Goal: Transaction & Acquisition: Purchase product/service

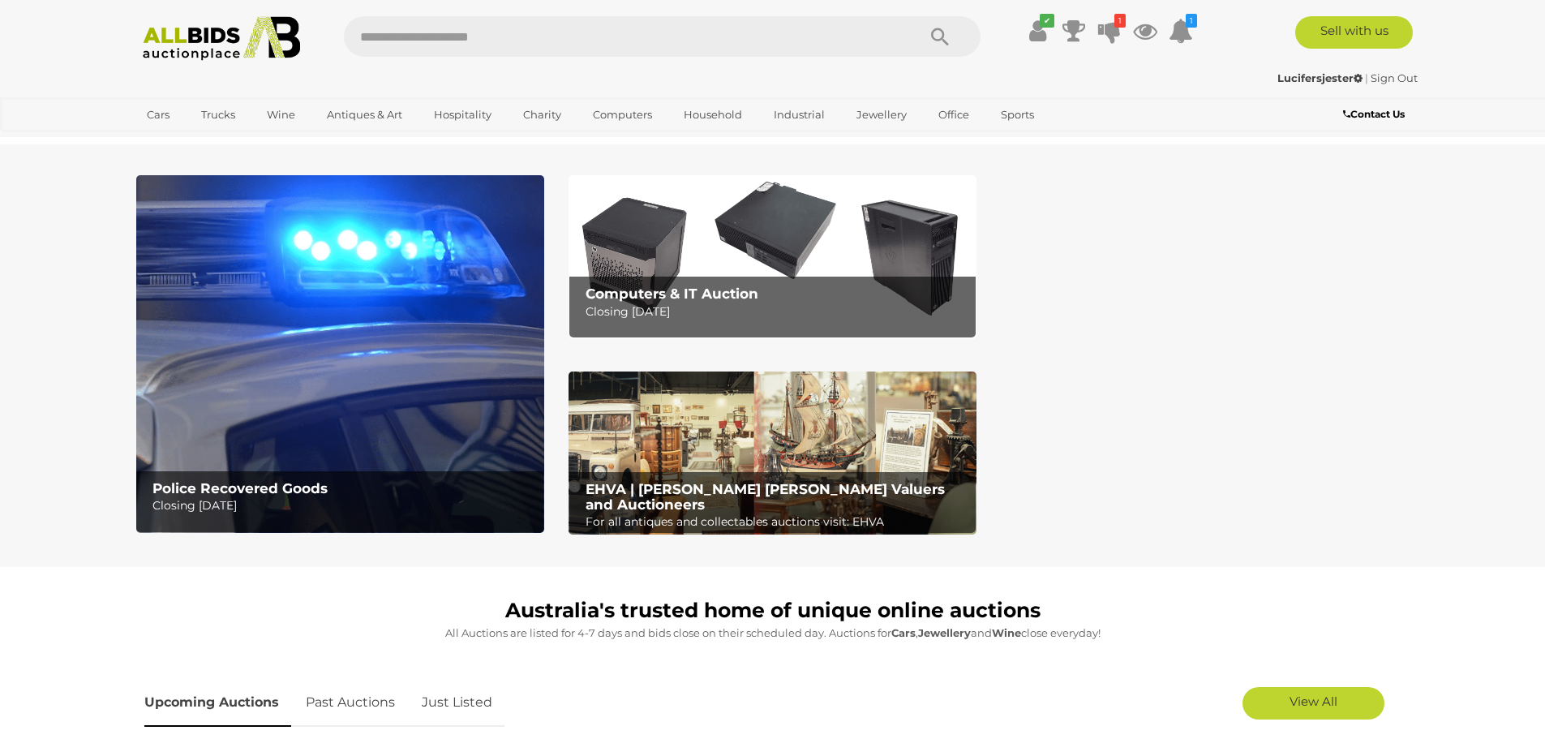
scroll to position [162, 0]
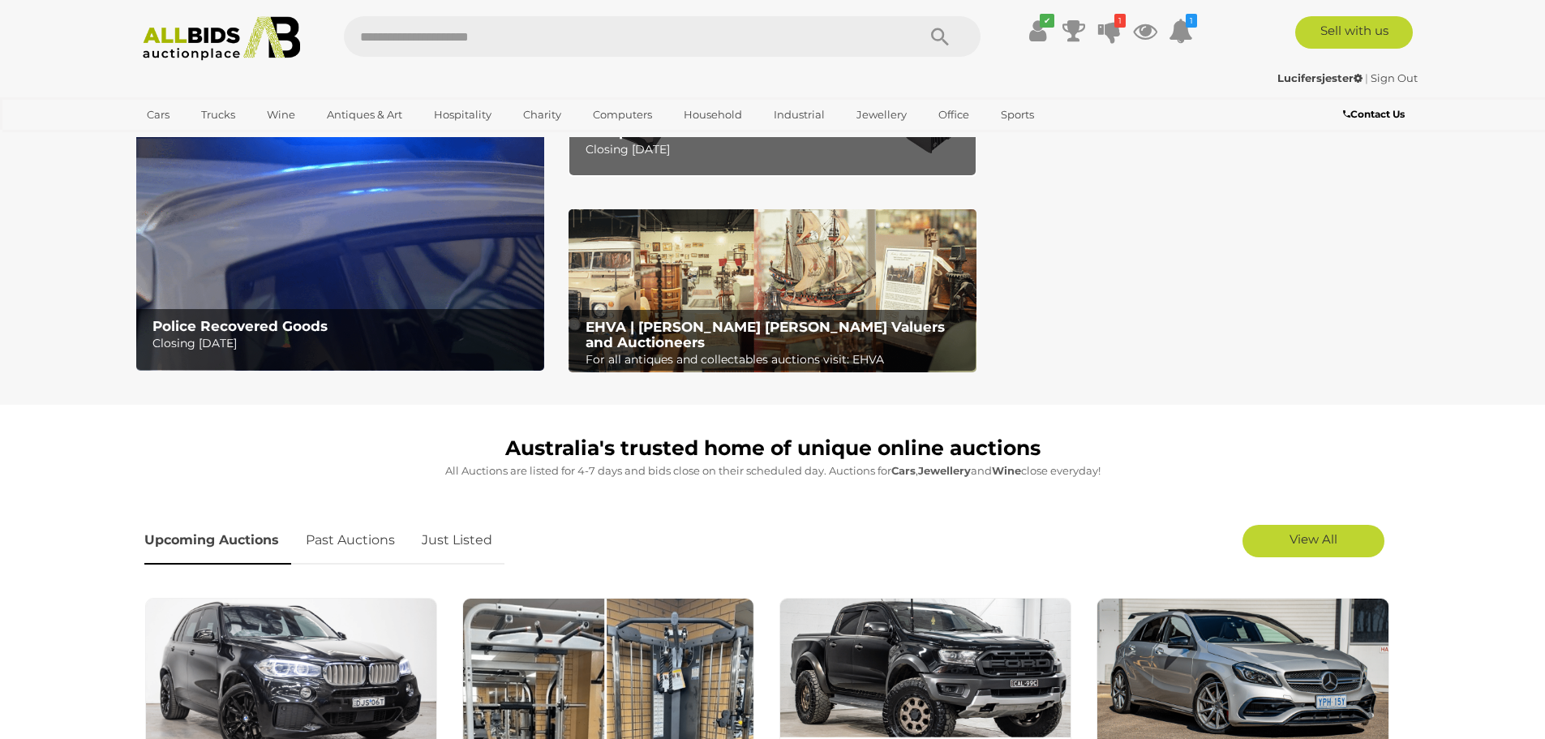
click at [463, 528] on link "Just Listed" at bounding box center [457, 541] width 95 height 48
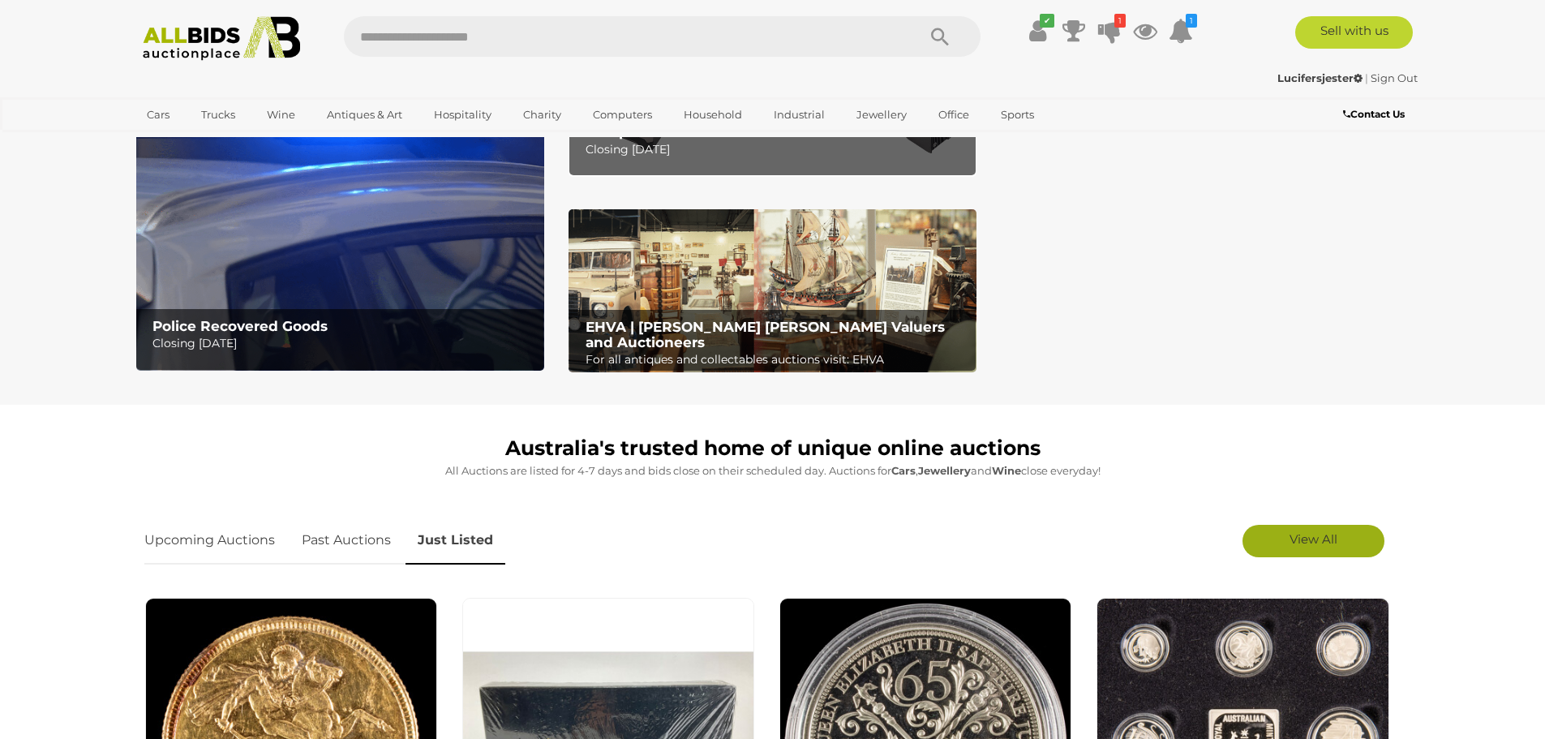
click at [1317, 534] on span "View All" at bounding box center [1314, 538] width 48 height 15
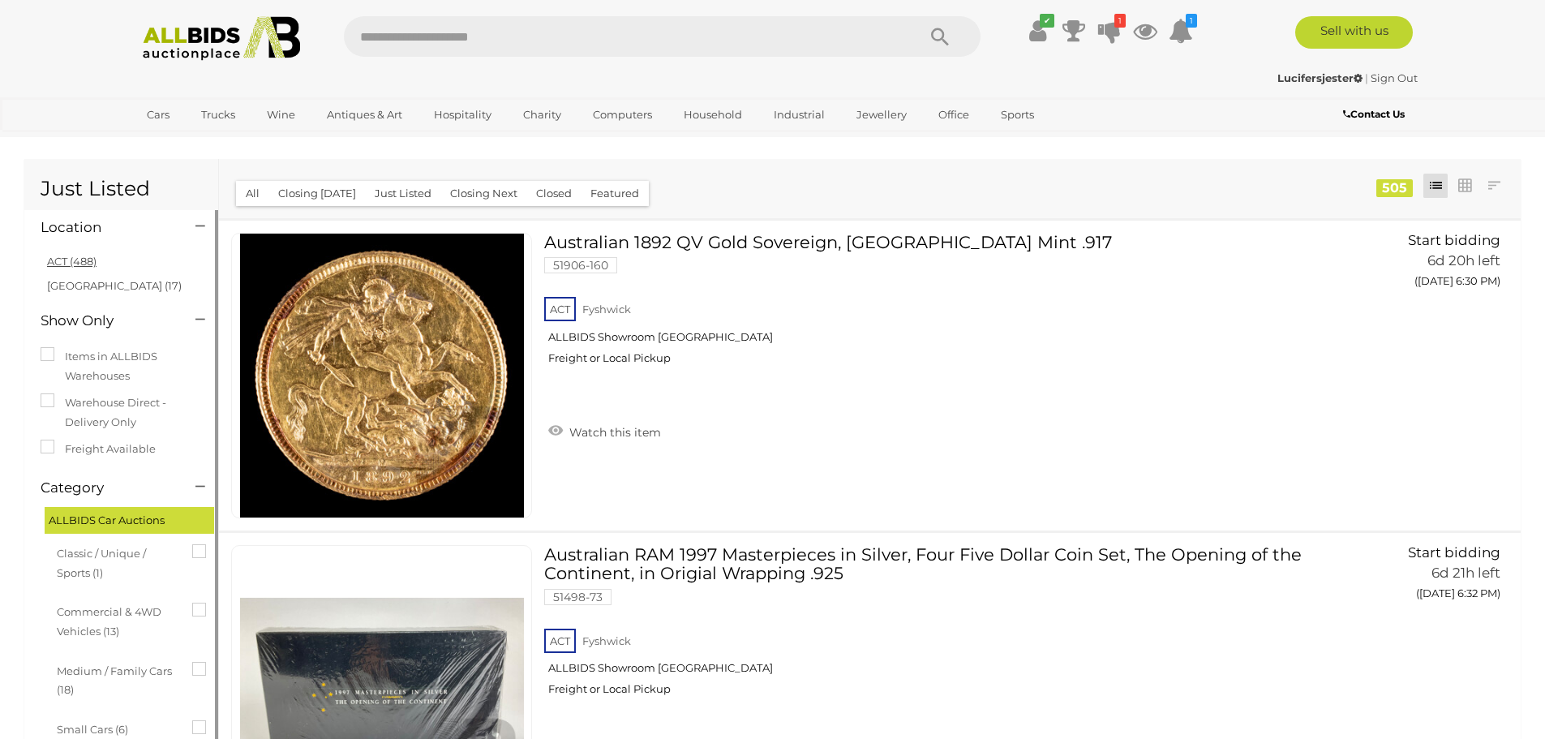
click at [73, 256] on link "ACT (488)" at bounding box center [71, 261] width 49 height 13
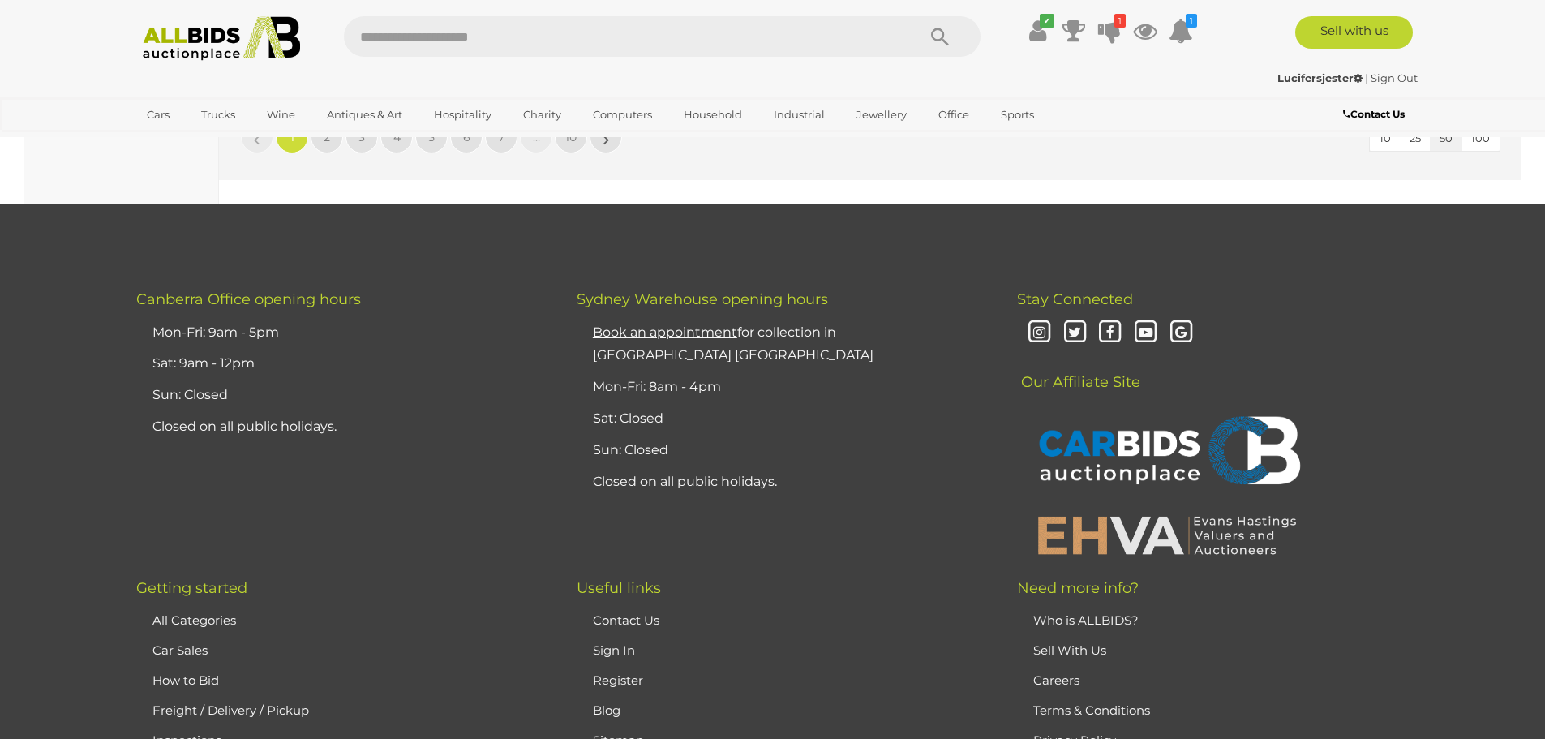
scroll to position [15409, 0]
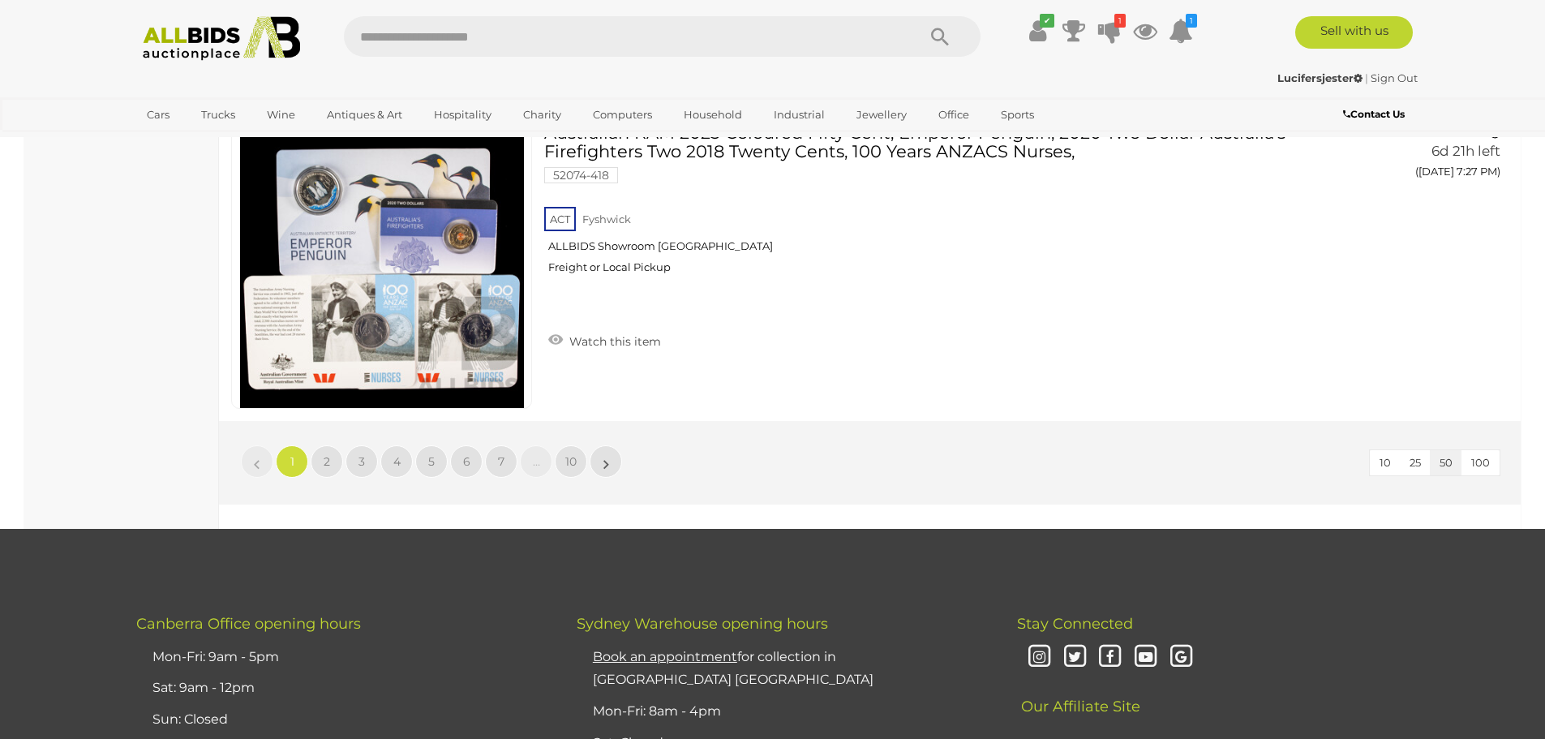
click at [1480, 464] on span "100" at bounding box center [1480, 462] width 19 height 13
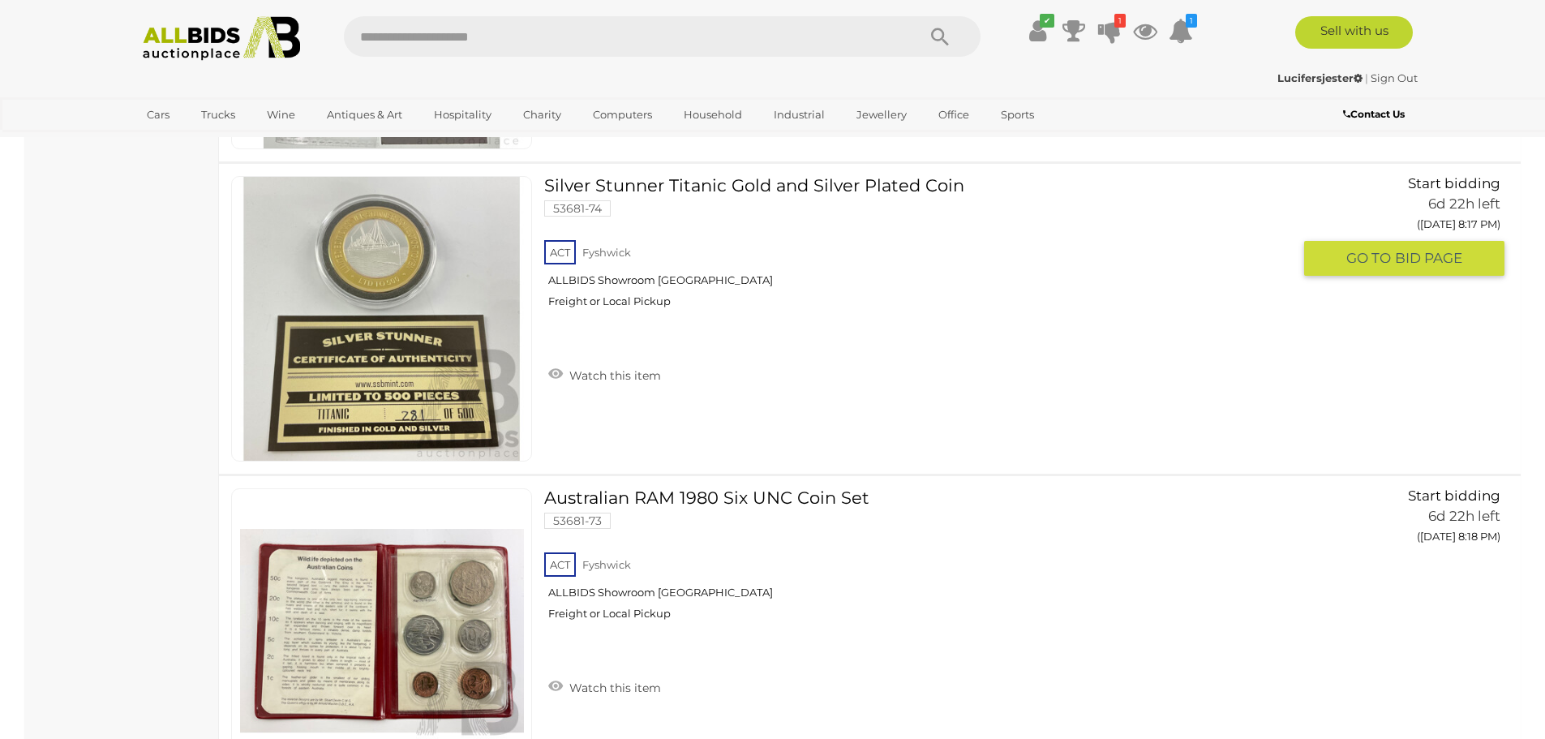
scroll to position [31143, 0]
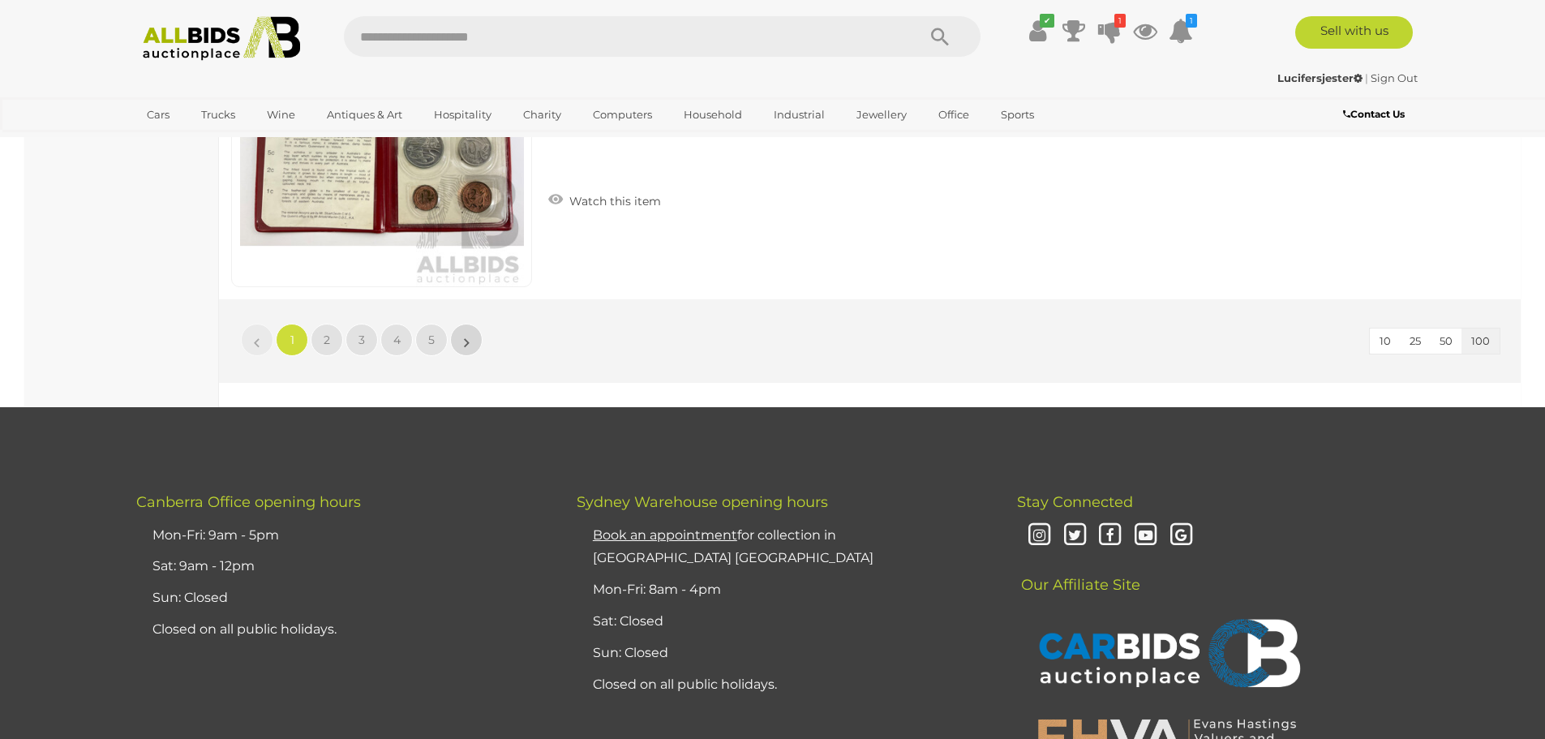
click at [457, 332] on link "»" at bounding box center [466, 340] width 32 height 32
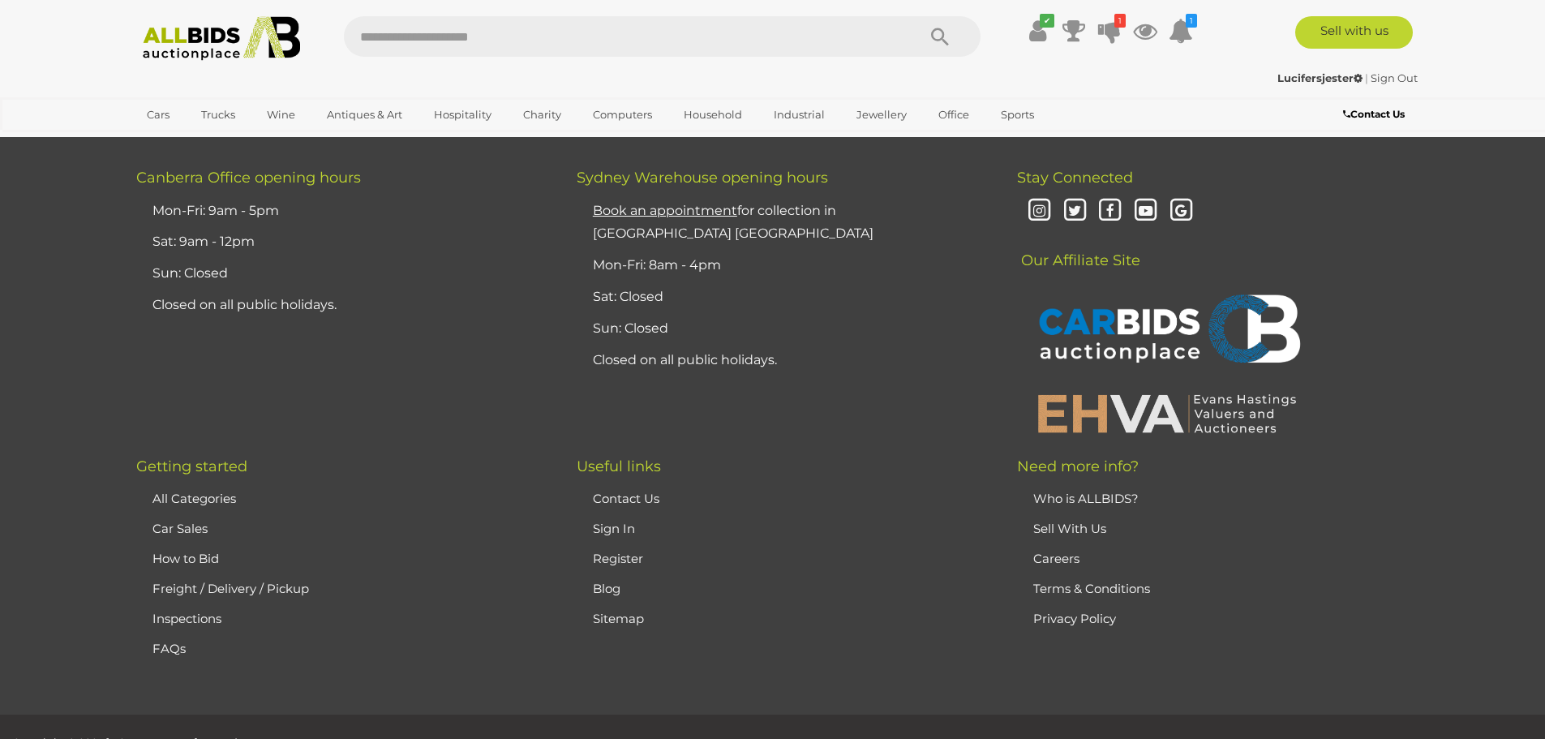
scroll to position [31062, 0]
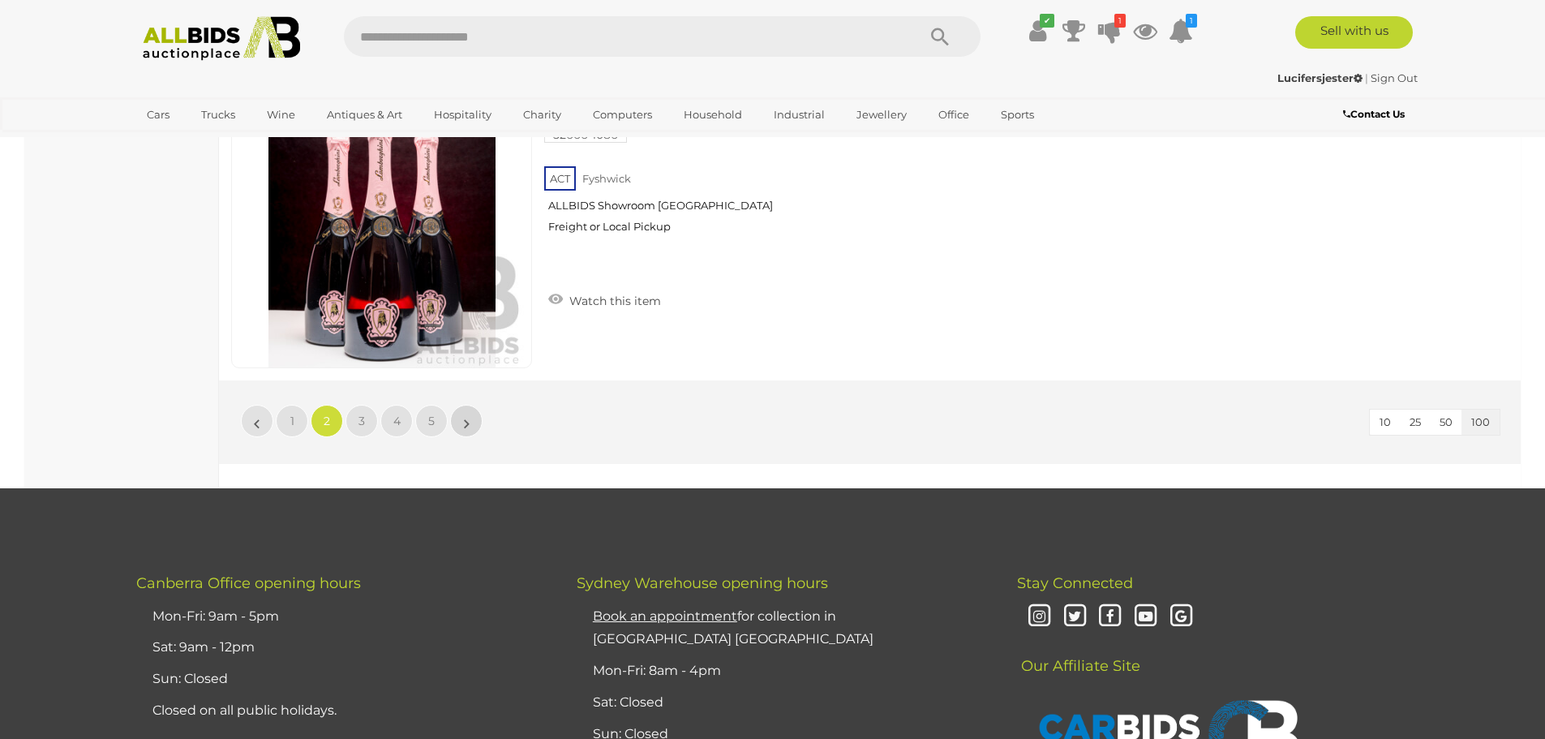
click at [482, 423] on link "»" at bounding box center [466, 421] width 32 height 32
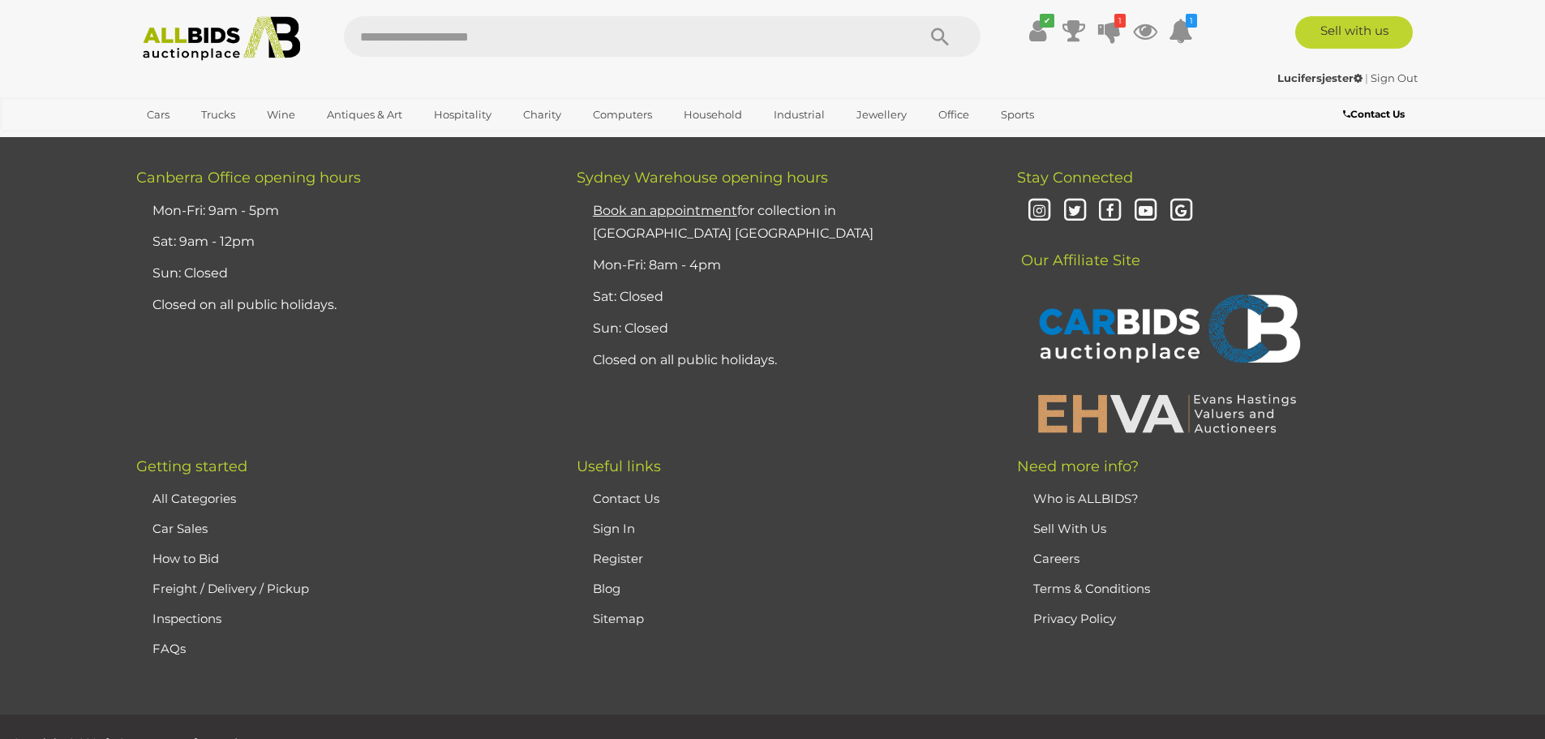
scroll to position [31224, 0]
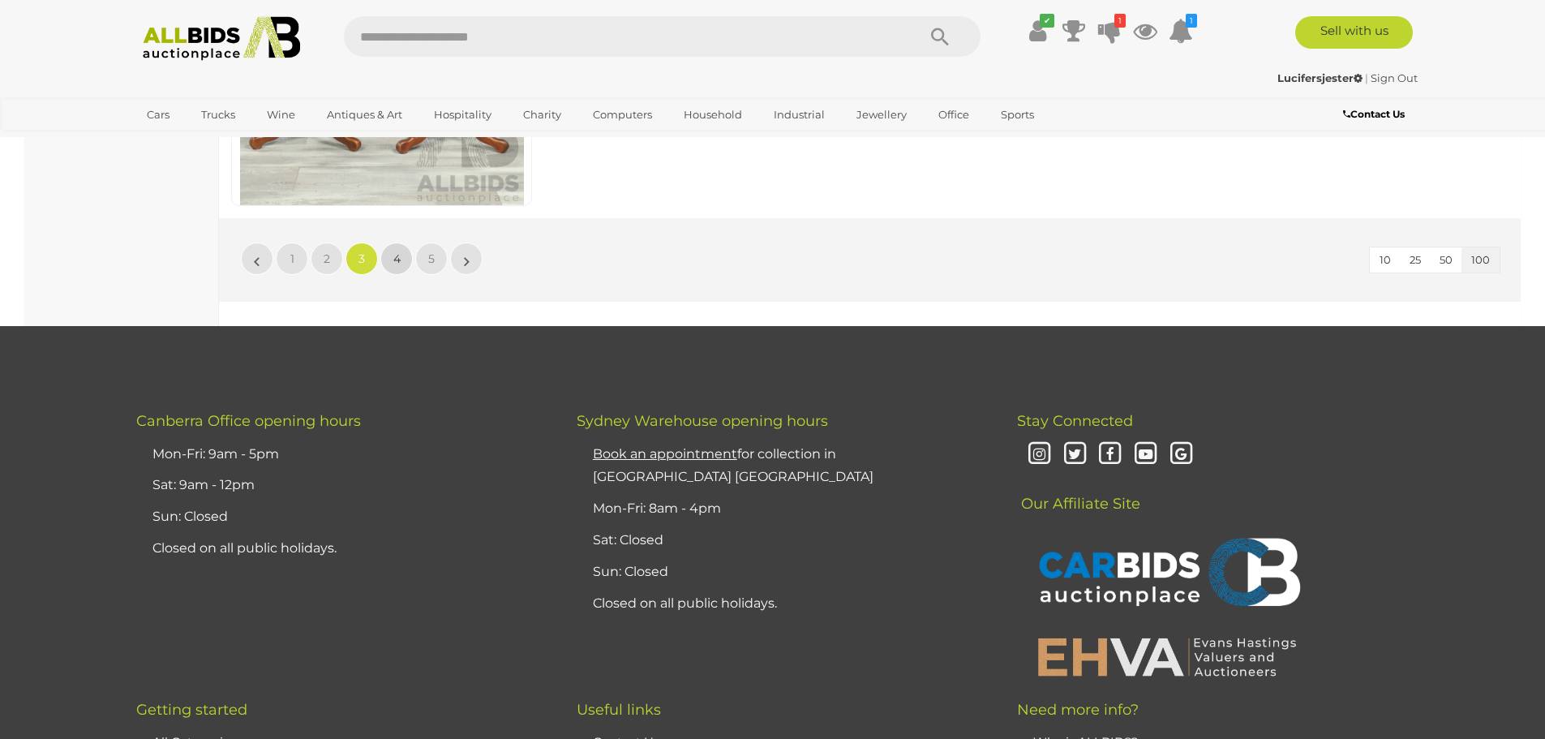
click at [392, 258] on link "4" at bounding box center [396, 258] width 32 height 32
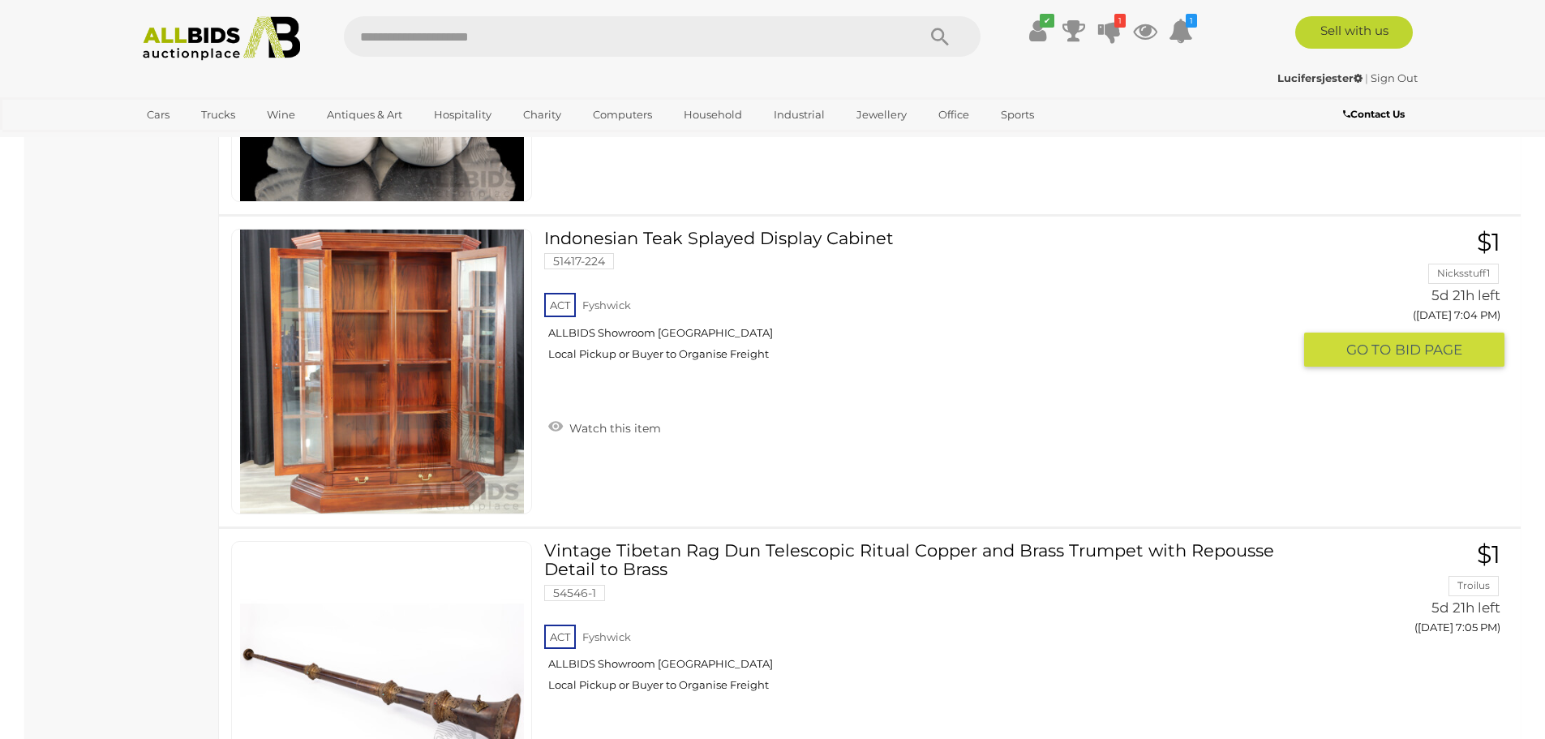
scroll to position [14598, 0]
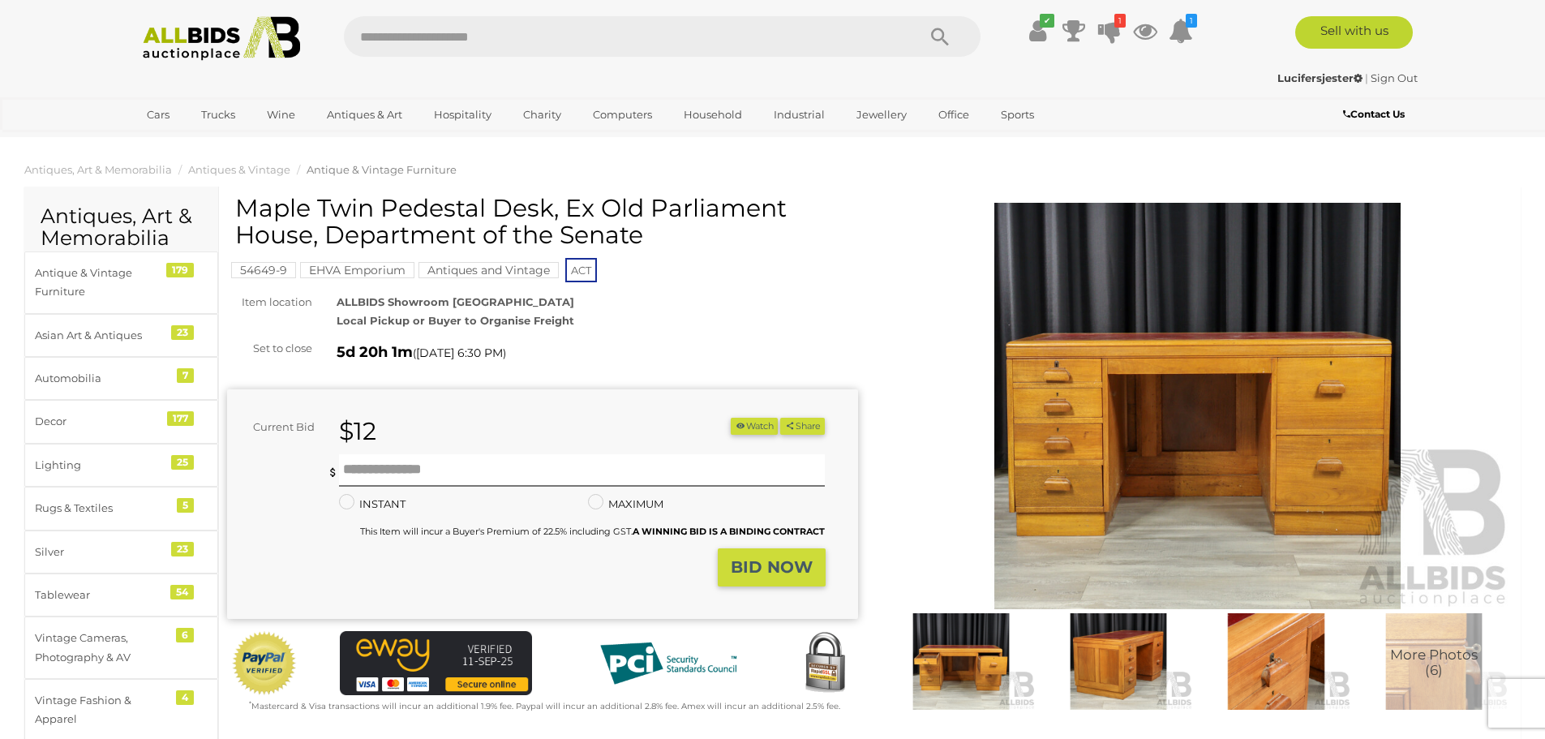
click at [1151, 446] on img at bounding box center [1197, 406] width 631 height 406
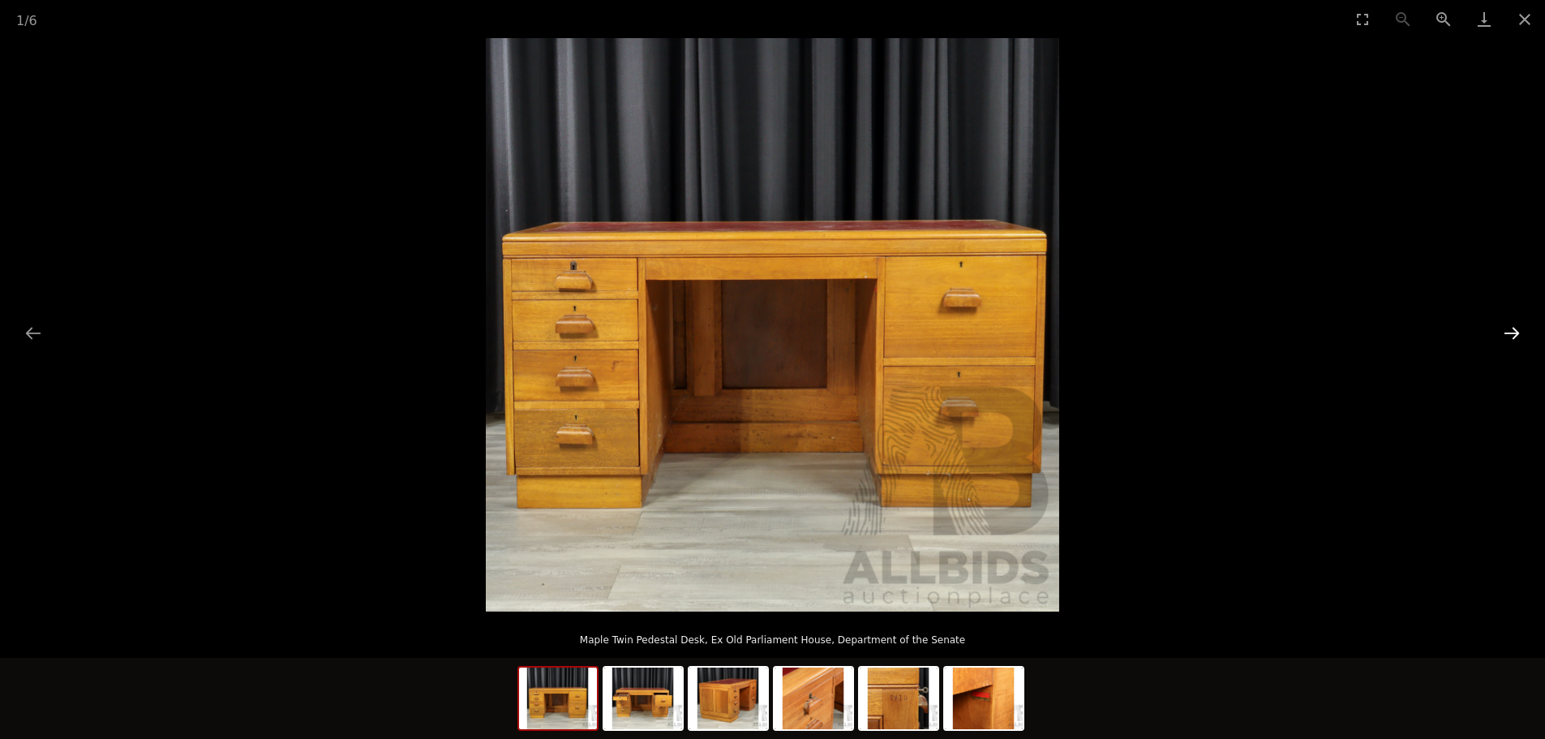
click at [1506, 328] on button "Next slide" at bounding box center [1512, 333] width 34 height 32
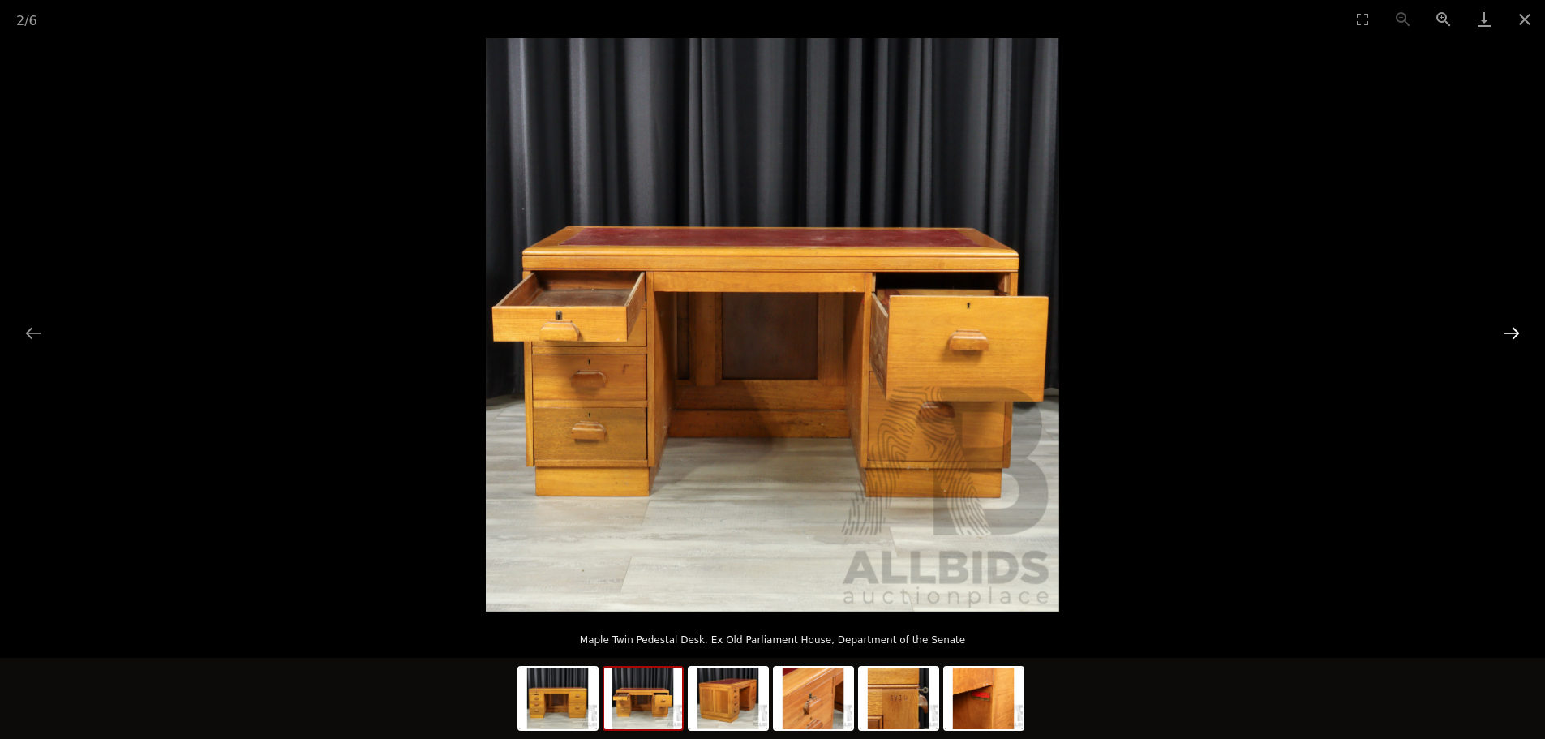
click at [1506, 328] on button "Next slide" at bounding box center [1512, 333] width 34 height 32
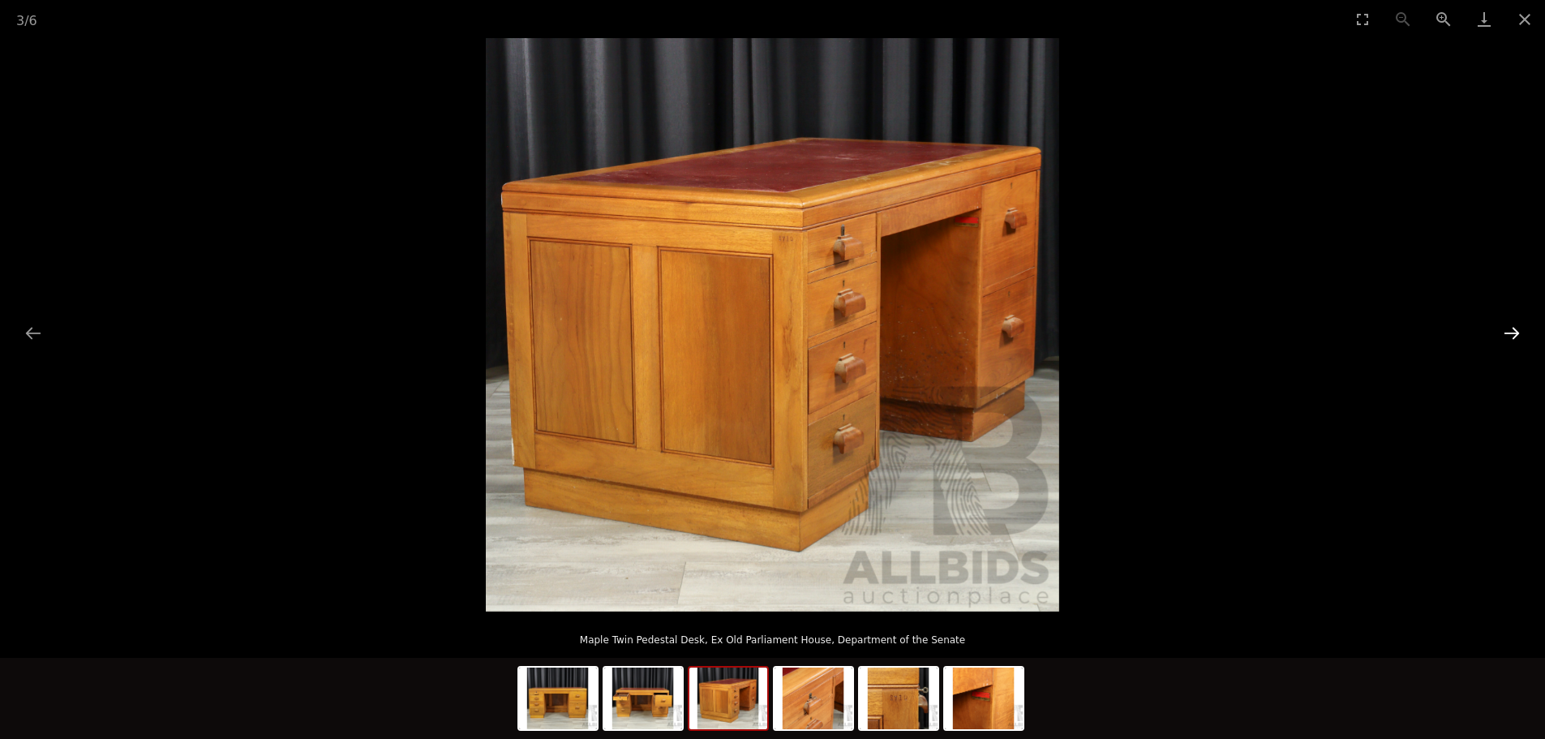
click at [1506, 328] on button "Next slide" at bounding box center [1512, 333] width 34 height 32
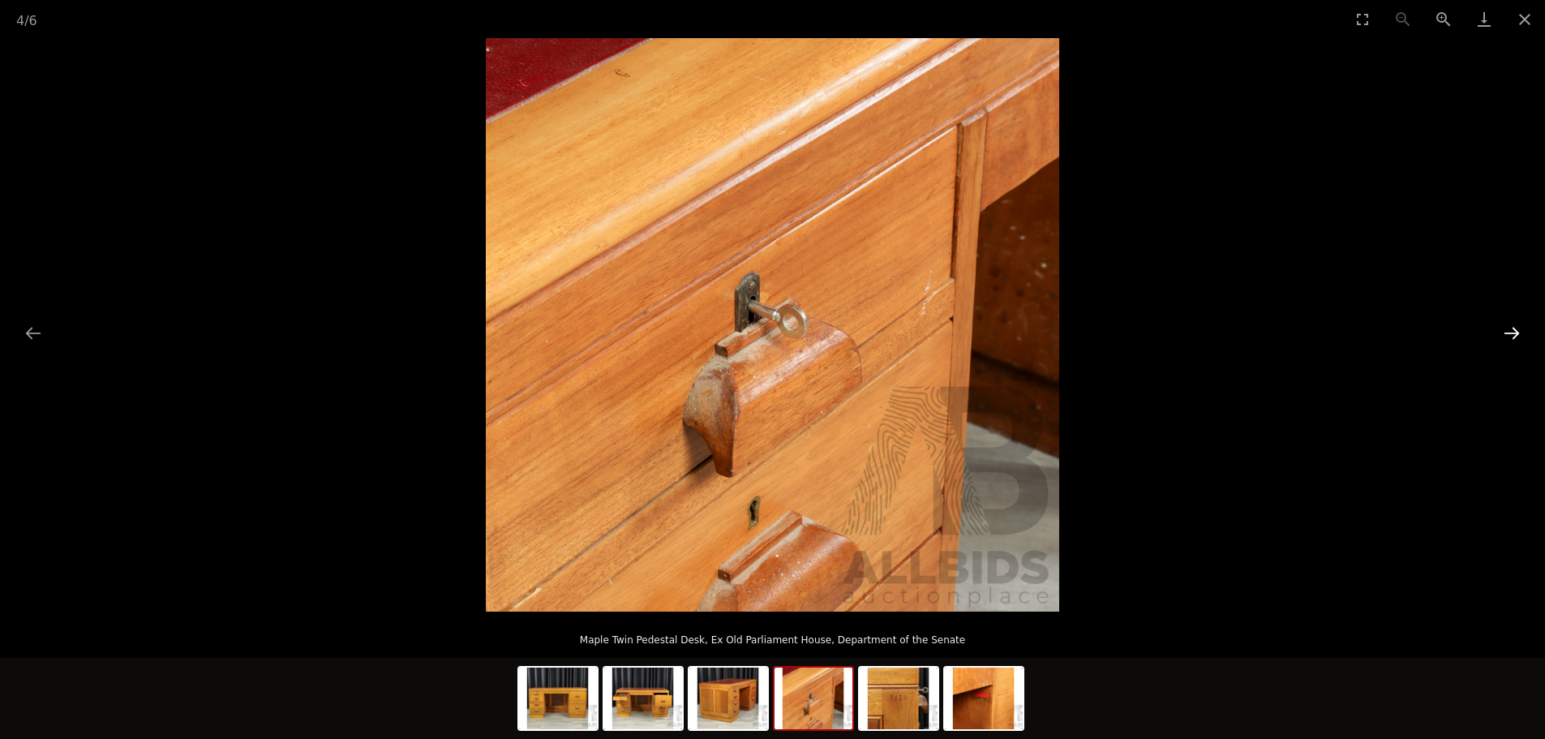
click at [1506, 328] on button "Next slide" at bounding box center [1512, 333] width 34 height 32
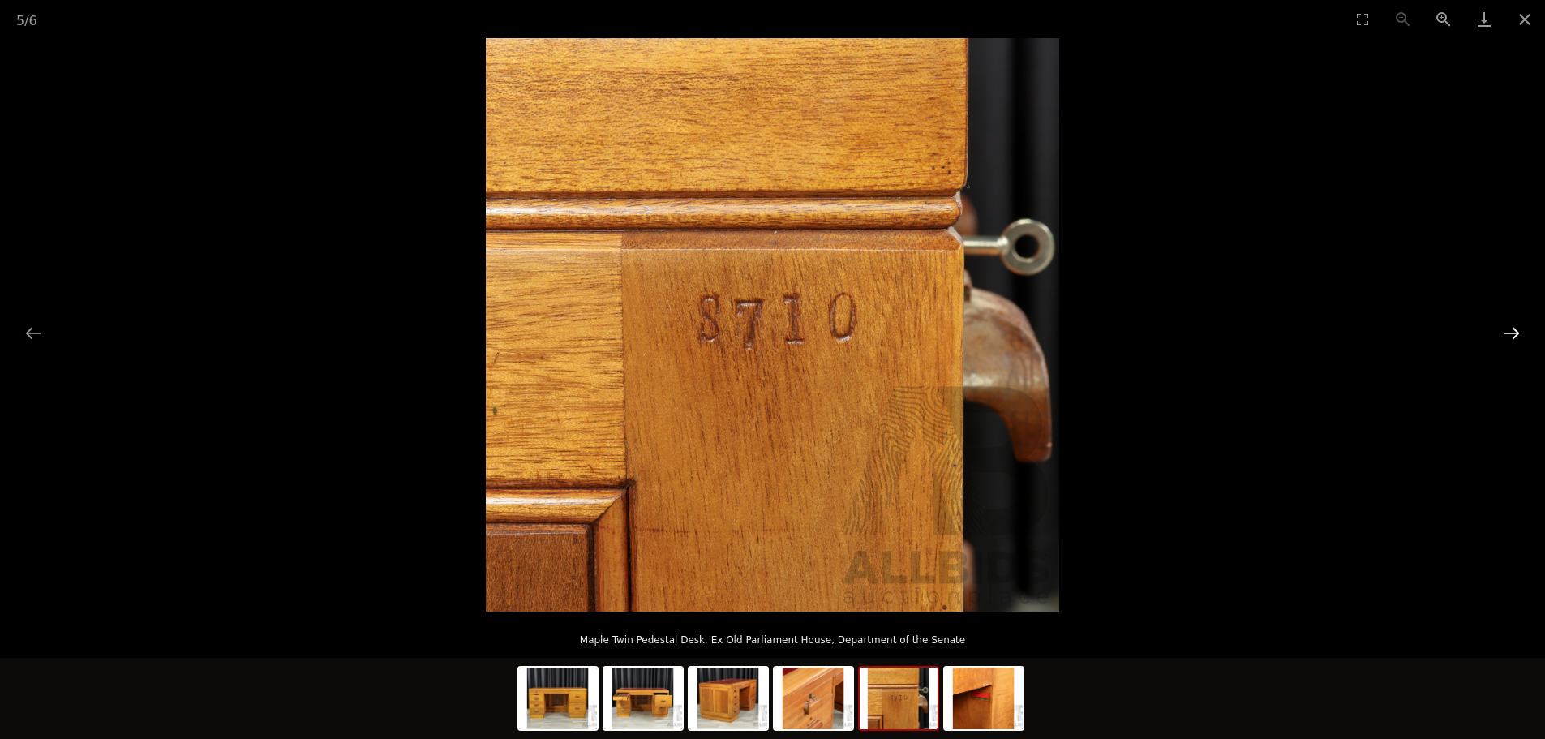
click at [1506, 328] on button "Next slide" at bounding box center [1512, 333] width 34 height 32
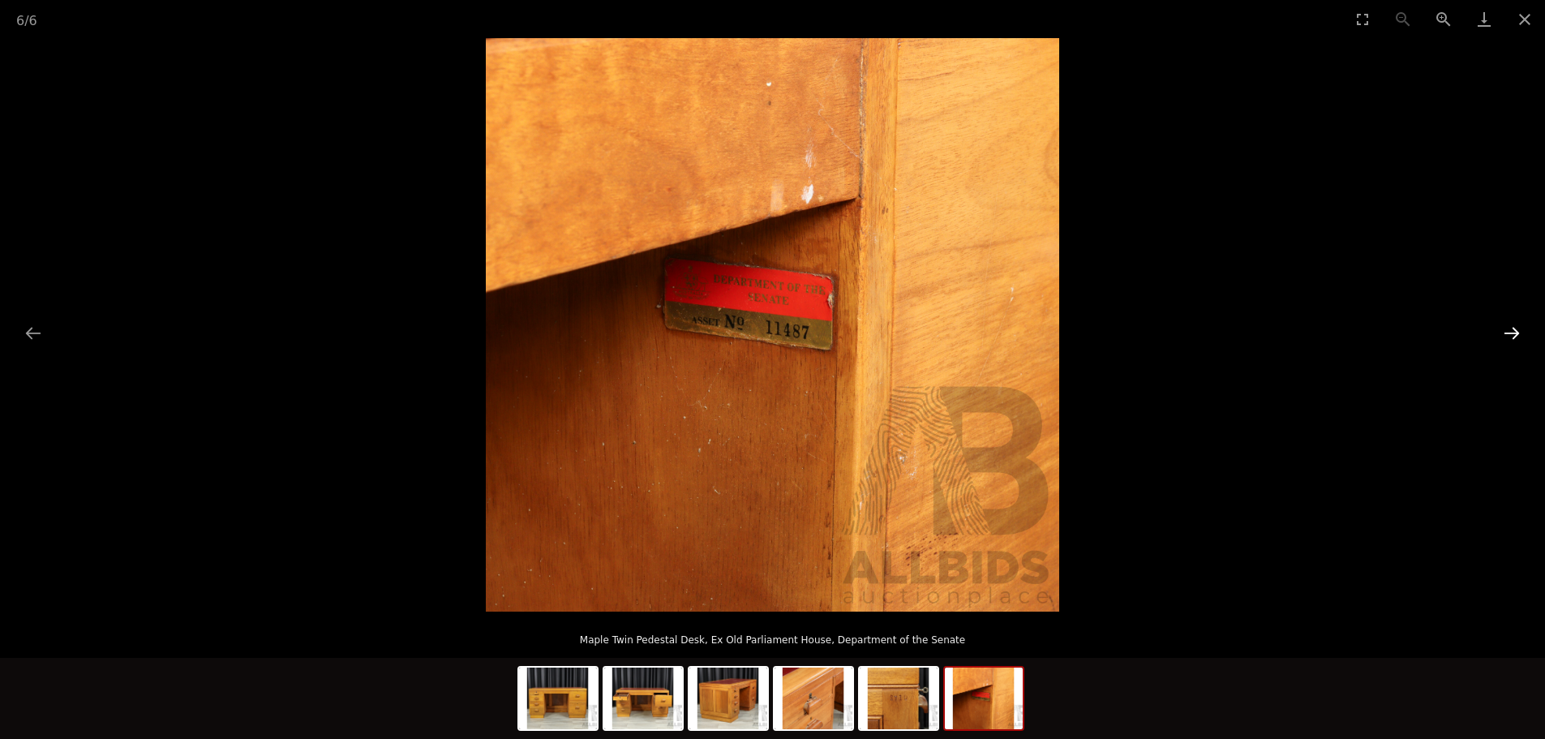
click at [1506, 328] on button "Next slide" at bounding box center [1512, 333] width 34 height 32
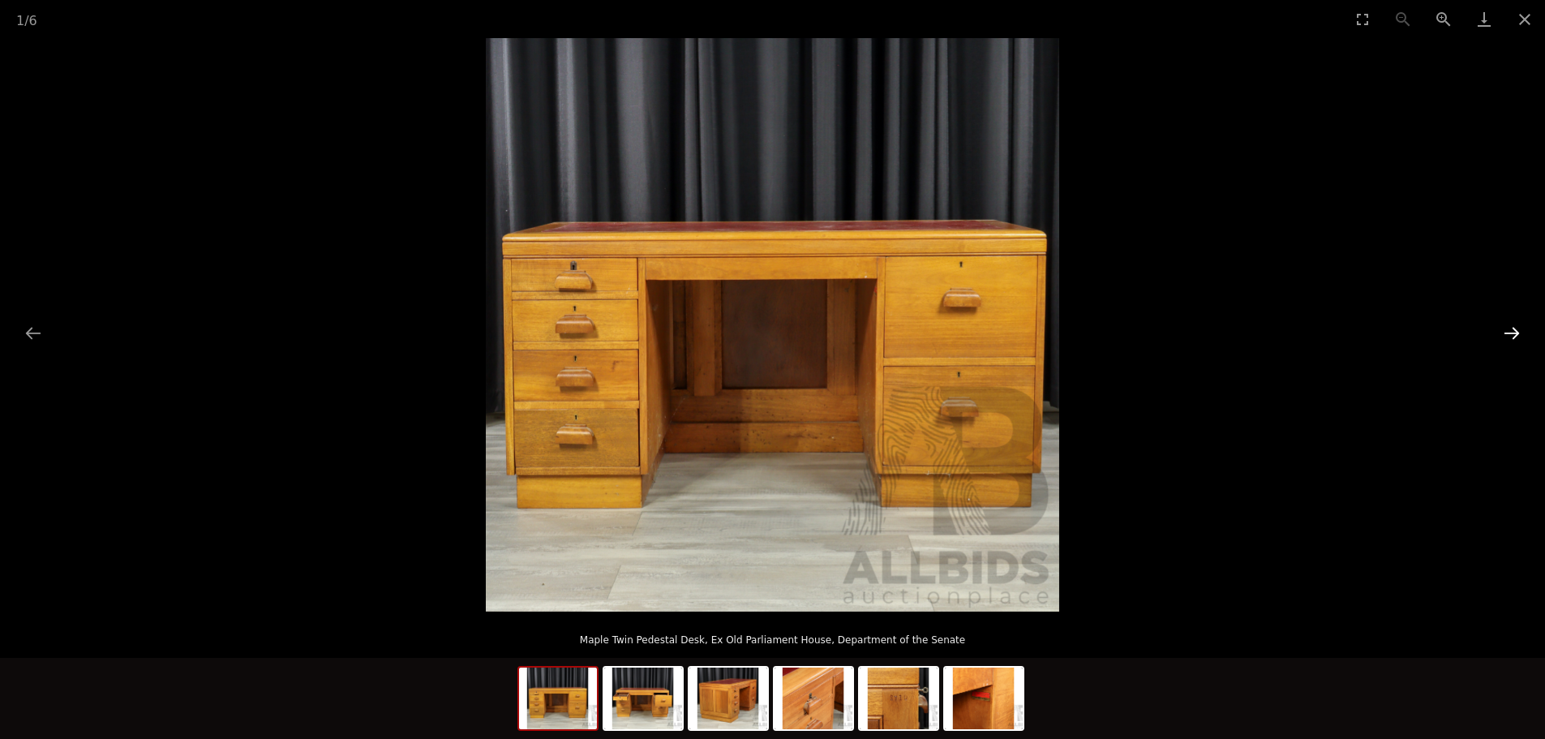
click at [1506, 328] on button "Next slide" at bounding box center [1512, 333] width 34 height 32
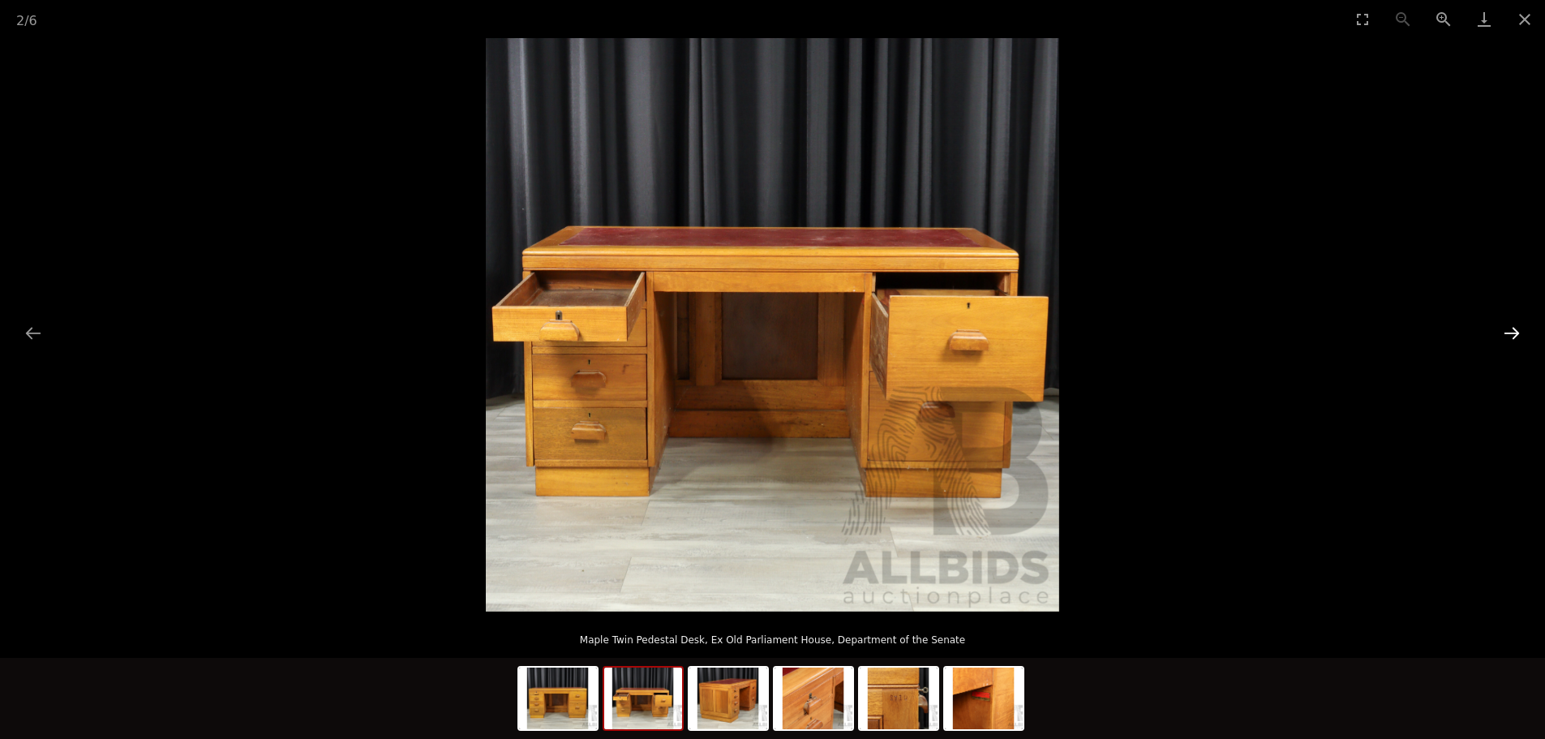
click at [1506, 328] on button "Next slide" at bounding box center [1512, 333] width 34 height 32
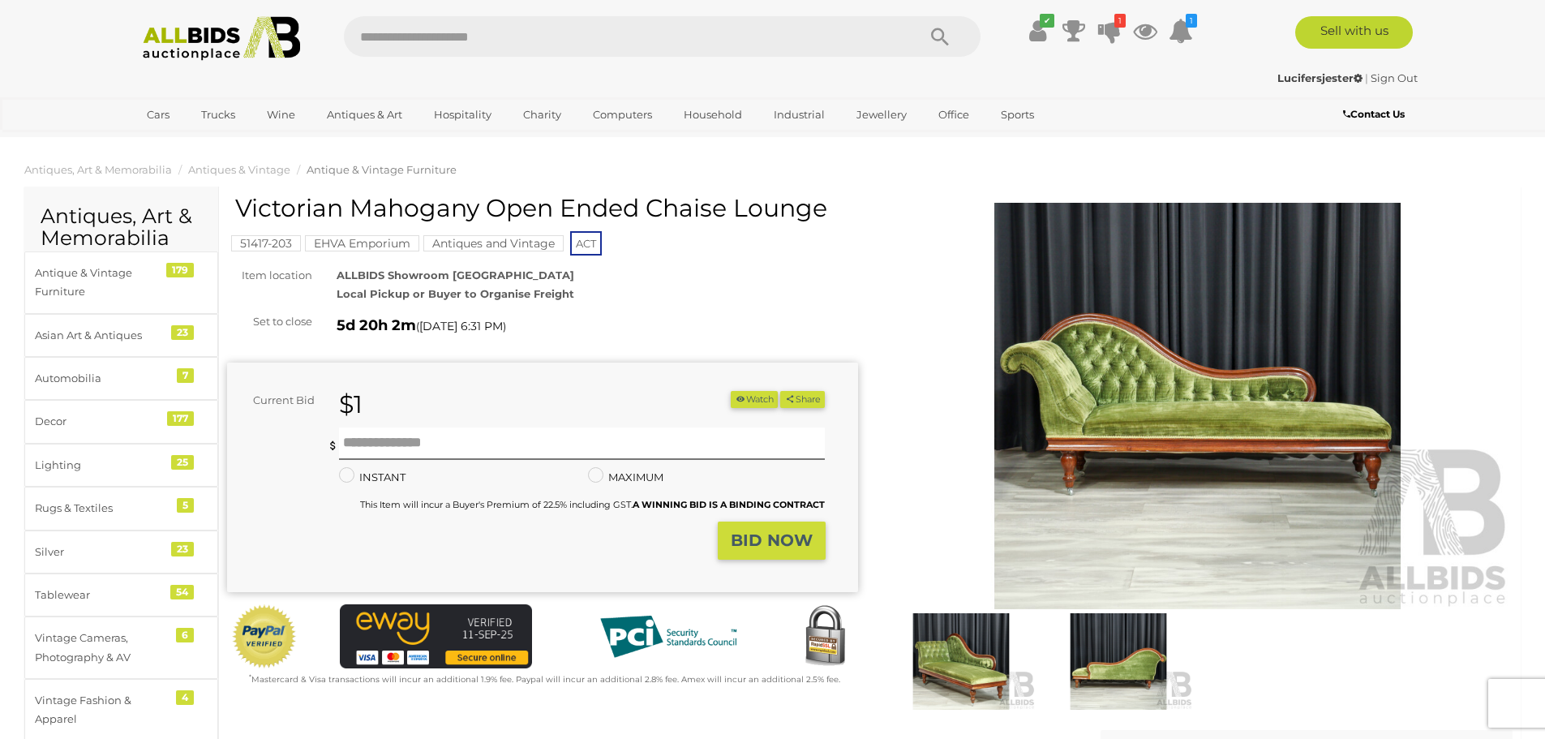
click at [1178, 374] on img at bounding box center [1197, 406] width 631 height 406
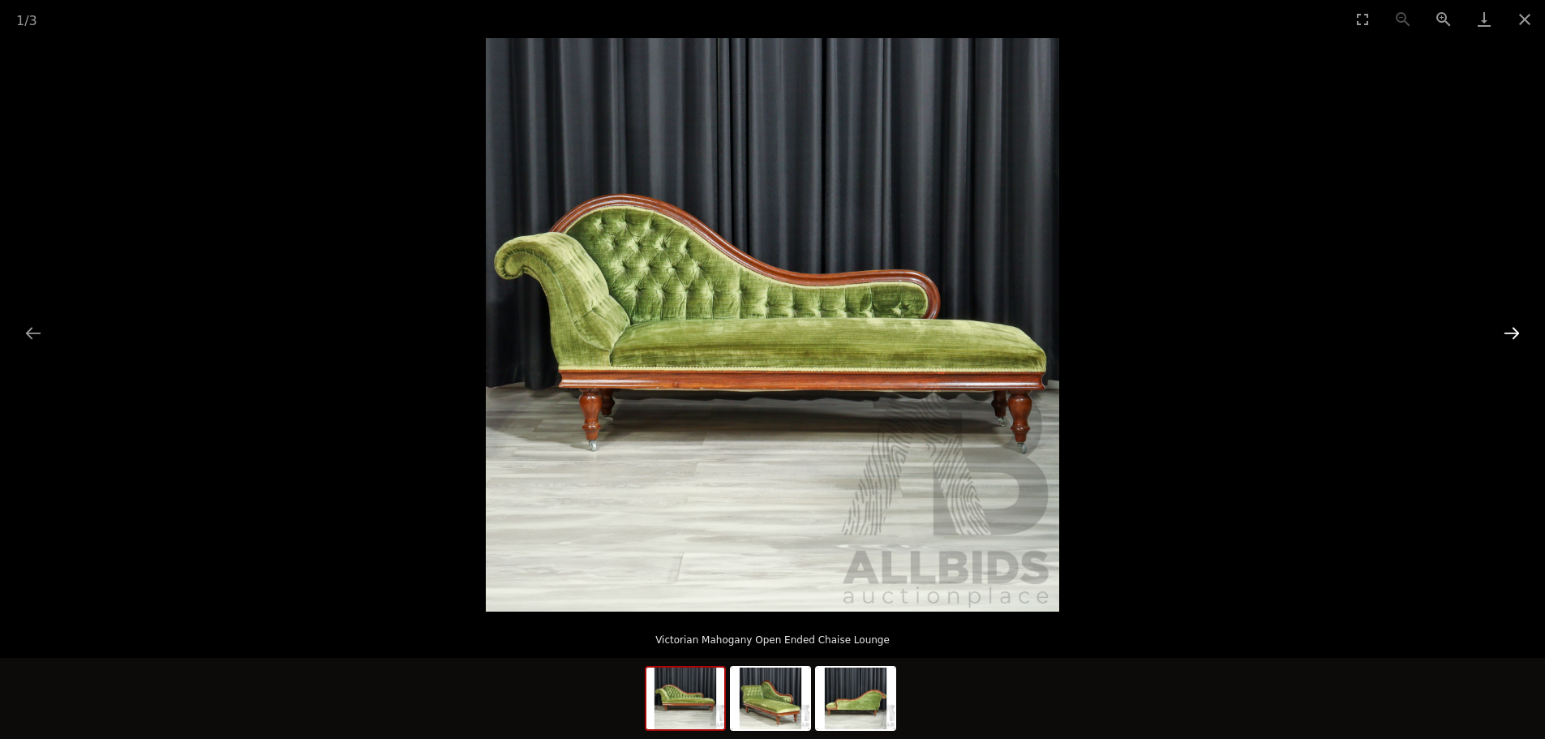
click at [1514, 335] on button "Next slide" at bounding box center [1512, 333] width 34 height 32
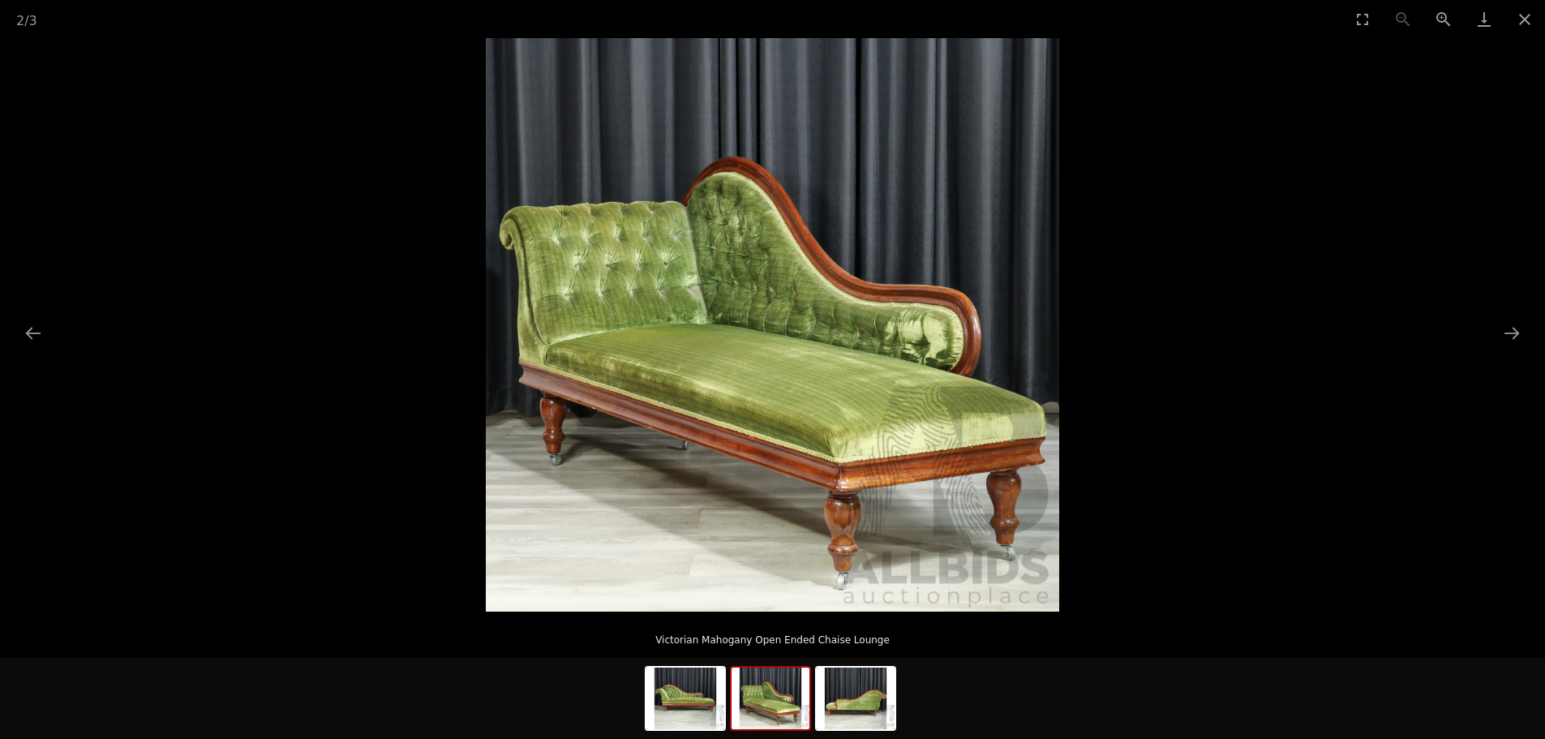
click at [812, 466] on img at bounding box center [772, 324] width 573 height 573
click at [799, 404] on img at bounding box center [772, 324] width 573 height 573
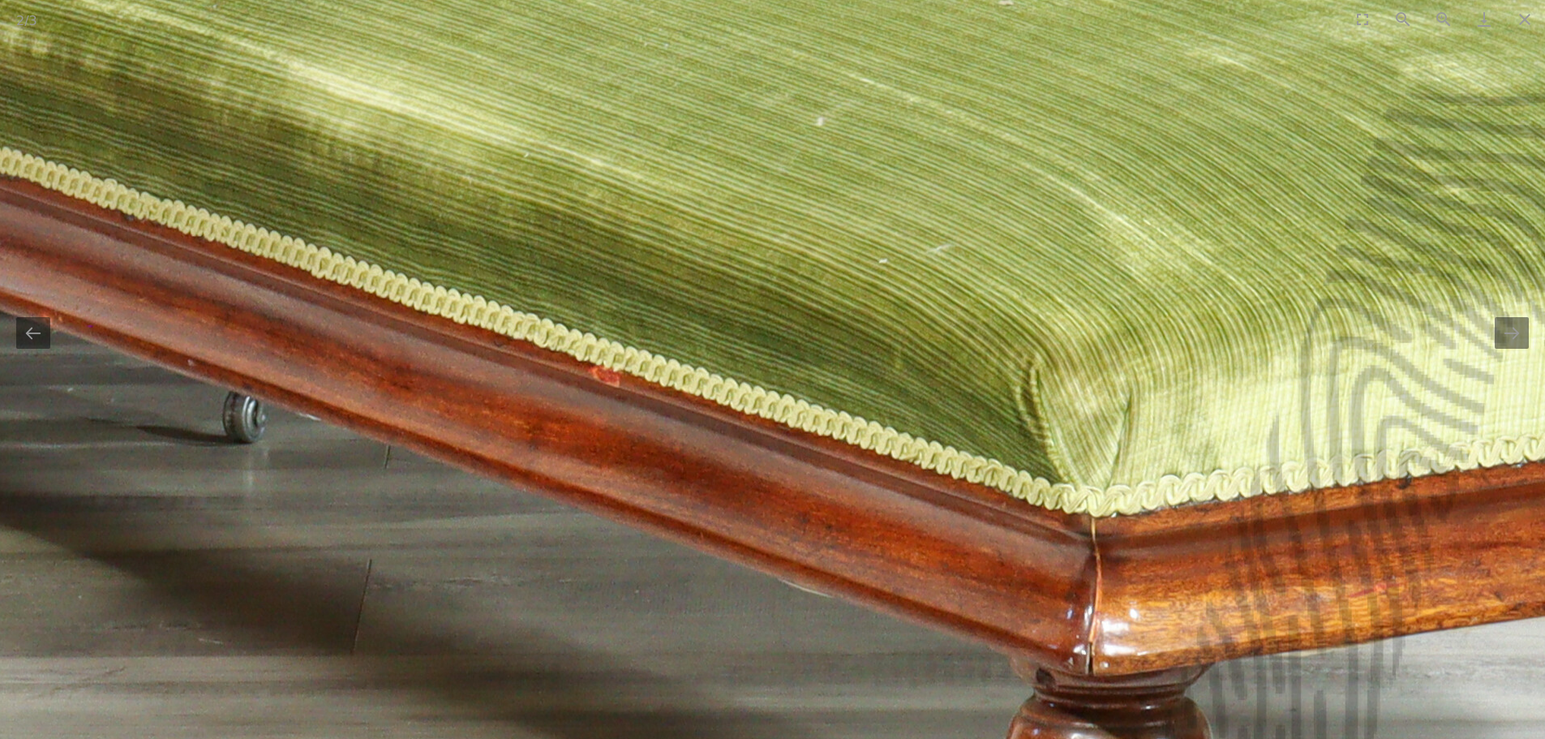
drag, startPoint x: 636, startPoint y: 499, endPoint x: 705, endPoint y: 185, distance: 321.3
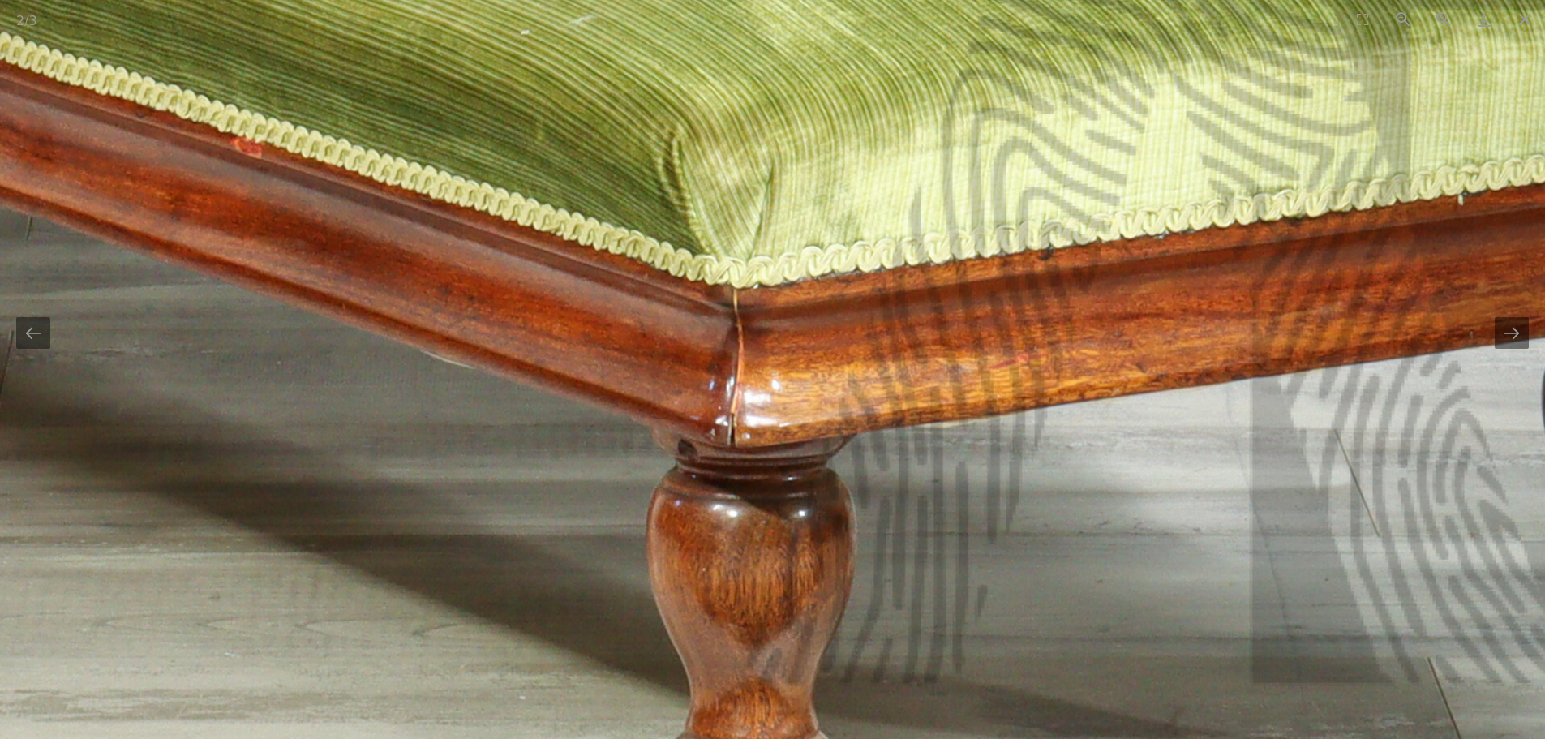
drag, startPoint x: 1307, startPoint y: 435, endPoint x: 1092, endPoint y: 345, distance: 232.7
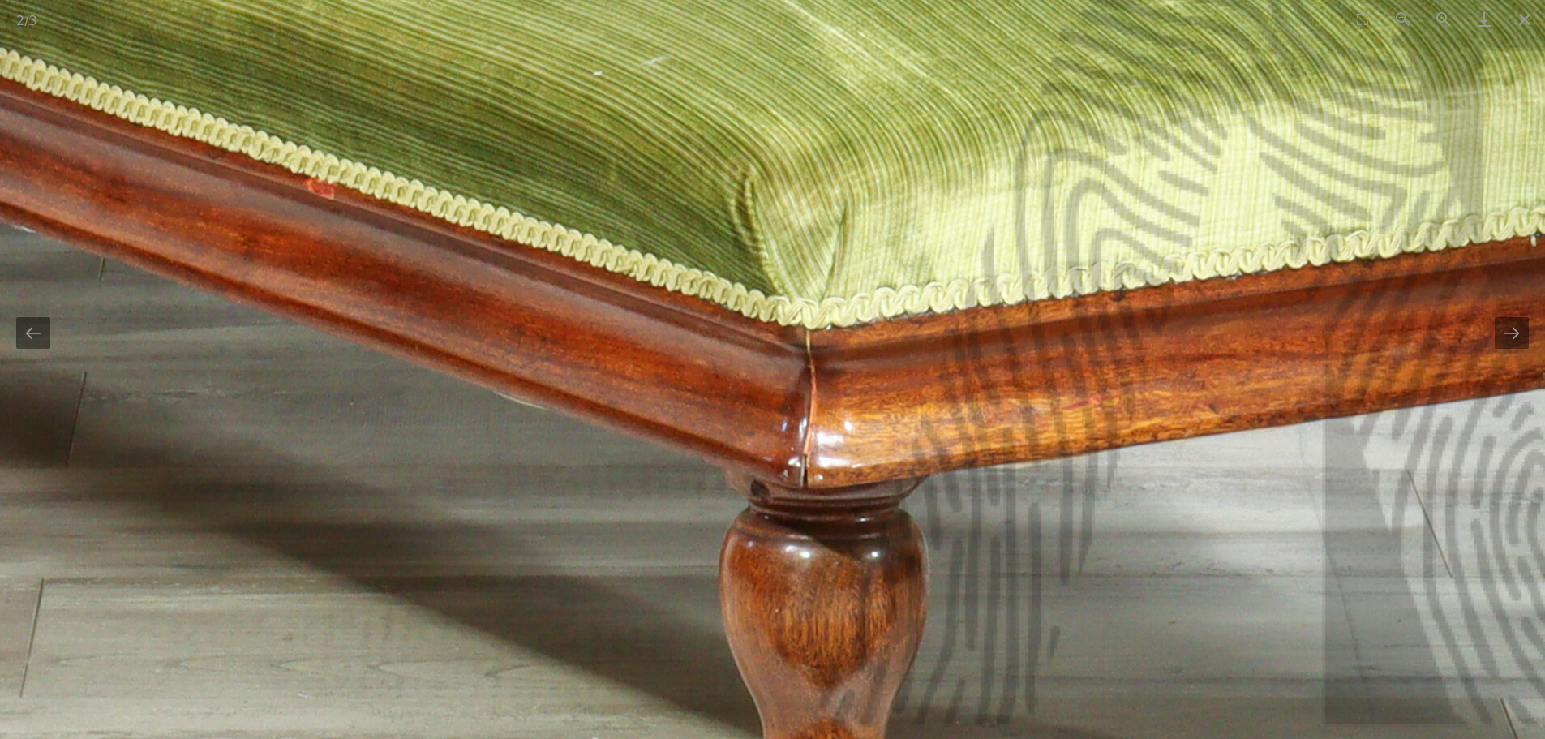
drag, startPoint x: 395, startPoint y: 270, endPoint x: 937, endPoint y: 341, distance: 546.3
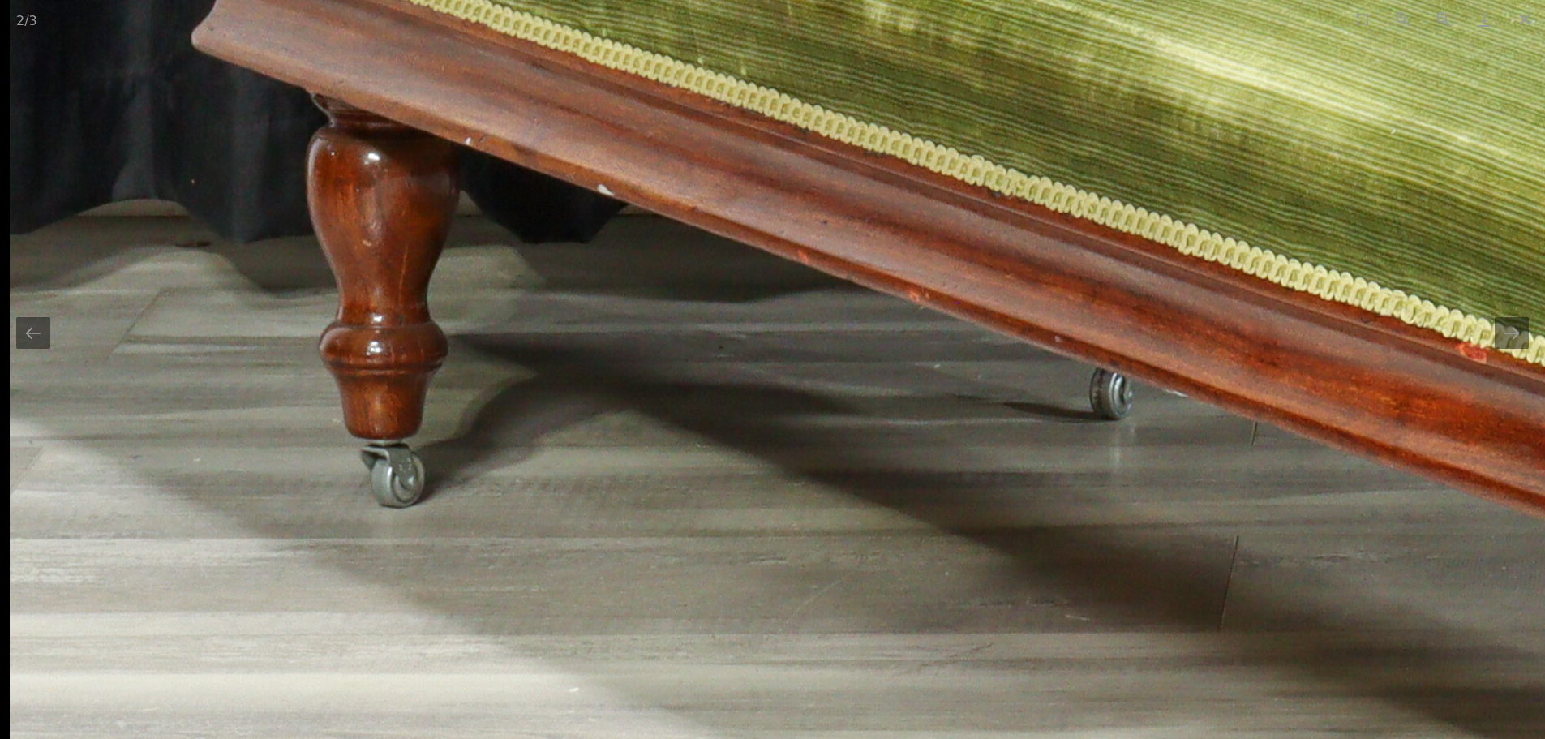
drag, startPoint x: 384, startPoint y: 261, endPoint x: 539, endPoint y: 627, distance: 397.5
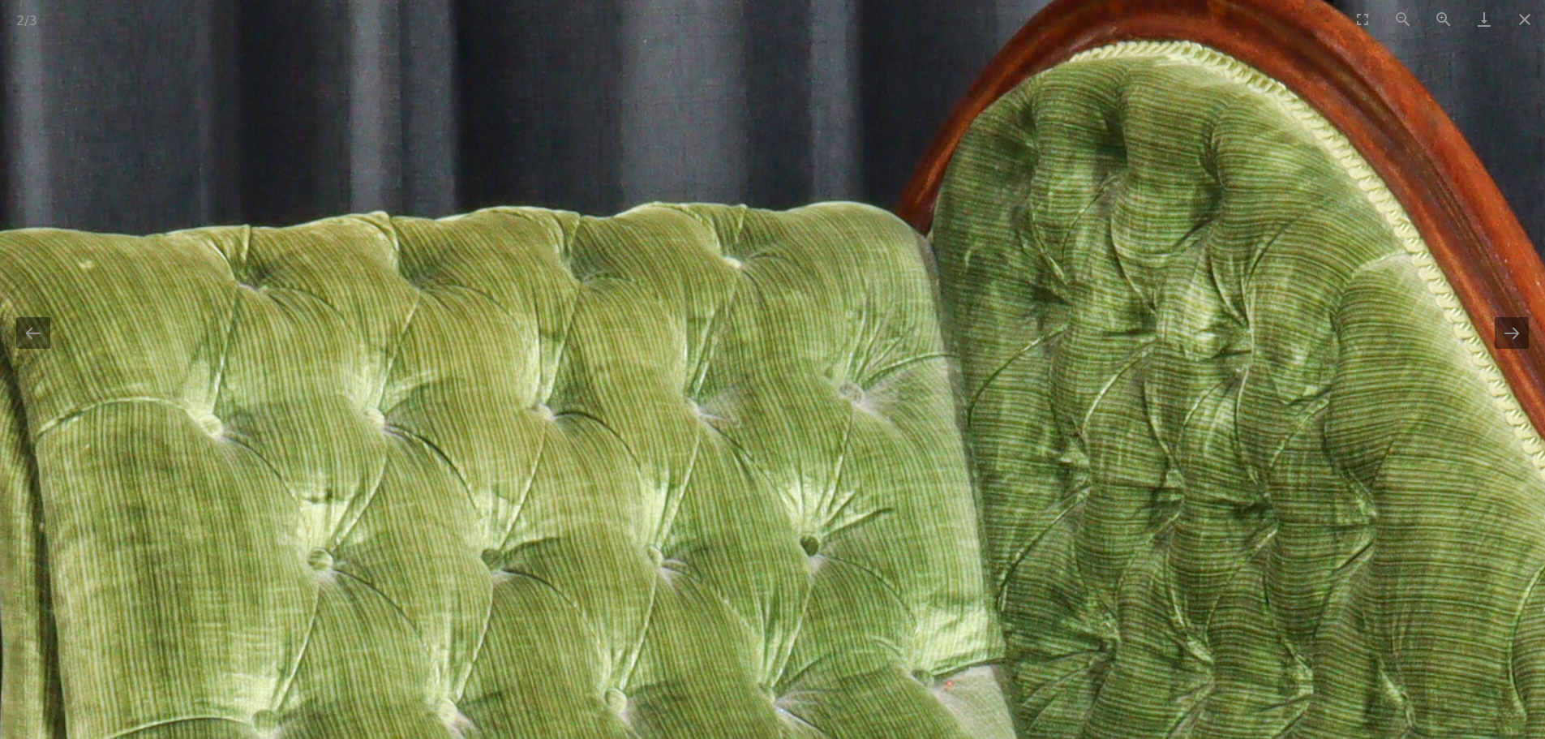
drag, startPoint x: 671, startPoint y: 460, endPoint x: 350, endPoint y: 348, distance: 339.3
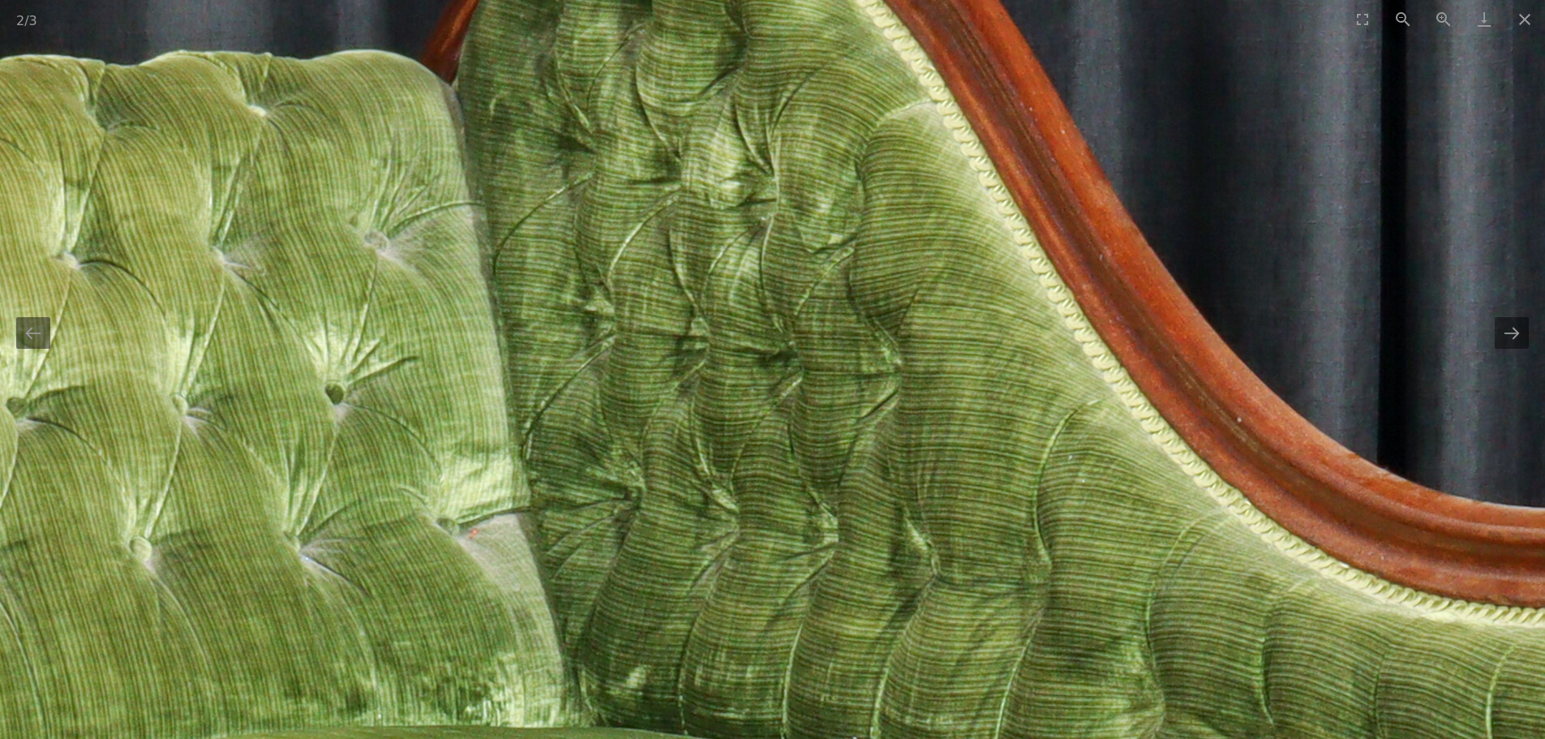
drag, startPoint x: 971, startPoint y: 422, endPoint x: 683, endPoint y: 290, distance: 316.5
click at [734, 301] on img at bounding box center [925, 732] width 3160 height 3160
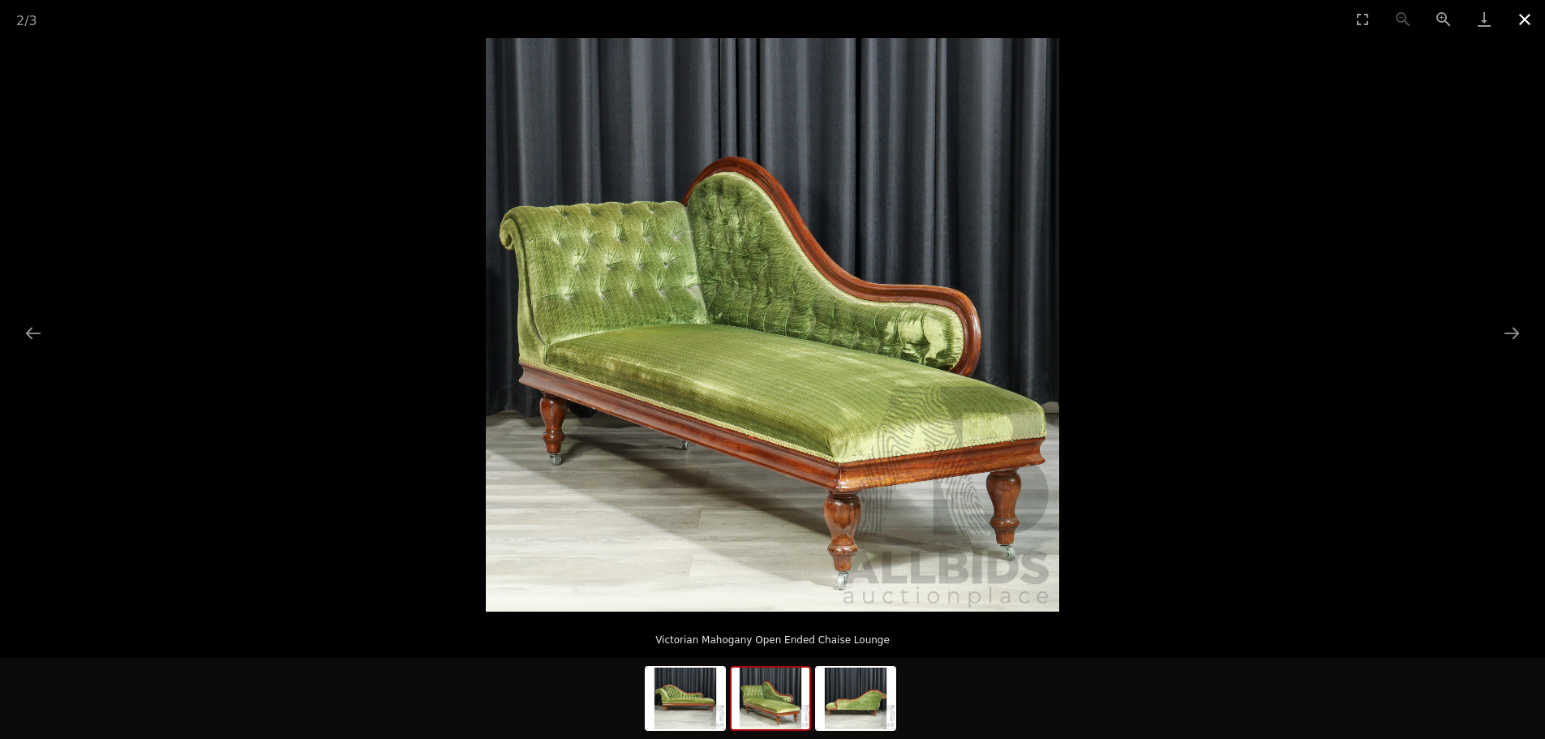
click at [1520, 22] on button "Close gallery" at bounding box center [1524, 19] width 41 height 38
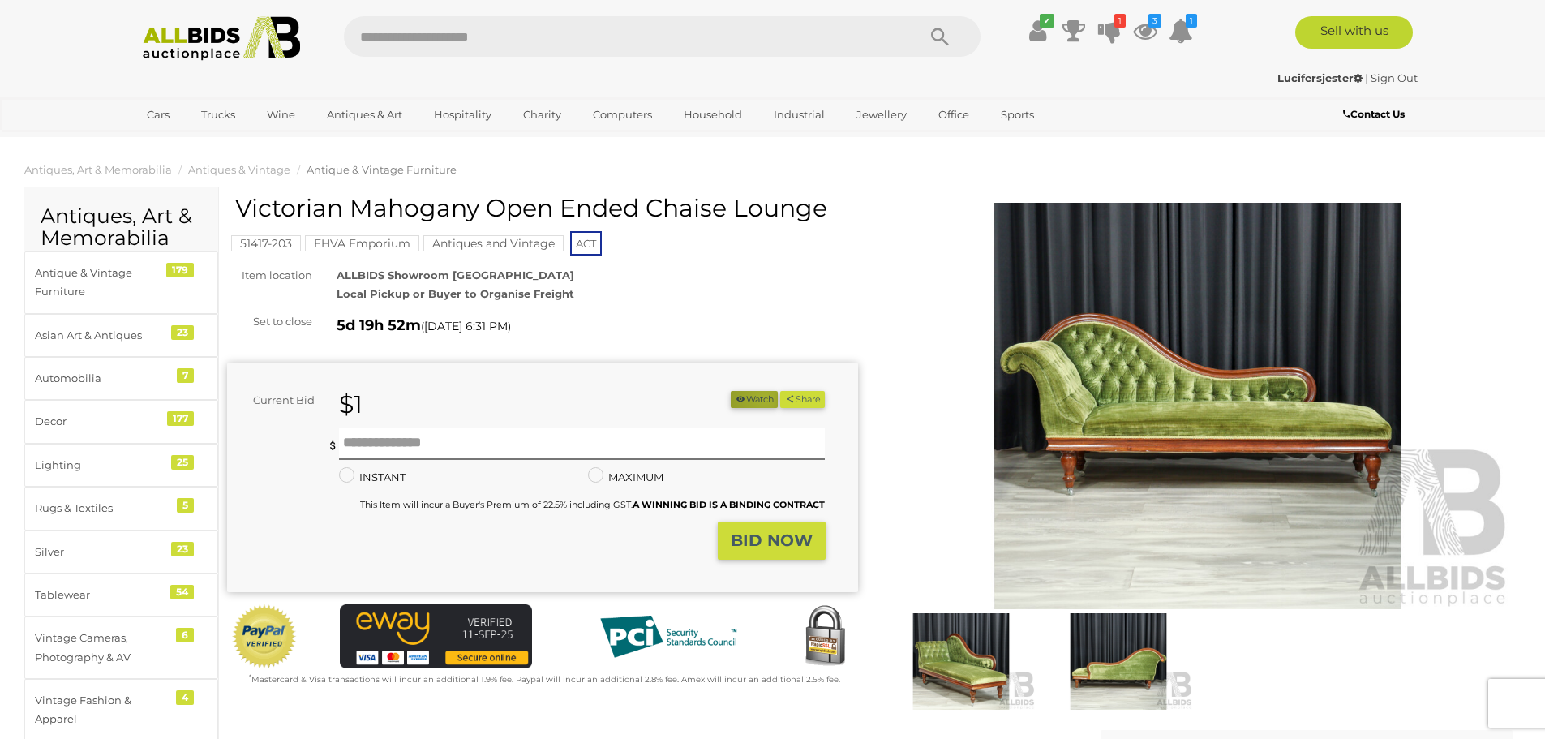
click at [758, 398] on button "Watch" at bounding box center [754, 399] width 47 height 17
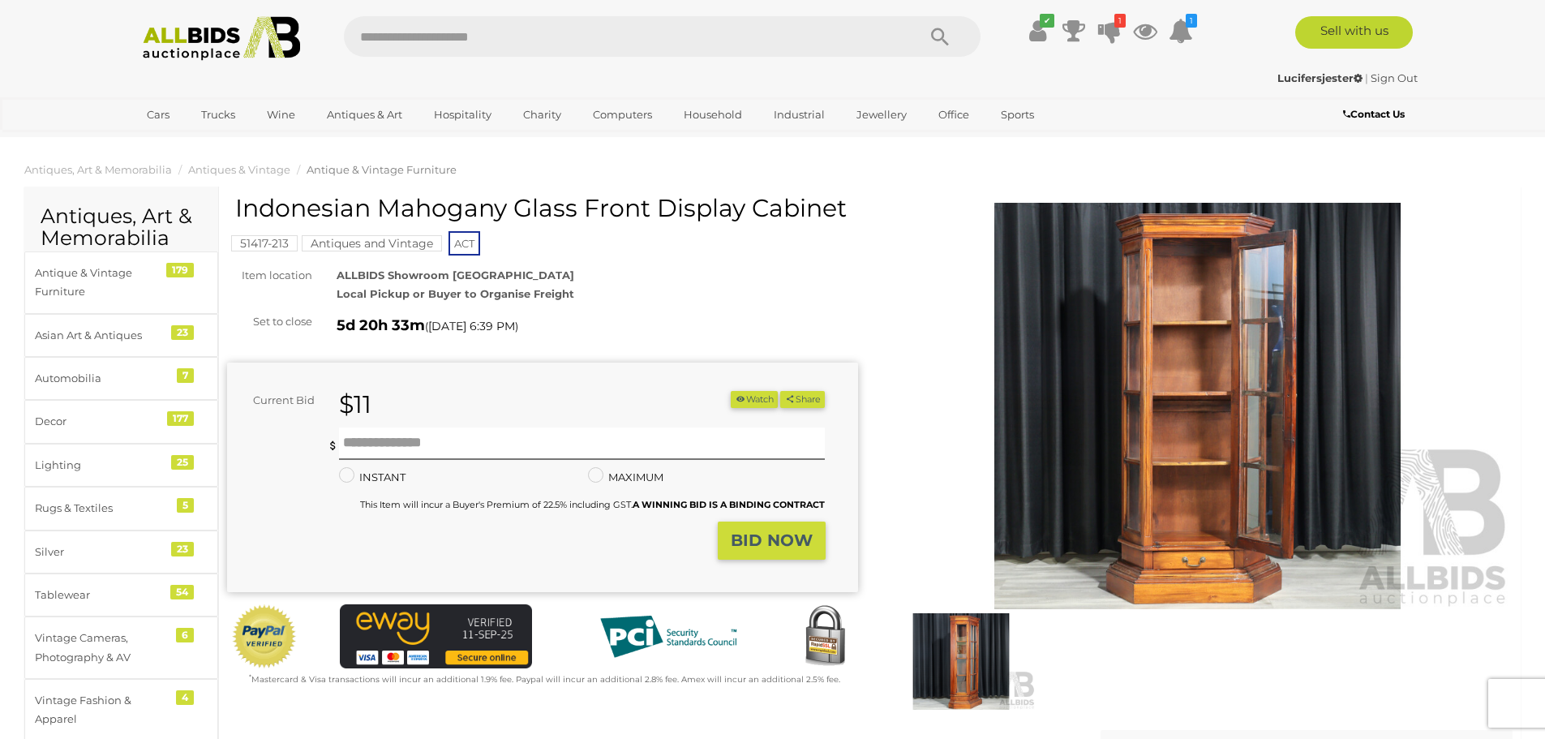
click at [1104, 383] on img at bounding box center [1197, 406] width 631 height 406
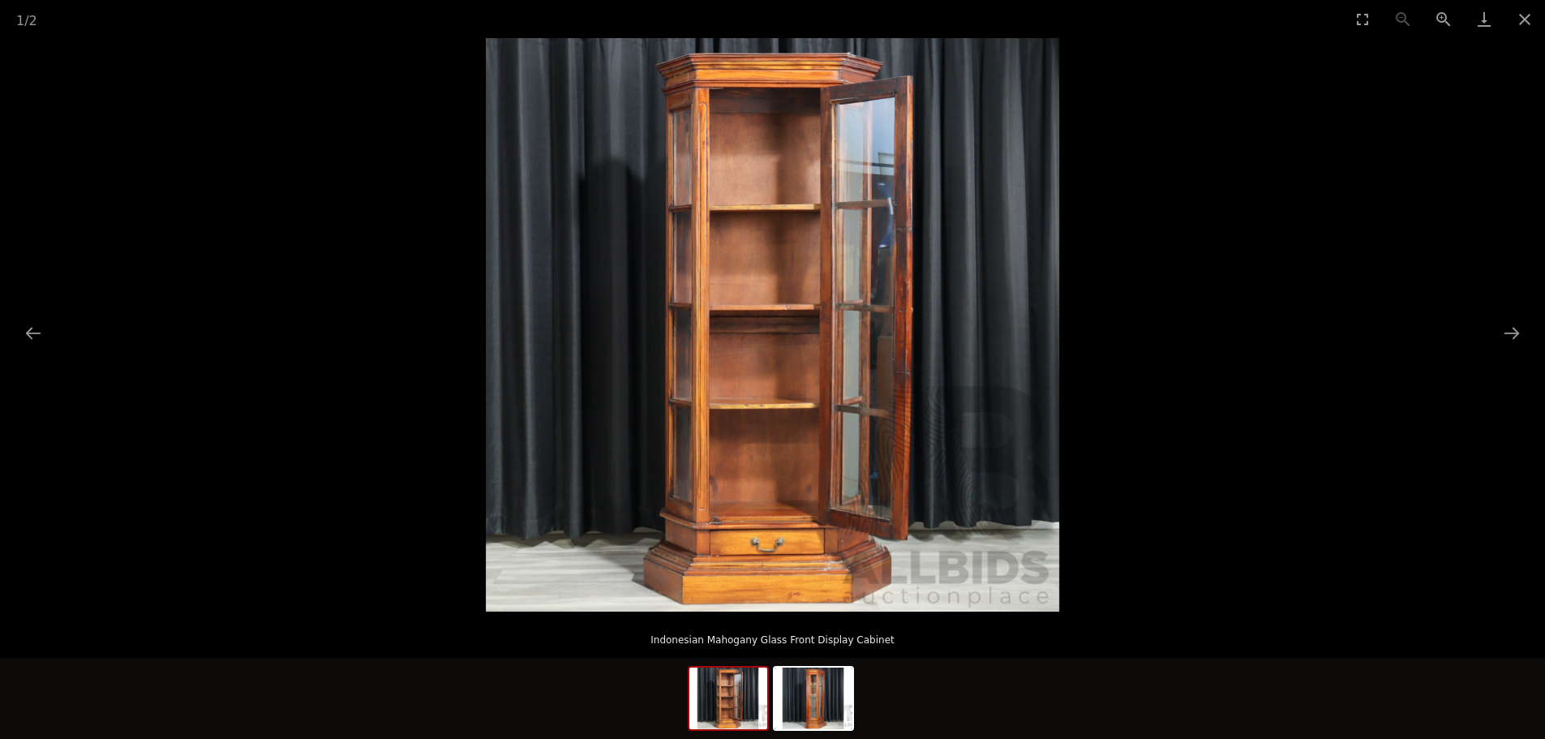
click at [879, 353] on img at bounding box center [772, 324] width 573 height 573
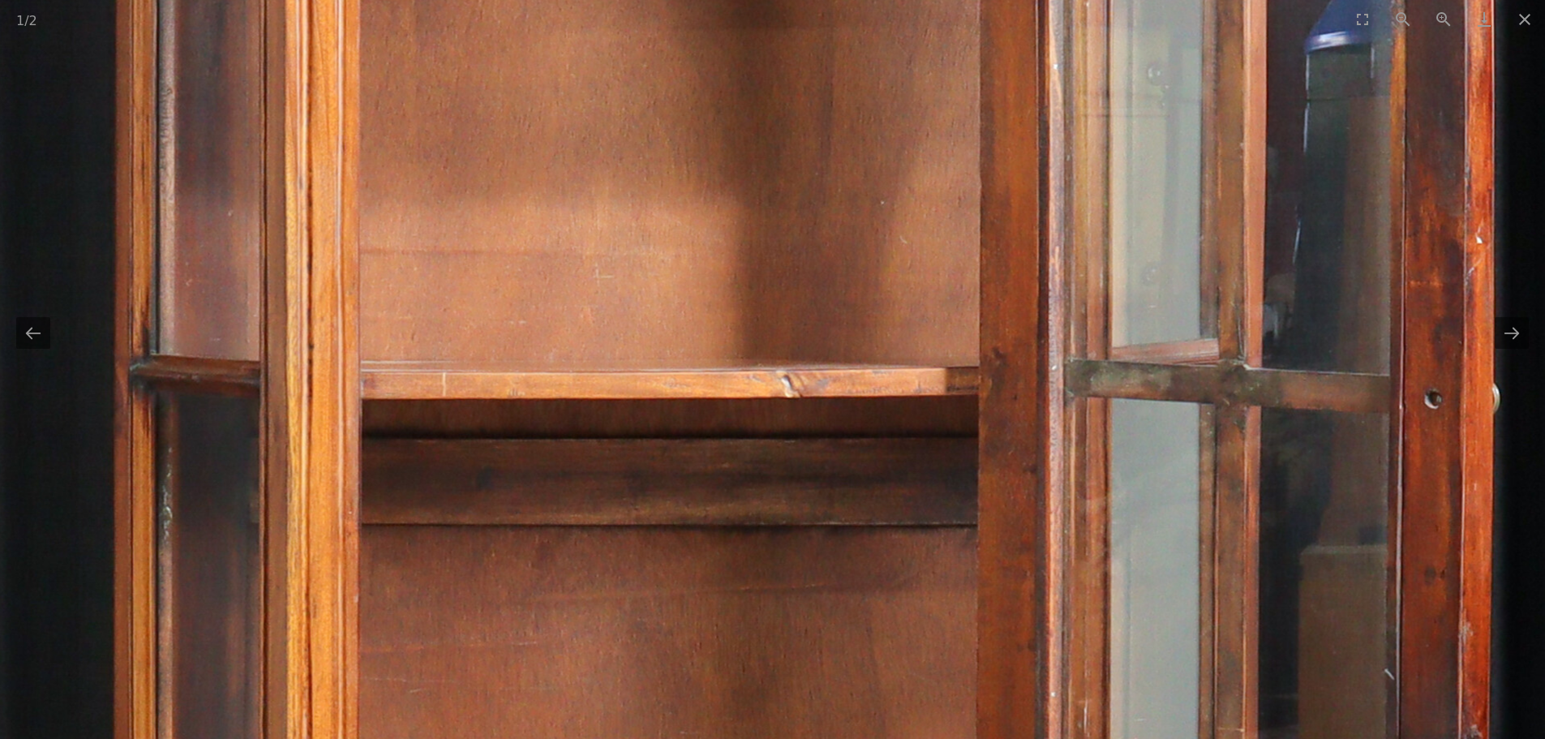
drag, startPoint x: 587, startPoint y: 345, endPoint x: 1063, endPoint y: 664, distance: 572.9
click at [1063, 664] on img at bounding box center [714, 481] width 3209 height 3209
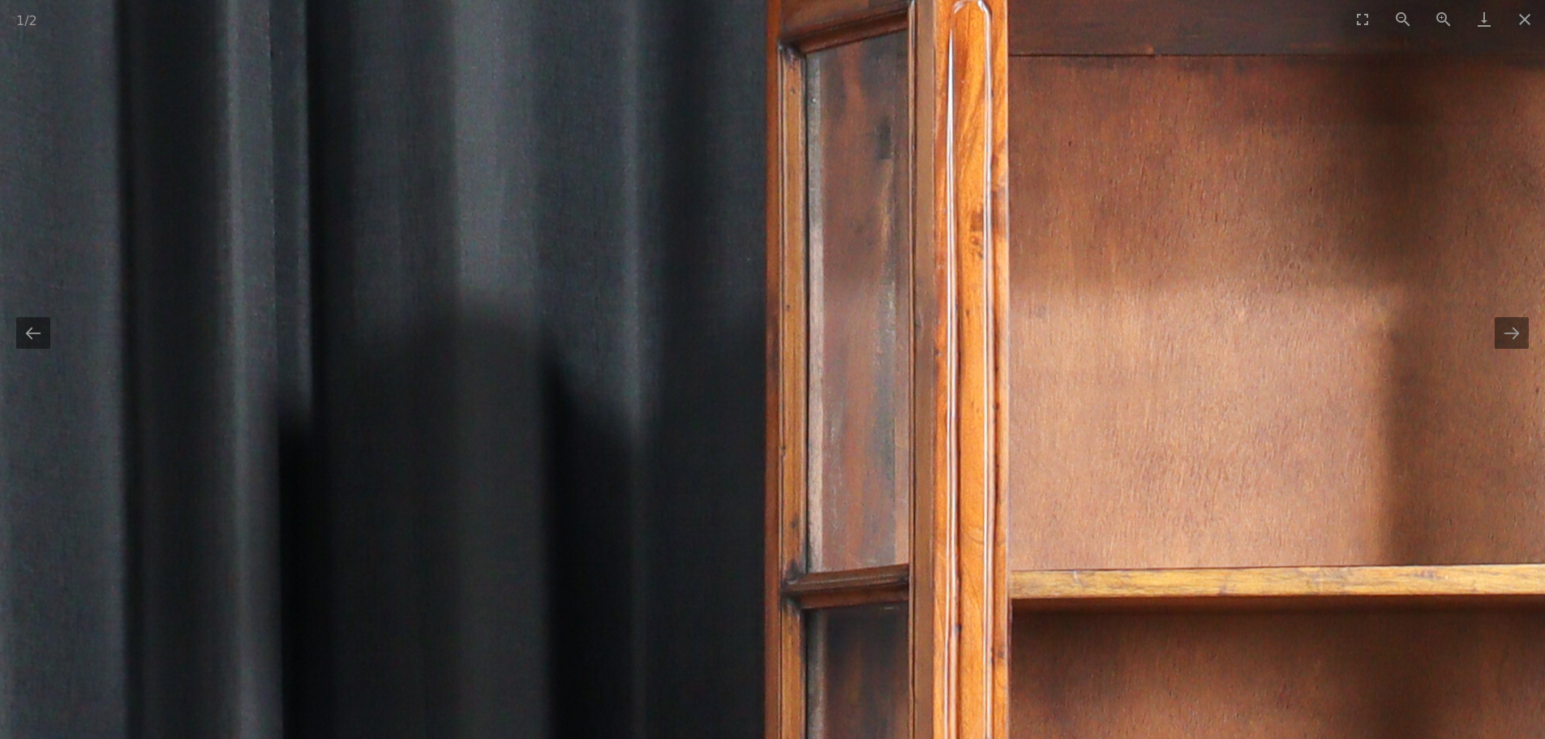
drag, startPoint x: 1367, startPoint y: 350, endPoint x: 1075, endPoint y: 777, distance: 516.5
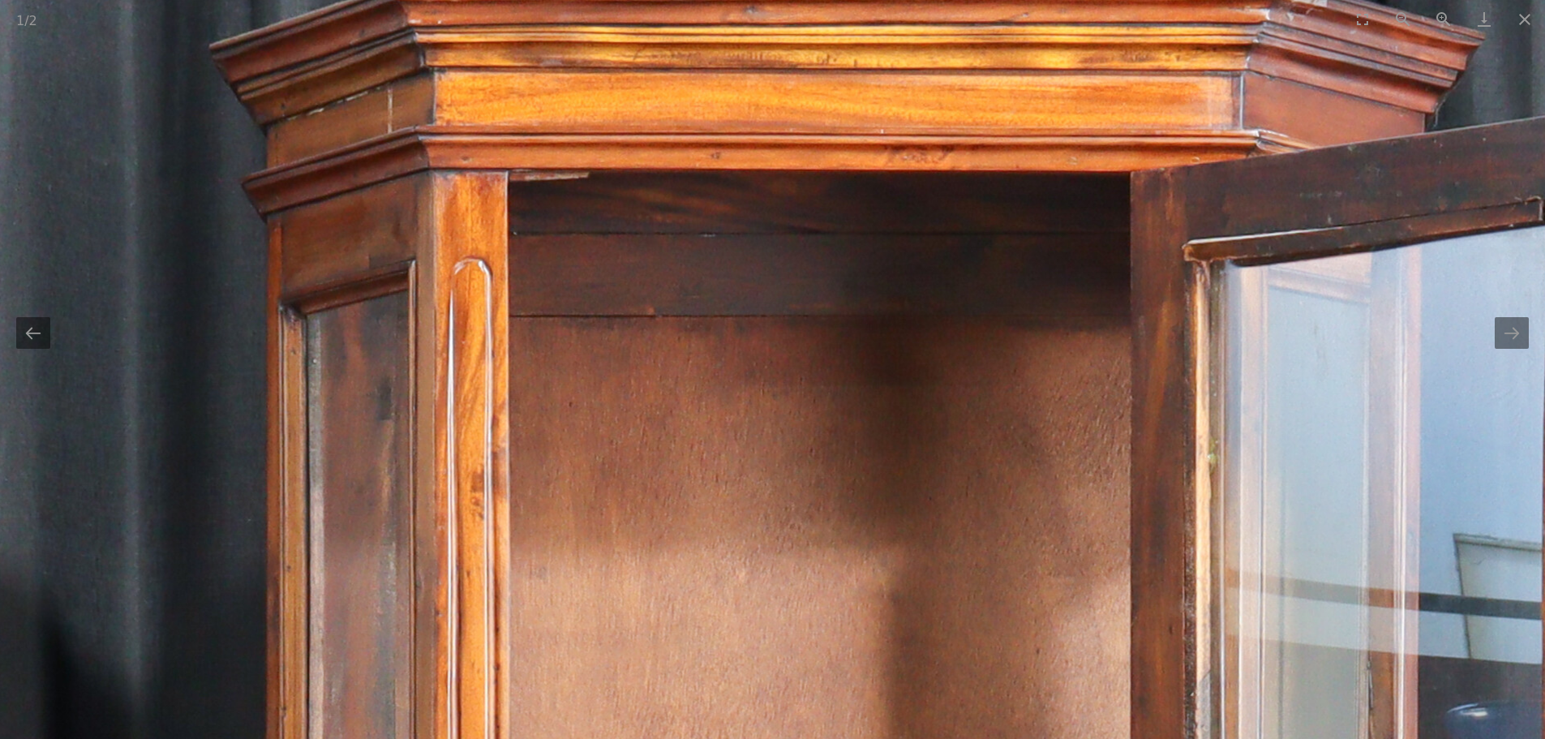
drag, startPoint x: 1113, startPoint y: 534, endPoint x: 868, endPoint y: 429, distance: 266.3
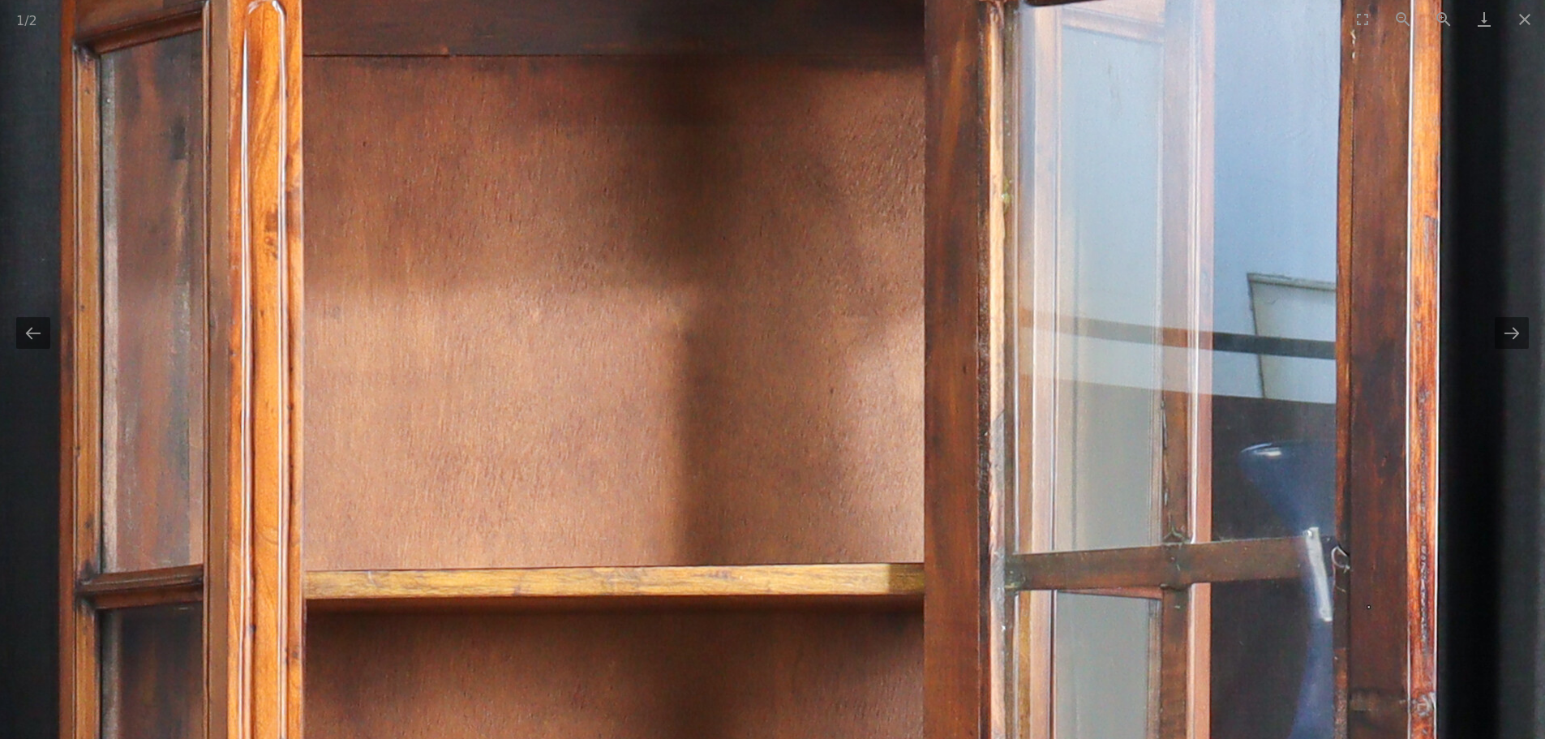
drag, startPoint x: 955, startPoint y: 581, endPoint x: 915, endPoint y: 258, distance: 325.2
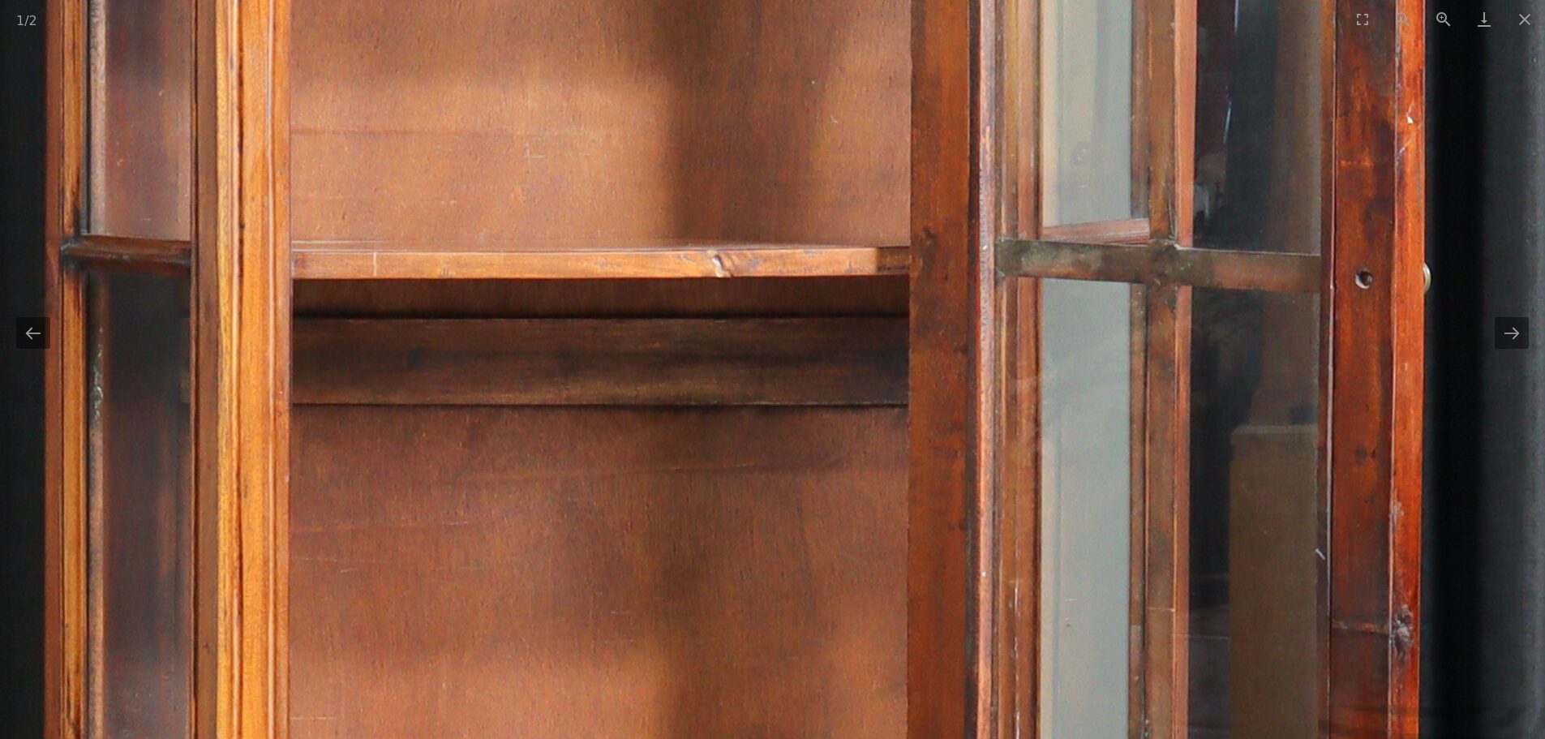
drag, startPoint x: 886, startPoint y: 563, endPoint x: 919, endPoint y: 249, distance: 315.6
click at [919, 294] on img at bounding box center [644, 361] width 3209 height 3209
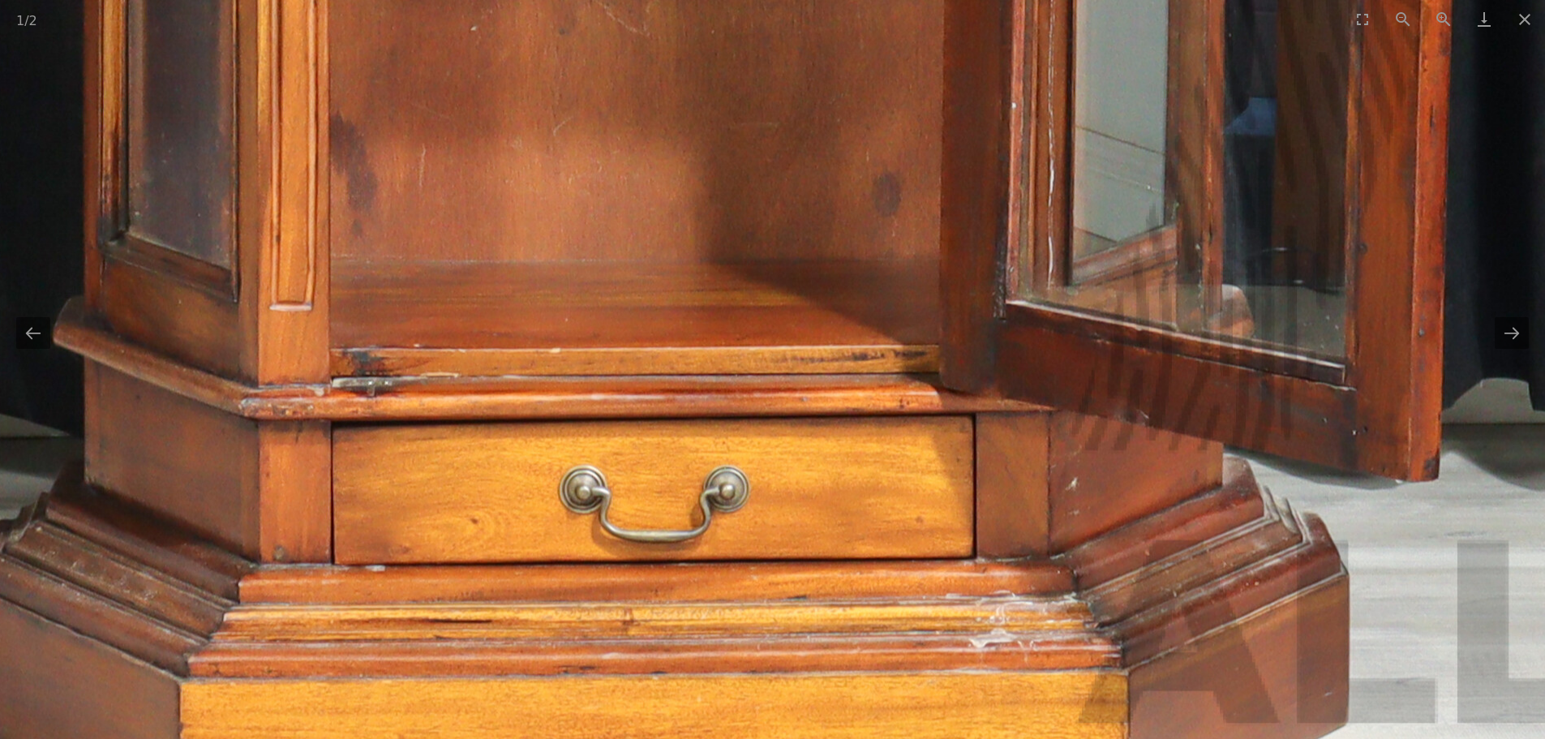
drag, startPoint x: 868, startPoint y: 551, endPoint x: 868, endPoint y: 505, distance: 46.2
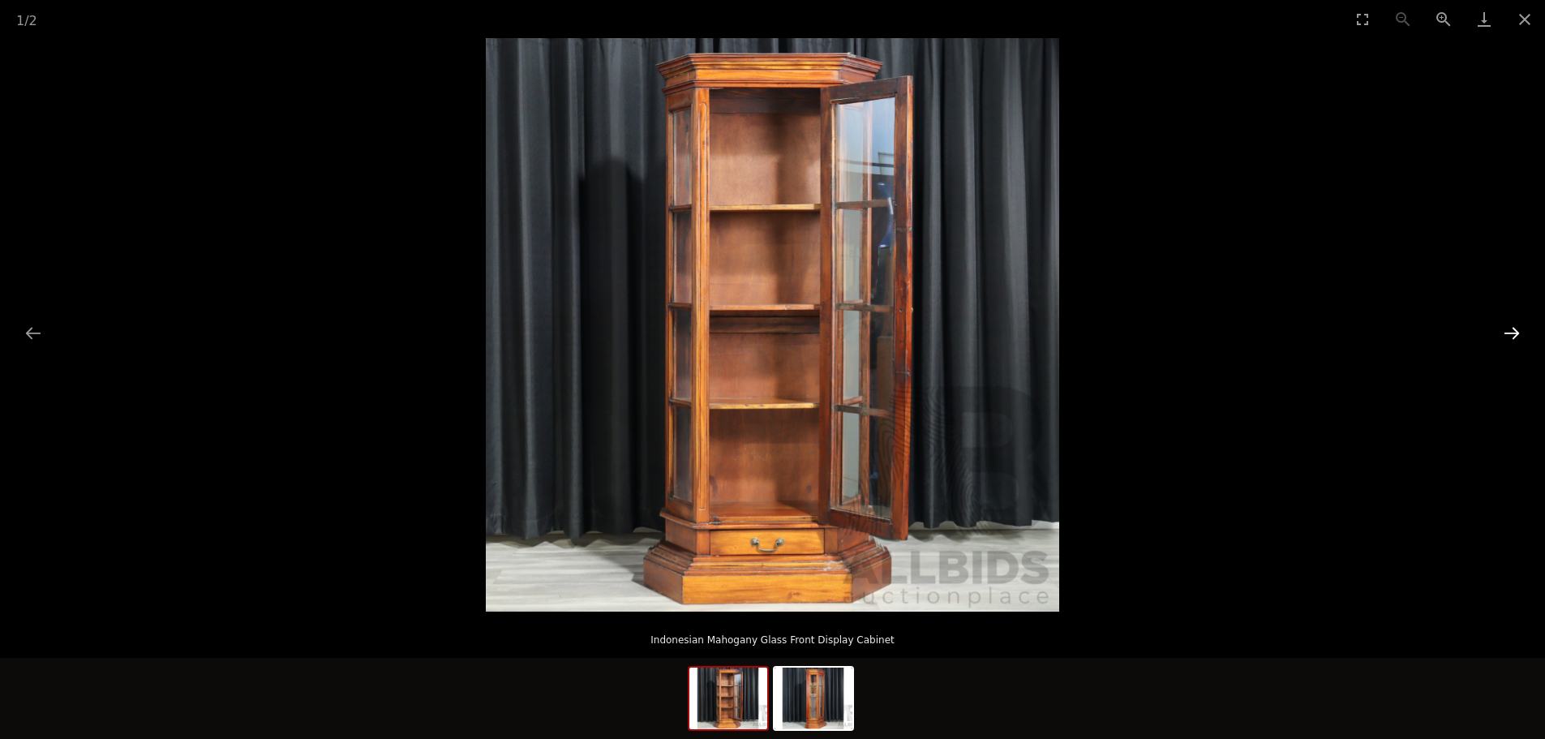
click at [1512, 336] on button "Next slide" at bounding box center [1512, 333] width 34 height 32
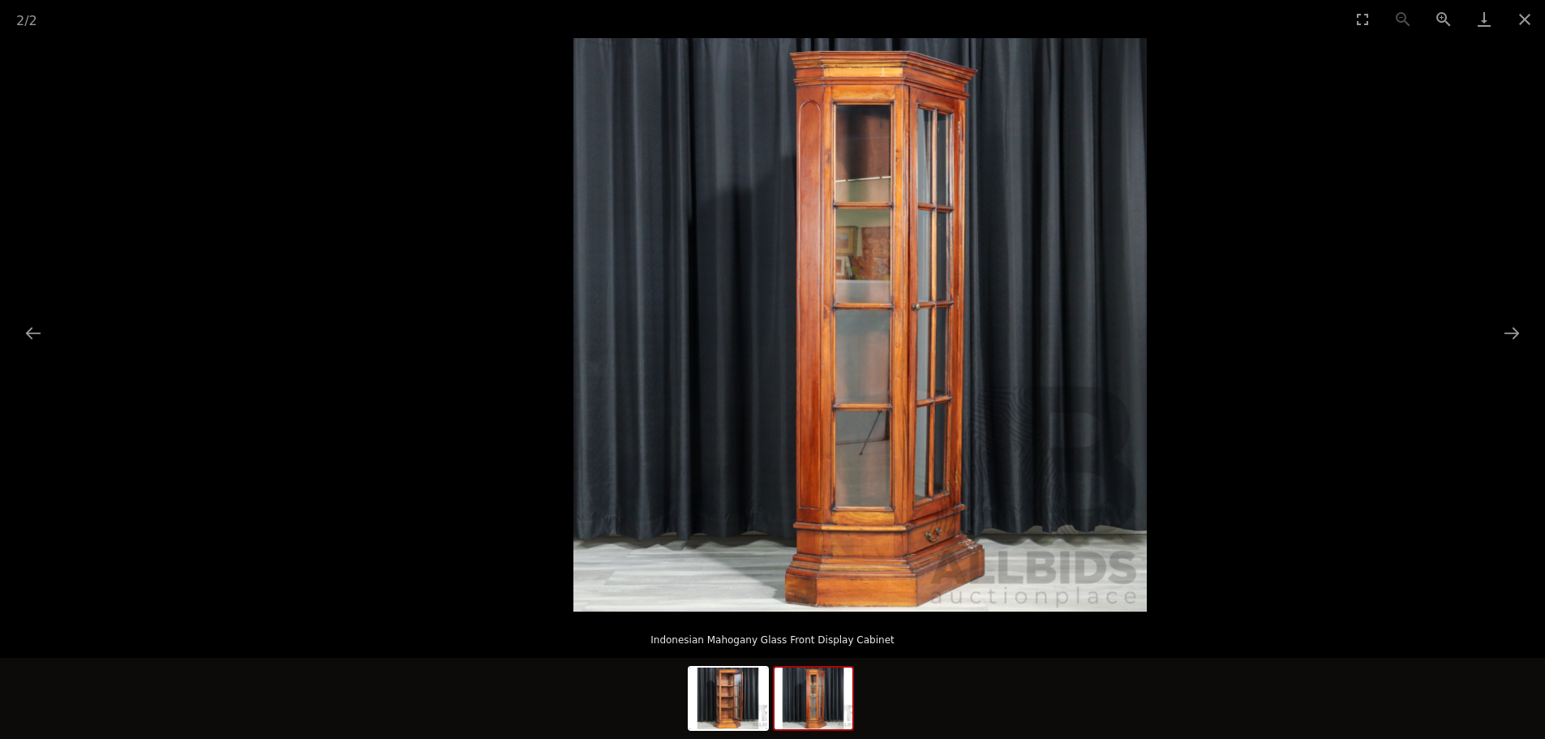
drag, startPoint x: 821, startPoint y: 484, endPoint x: 901, endPoint y: 483, distance: 80.3
click at [903, 483] on img at bounding box center [859, 324] width 573 height 573
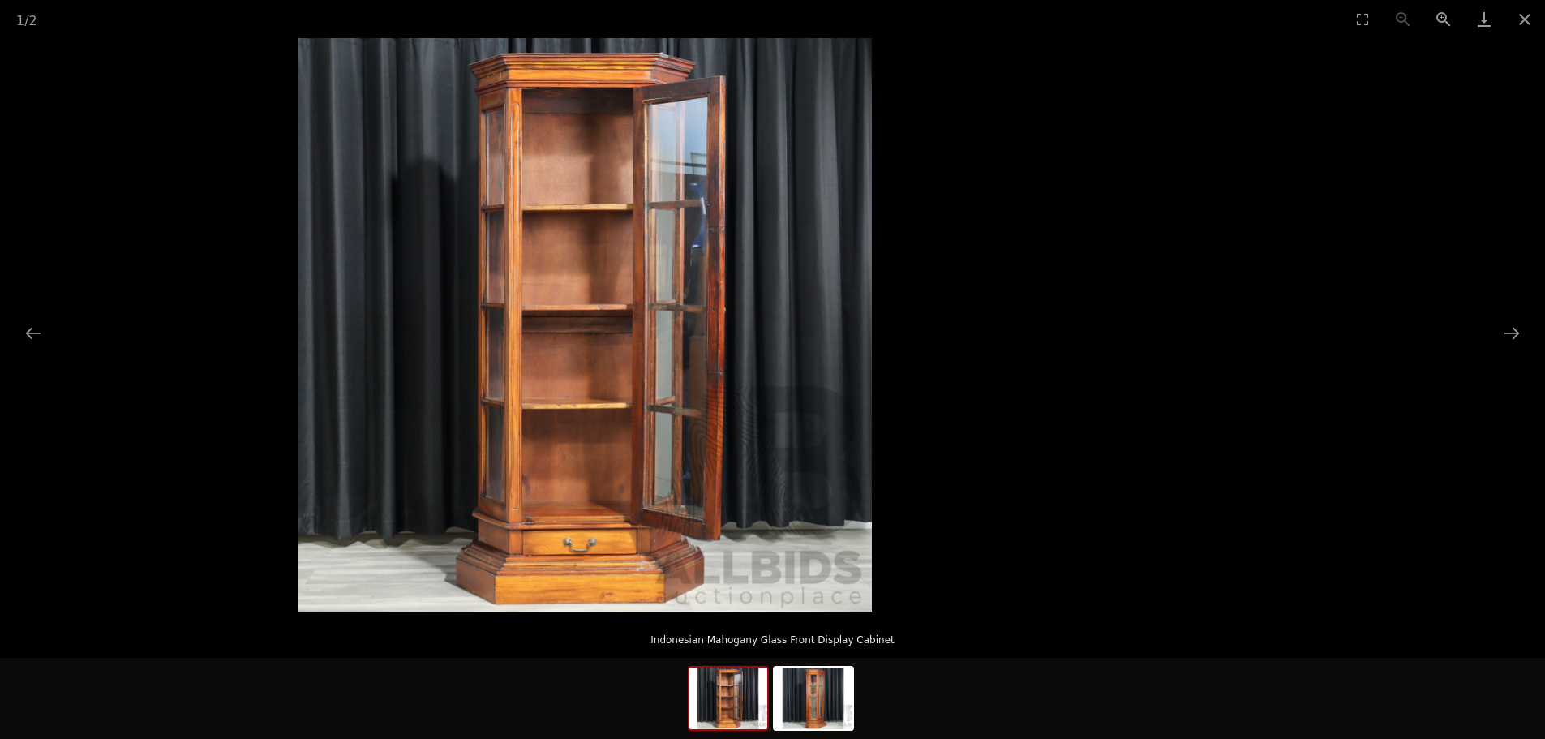
drag, startPoint x: 963, startPoint y: 443, endPoint x: 730, endPoint y: 465, distance: 234.6
click at [743, 465] on img at bounding box center [584, 324] width 573 height 573
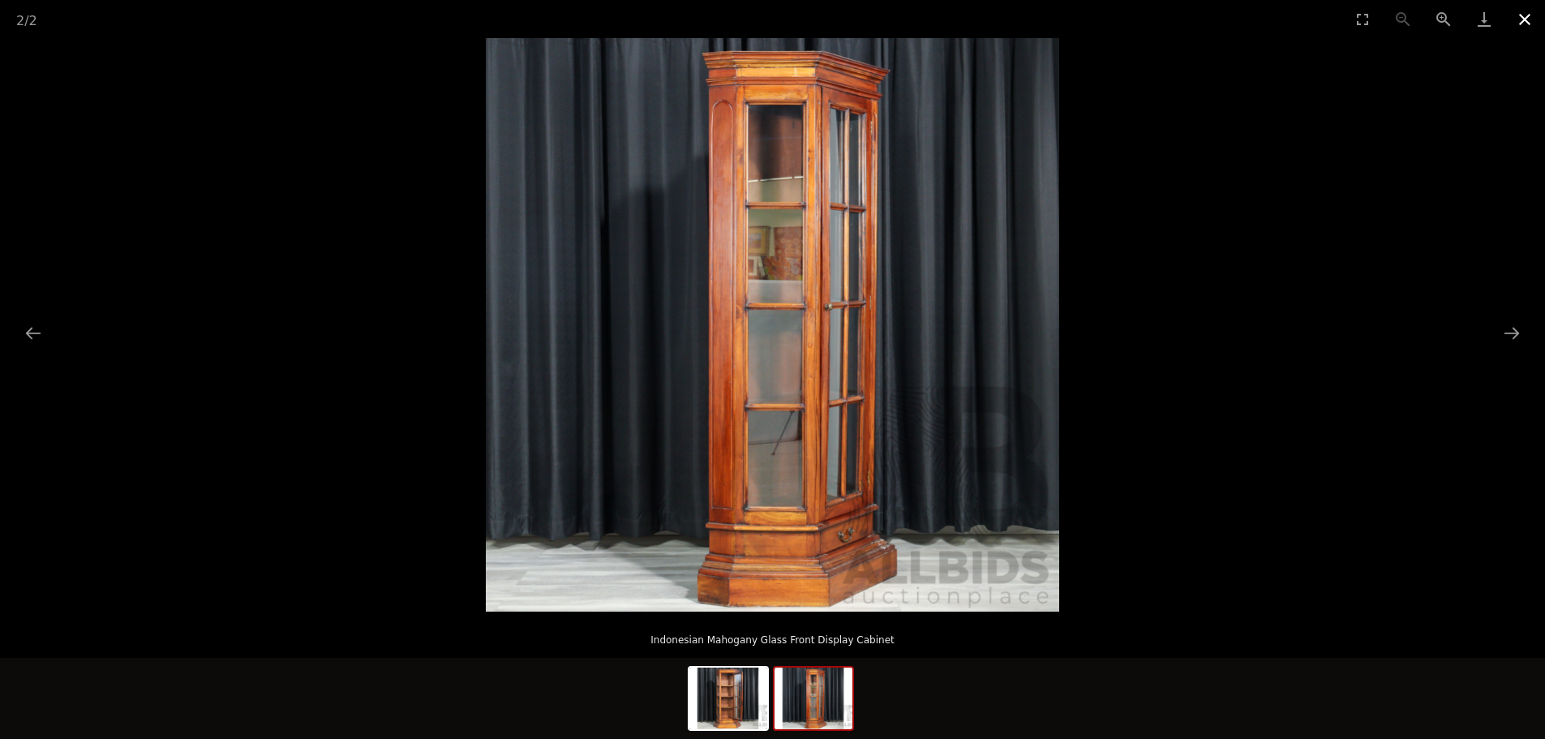
click at [1521, 15] on button "Close gallery" at bounding box center [1524, 19] width 41 height 38
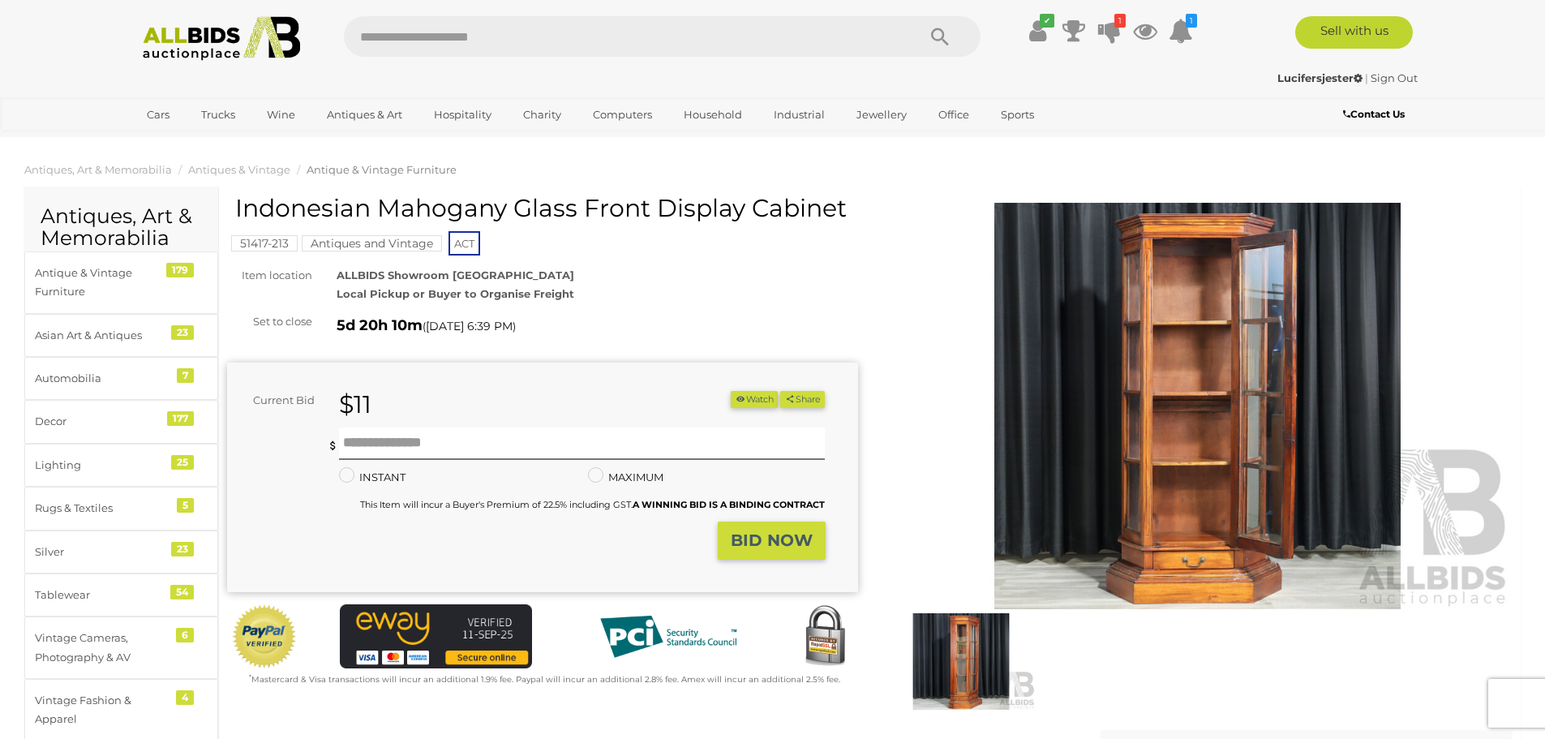
click at [750, 400] on button "Watch" at bounding box center [754, 399] width 47 height 17
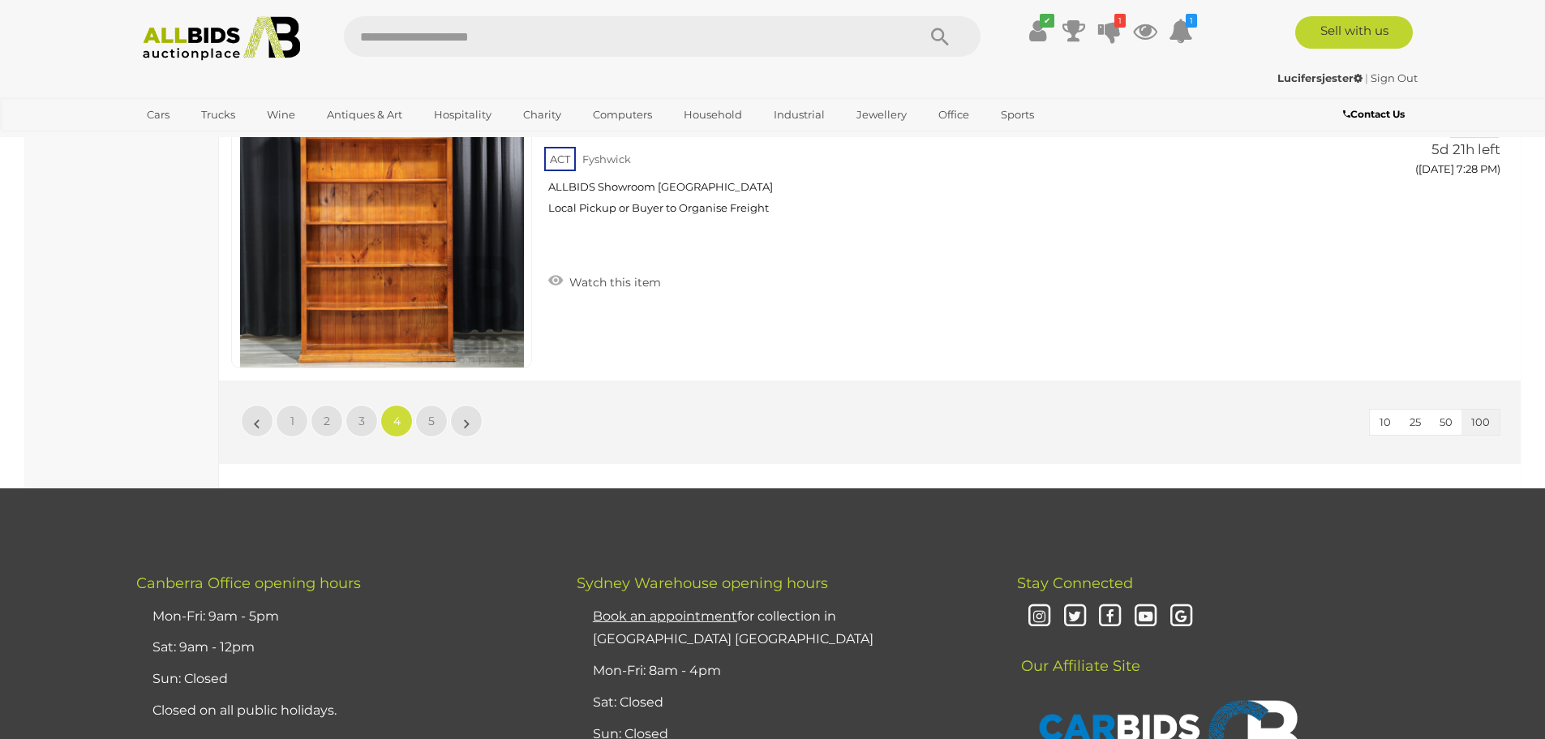
scroll to position [30900, 0]
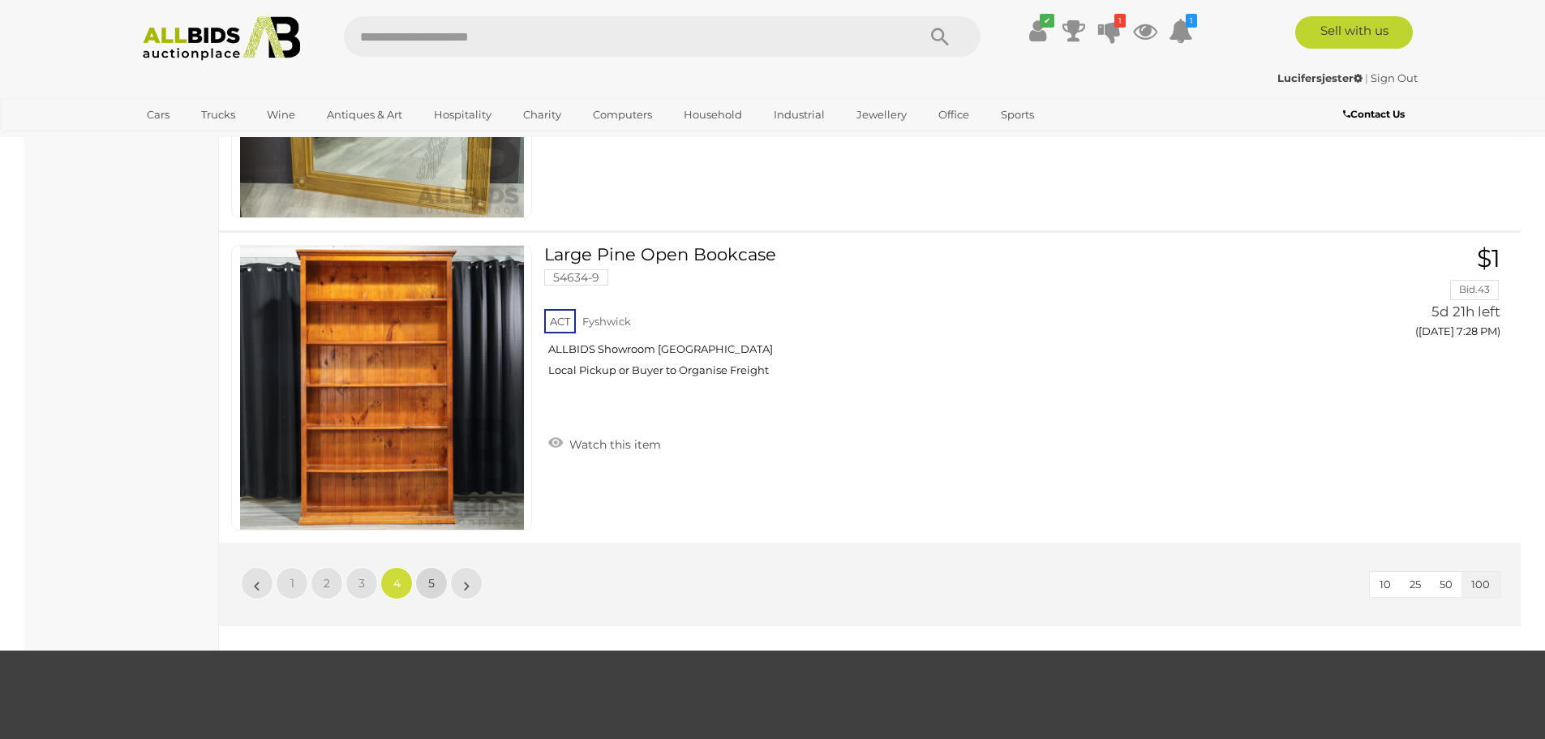
click at [428, 597] on link "5" at bounding box center [431, 583] width 32 height 32
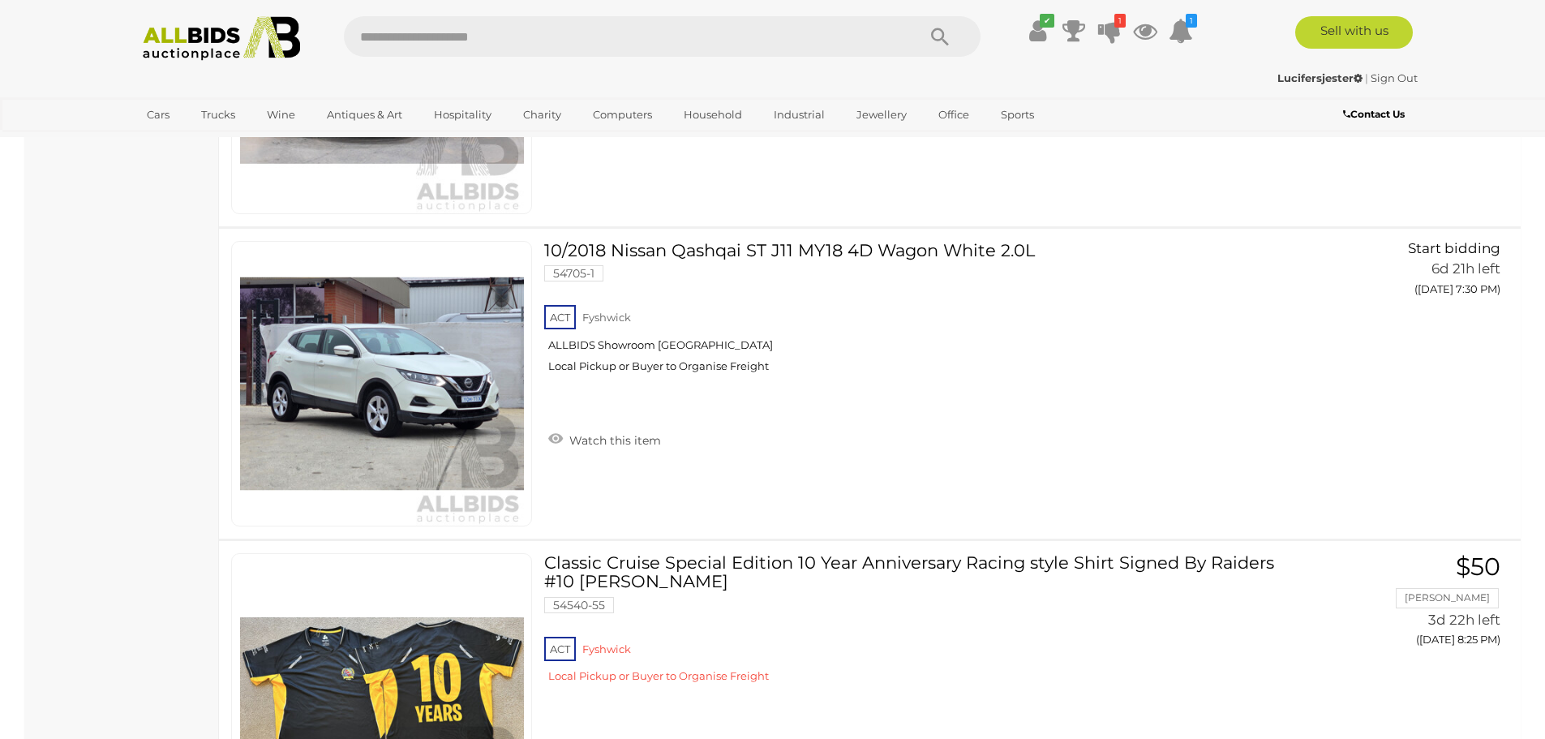
scroll to position [27088, 0]
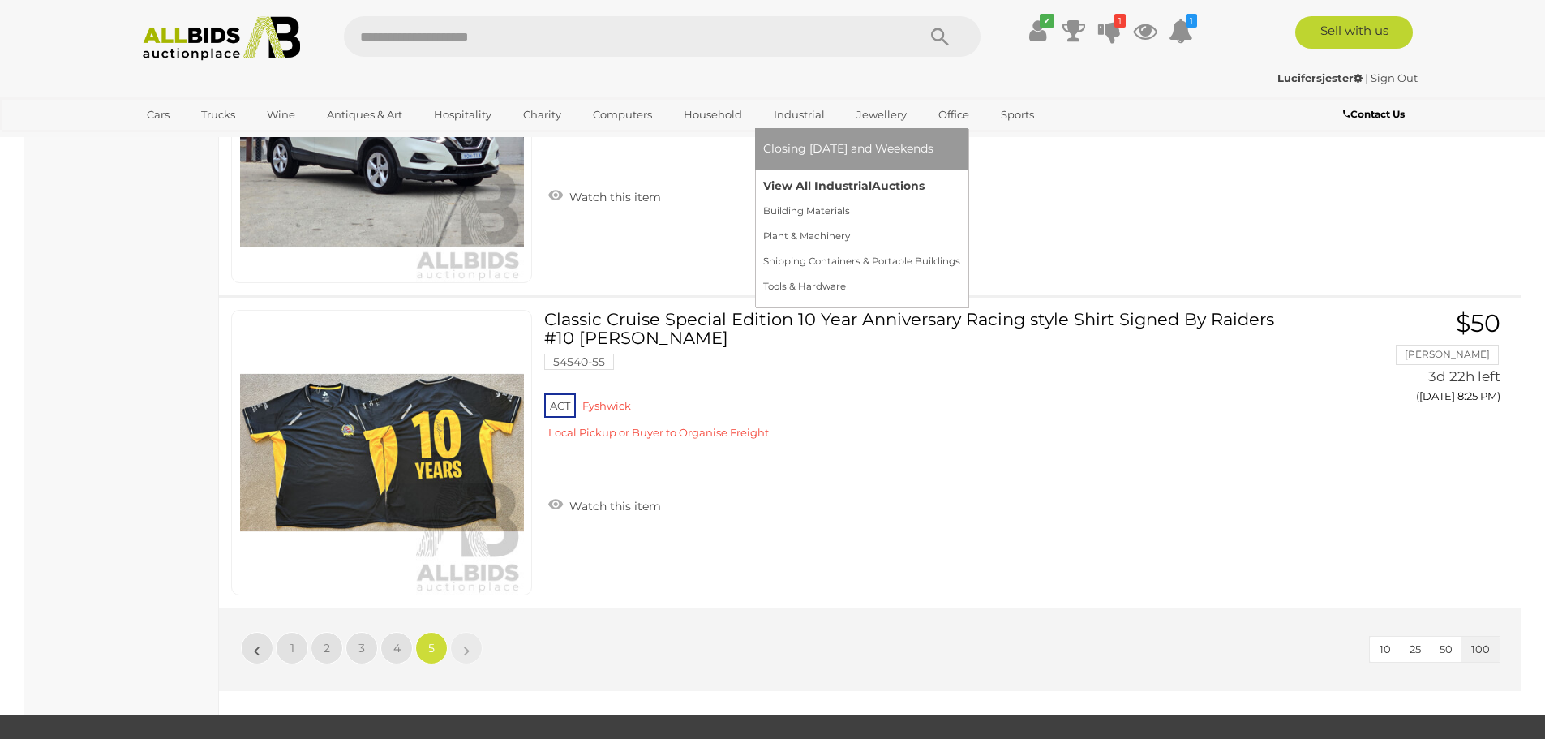
click at [805, 178] on link "View All Industrial Auctions" at bounding box center [861, 186] width 197 height 25
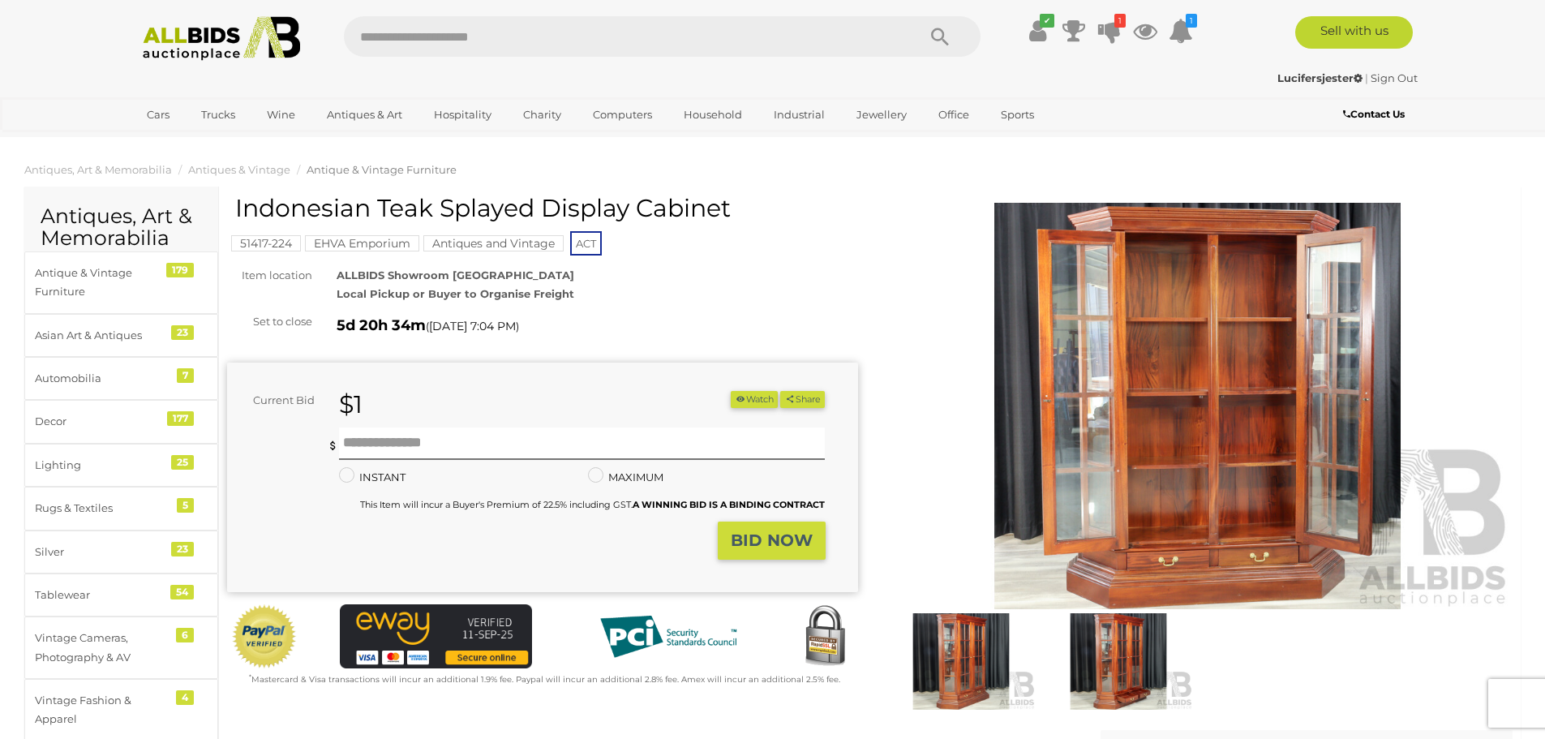
click at [1116, 659] on img at bounding box center [1118, 661] width 149 height 97
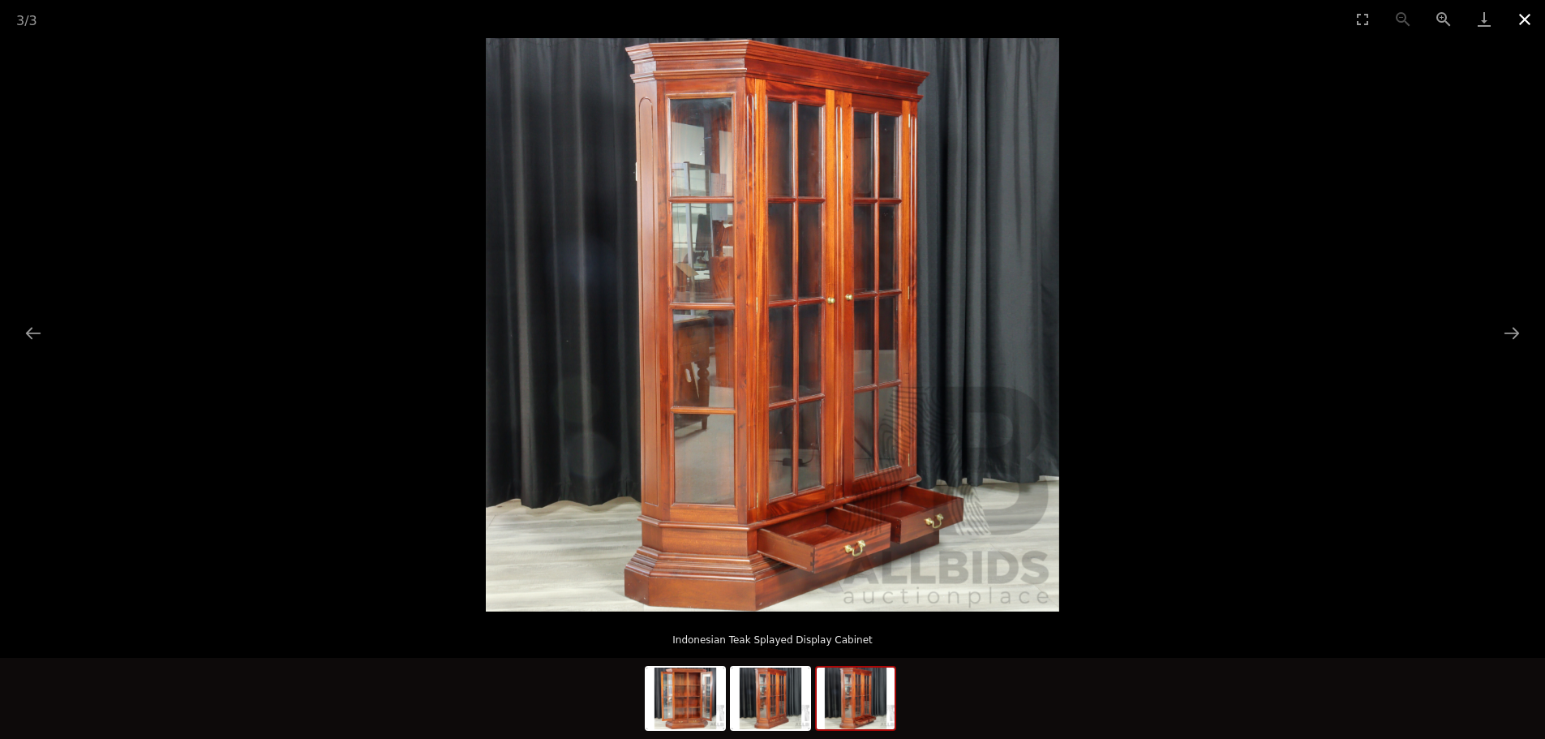
click at [1521, 19] on button "Close gallery" at bounding box center [1524, 19] width 41 height 38
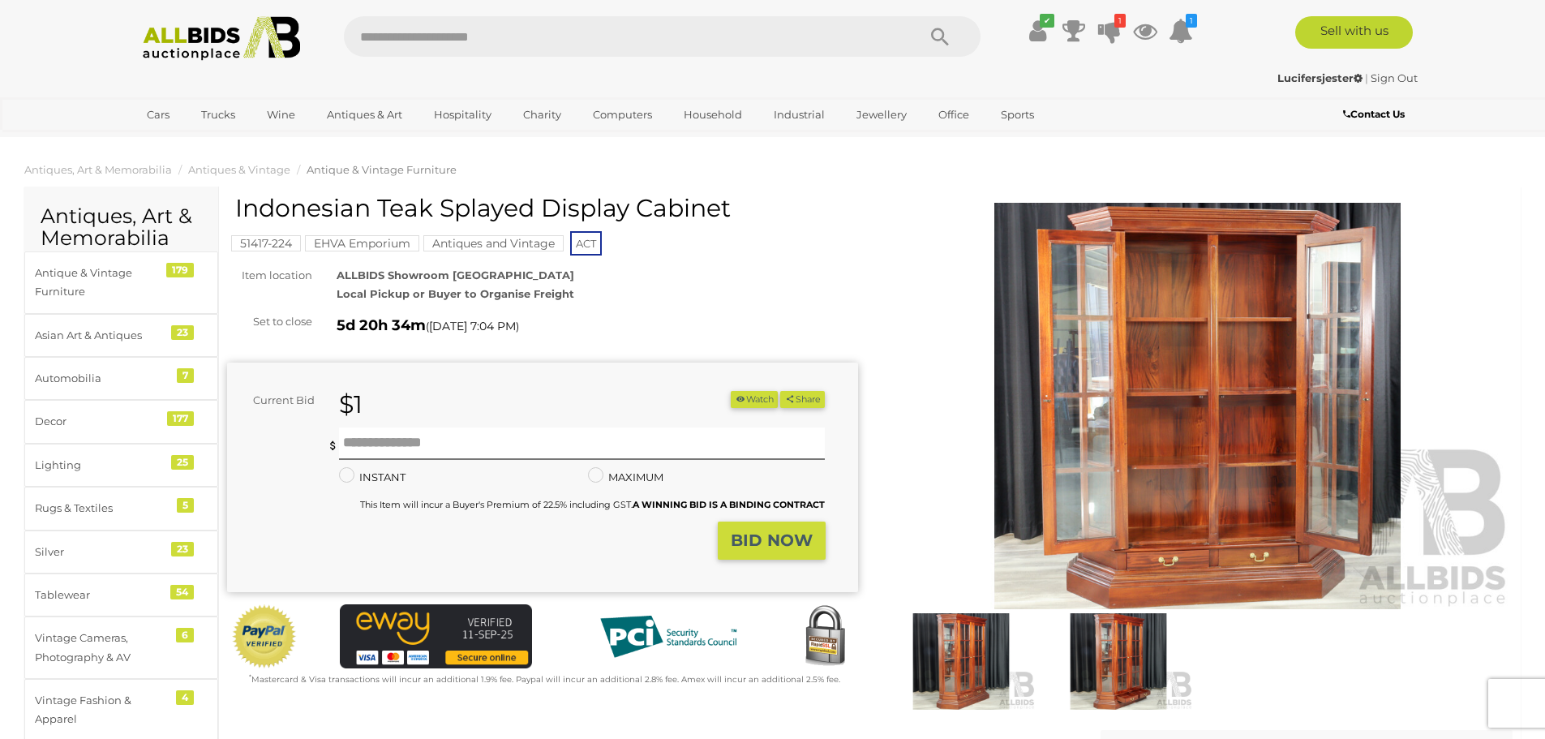
click at [735, 401] on icon "button" at bounding box center [740, 398] width 11 height 9
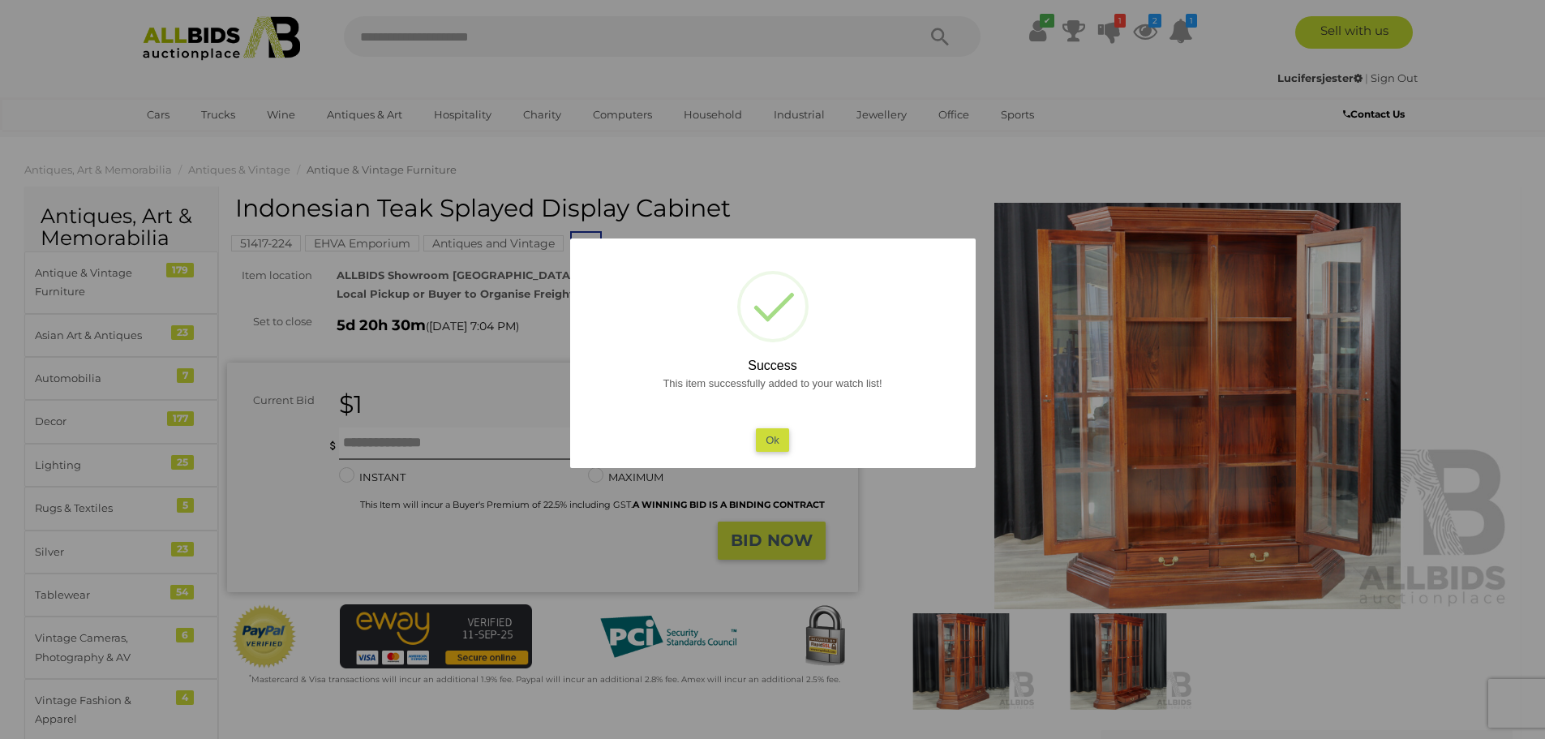
click at [774, 437] on button "Ok" at bounding box center [772, 440] width 33 height 24
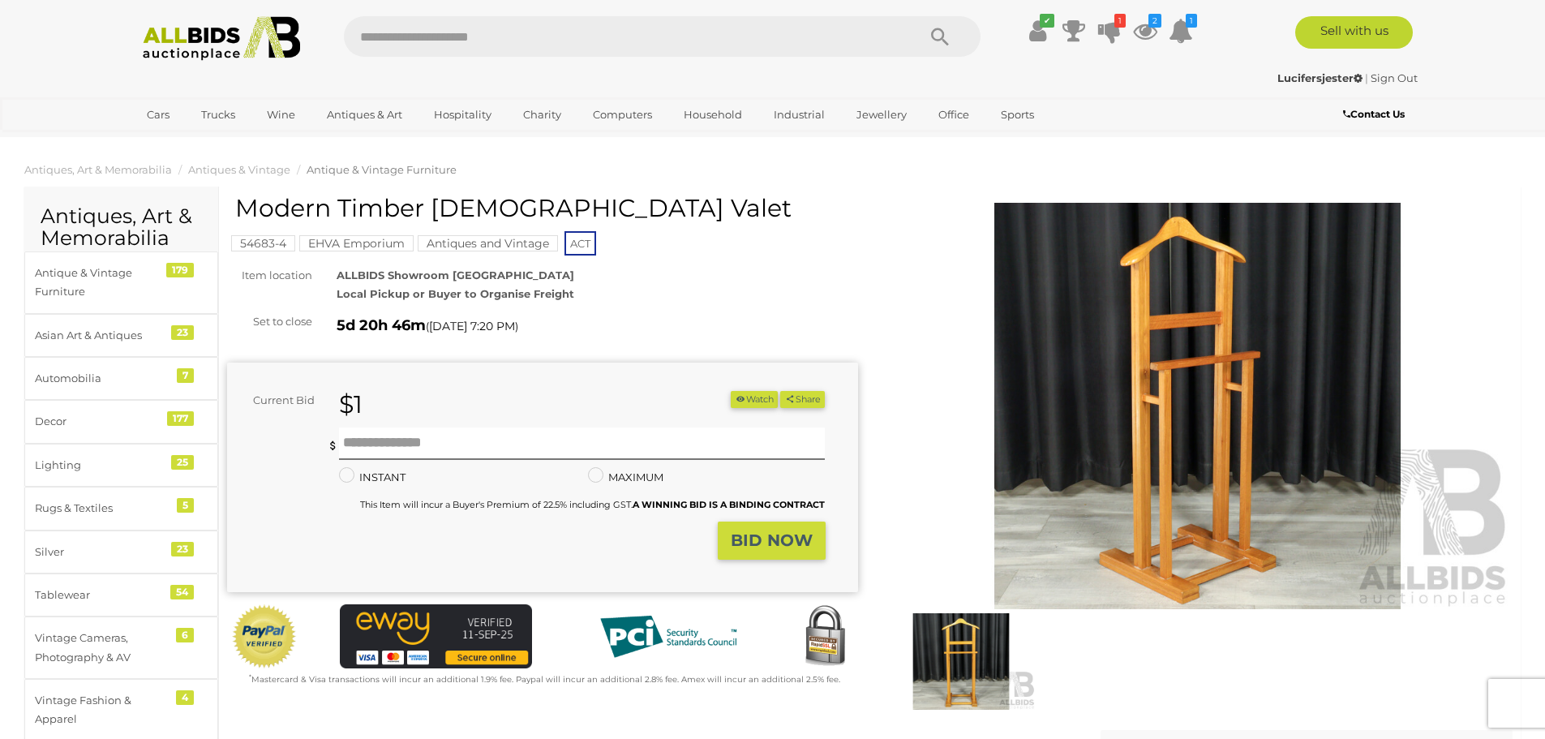
click at [1169, 382] on img at bounding box center [1197, 406] width 631 height 406
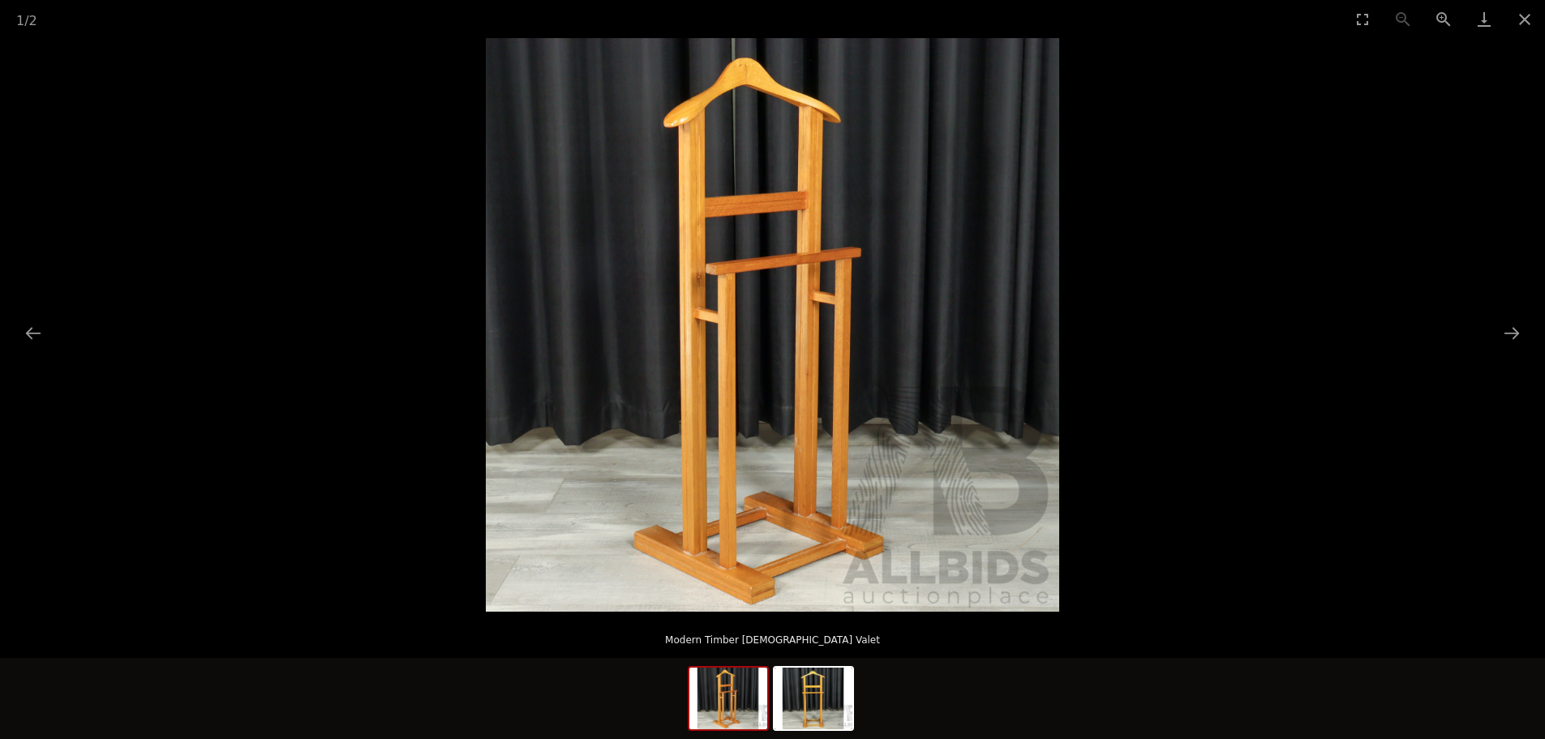
click at [784, 246] on img at bounding box center [772, 324] width 573 height 573
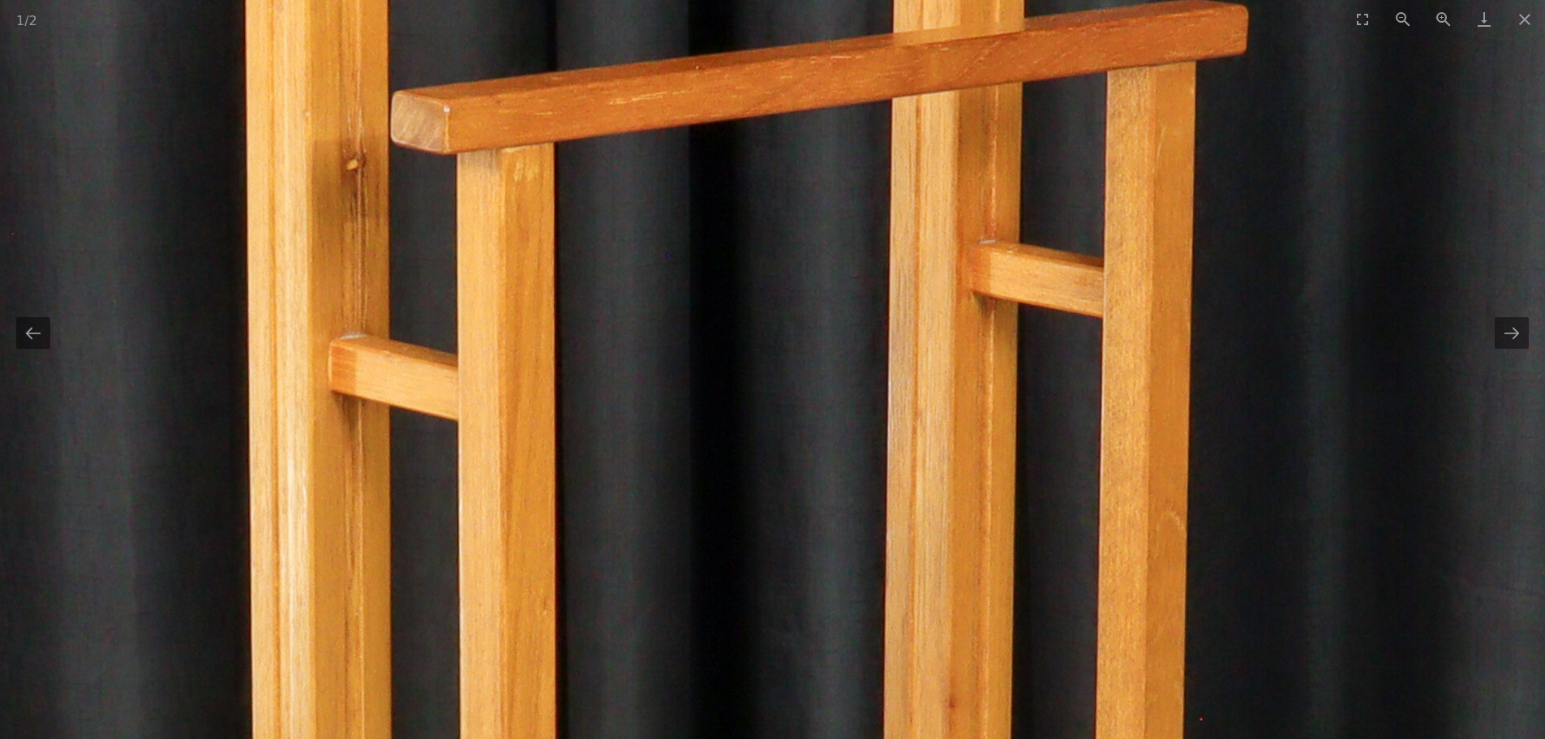
drag, startPoint x: 723, startPoint y: 655, endPoint x: 769, endPoint y: 92, distance: 565.5
click at [769, 101] on img at bounding box center [759, 429] width 3163 height 3163
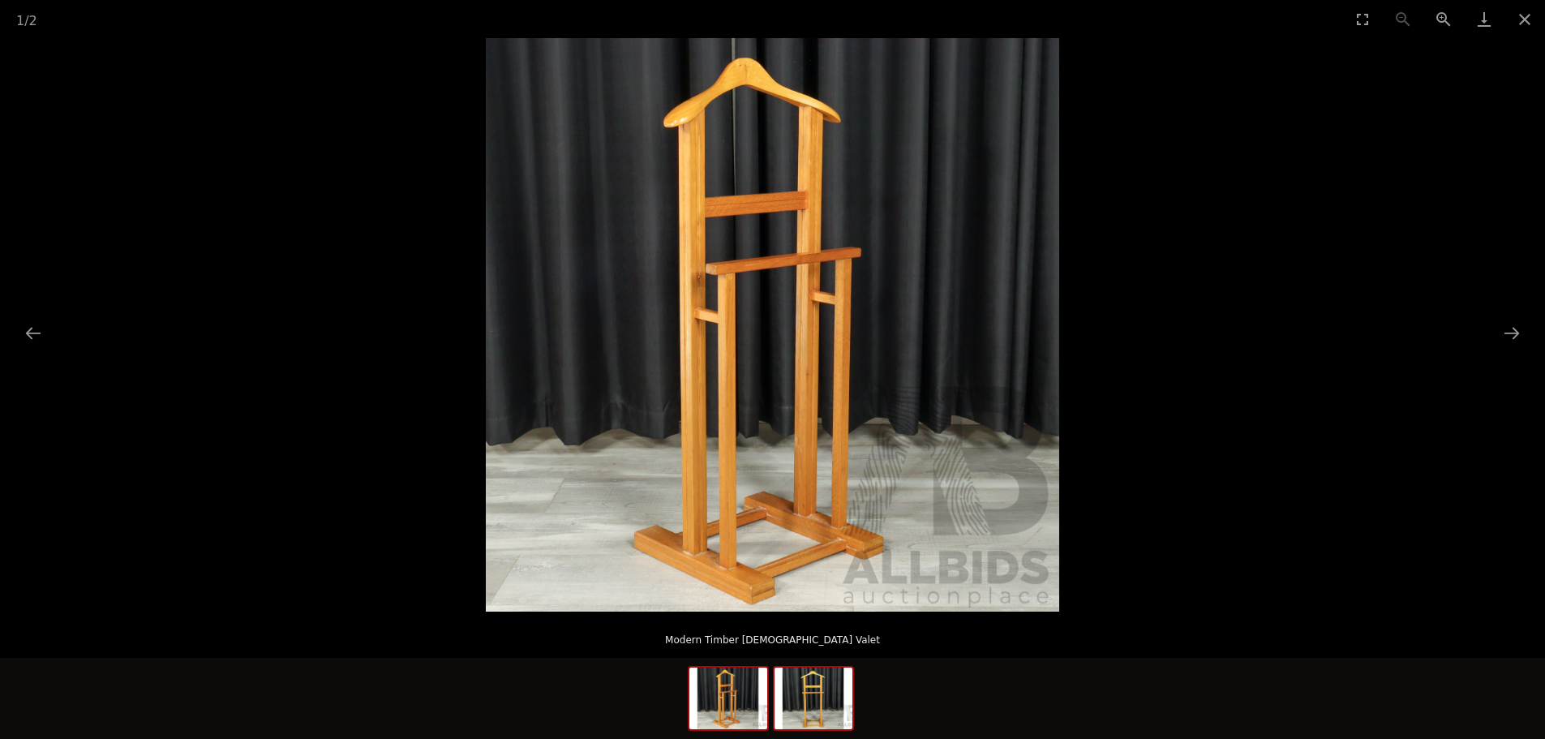
click at [817, 697] on img at bounding box center [814, 698] width 78 height 62
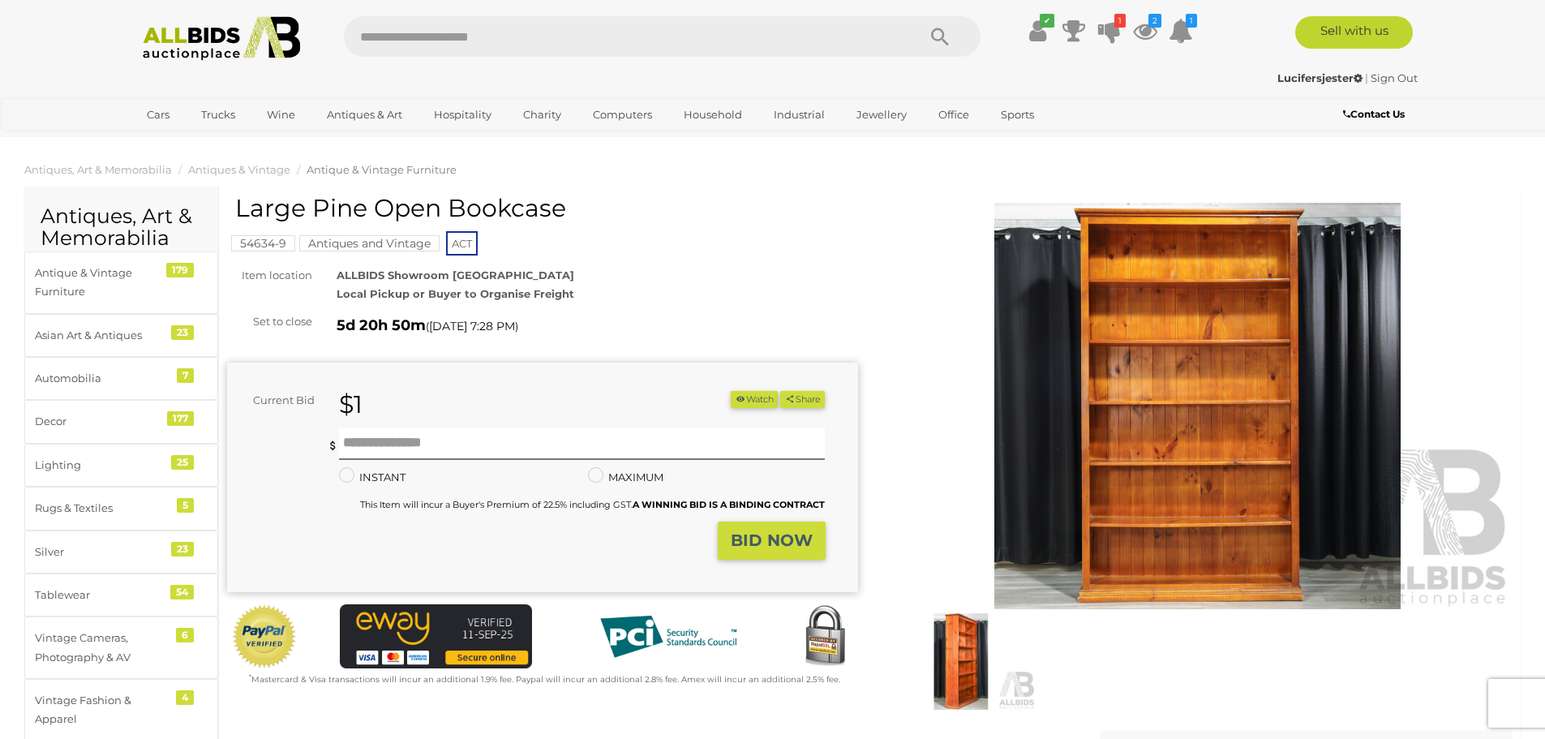
click at [1206, 319] on img at bounding box center [1197, 406] width 631 height 406
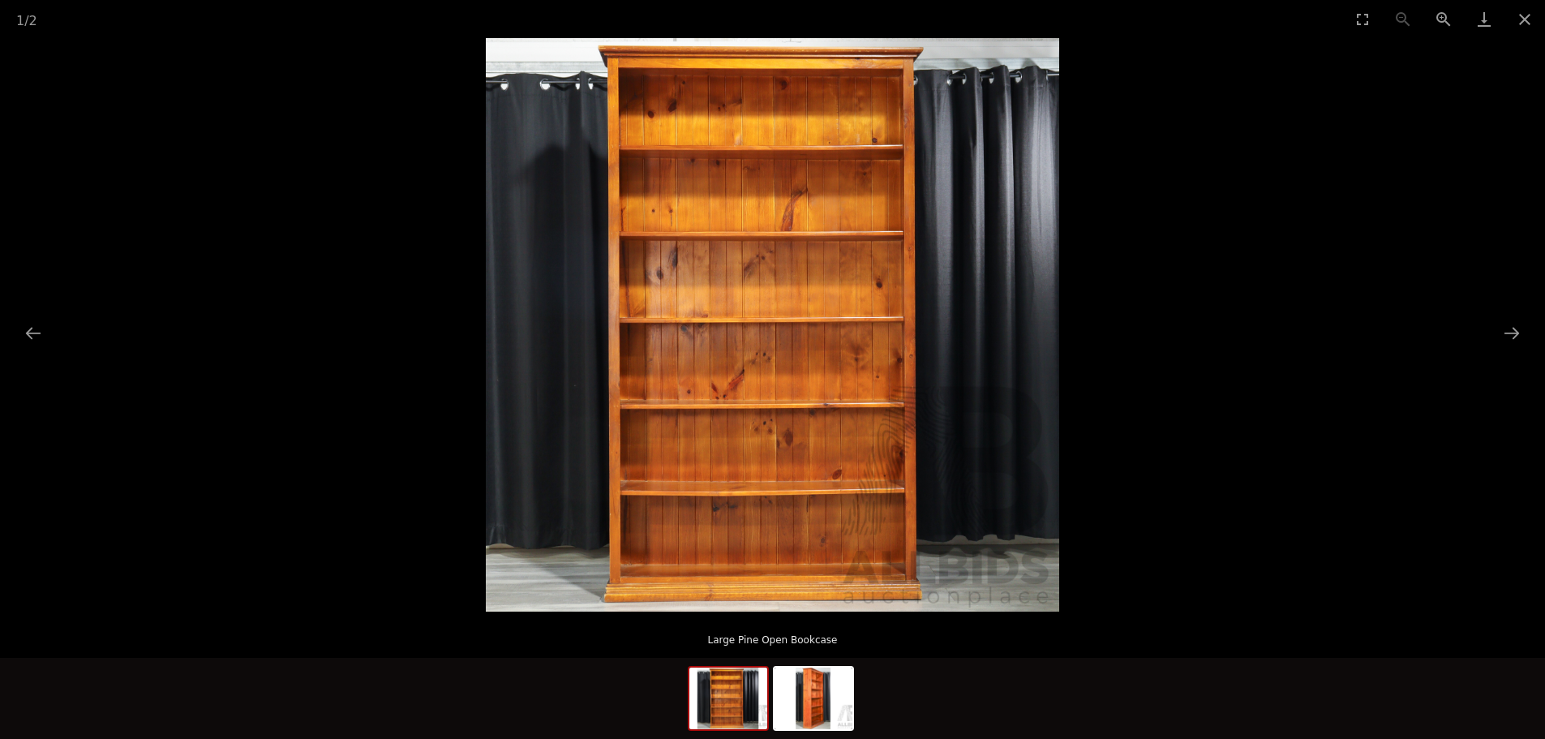
click at [783, 279] on img at bounding box center [772, 324] width 573 height 573
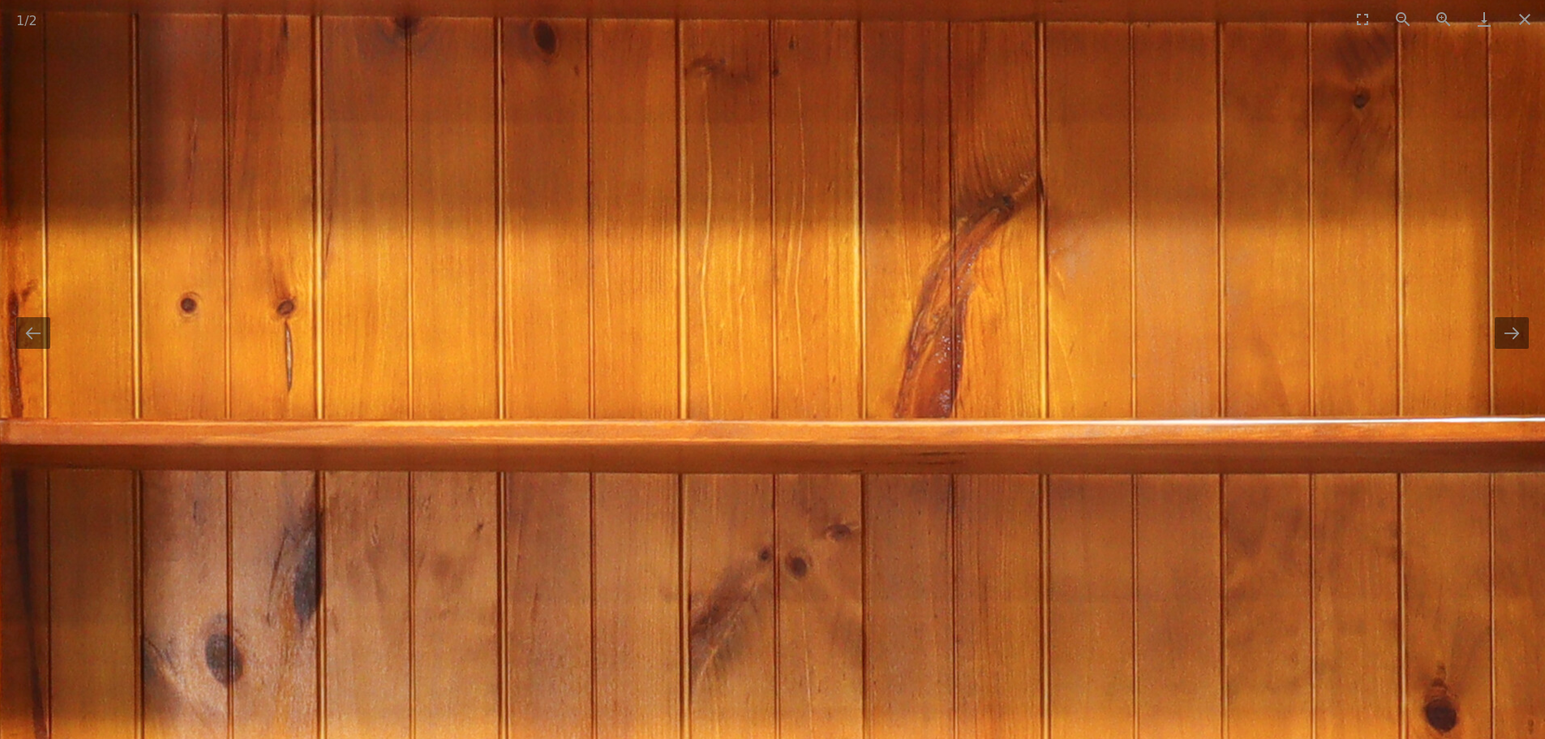
drag, startPoint x: 684, startPoint y: 225, endPoint x: 1092, endPoint y: 773, distance: 683.8
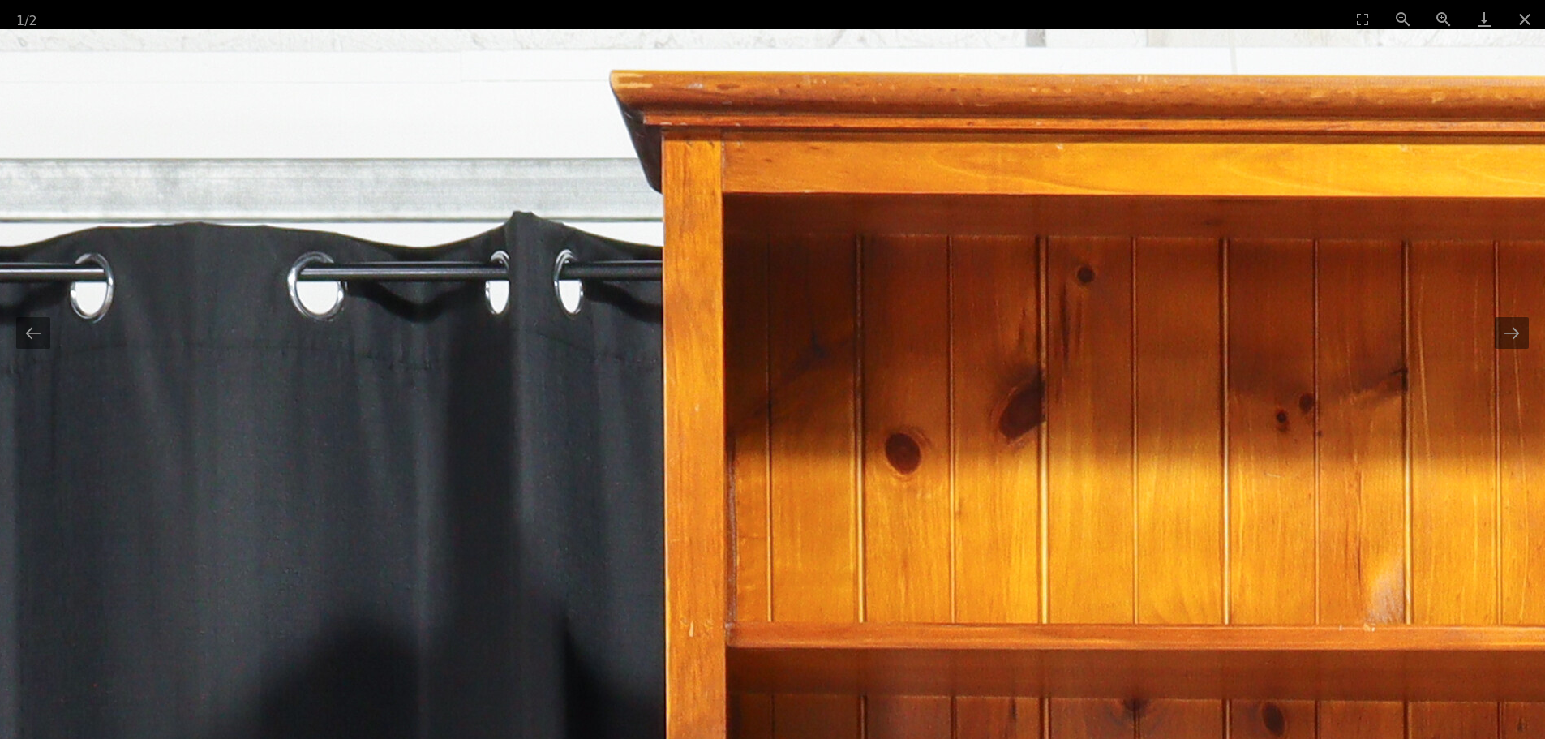
drag, startPoint x: 951, startPoint y: 386, endPoint x: 939, endPoint y: 561, distance: 175.6
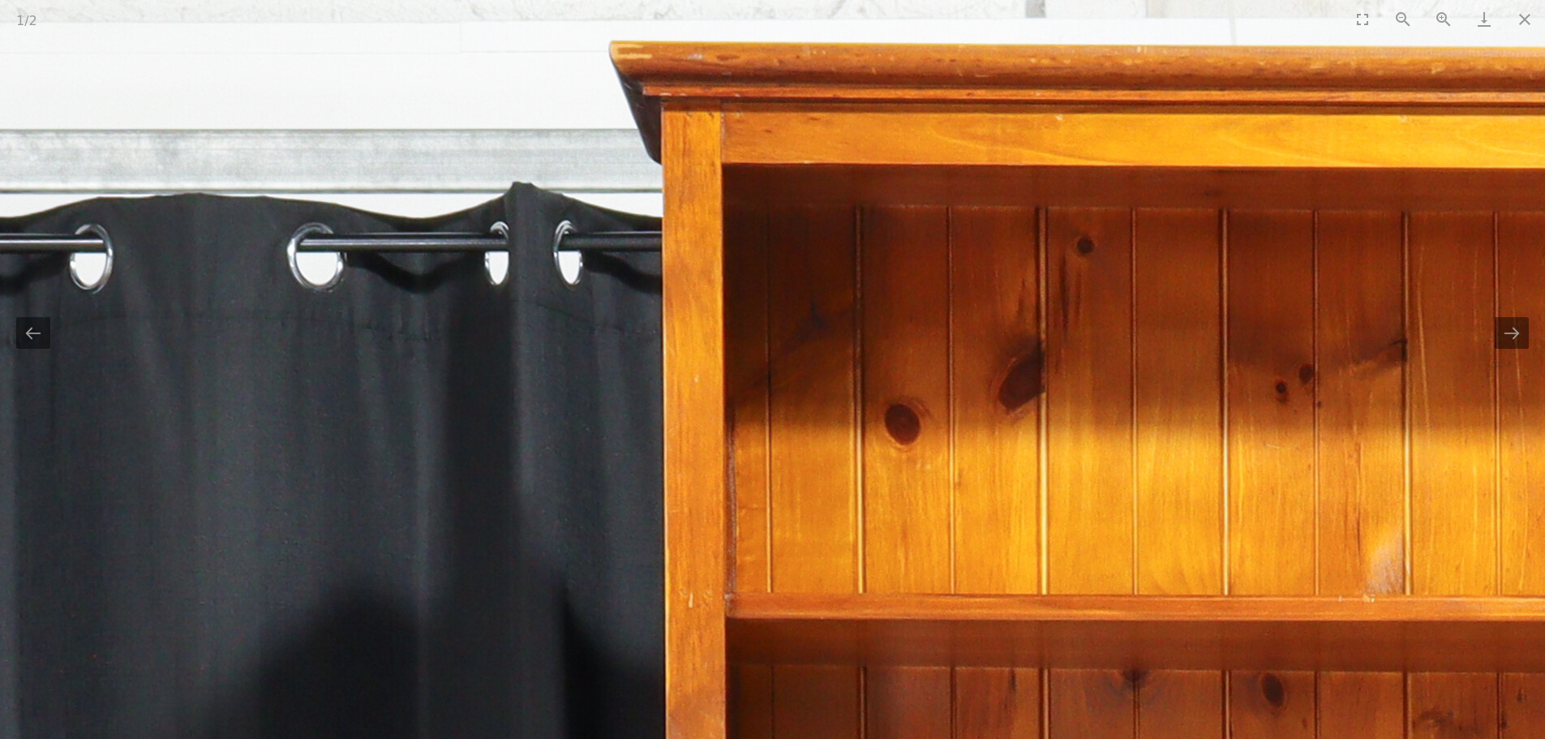
drag, startPoint x: 1164, startPoint y: 398, endPoint x: 787, endPoint y: 421, distance: 377.0
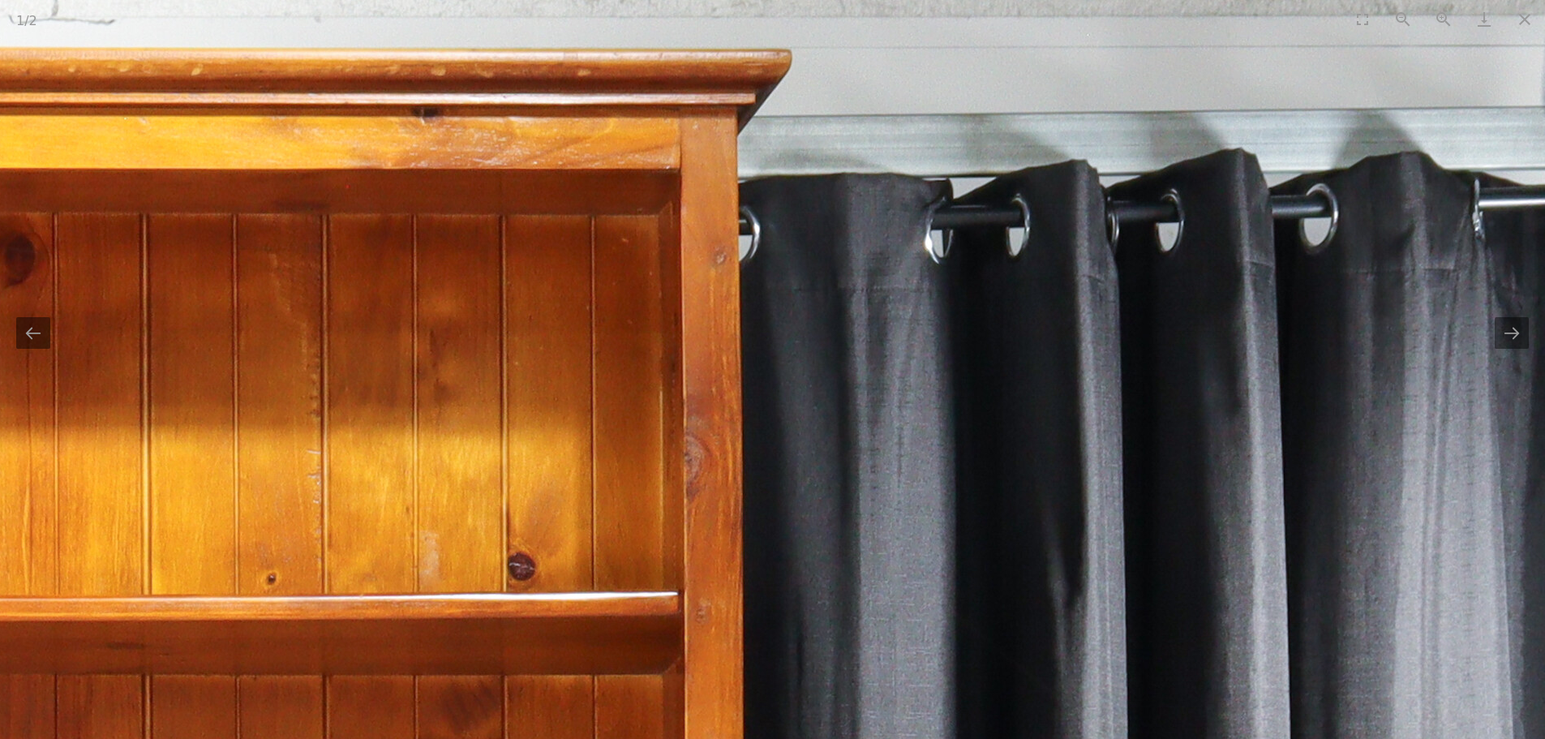
drag, startPoint x: 1191, startPoint y: 297, endPoint x: 1264, endPoint y: 243, distance: 90.5
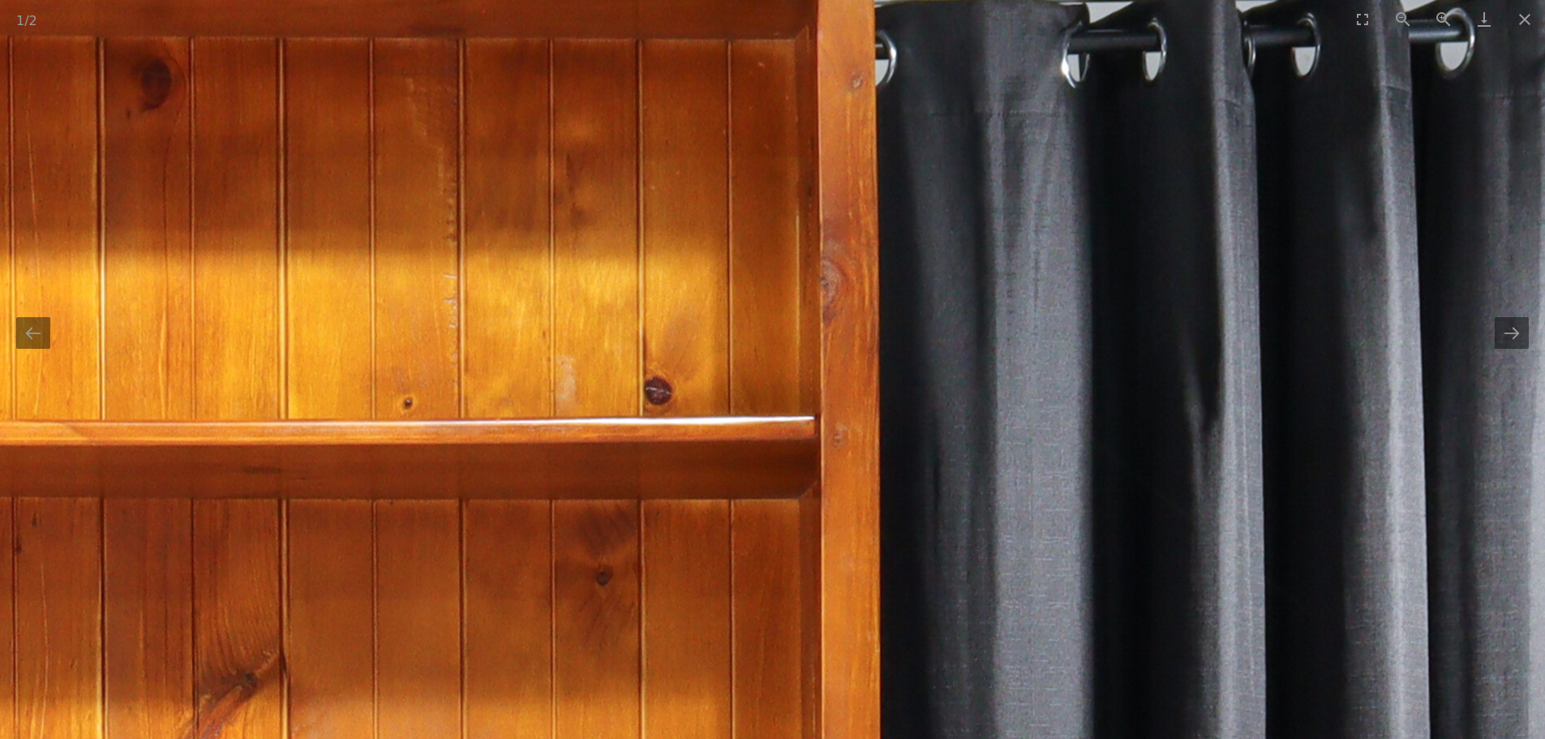
drag, startPoint x: 800, startPoint y: 597, endPoint x: 941, endPoint y: 368, distance: 268.3
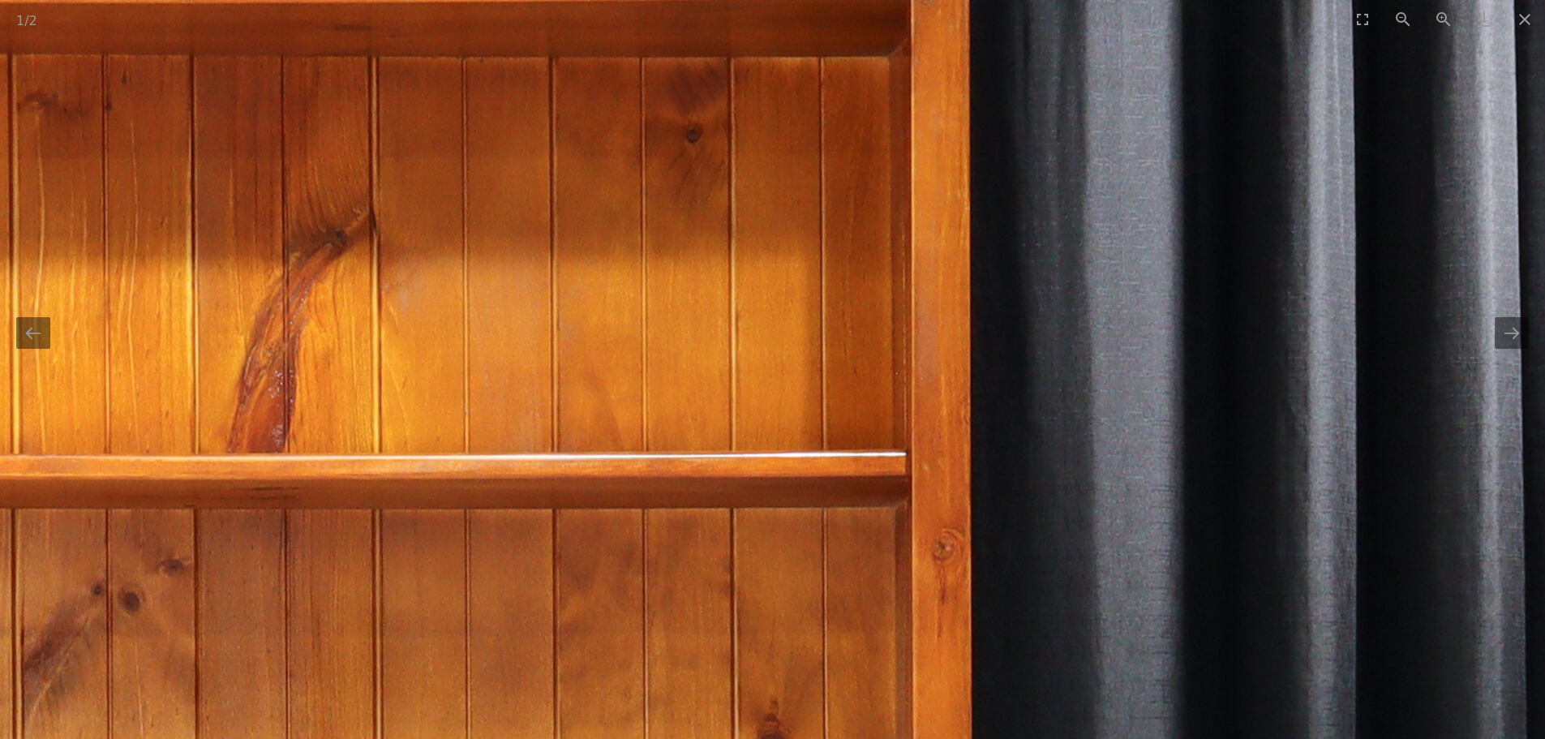
drag, startPoint x: 785, startPoint y: 519, endPoint x: 1003, endPoint y: 339, distance: 282.9
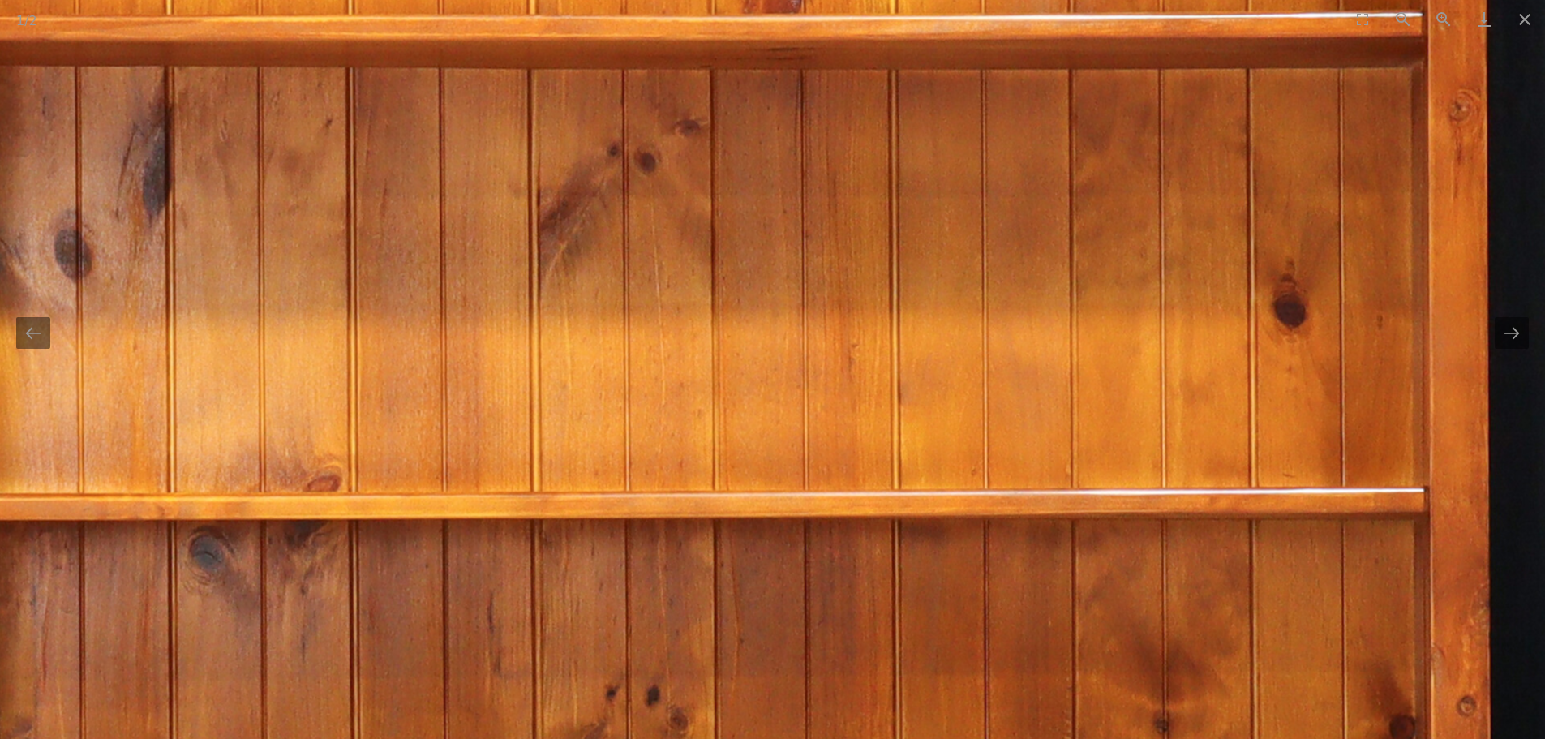
drag, startPoint x: 711, startPoint y: 552, endPoint x: 817, endPoint y: 324, distance: 252.2
click at [809, 354] on img at bounding box center [698, 531] width 3179 height 3179
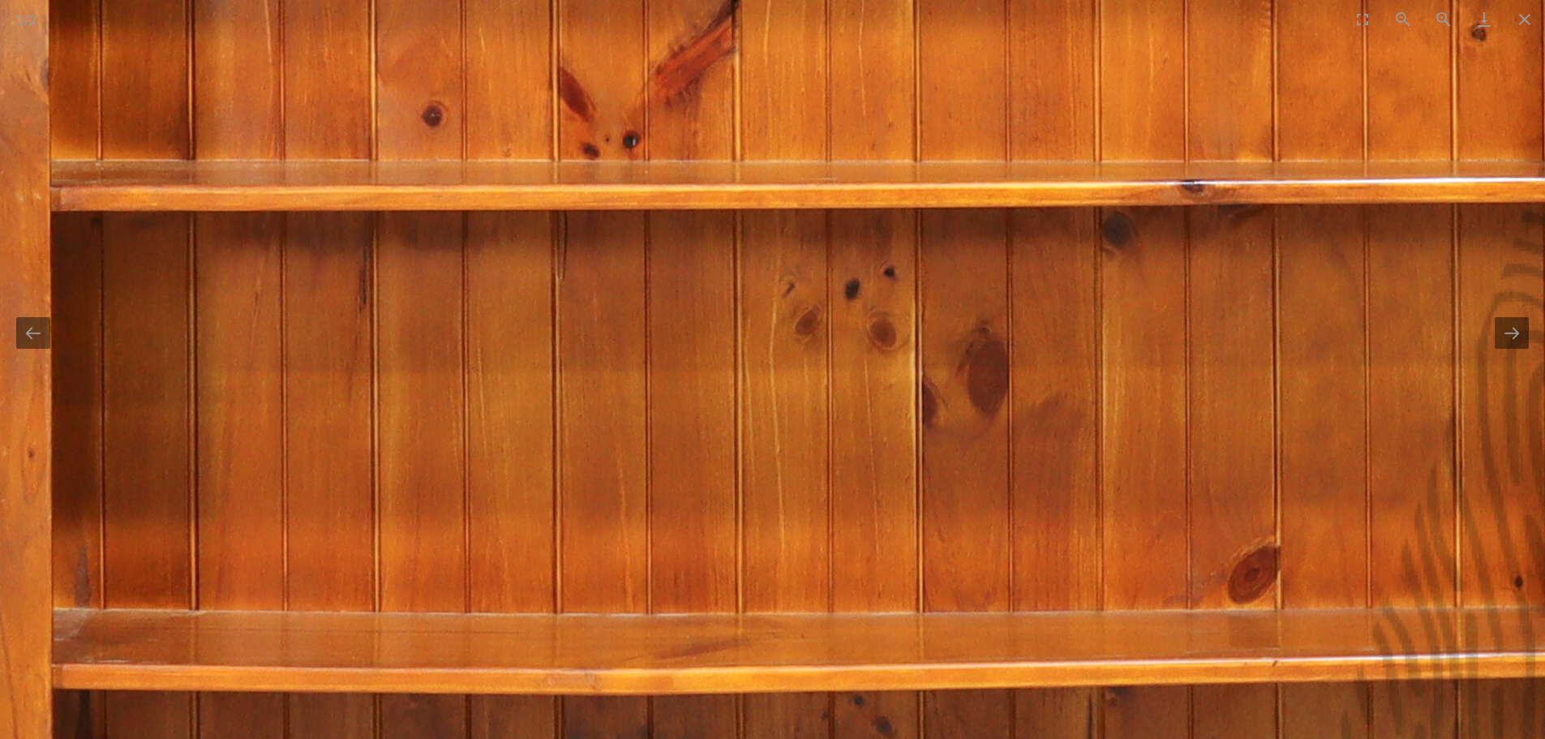
drag, startPoint x: 732, startPoint y: 537, endPoint x: 807, endPoint y: 375, distance: 178.9
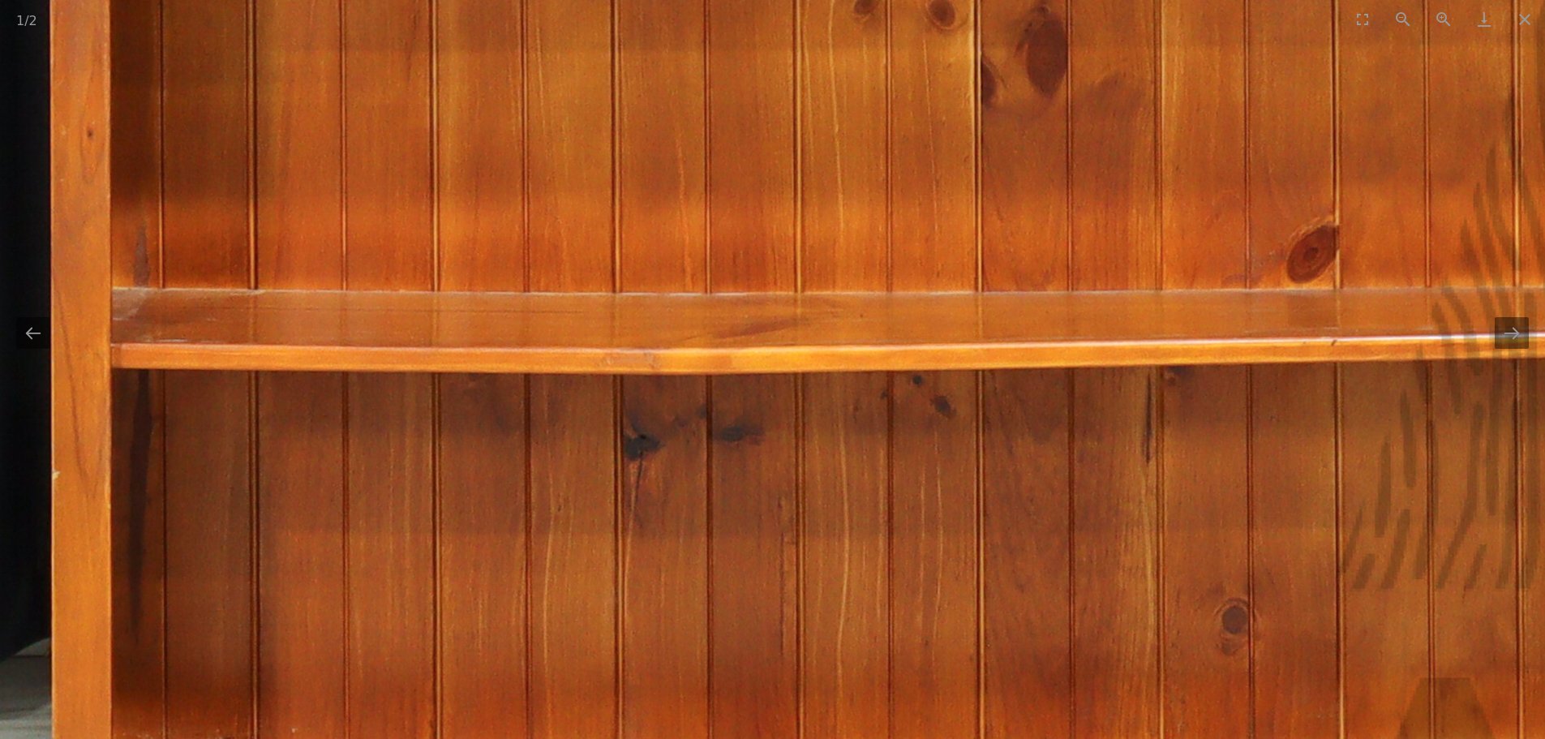
drag, startPoint x: 752, startPoint y: 534, endPoint x: 778, endPoint y: 339, distance: 197.2
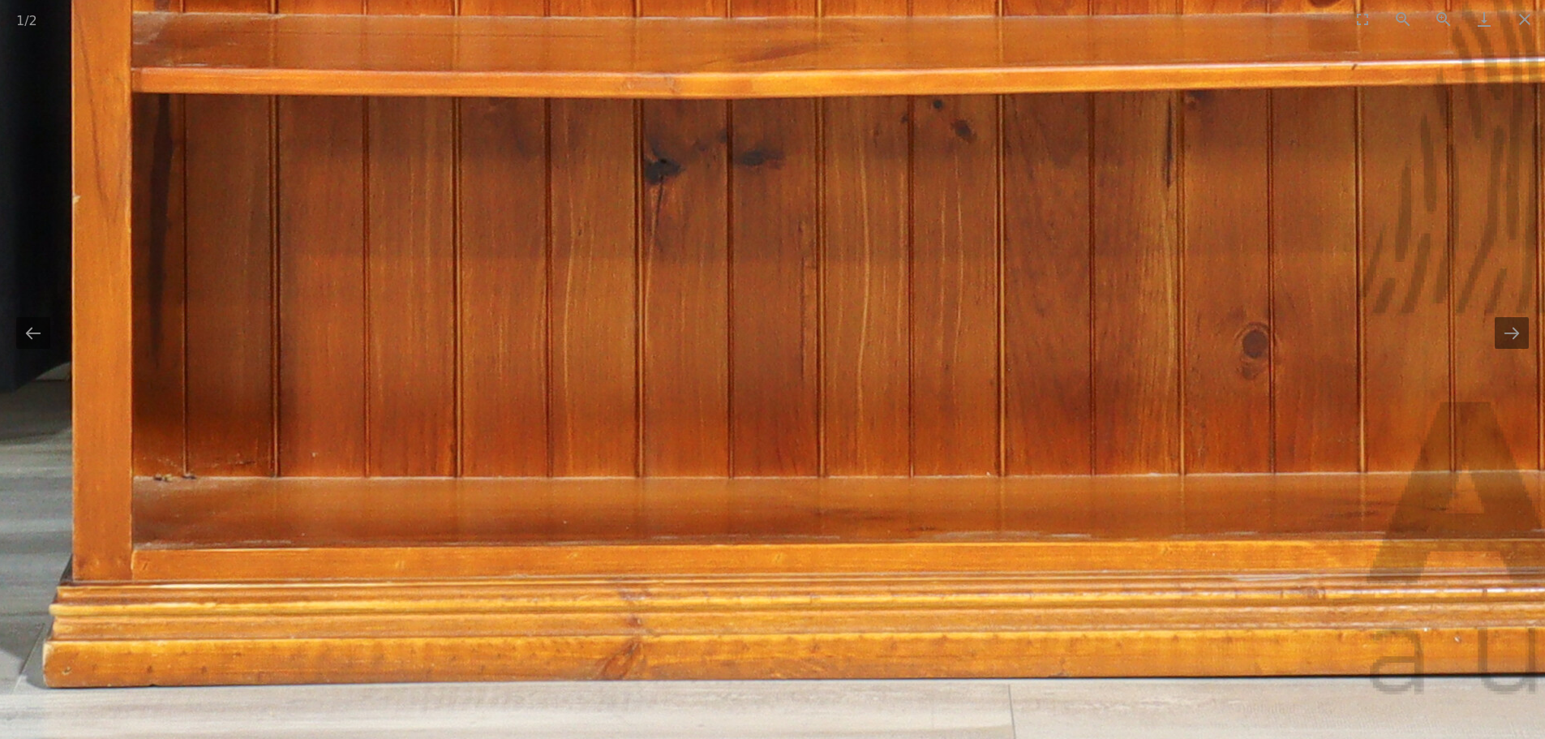
drag, startPoint x: 749, startPoint y: 519, endPoint x: 757, endPoint y: 363, distance: 156.0
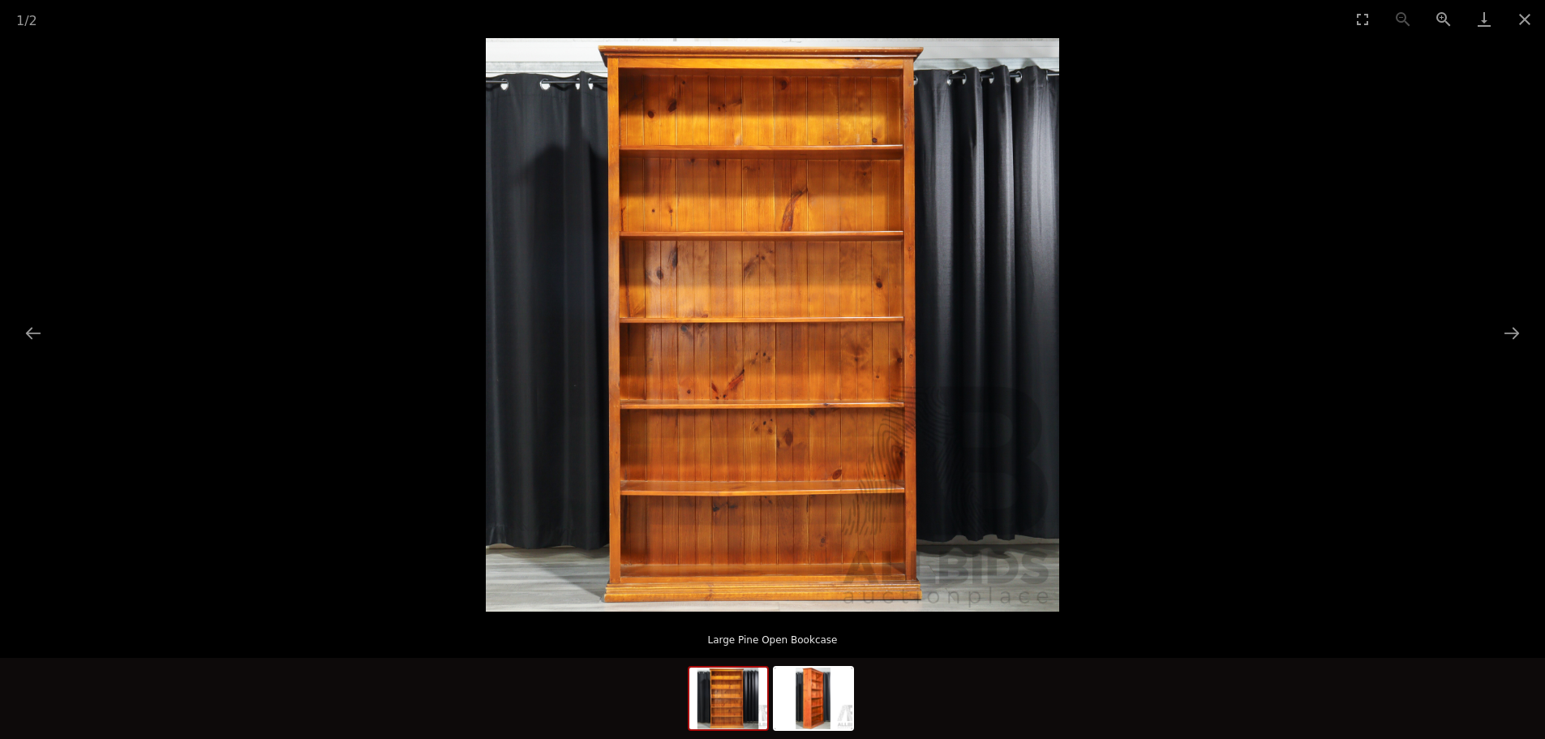
drag, startPoint x: 1528, startPoint y: 24, endPoint x: 1077, endPoint y: 559, distance: 699.9
click at [1153, 539] on div "1 / 2 Large Pine Open Bookcase" at bounding box center [772, 369] width 1545 height 739
click at [805, 689] on img at bounding box center [814, 698] width 78 height 62
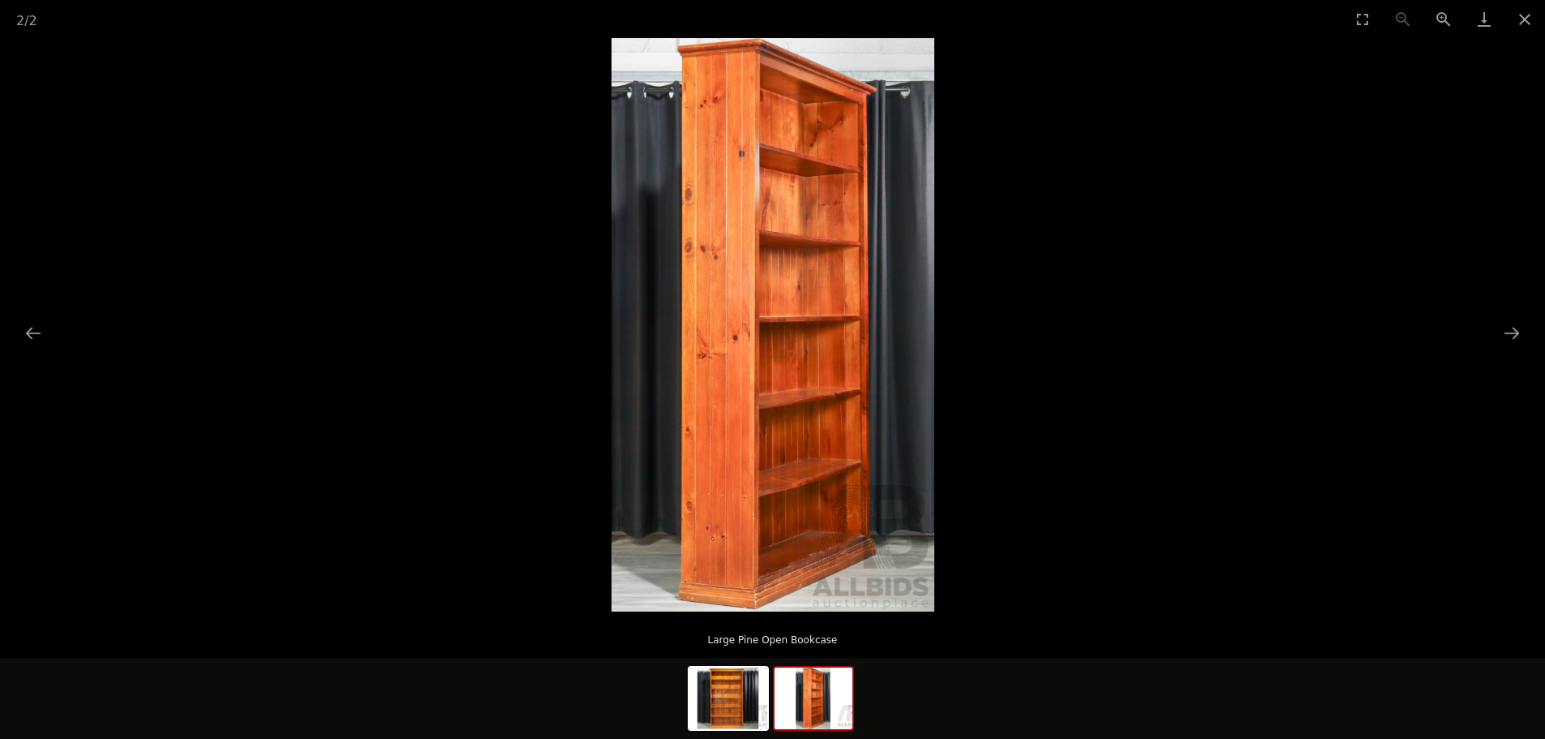
click at [776, 96] on img at bounding box center [773, 324] width 323 height 573
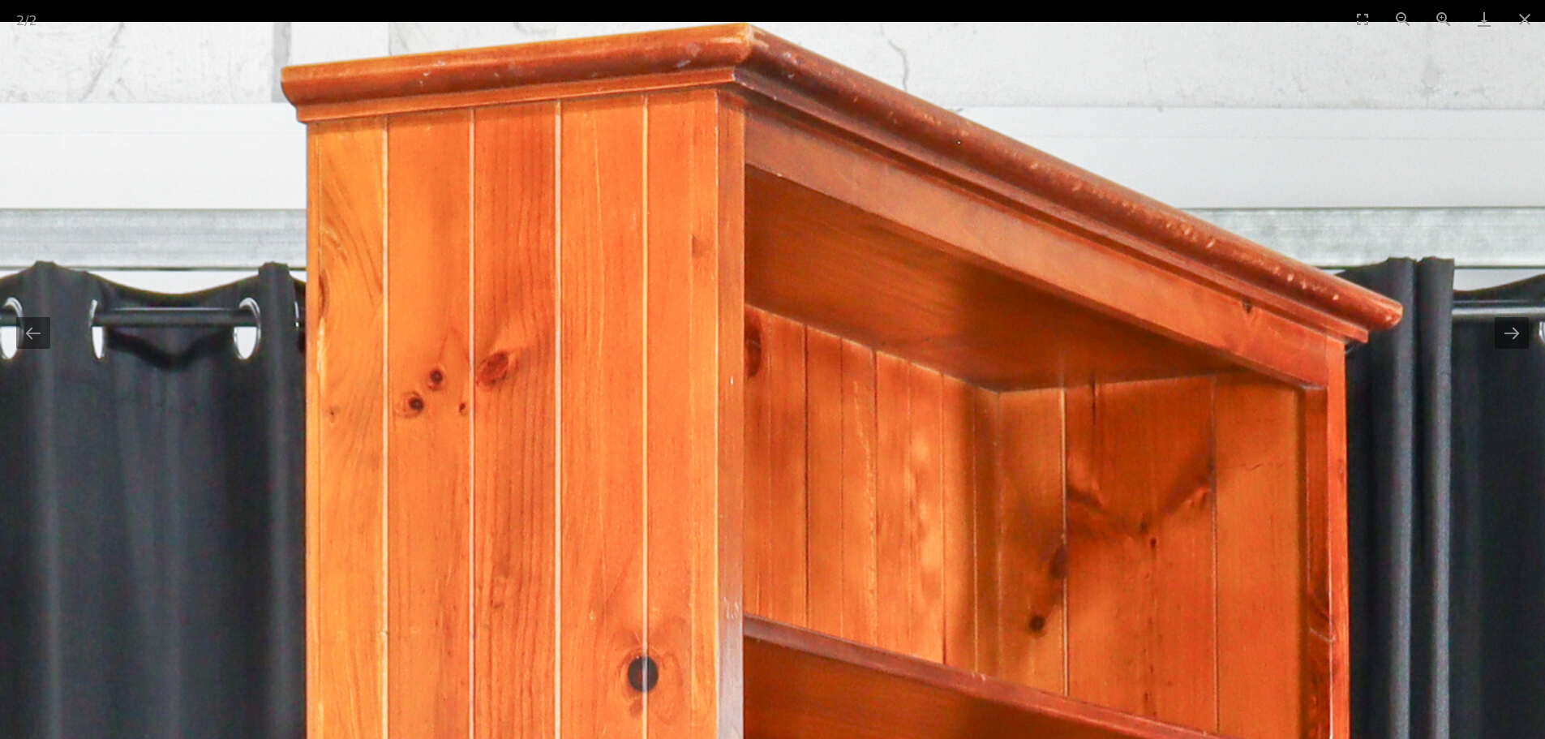
drag, startPoint x: 702, startPoint y: 118, endPoint x: 732, endPoint y: 281, distance: 165.6
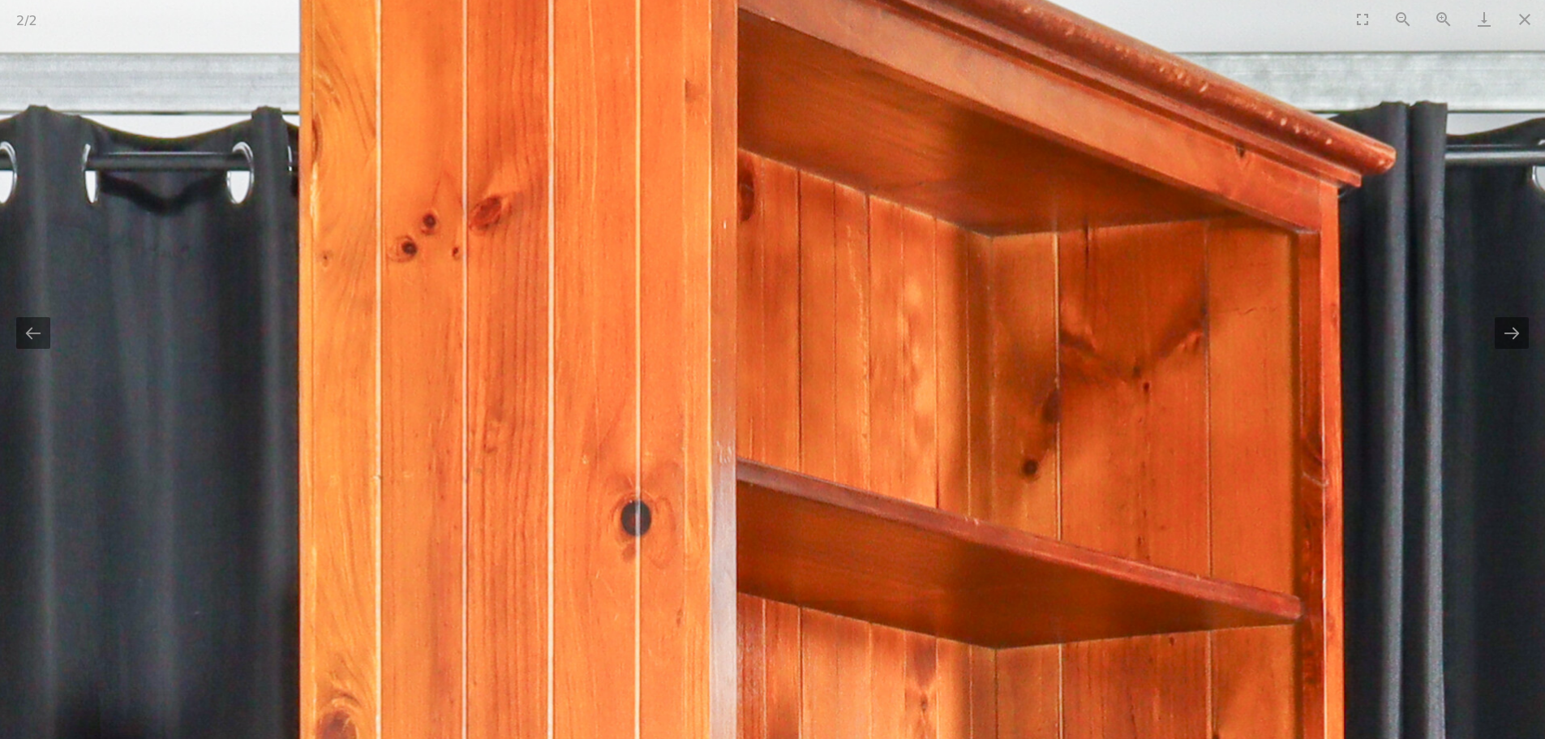
drag, startPoint x: 809, startPoint y: 544, endPoint x: 805, endPoint y: 312, distance: 232.0
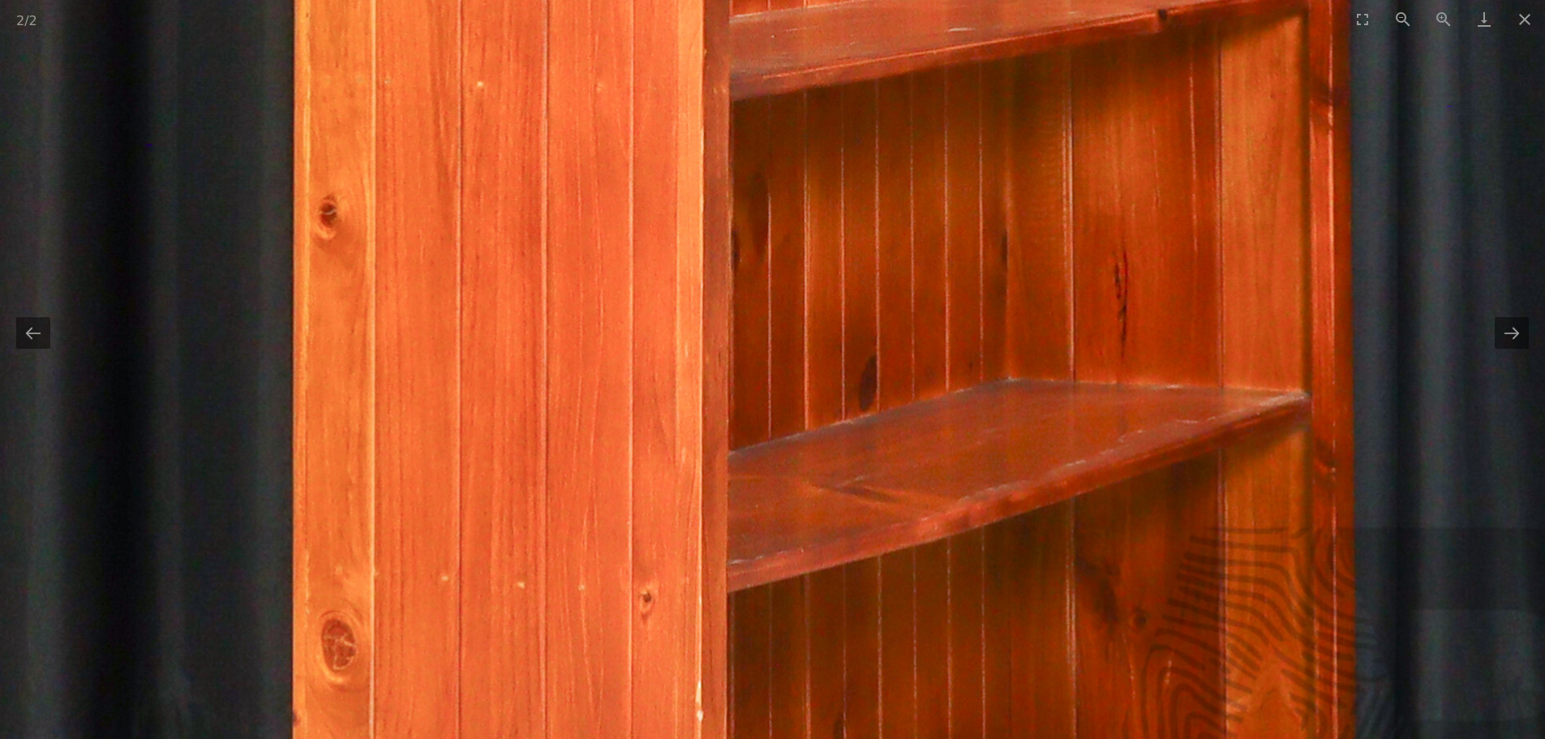
drag, startPoint x: 794, startPoint y: 541, endPoint x: 807, endPoint y: 315, distance: 226.6
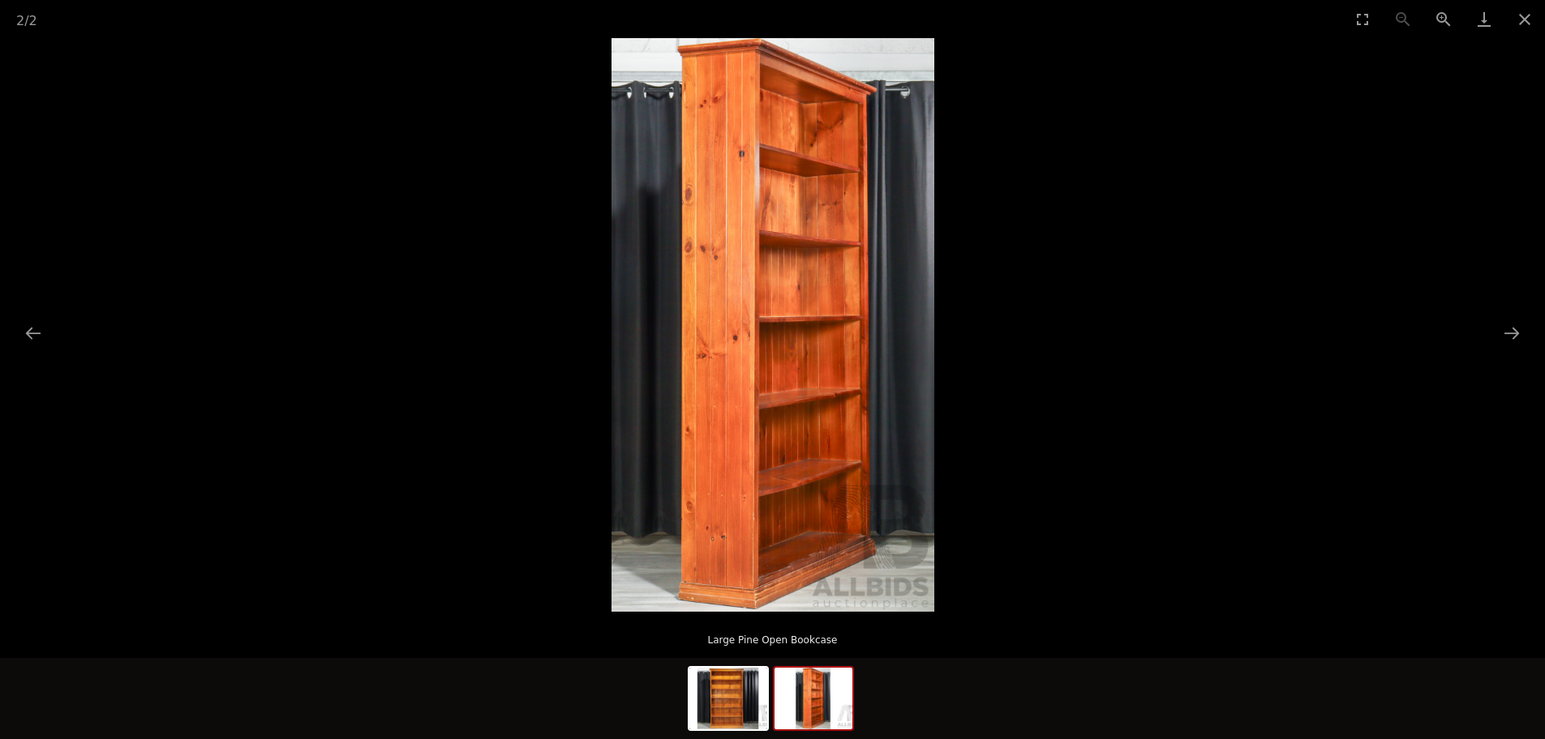
click at [859, 594] on img at bounding box center [773, 324] width 323 height 573
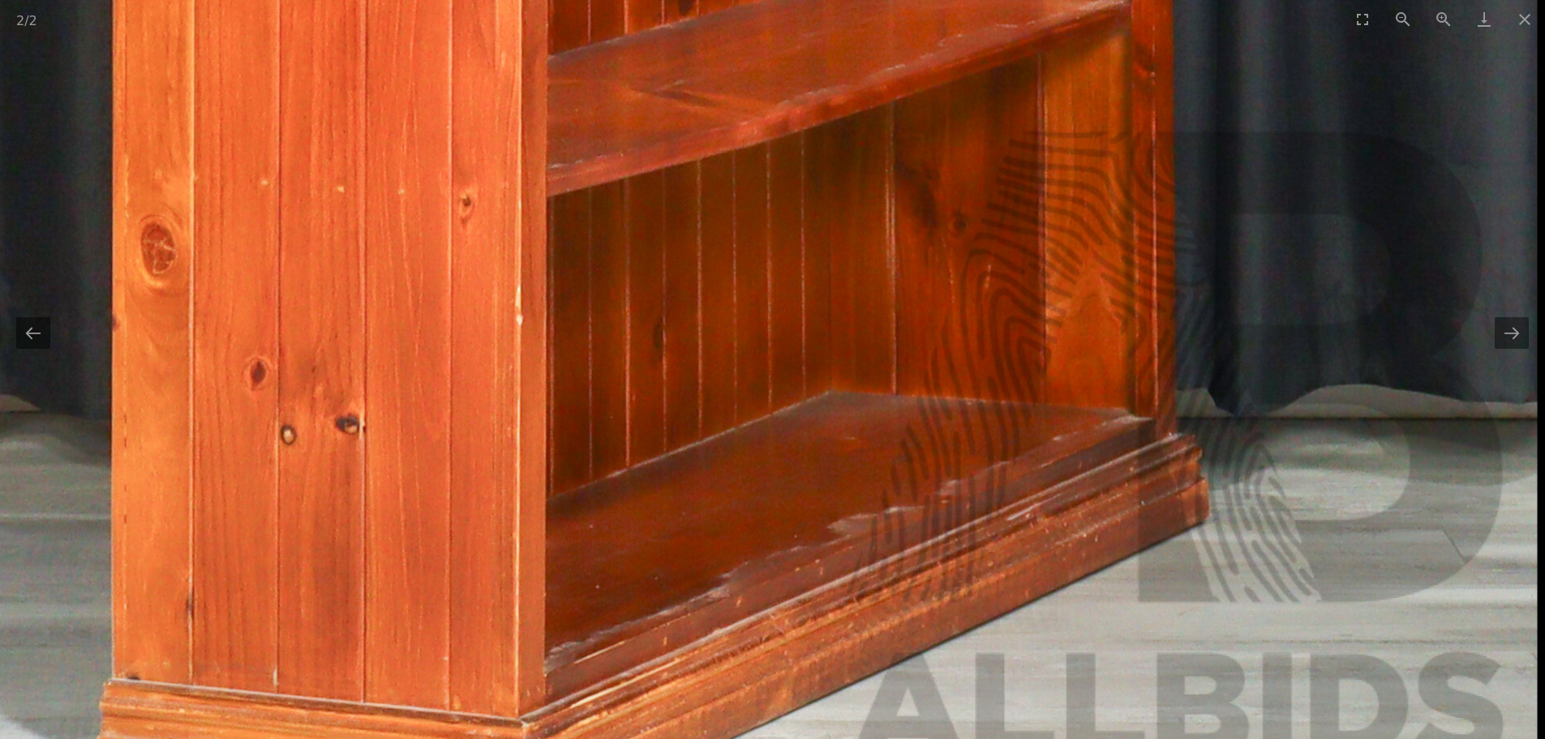
drag, startPoint x: 747, startPoint y: 539, endPoint x: 698, endPoint y: 590, distance: 70.6
drag, startPoint x: 1036, startPoint y: 580, endPoint x: 979, endPoint y: 573, distance: 57.9
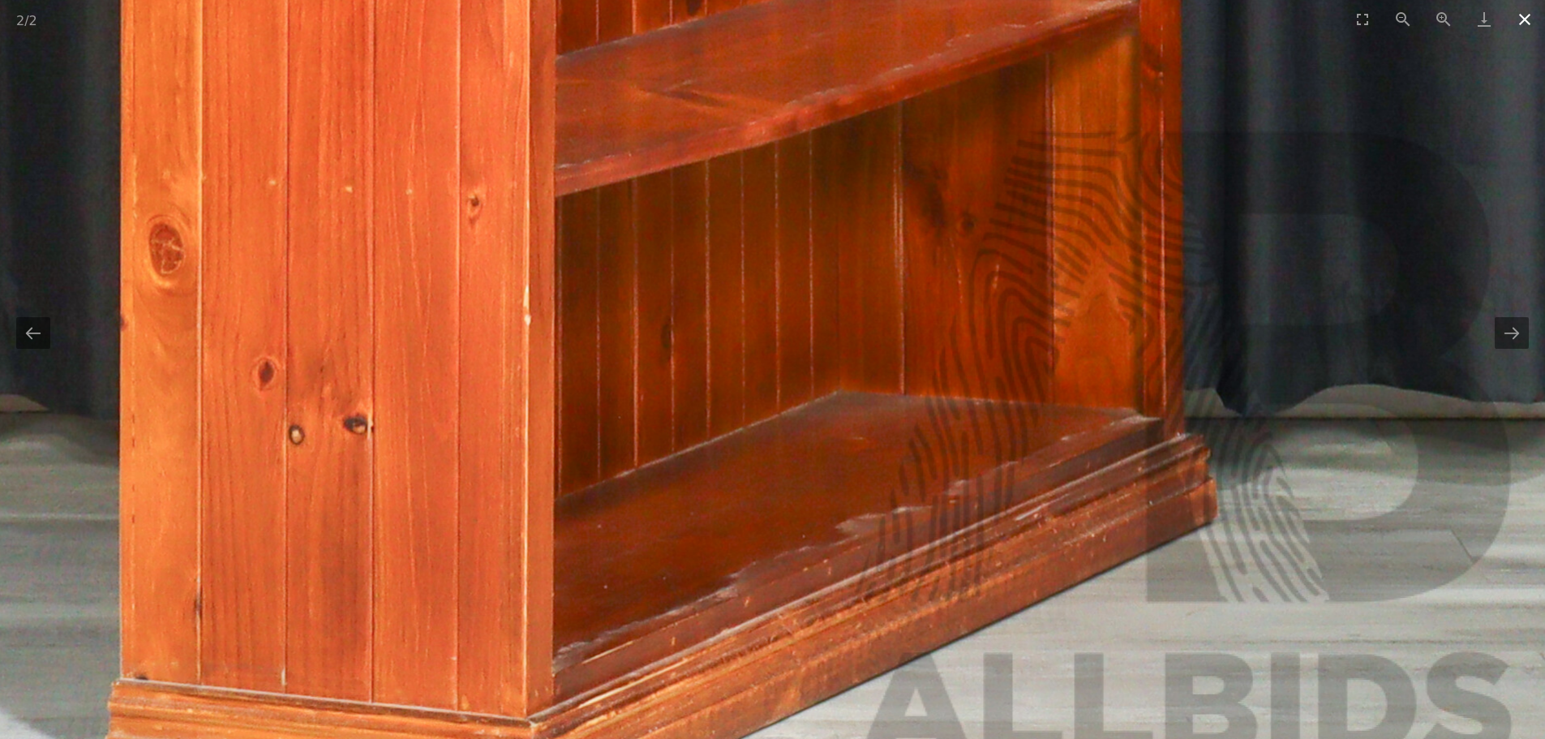
click at [1534, 31] on button "Close gallery" at bounding box center [1524, 19] width 41 height 38
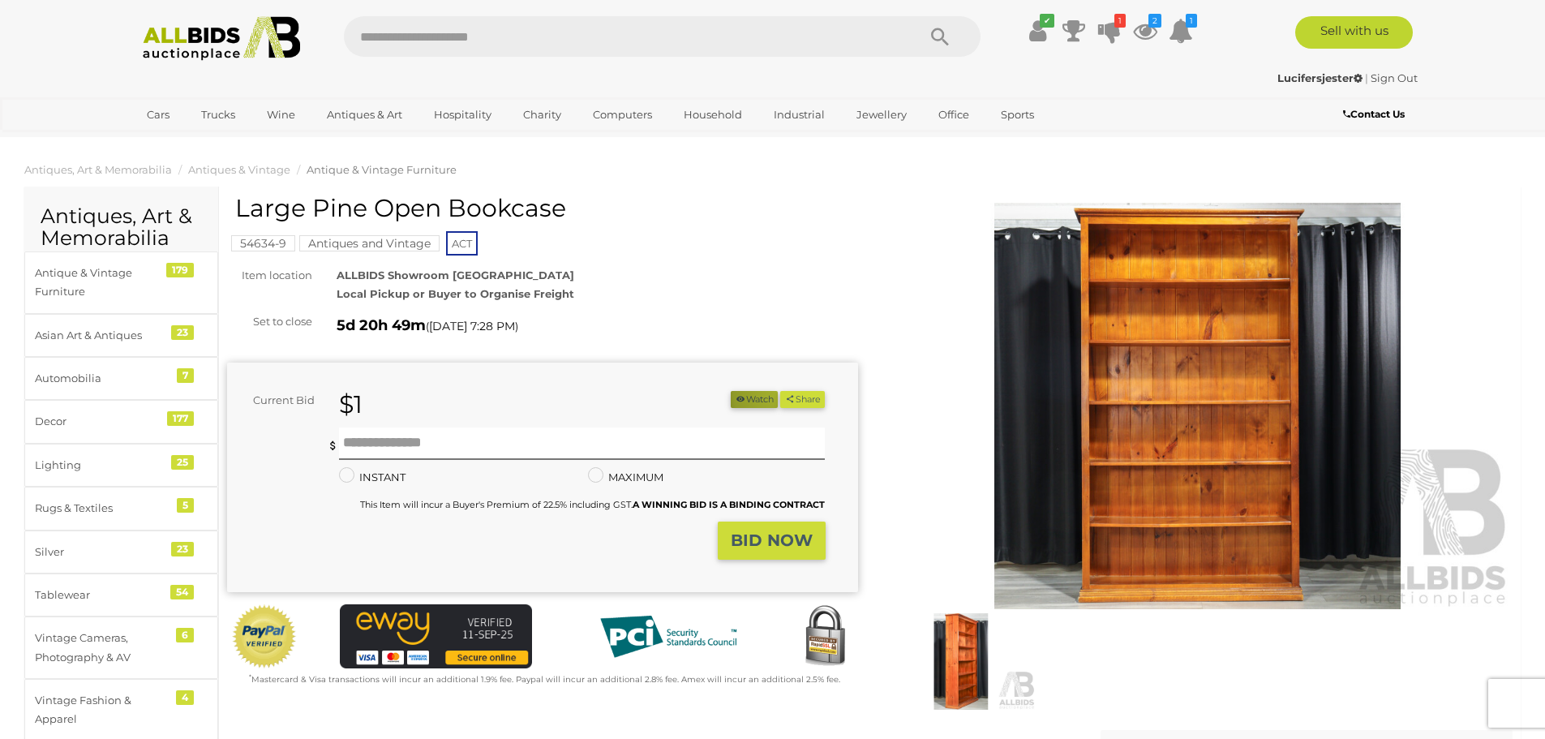
click at [770, 393] on button "Watch" at bounding box center [754, 399] width 47 height 17
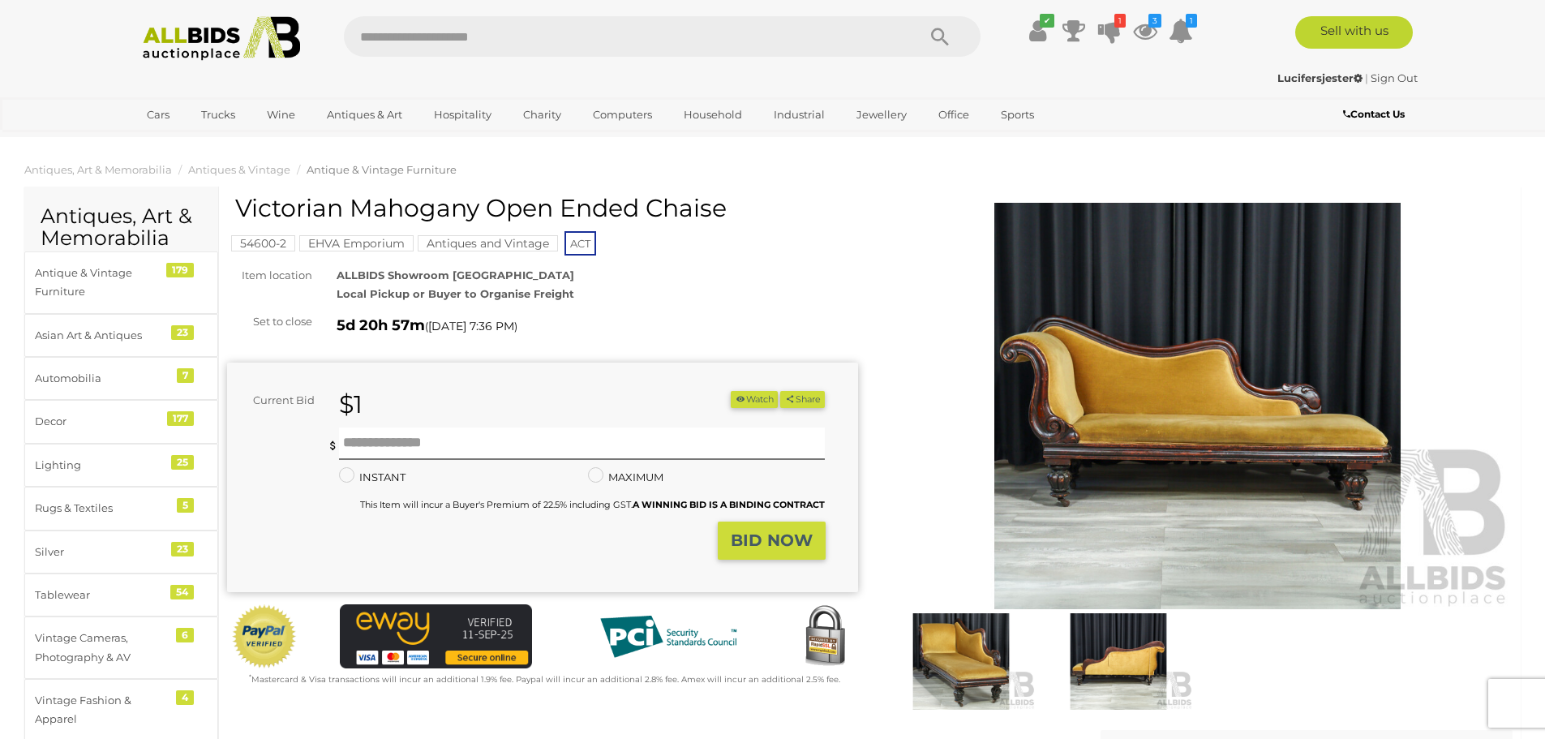
click at [1179, 384] on img at bounding box center [1197, 406] width 631 height 406
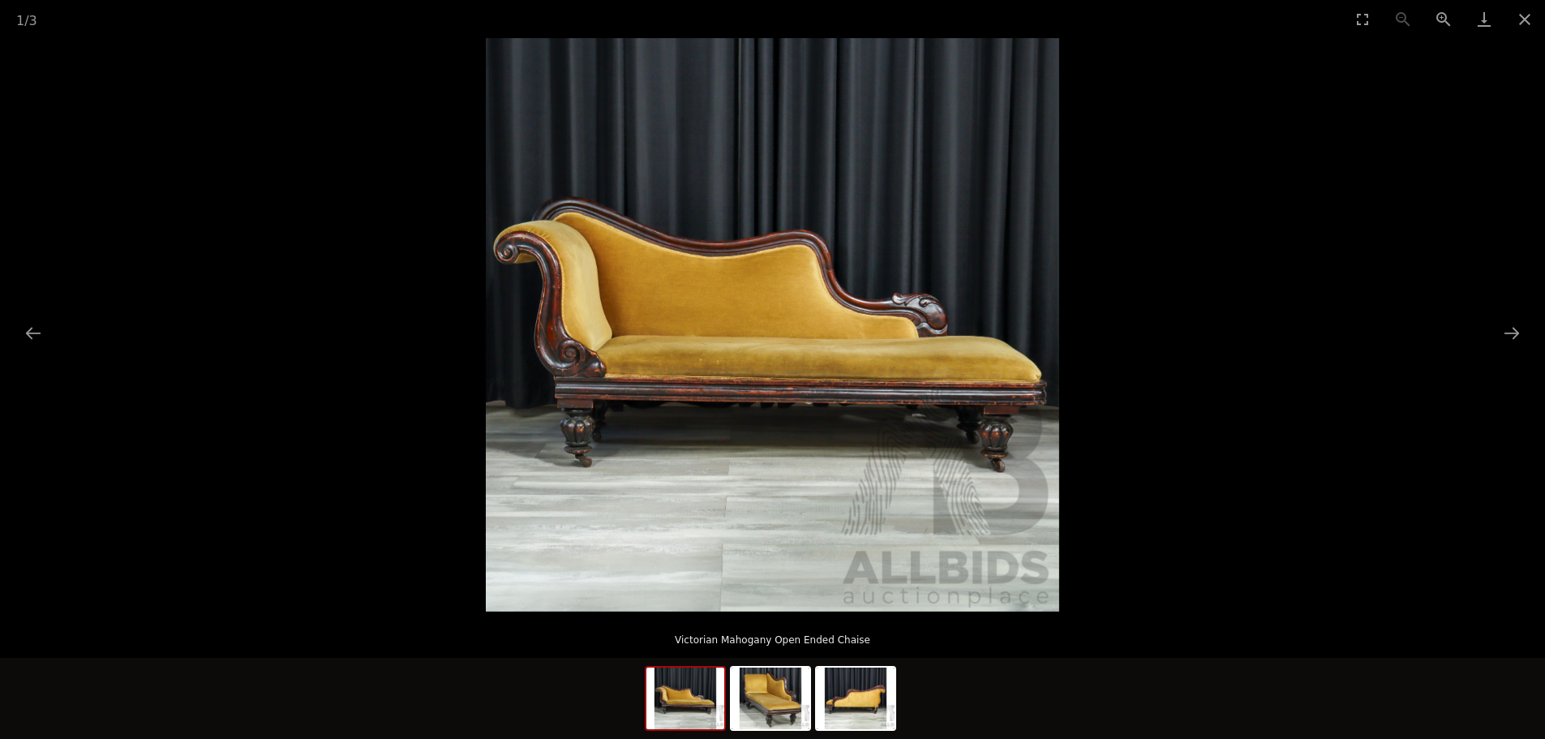
click at [839, 376] on img at bounding box center [772, 324] width 573 height 573
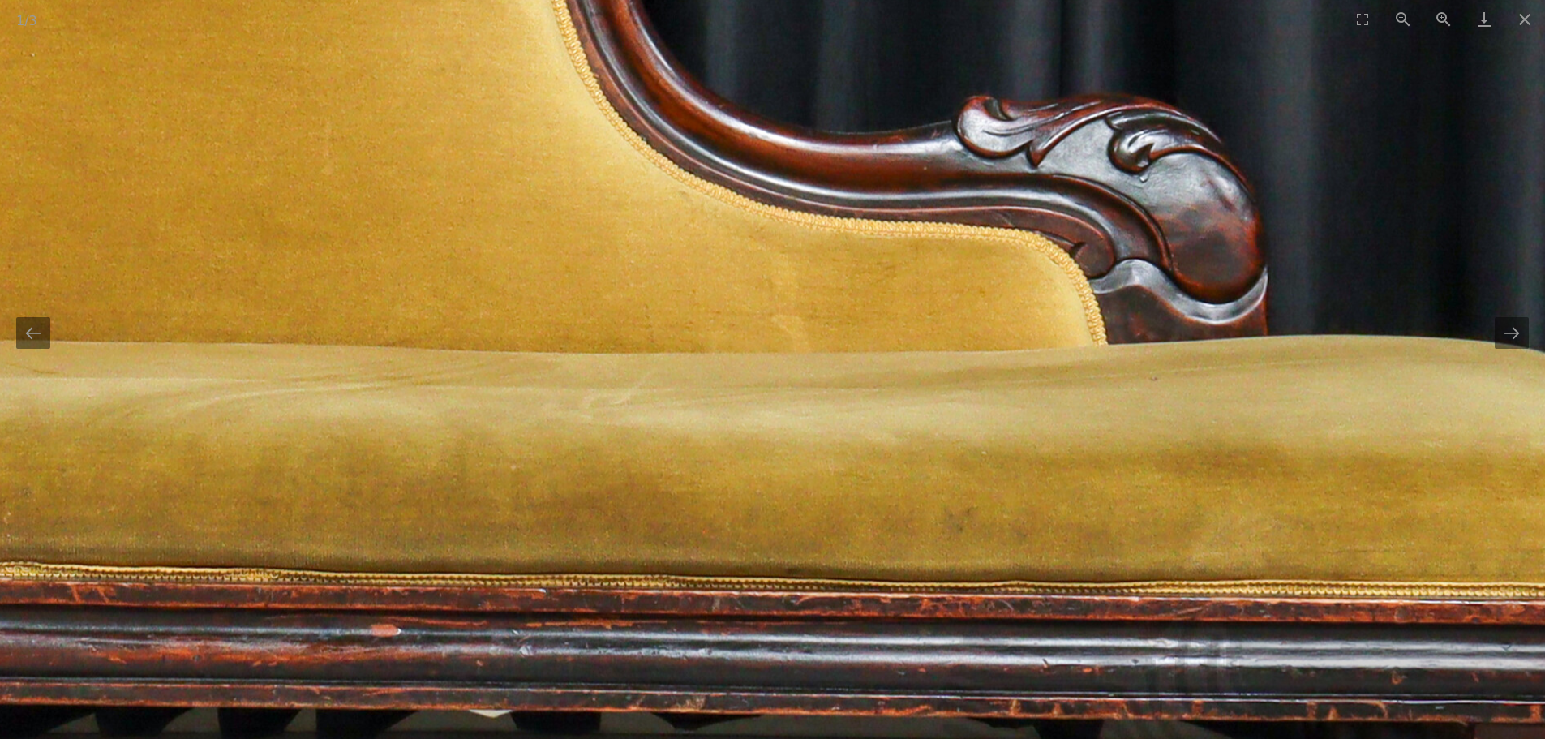
drag, startPoint x: 1161, startPoint y: 355, endPoint x: 1090, endPoint y: 383, distance: 76.5
click at [1090, 385] on img at bounding box center [287, 274] width 3216 height 3216
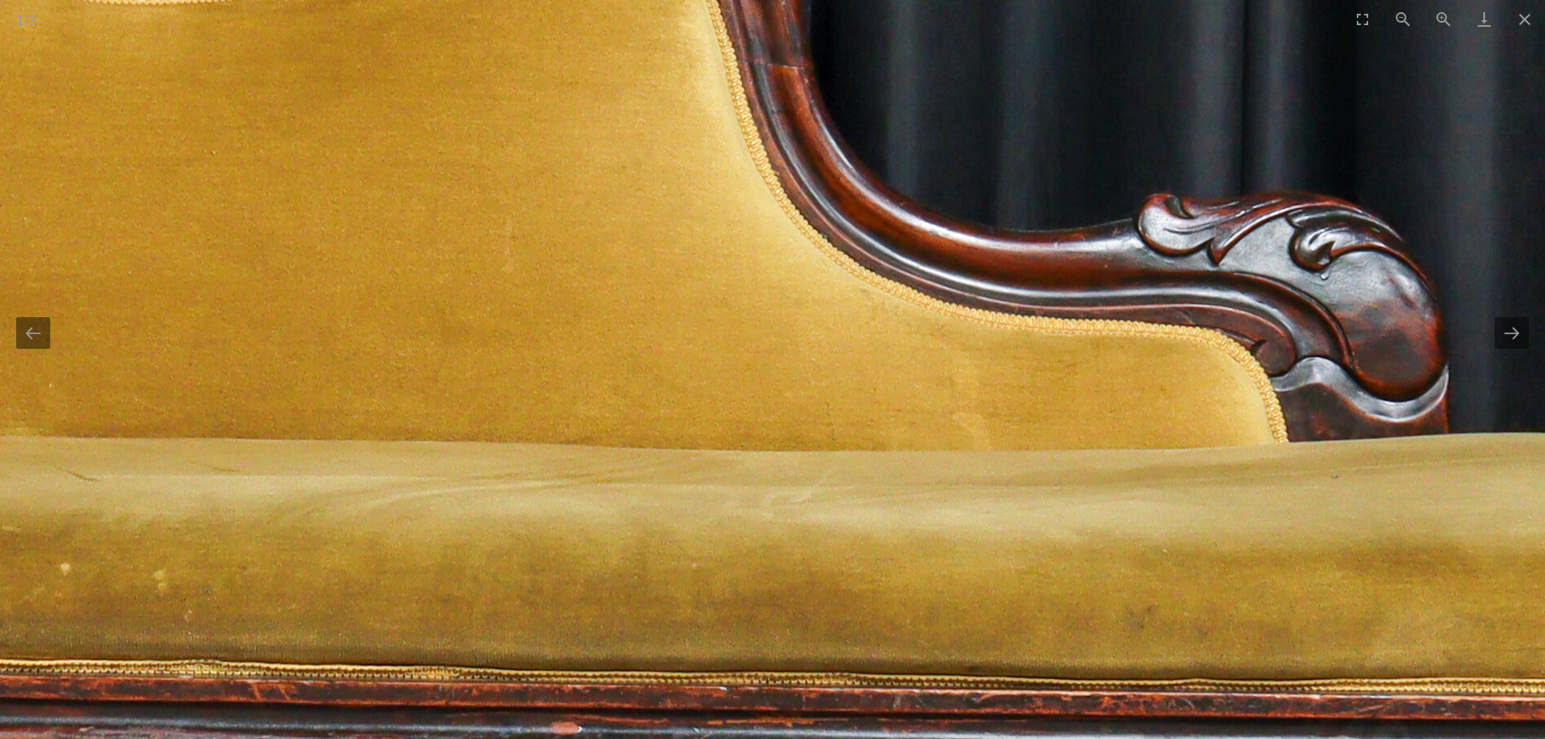
drag, startPoint x: 399, startPoint y: 463, endPoint x: 631, endPoint y: 709, distance: 337.9
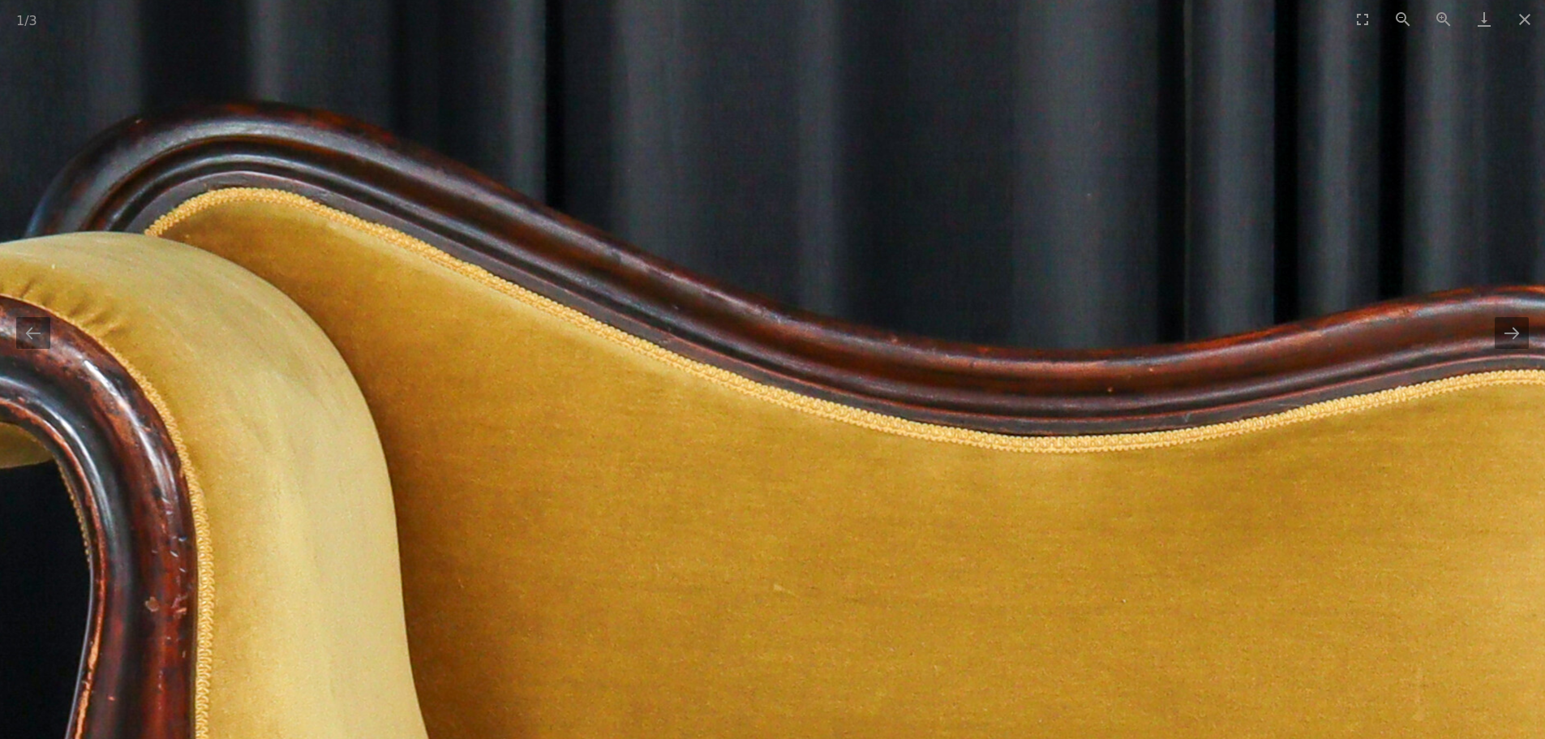
drag, startPoint x: 539, startPoint y: 371, endPoint x: 1135, endPoint y: 361, distance: 596.2
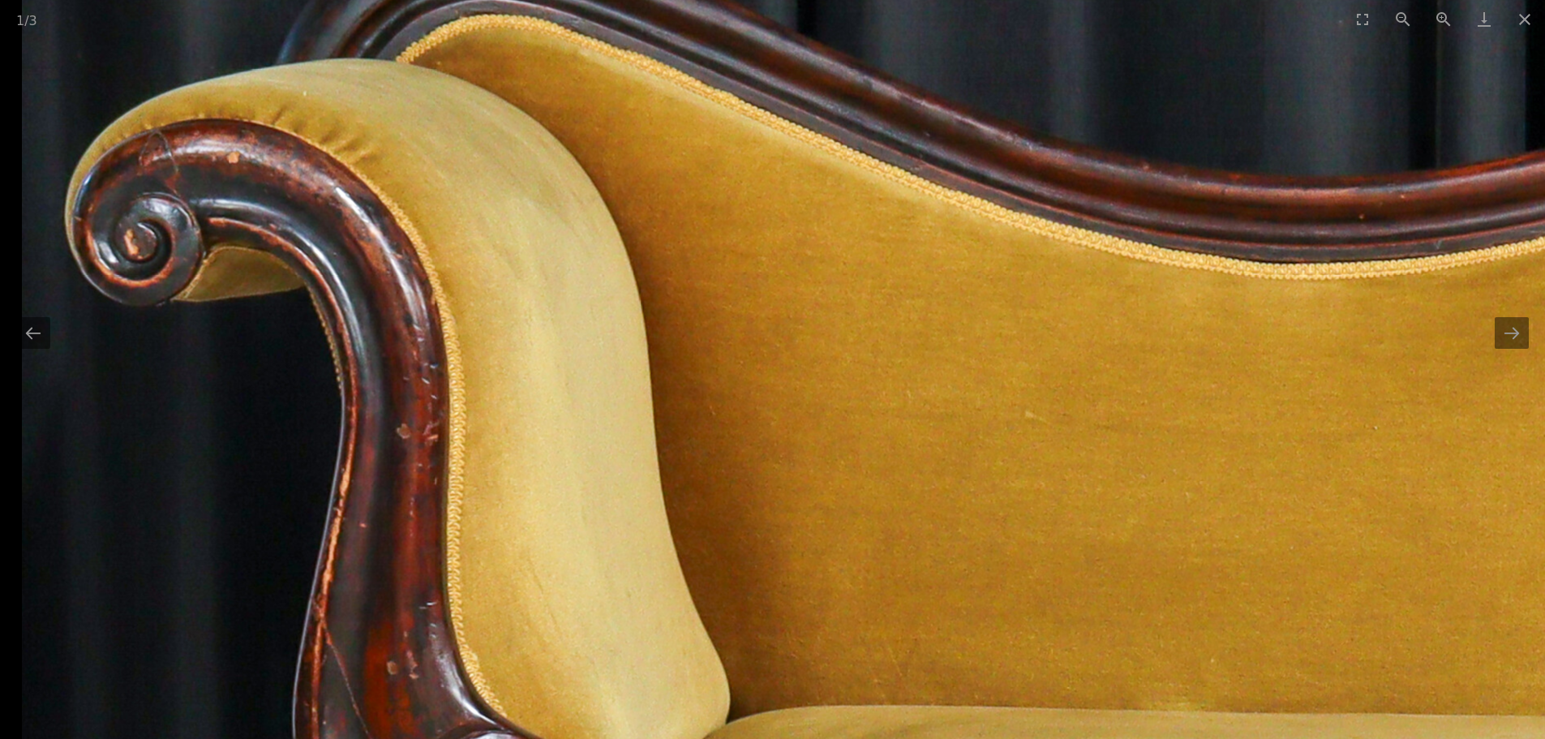
drag, startPoint x: 771, startPoint y: 503, endPoint x: 900, endPoint y: 352, distance: 198.5
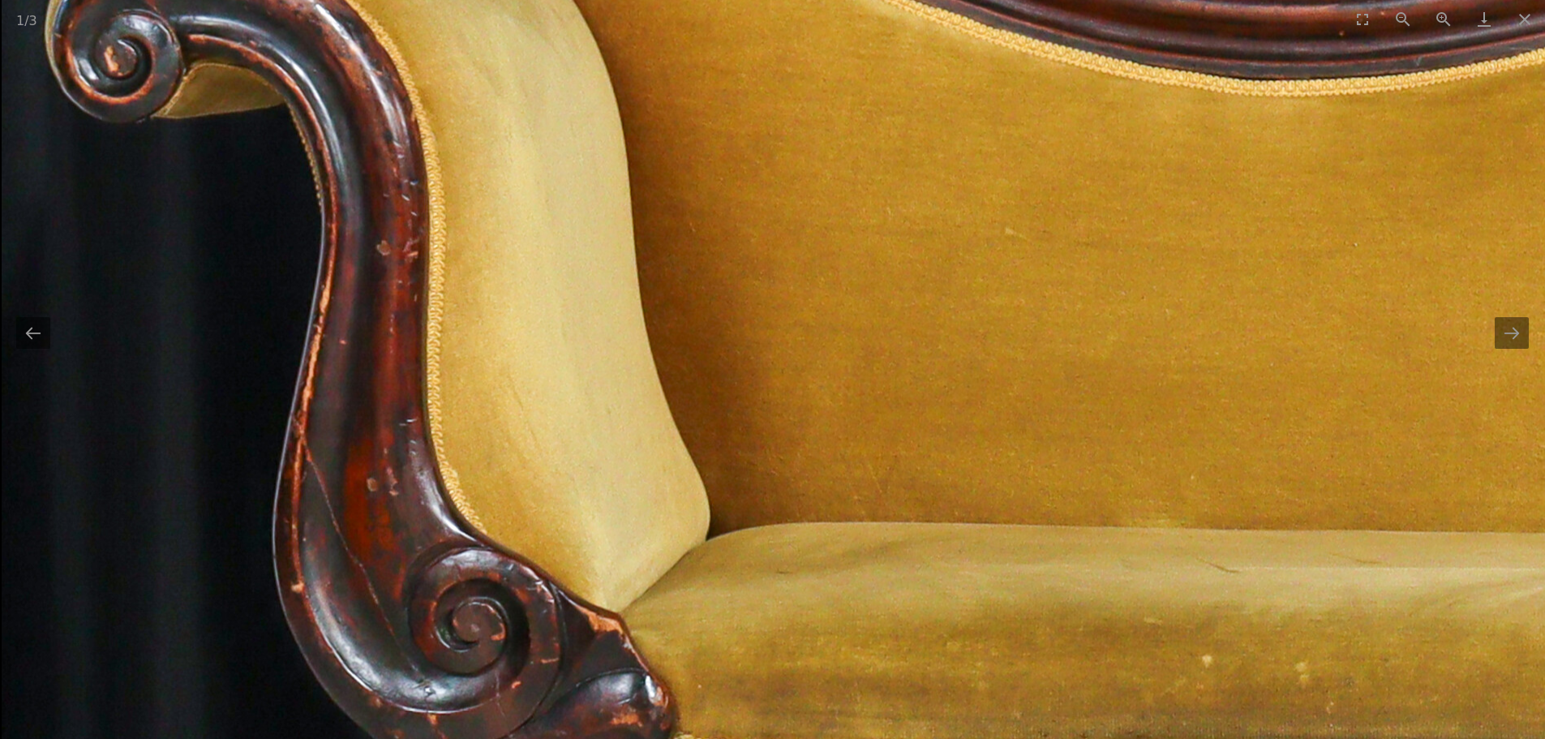
drag, startPoint x: 951, startPoint y: 503, endPoint x: 989, endPoint y: 327, distance: 180.1
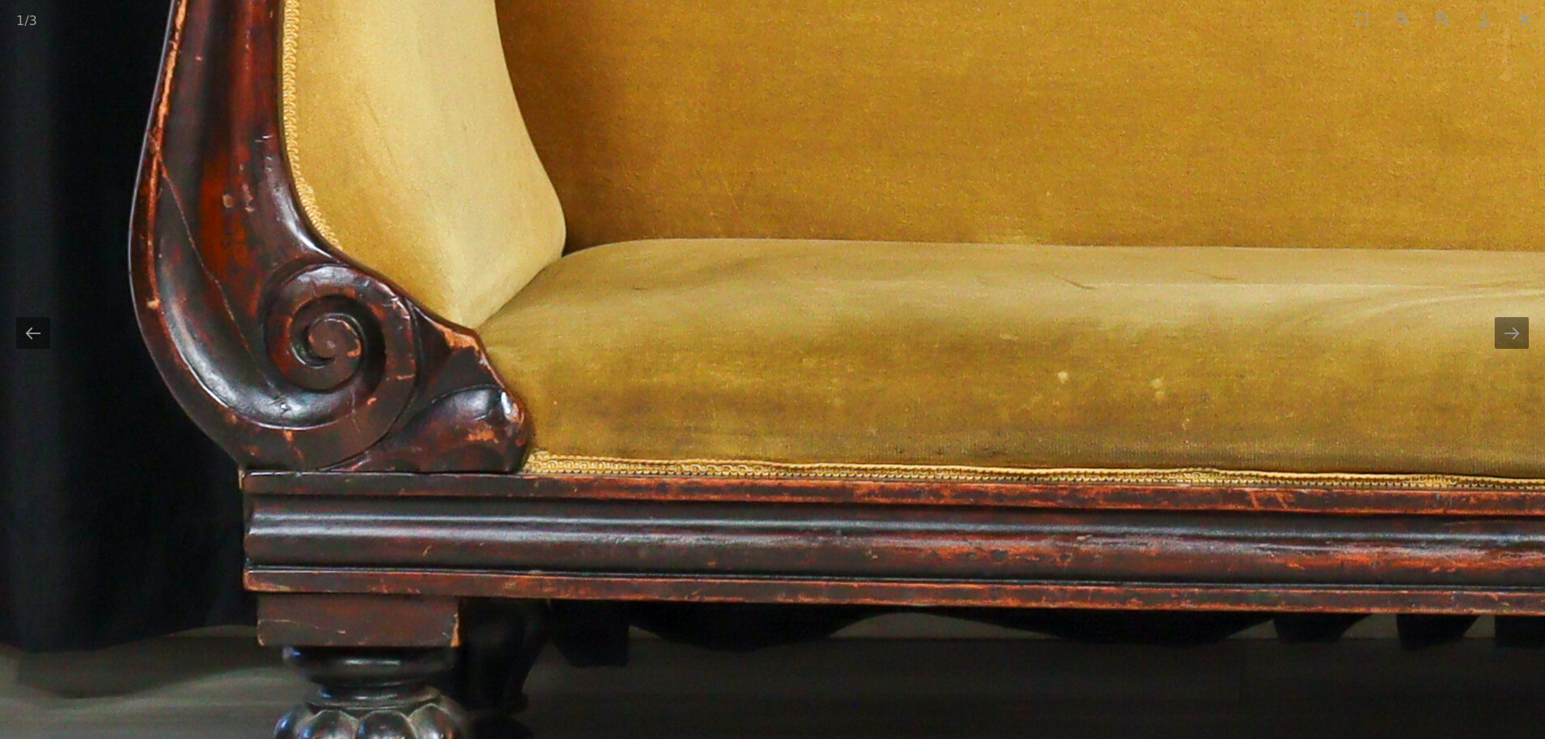
drag, startPoint x: 1038, startPoint y: 351, endPoint x: 895, endPoint y: 211, distance: 200.1
click at [895, 211] on img at bounding box center [1465, 180] width 3216 height 3216
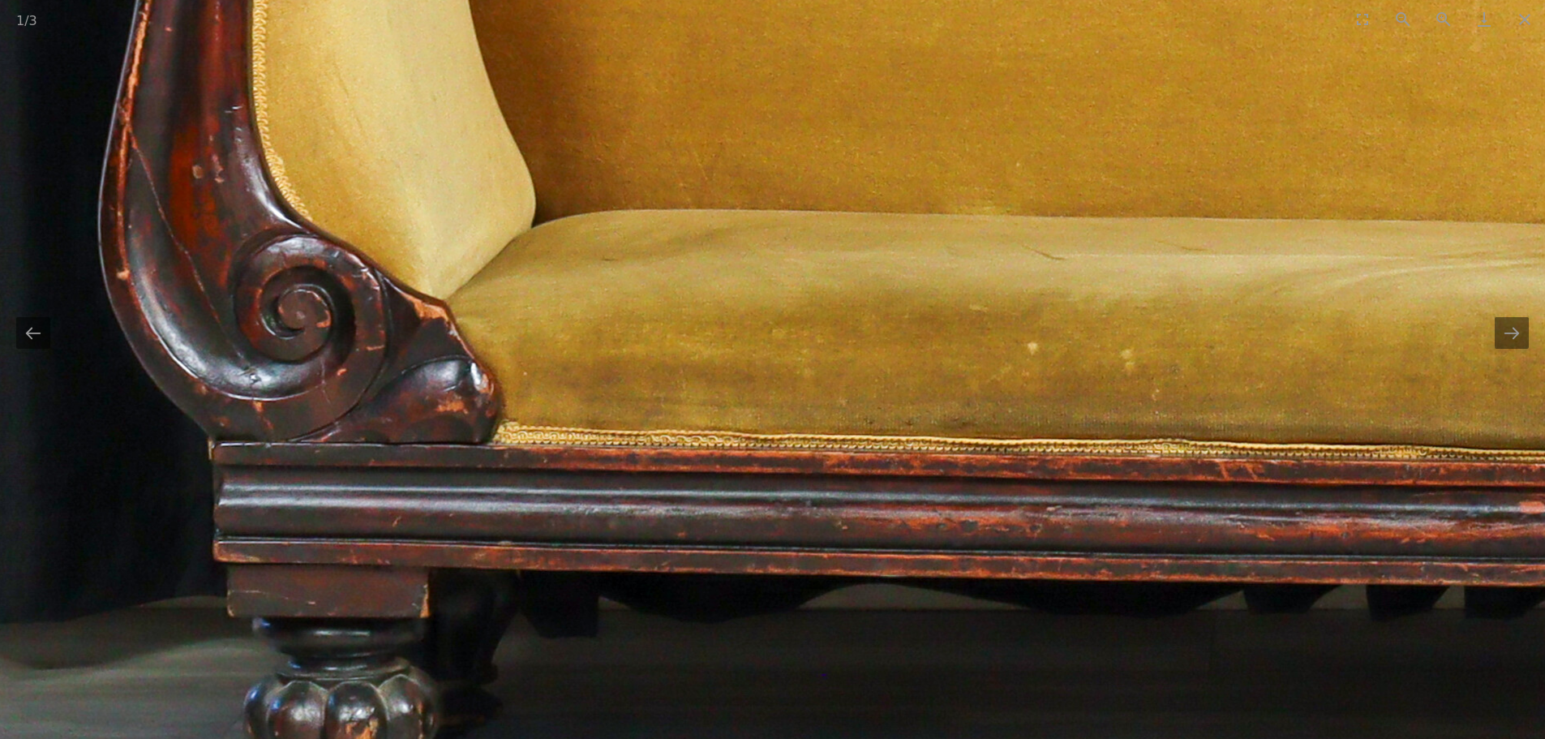
drag, startPoint x: 1041, startPoint y: 320, endPoint x: 753, endPoint y: 180, distance: 319.2
click at [753, 180] on img at bounding box center [1435, 151] width 3216 height 3216
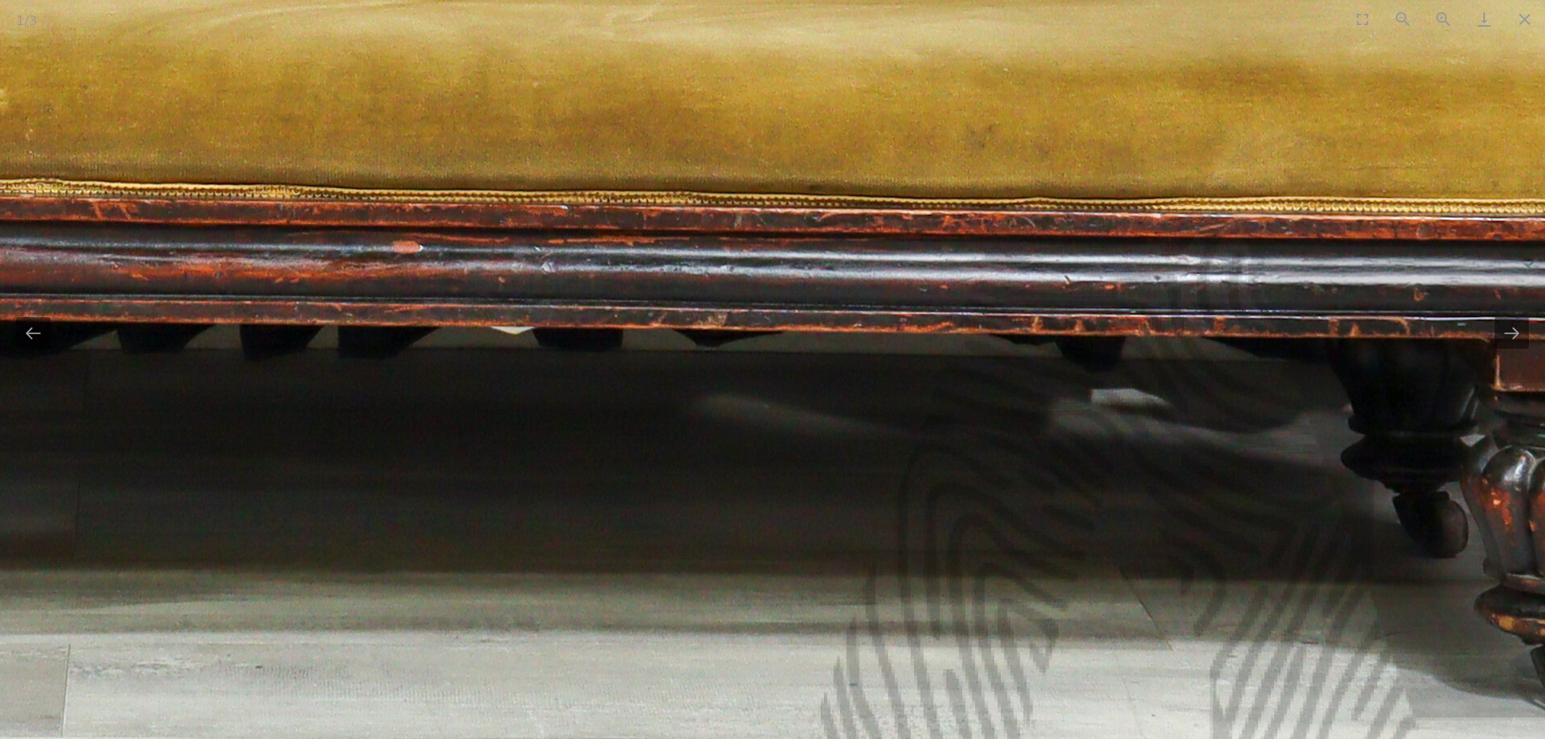
drag, startPoint x: 1103, startPoint y: 238, endPoint x: 718, endPoint y: 244, distance: 385.3
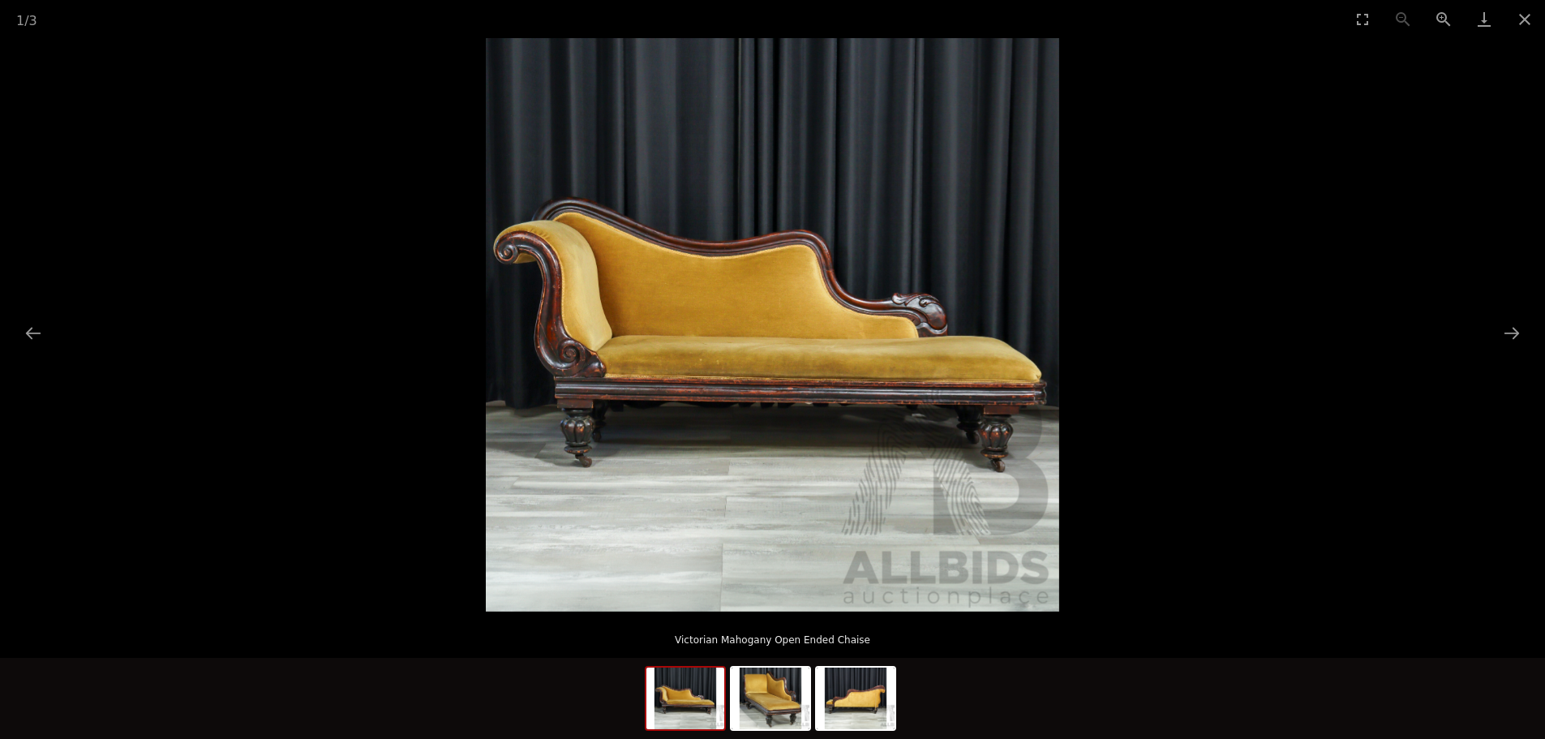
drag, startPoint x: 1088, startPoint y: 327, endPoint x: 736, endPoint y: 345, distance: 353.2
click at [765, 342] on picture at bounding box center [772, 324] width 1545 height 573
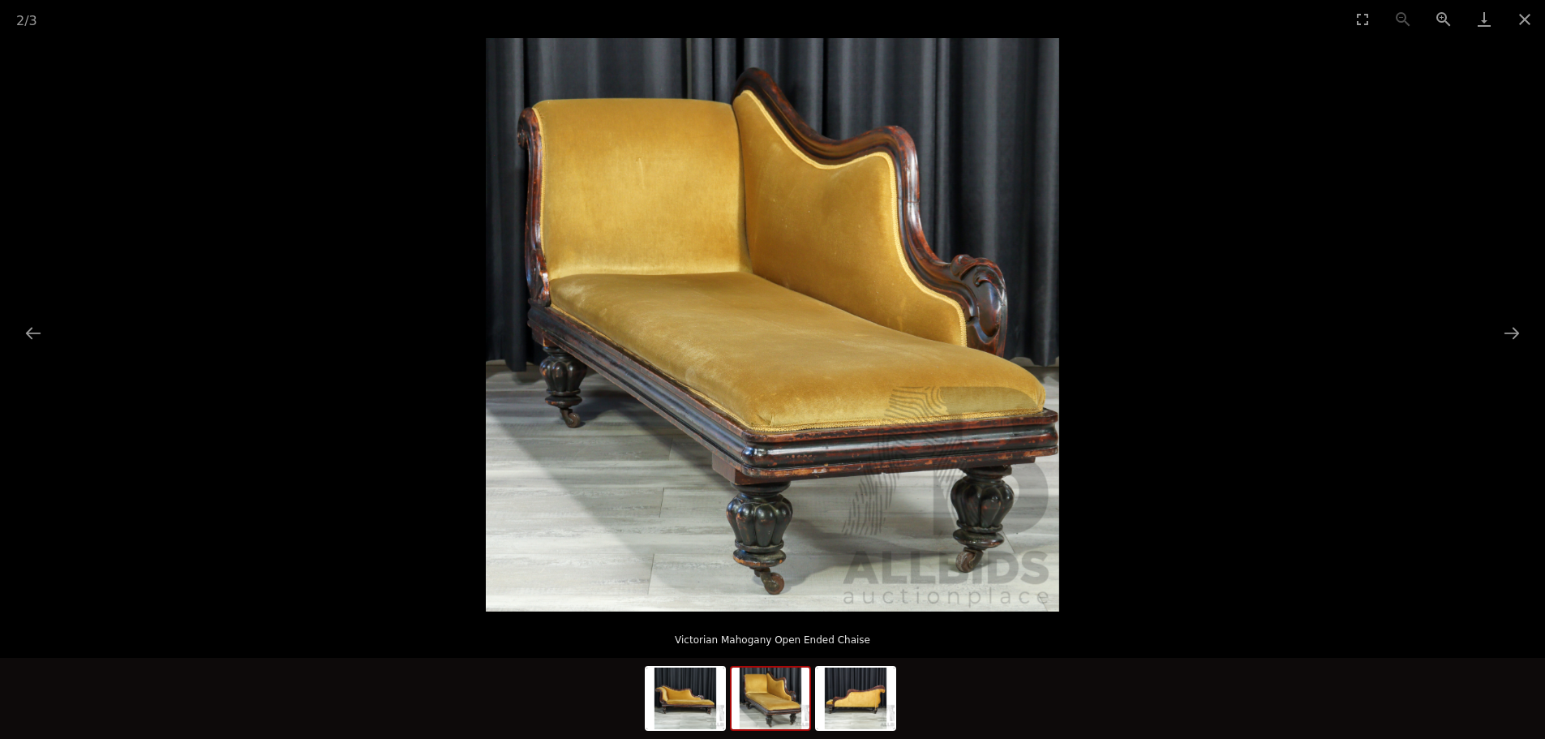
click at [809, 334] on img at bounding box center [772, 324] width 573 height 573
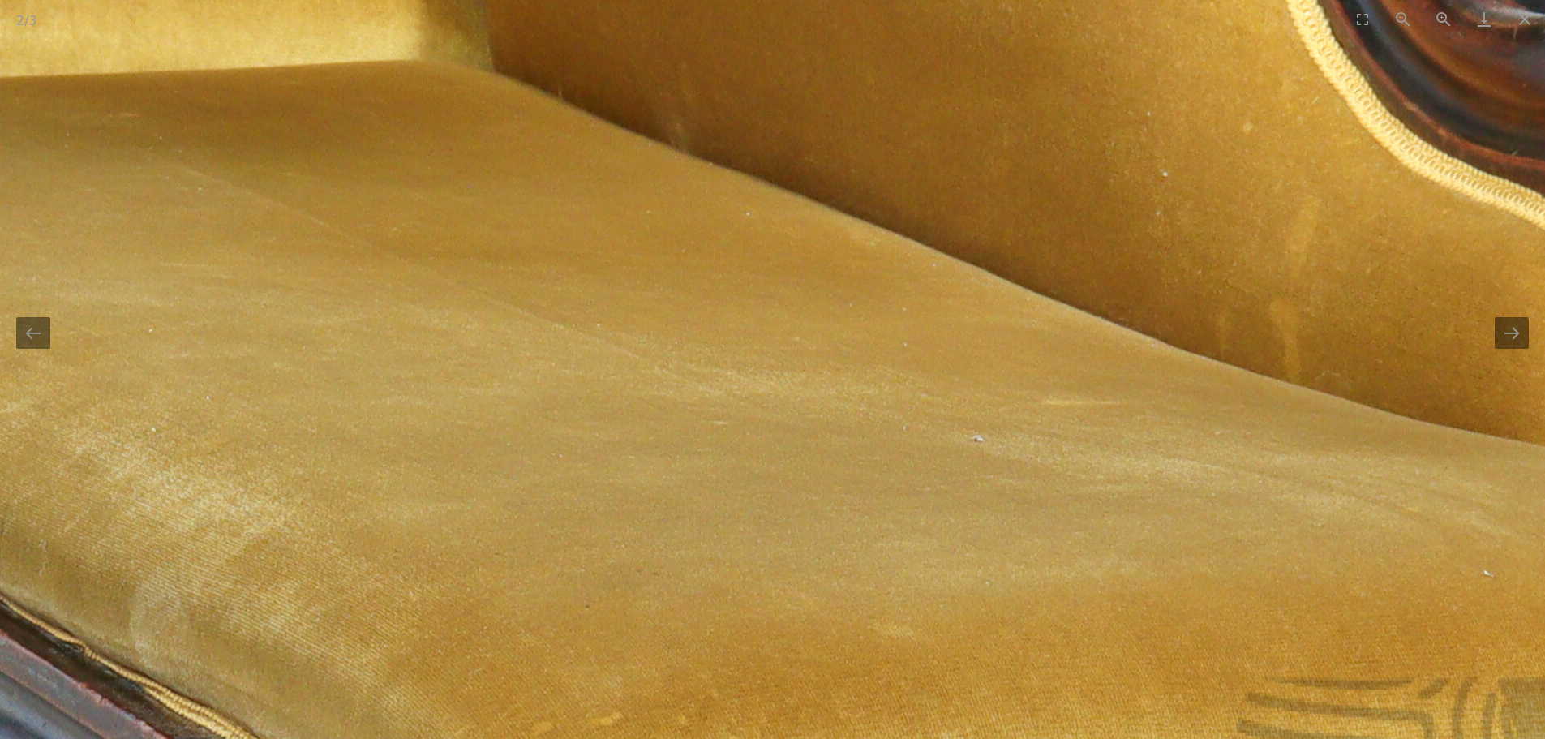
drag, startPoint x: 922, startPoint y: 494, endPoint x: 631, endPoint y: 213, distance: 404.4
click at [631, 213] on img at bounding box center [600, 347] width 3088 height 3088
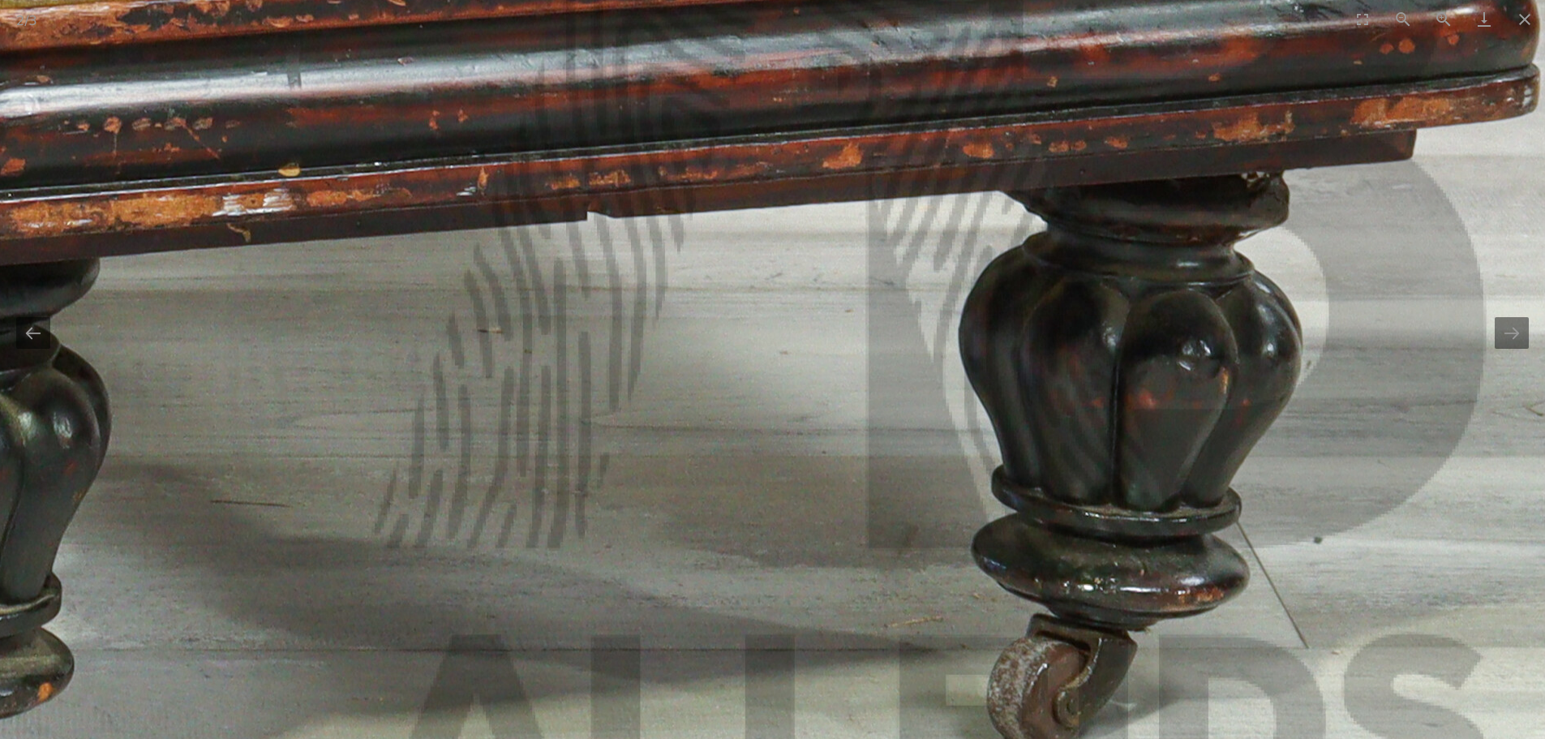
drag, startPoint x: 764, startPoint y: 285, endPoint x: 720, endPoint y: 563, distance: 281.6
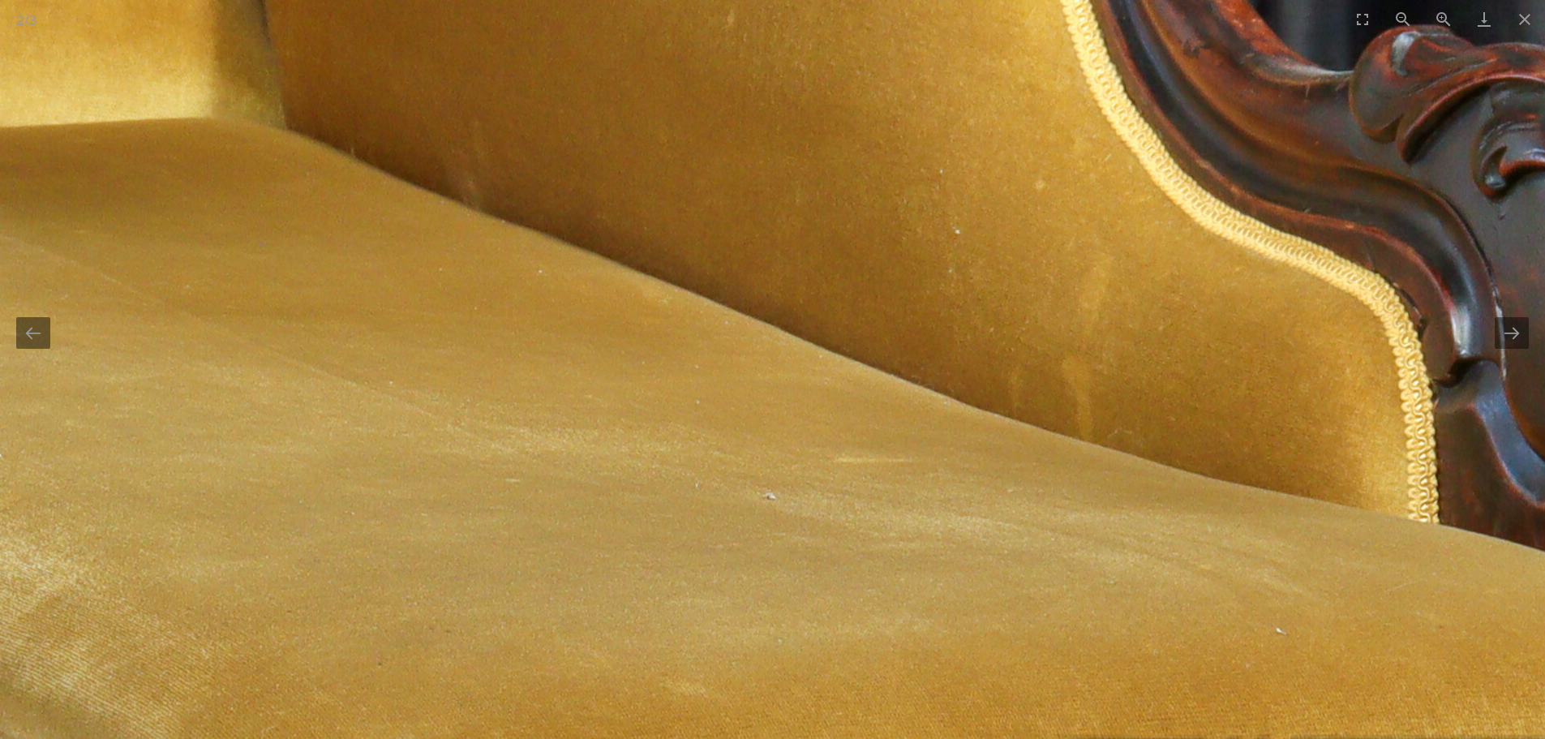
drag, startPoint x: 762, startPoint y: 505, endPoint x: 1057, endPoint y: 555, distance: 299.3
click at [1161, 632] on img at bounding box center [392, 405] width 3088 height 3088
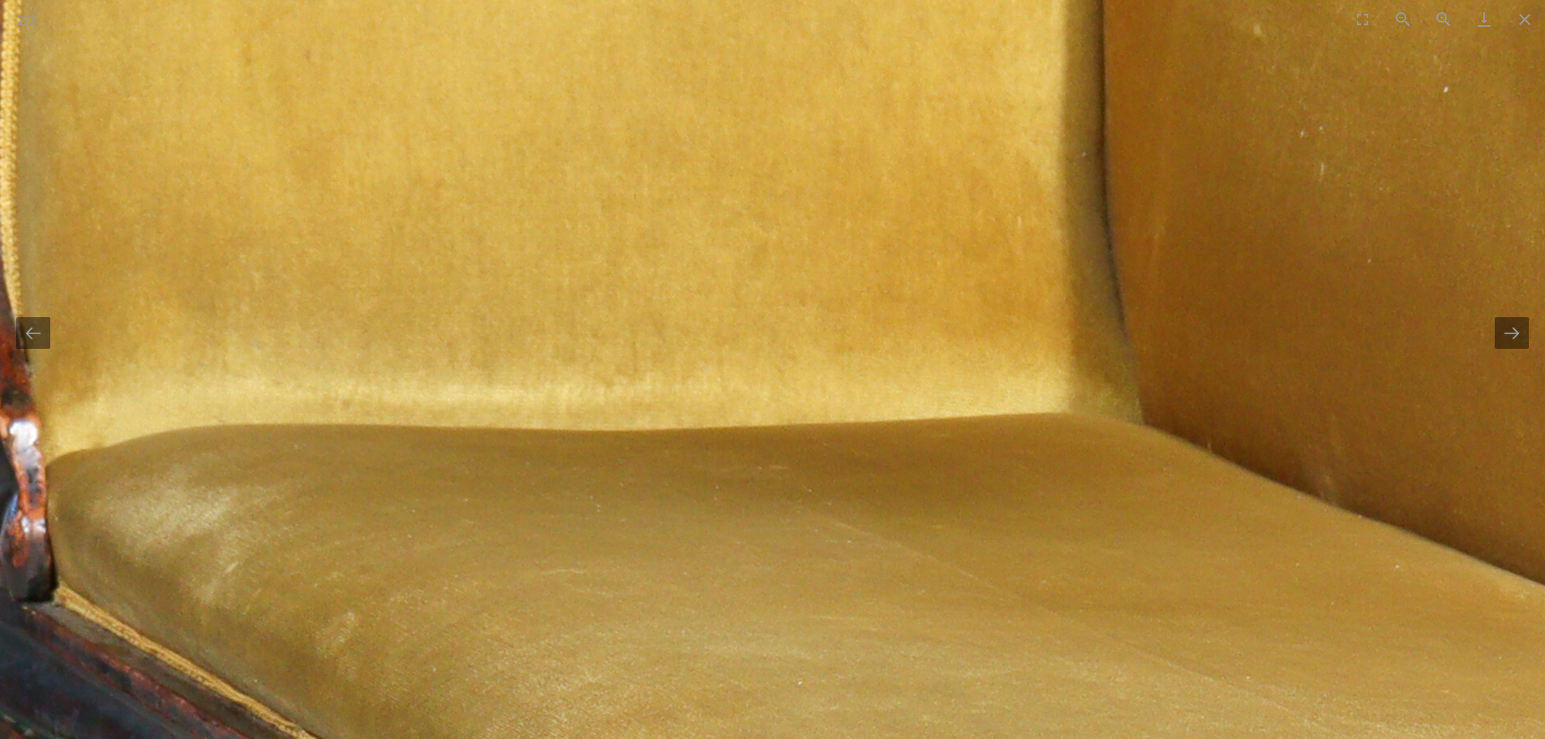
drag, startPoint x: 883, startPoint y: 296, endPoint x: 803, endPoint y: 551, distance: 267.8
click at [803, 551] on img at bounding box center [1249, 700] width 3088 height 3088
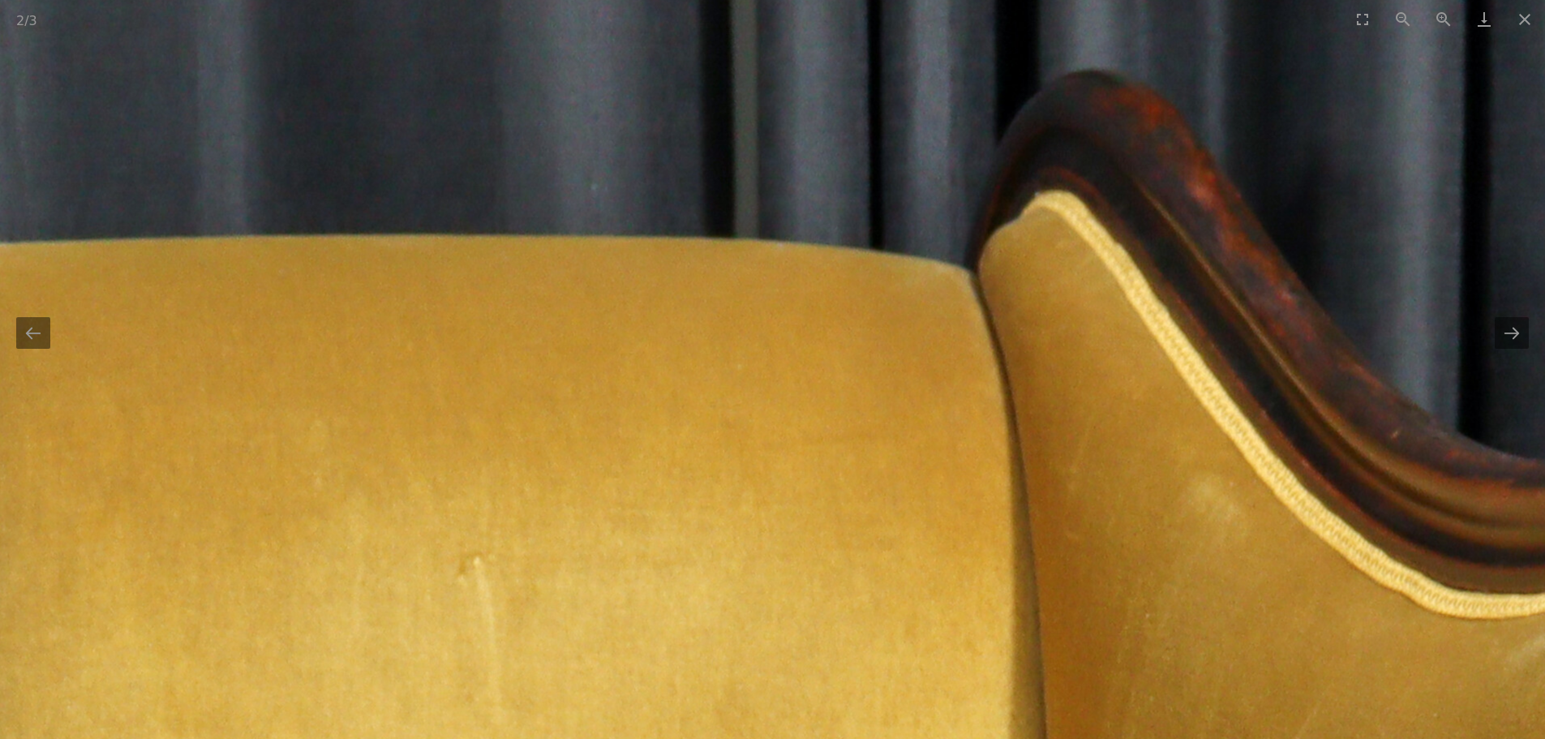
drag, startPoint x: 900, startPoint y: 505, endPoint x: 580, endPoint y: 332, distance: 364.3
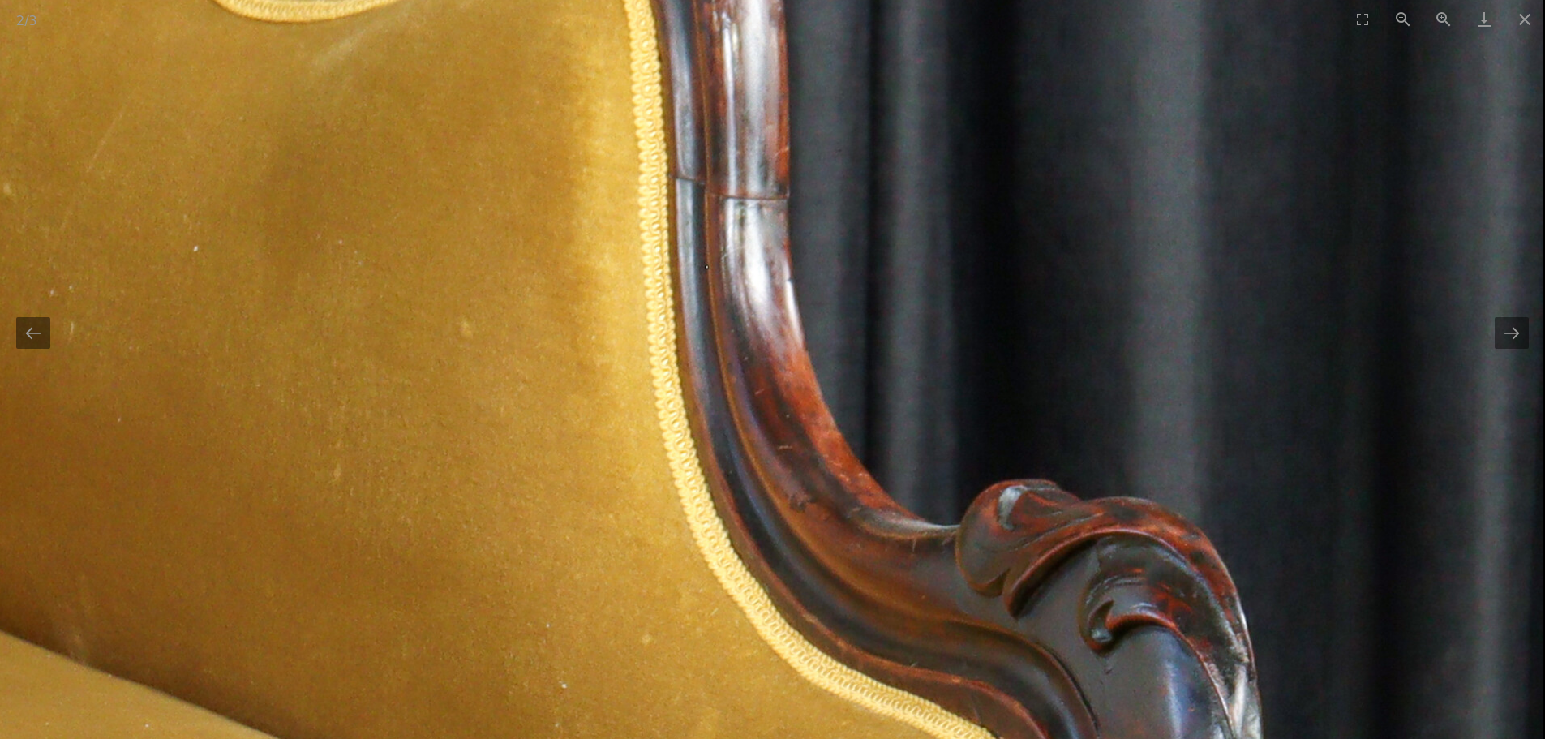
drag, startPoint x: 825, startPoint y: 500, endPoint x: 742, endPoint y: 332, distance: 187.9
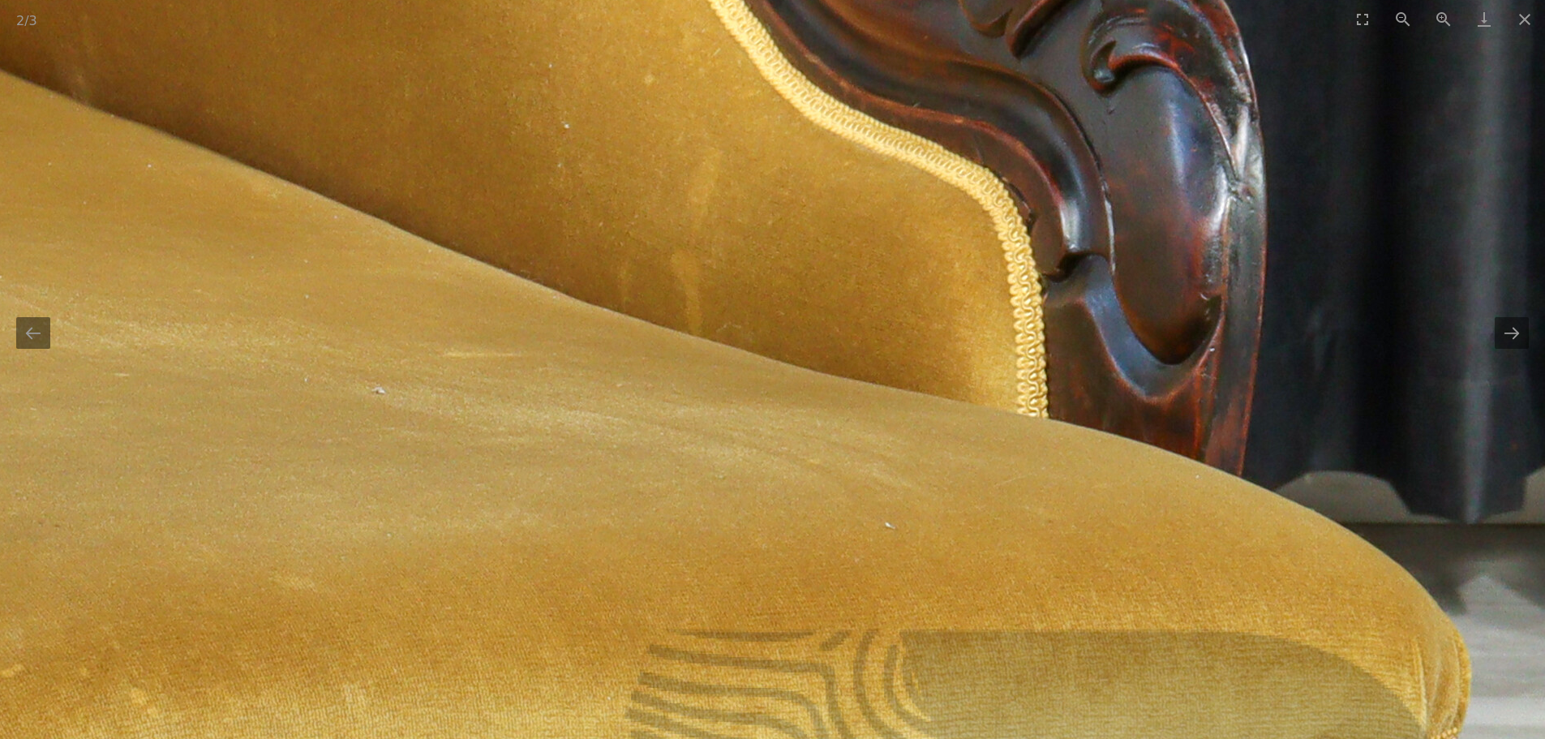
click at [880, 461] on img at bounding box center [1, 299] width 3088 height 3088
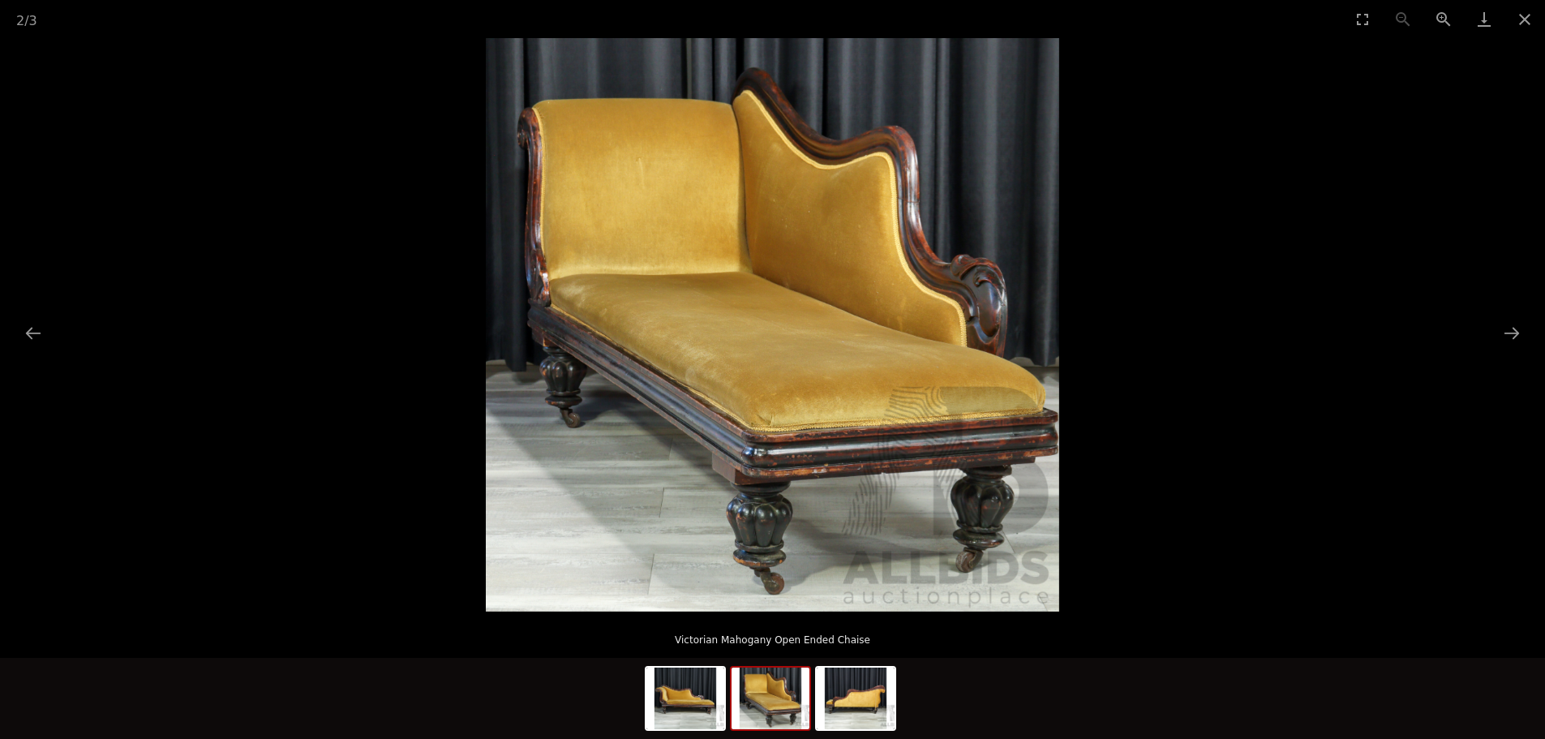
drag, startPoint x: 1099, startPoint y: 407, endPoint x: 667, endPoint y: 380, distance: 433.1
click at [667, 380] on picture at bounding box center [772, 324] width 1545 height 573
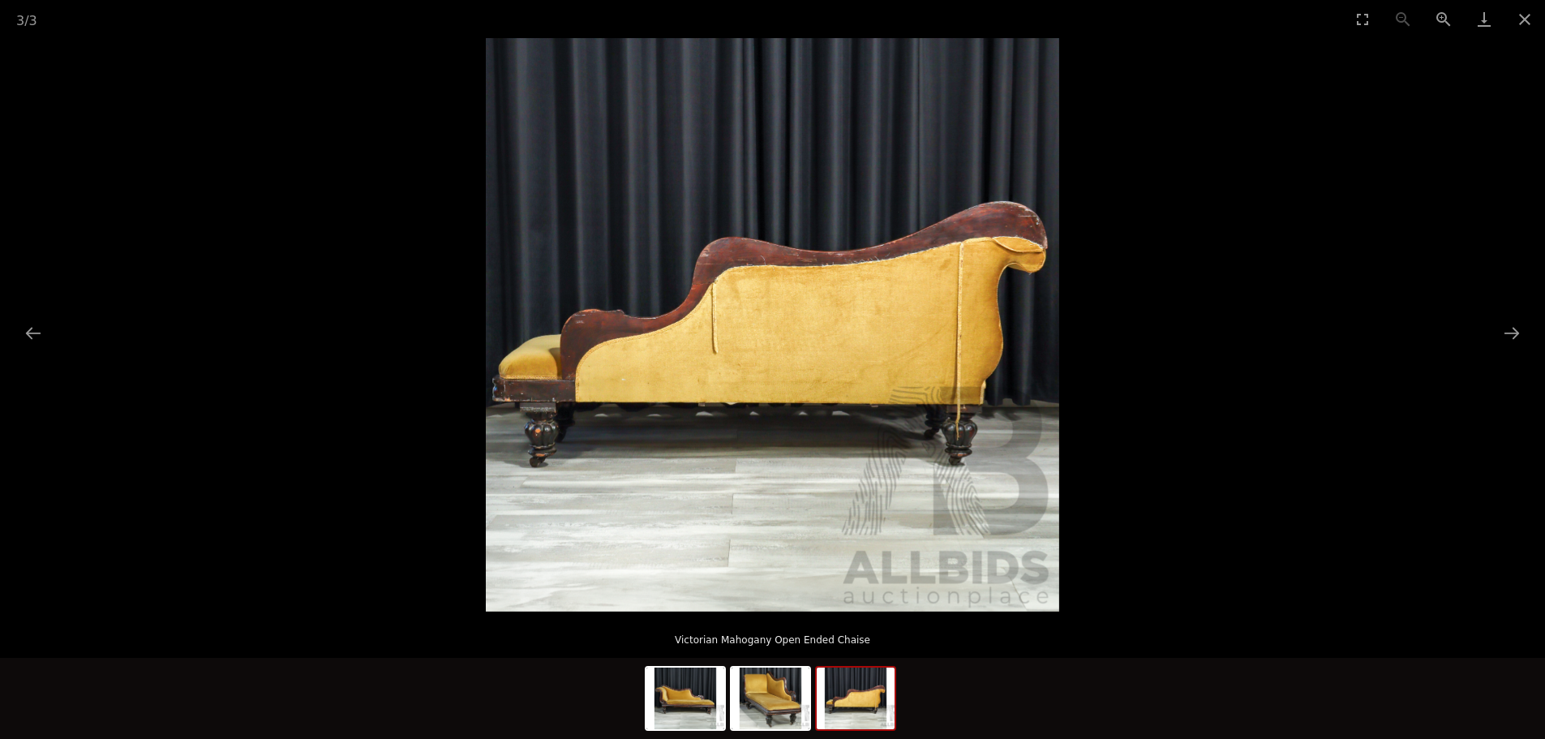
click at [989, 402] on img at bounding box center [772, 324] width 573 height 573
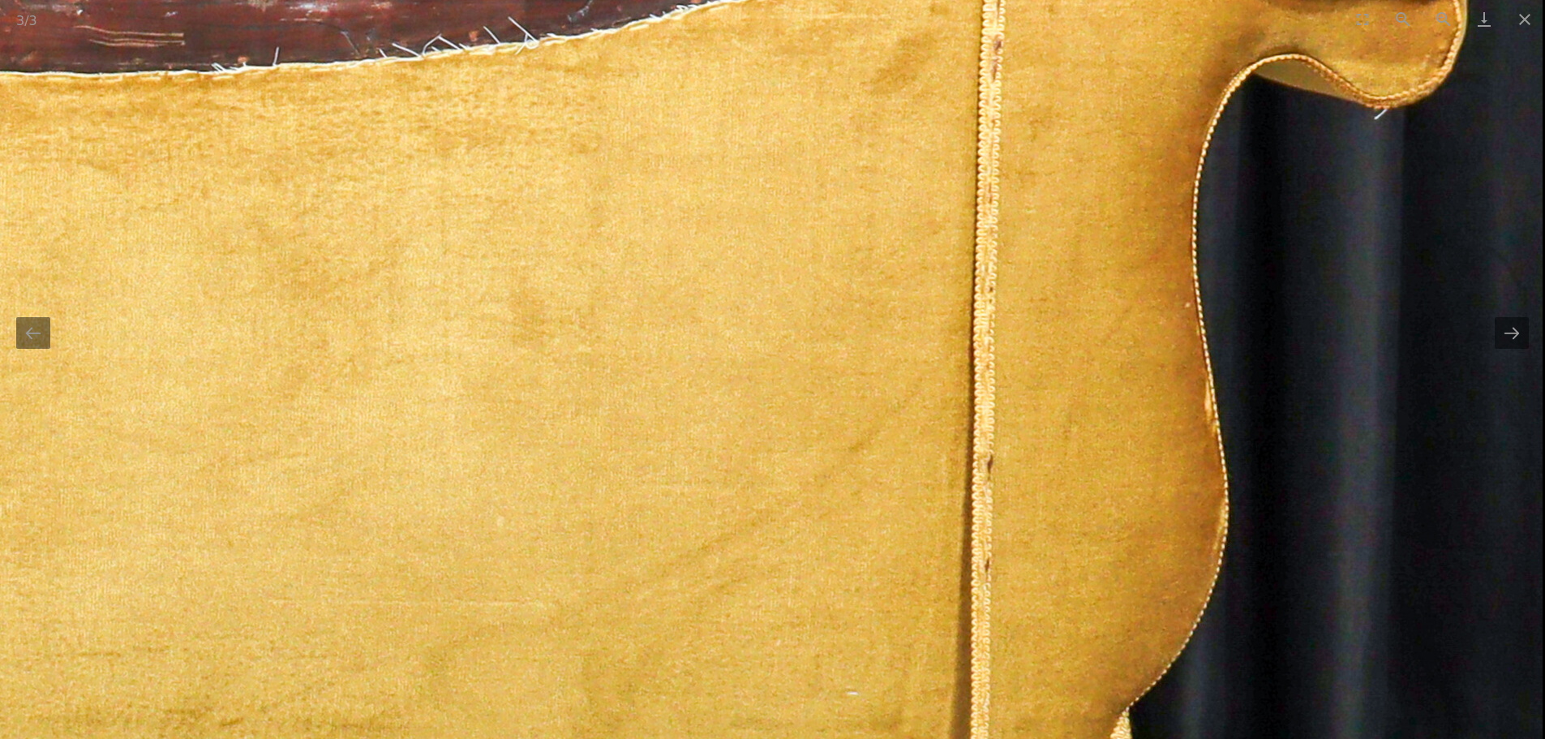
drag, startPoint x: 932, startPoint y: 313, endPoint x: 918, endPoint y: 721, distance: 408.2
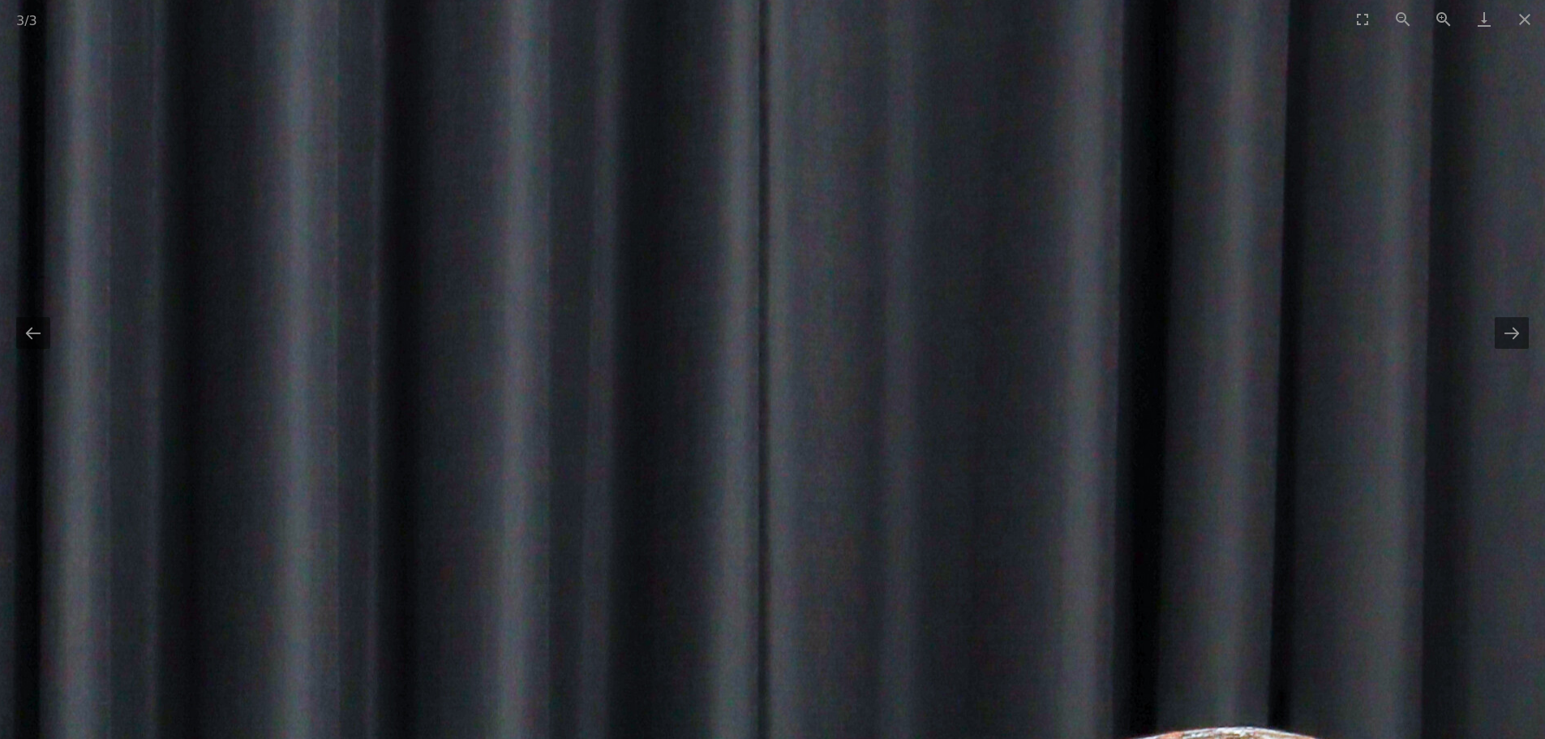
drag, startPoint x: 812, startPoint y: 657, endPoint x: 800, endPoint y: 410, distance: 247.6
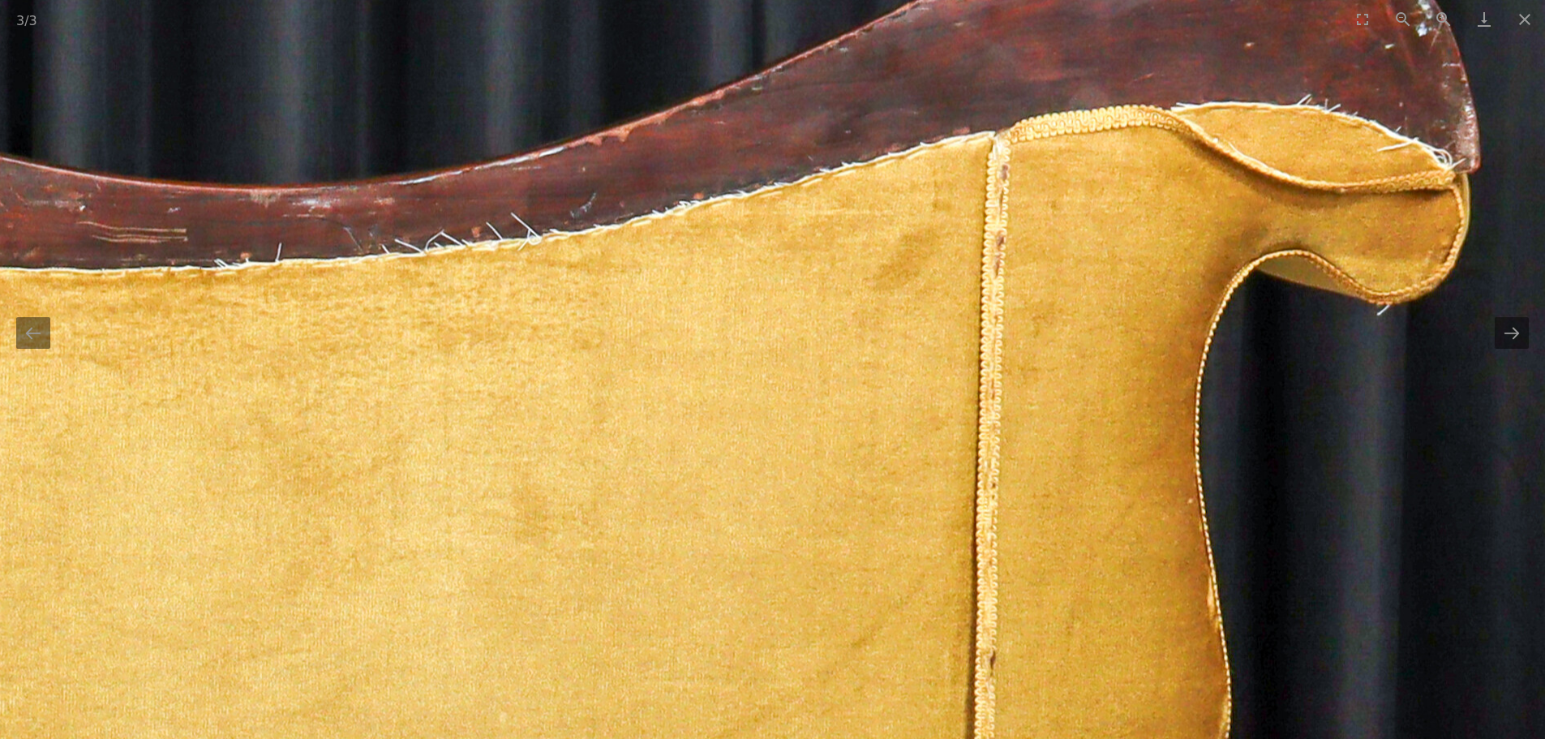
drag, startPoint x: 564, startPoint y: 449, endPoint x: 956, endPoint y: 379, distance: 398.8
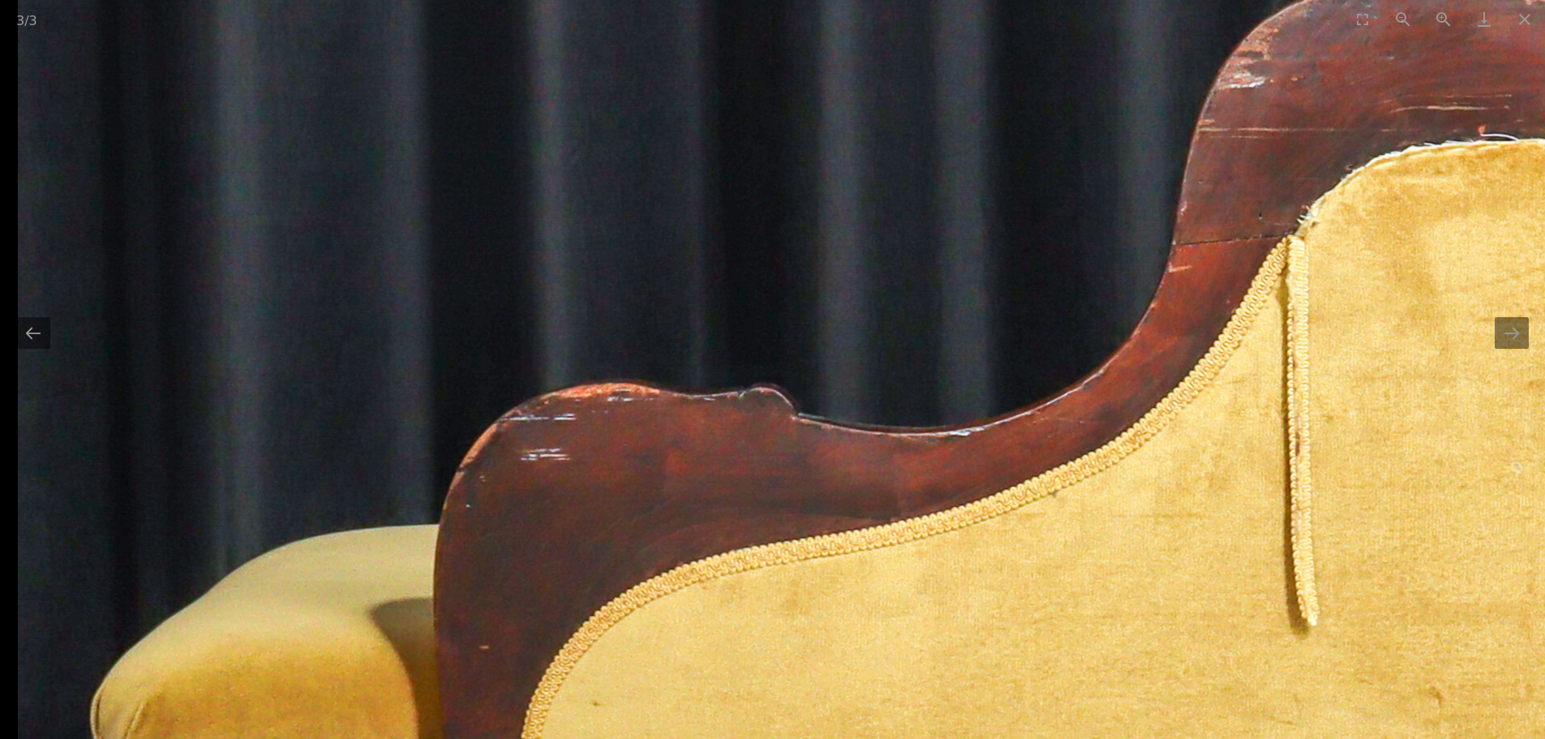
drag, startPoint x: 678, startPoint y: 416, endPoint x: 787, endPoint y: 394, distance: 110.9
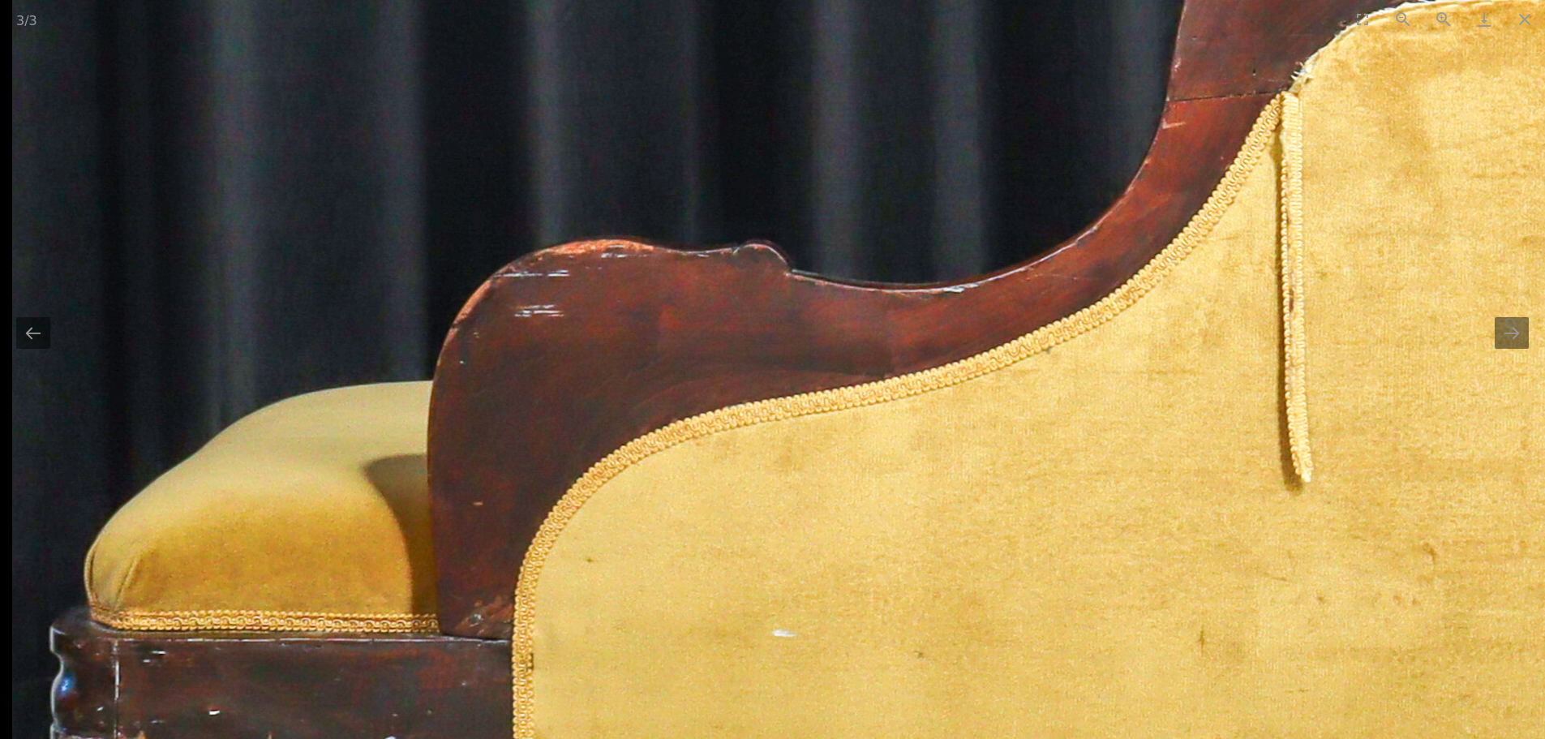
drag, startPoint x: 847, startPoint y: 487, endPoint x: 981, endPoint y: 165, distance: 349.4
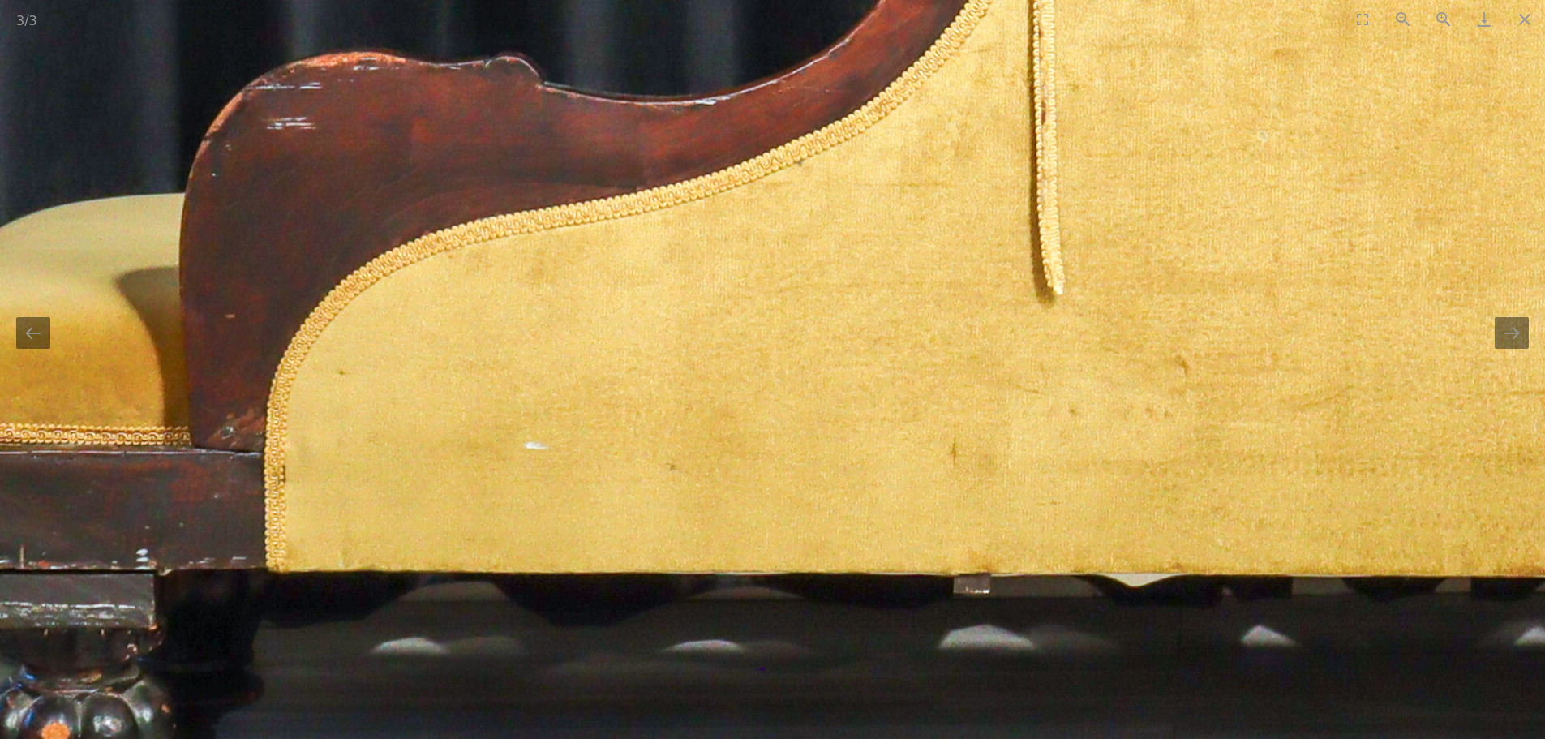
drag, startPoint x: 932, startPoint y: 212, endPoint x: 439, endPoint y: 483, distance: 562.2
click at [441, 483] on img at bounding box center [1369, 140] width 3210 height 3210
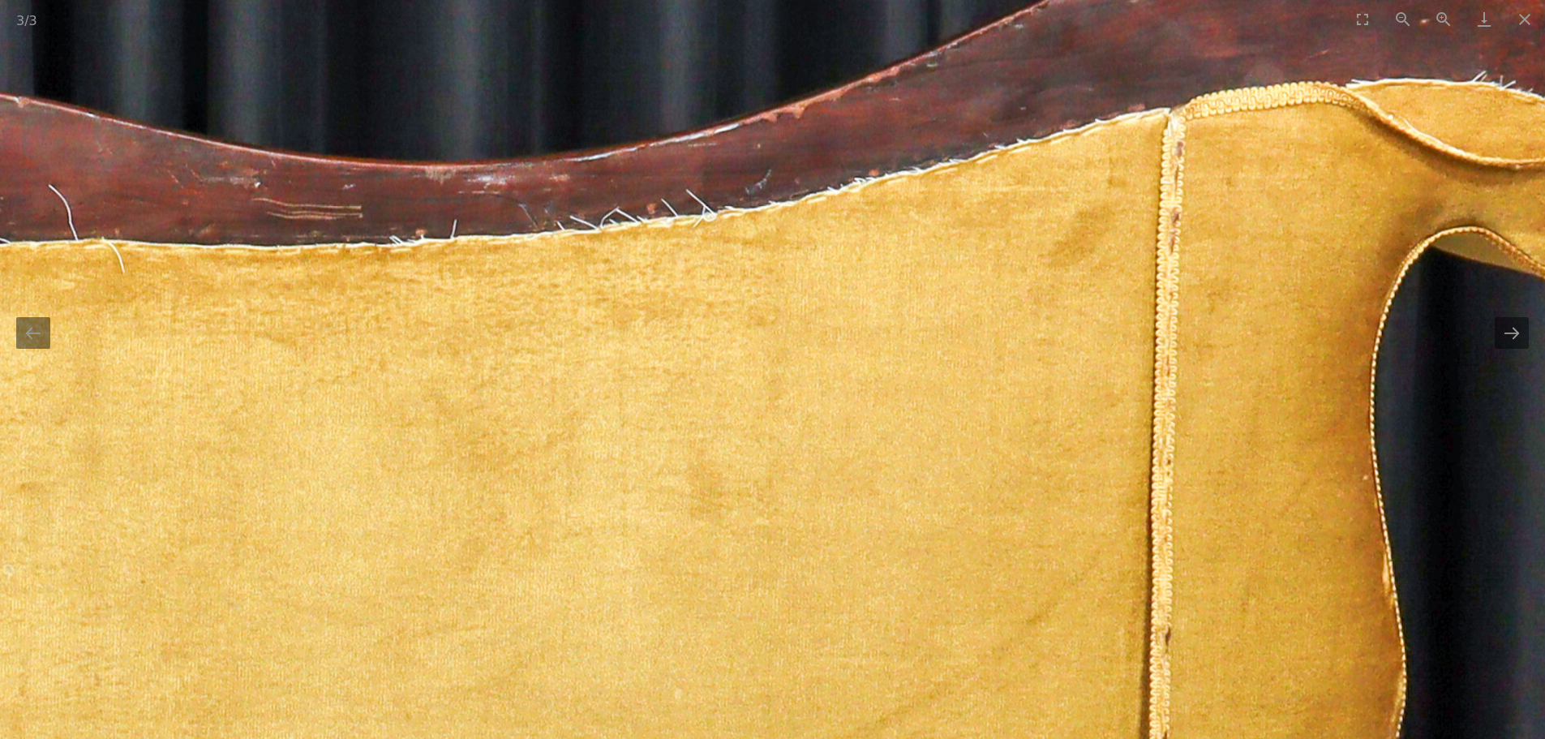
drag, startPoint x: 918, startPoint y: 281, endPoint x: 263, endPoint y: 554, distance: 710.0
click at [263, 554] on img at bounding box center [115, 574] width 3210 height 3210
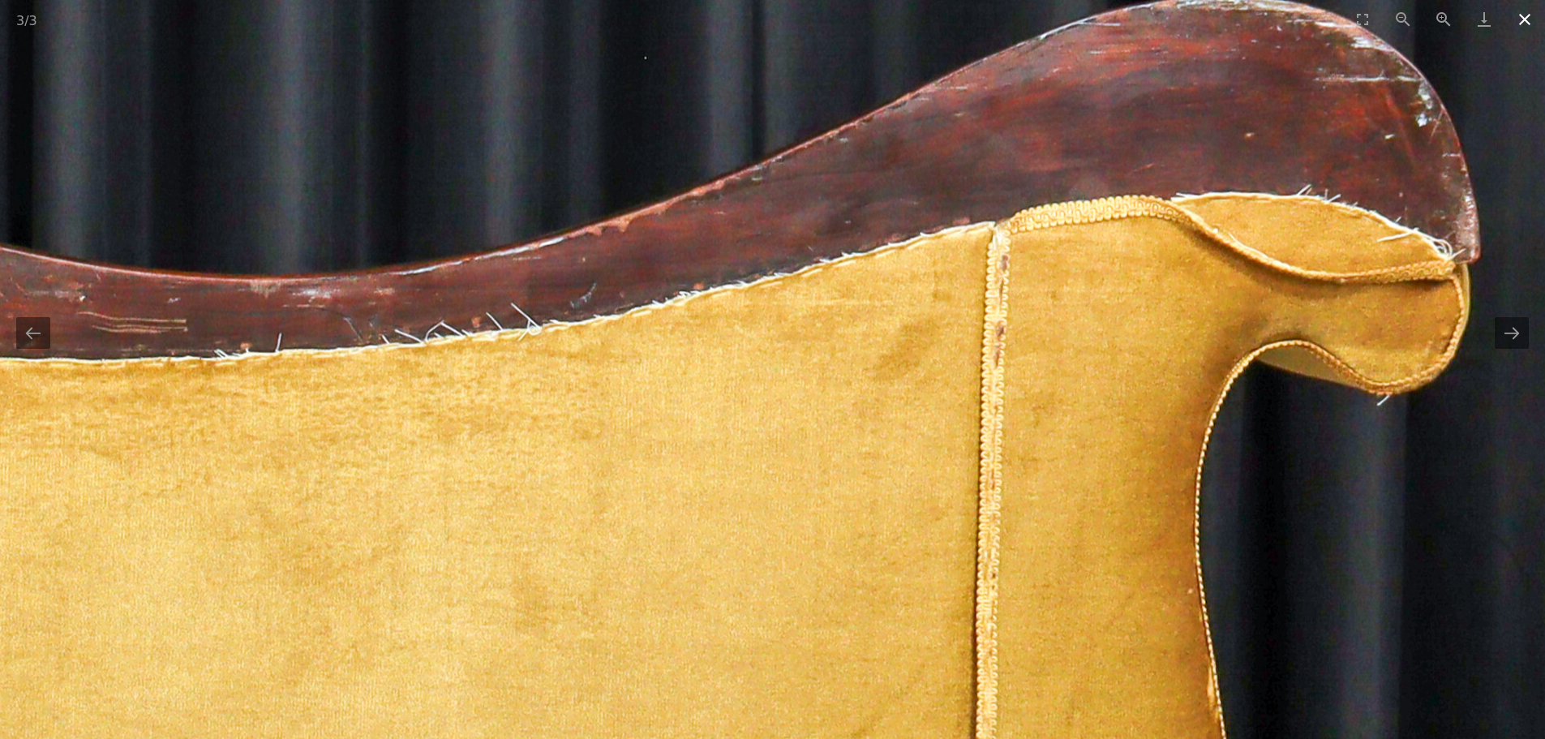
click at [1522, 31] on button "Close gallery" at bounding box center [1524, 19] width 41 height 38
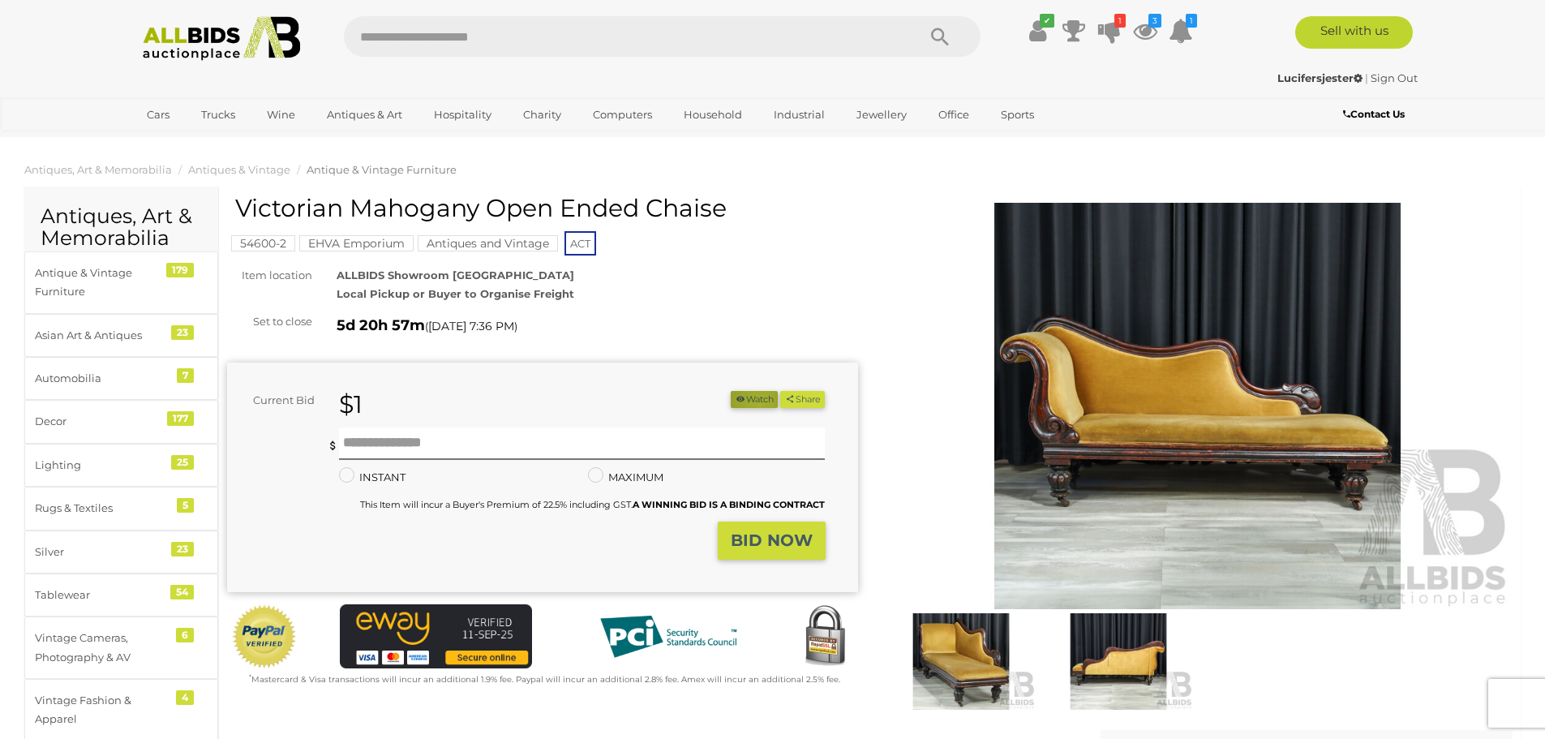
click at [753, 403] on button "Watch" at bounding box center [754, 399] width 47 height 17
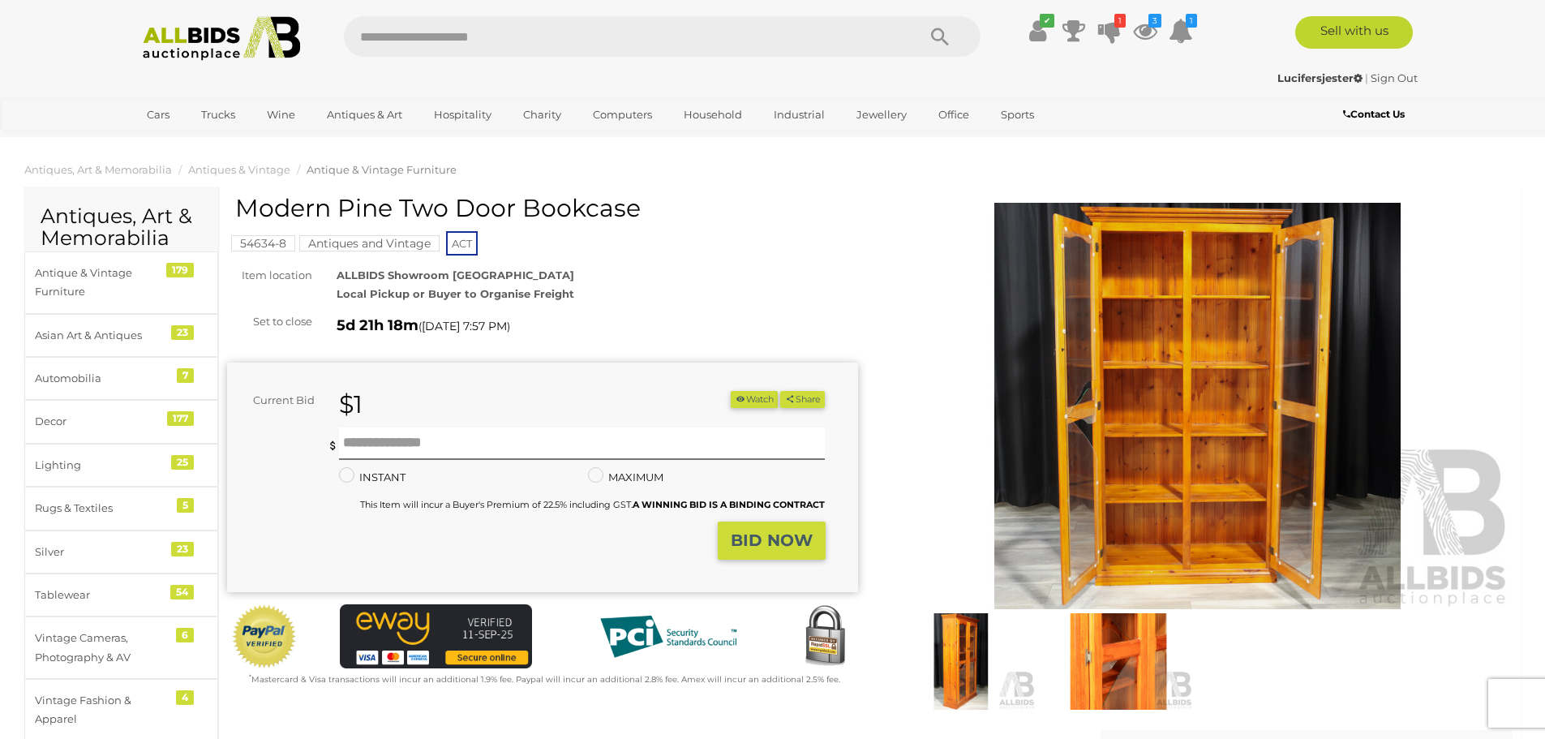
click at [1150, 281] on img at bounding box center [1197, 406] width 631 height 406
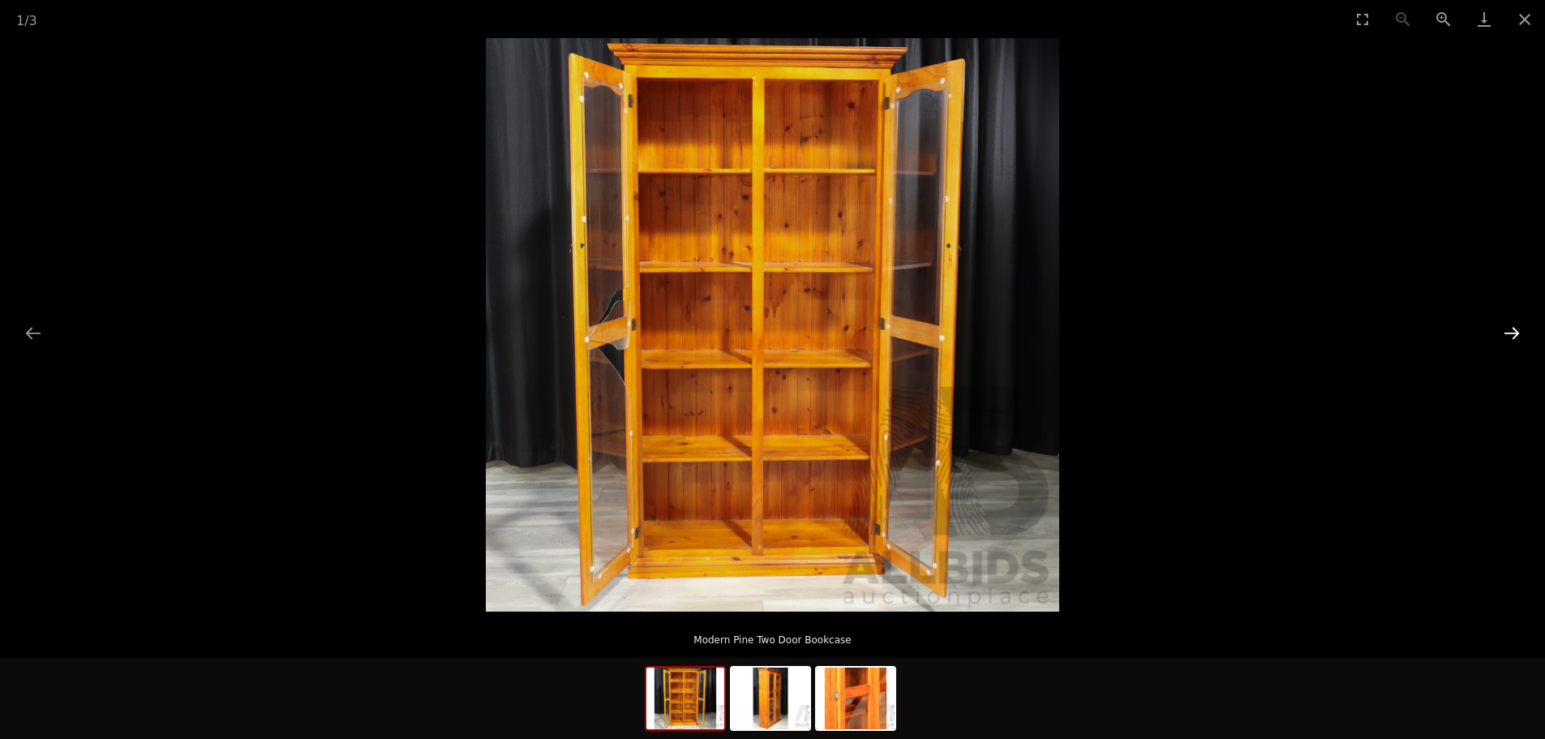
click at [1507, 330] on button "Next slide" at bounding box center [1512, 333] width 34 height 32
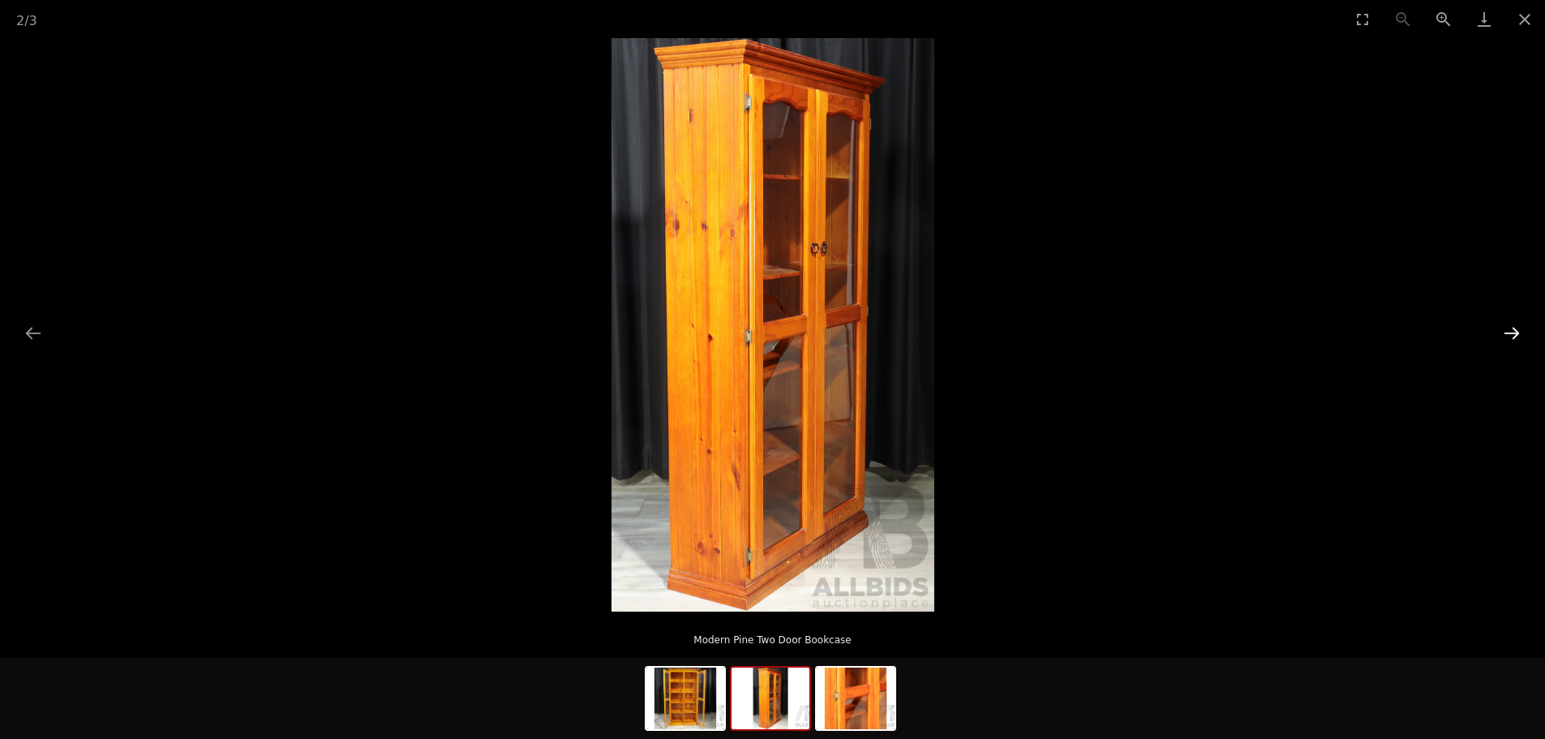
click at [1507, 330] on button "Next slide" at bounding box center [1512, 333] width 34 height 32
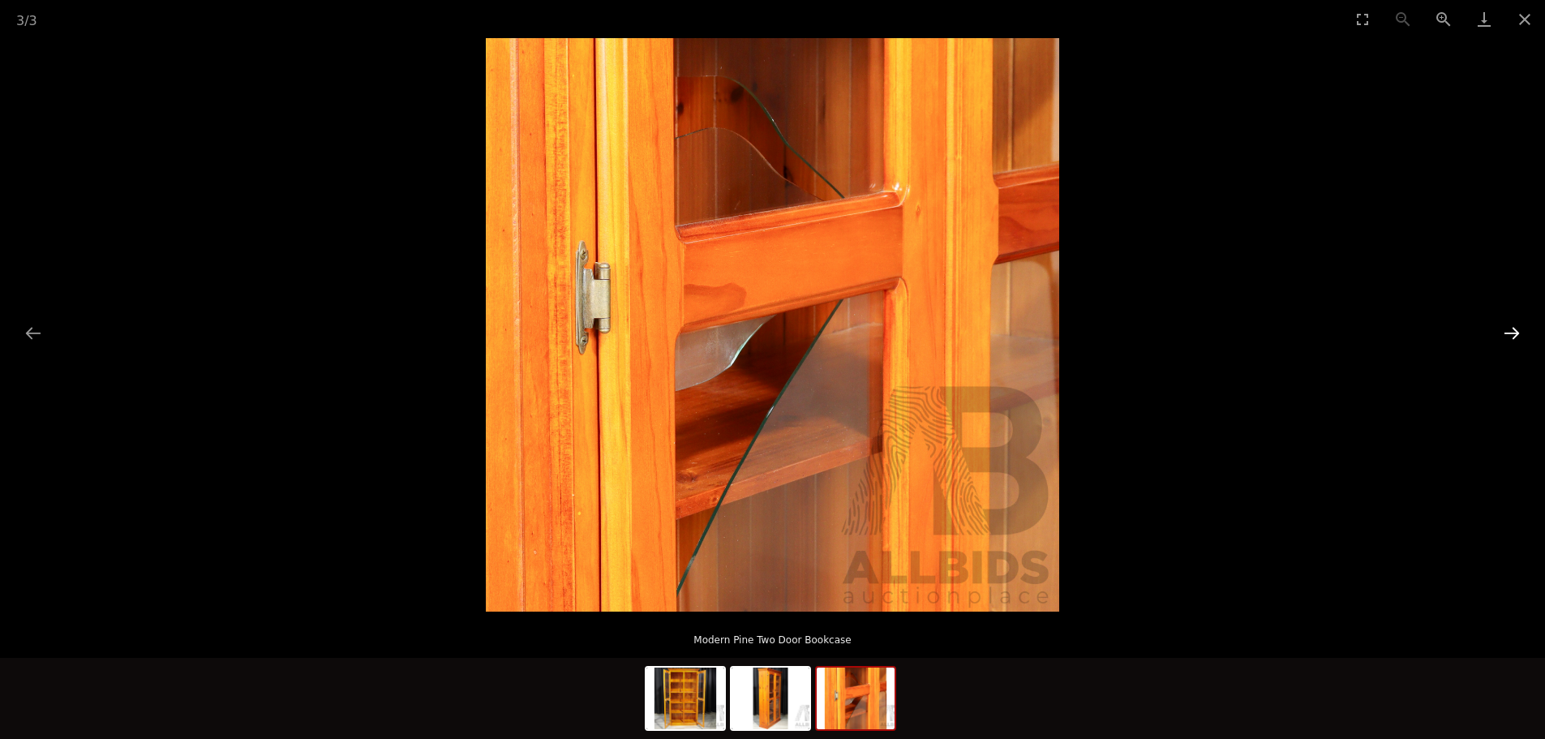
click at [1507, 330] on button "Next slide" at bounding box center [1512, 333] width 34 height 32
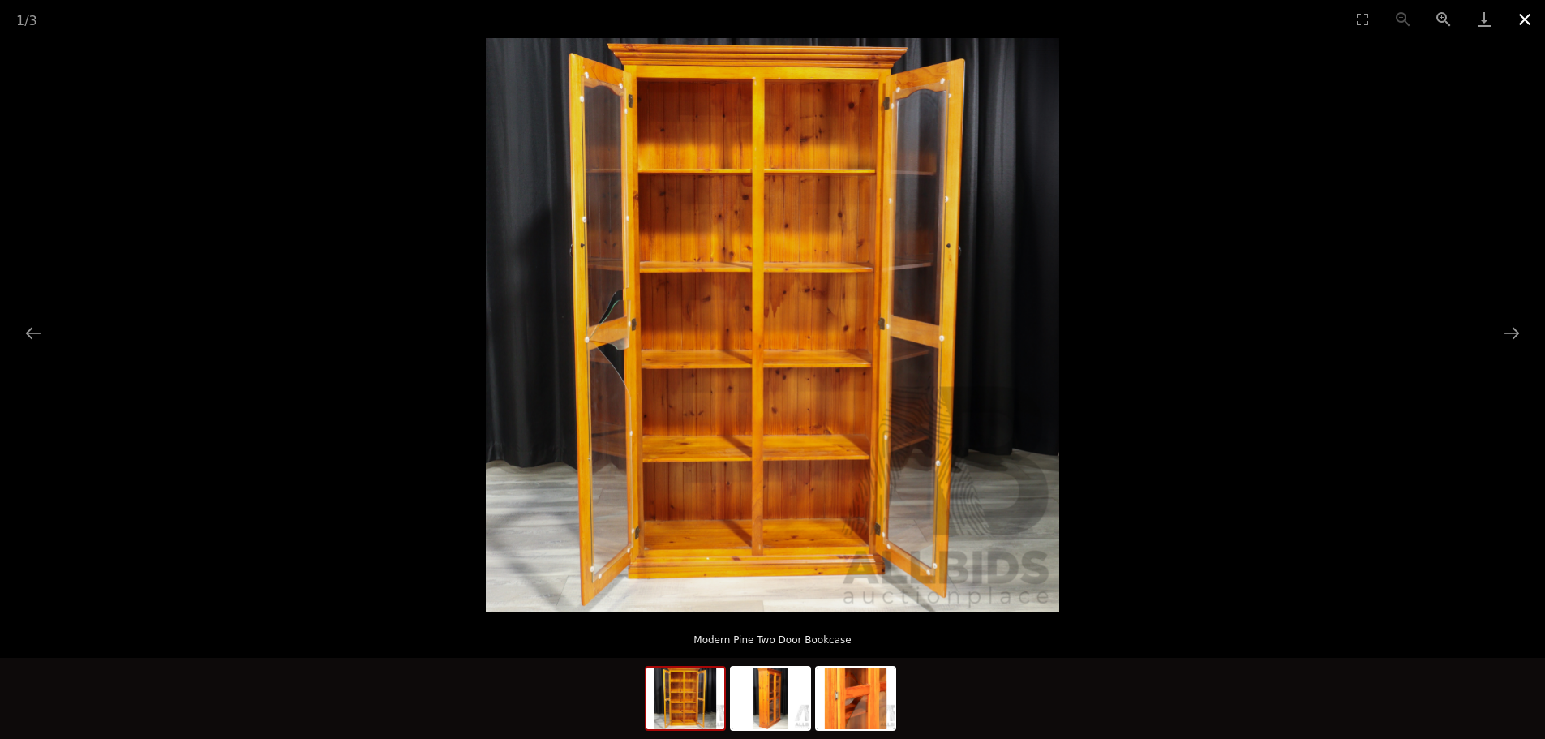
click at [1538, 19] on button "Close gallery" at bounding box center [1524, 19] width 41 height 38
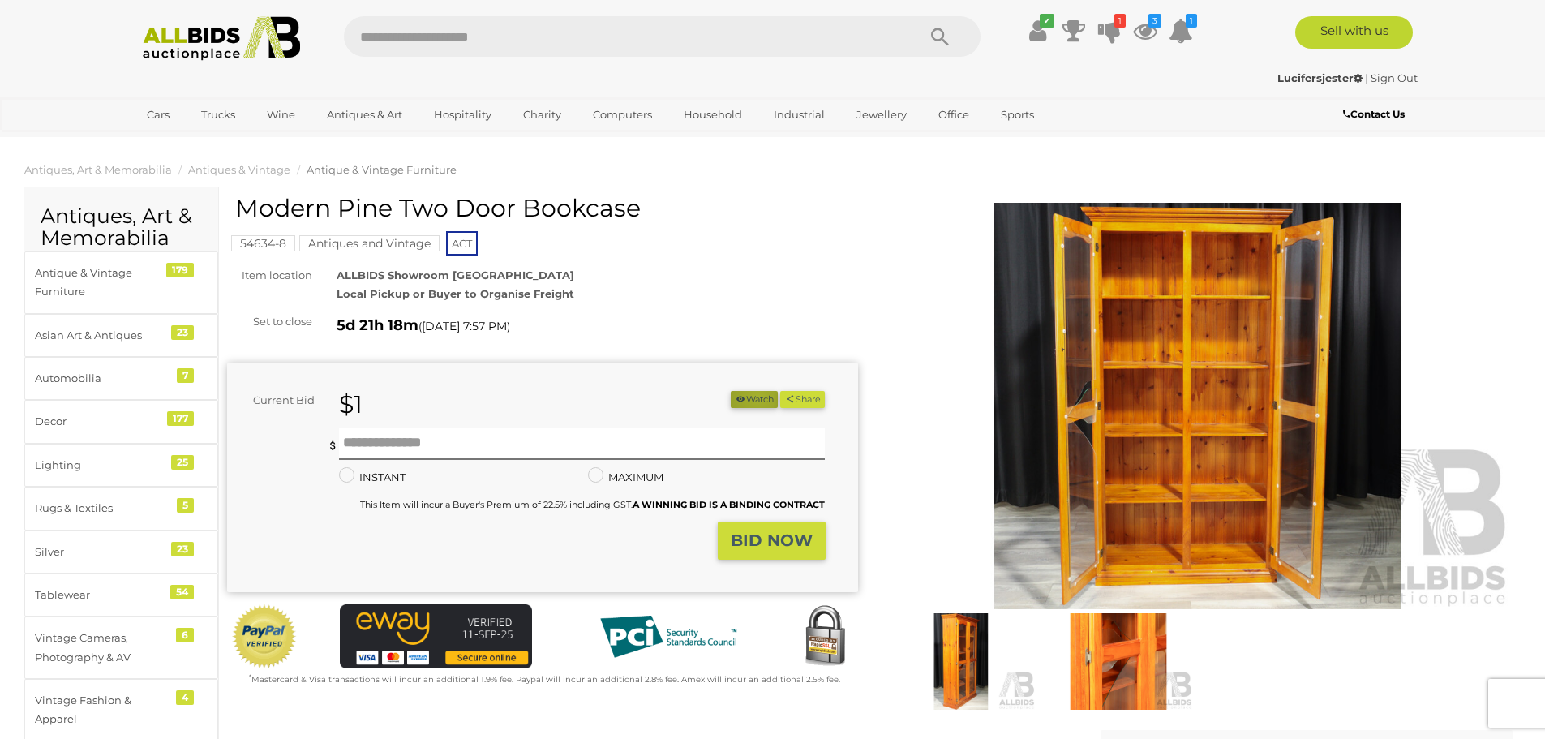
click at [751, 397] on button "Watch" at bounding box center [754, 399] width 47 height 17
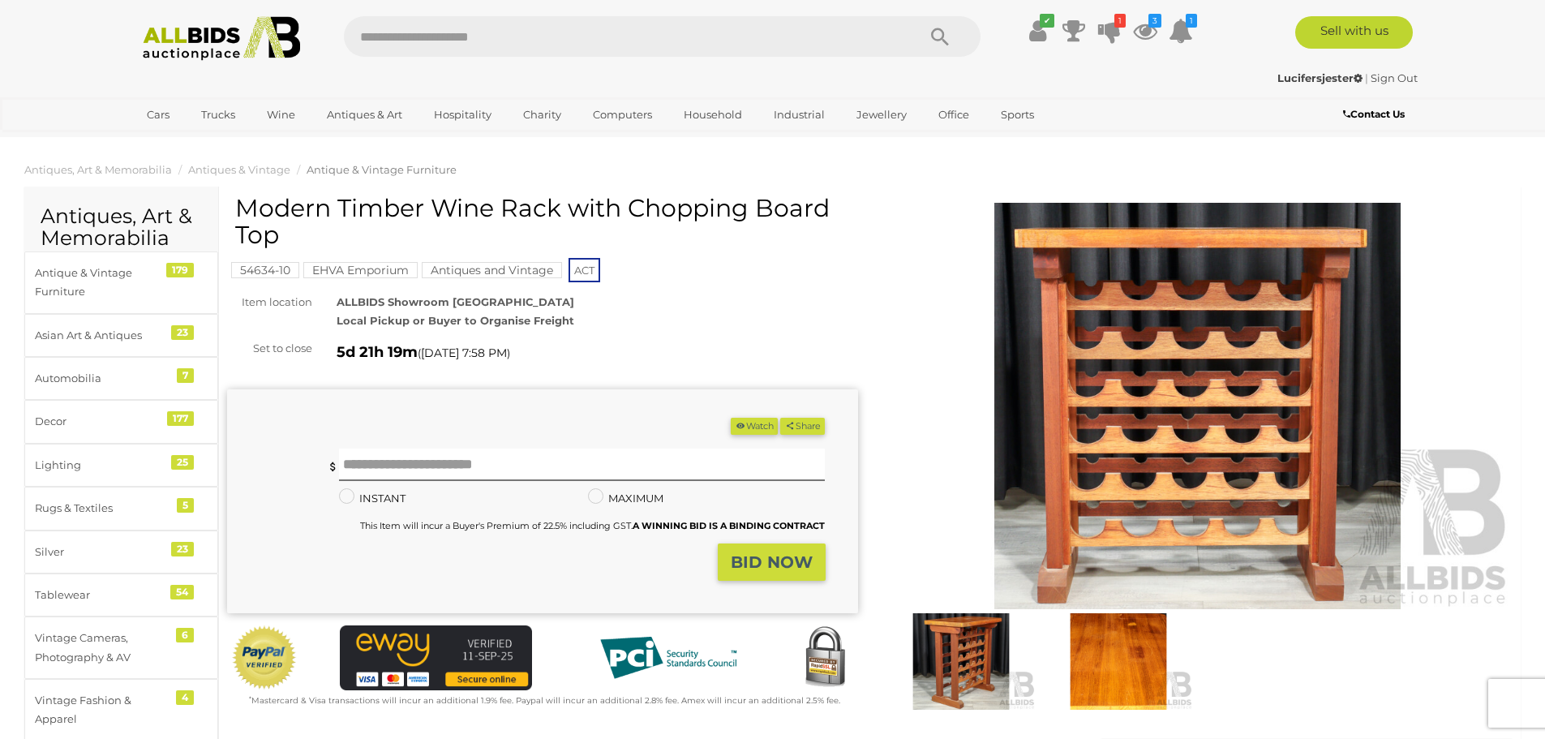
click at [1188, 383] on img at bounding box center [1197, 406] width 631 height 406
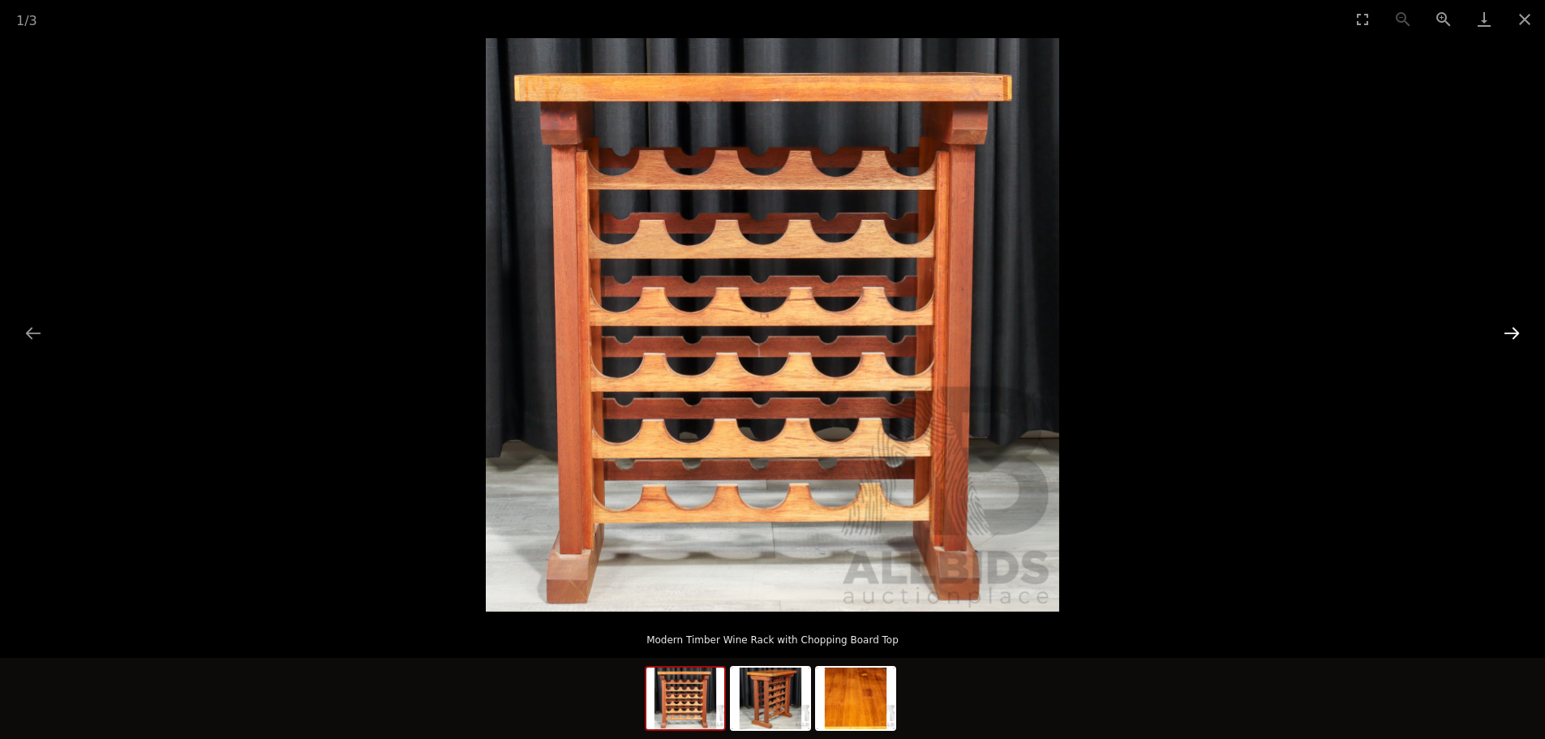
click at [1517, 329] on button "Next slide" at bounding box center [1512, 333] width 34 height 32
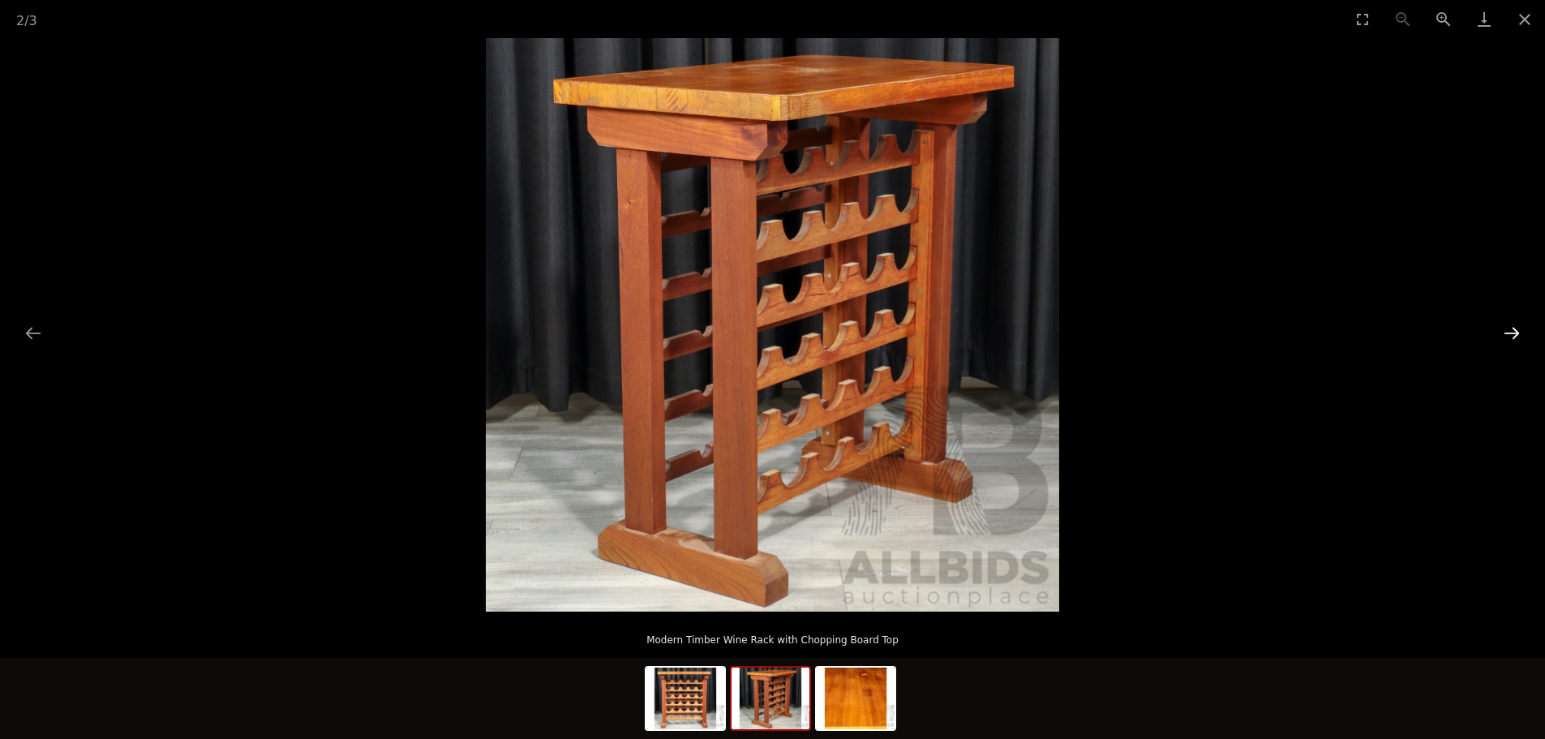
click at [1517, 329] on button "Next slide" at bounding box center [1512, 333] width 34 height 32
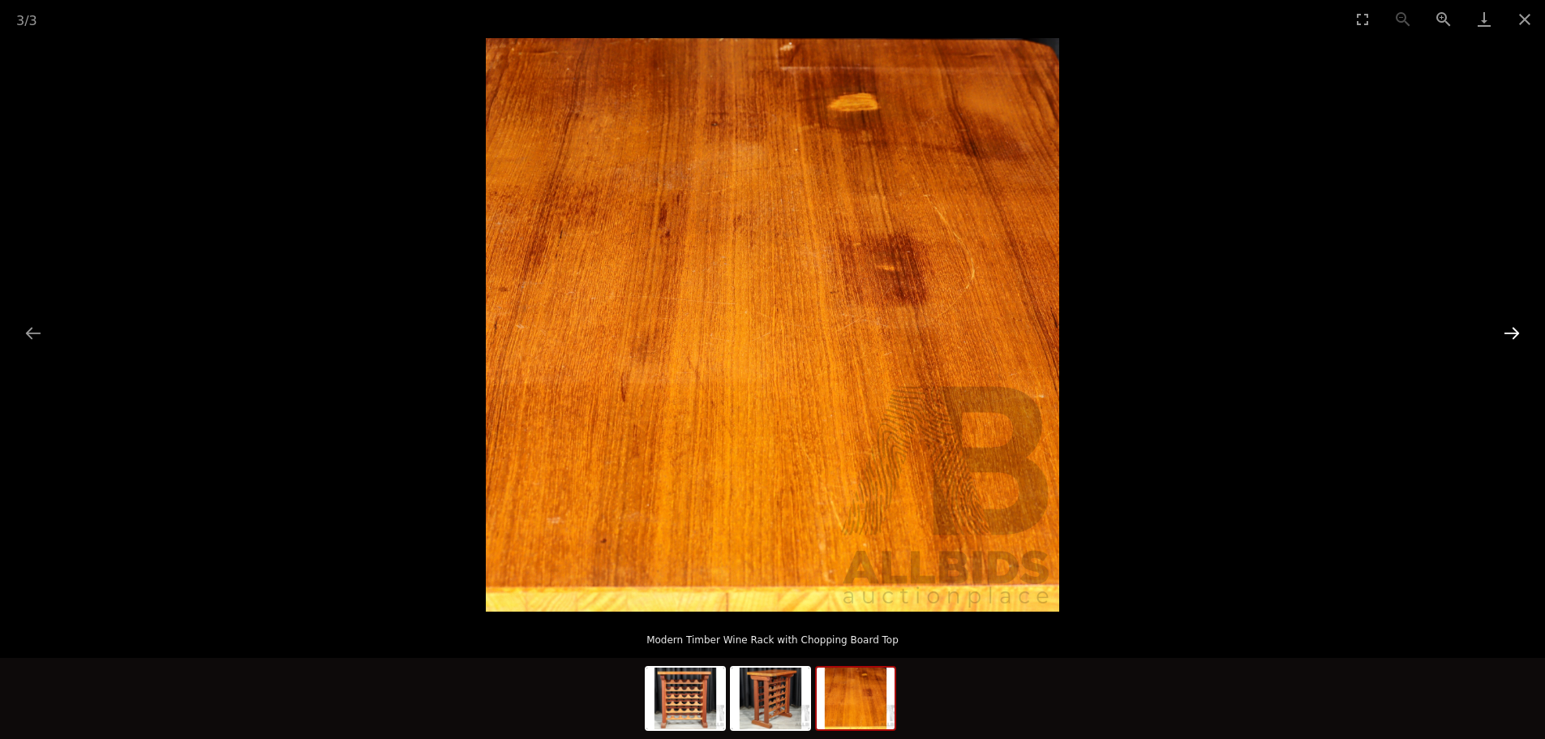
click at [1517, 329] on button "Next slide" at bounding box center [1512, 333] width 34 height 32
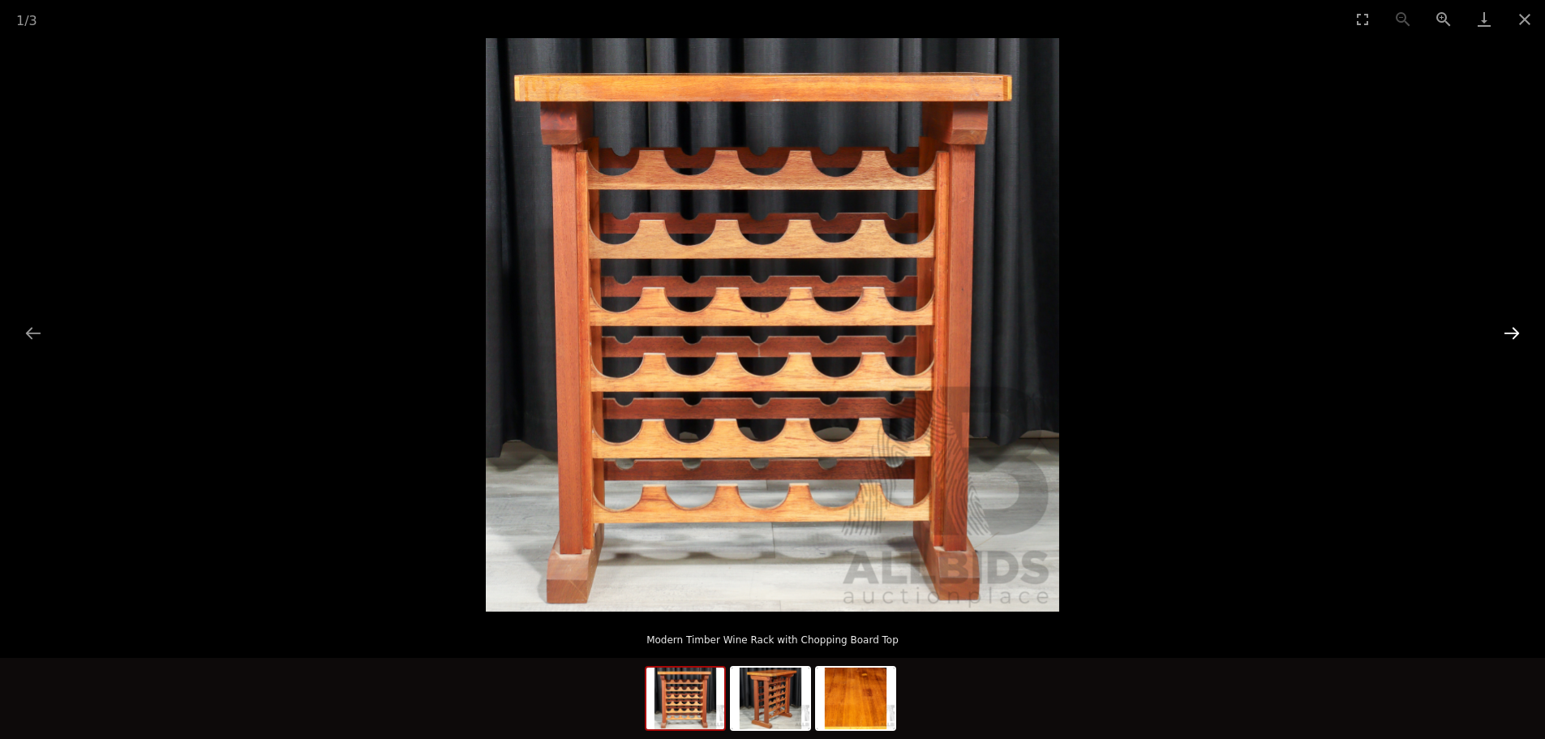
click at [1517, 329] on button "Next slide" at bounding box center [1512, 333] width 34 height 32
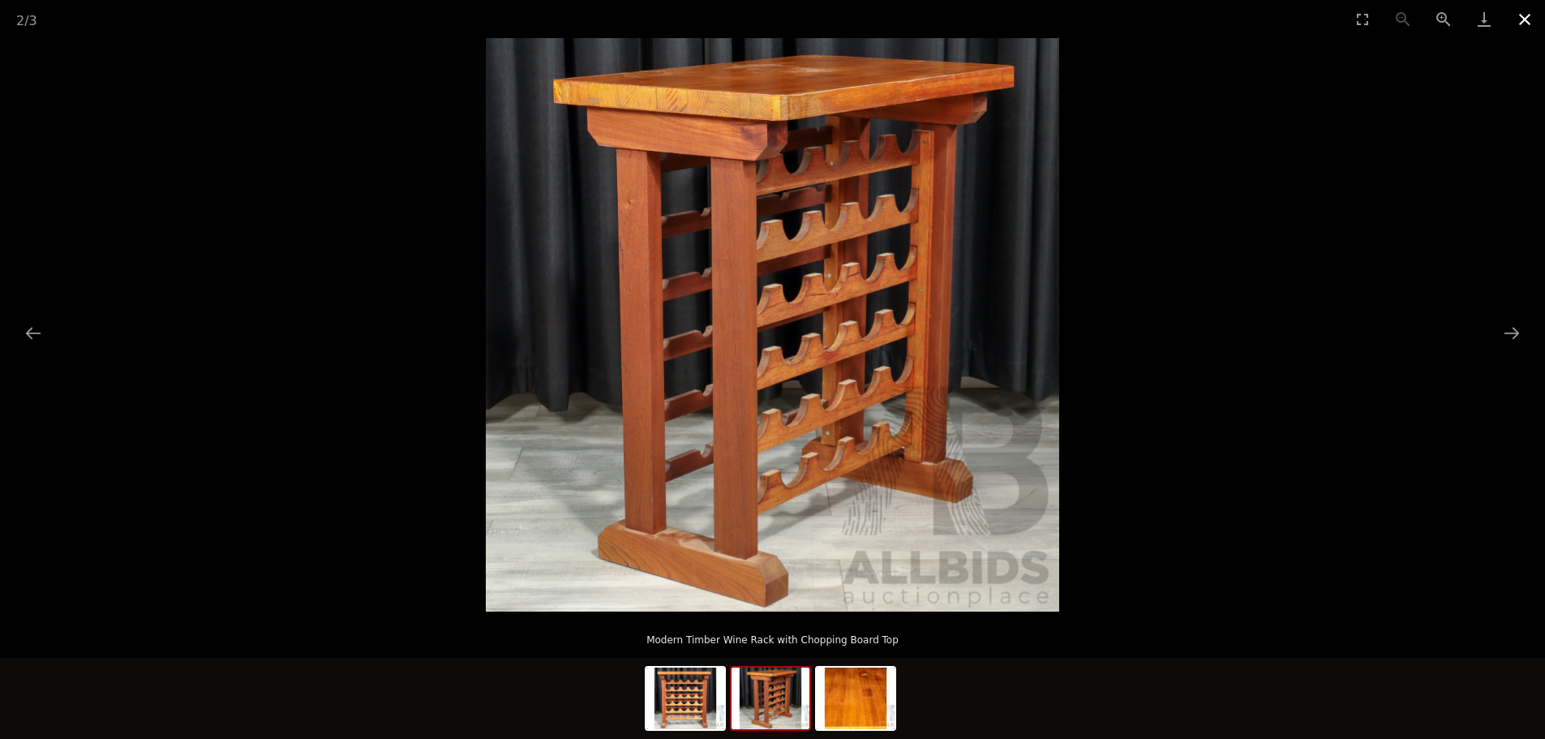
click at [1525, 17] on button "Close gallery" at bounding box center [1524, 19] width 41 height 38
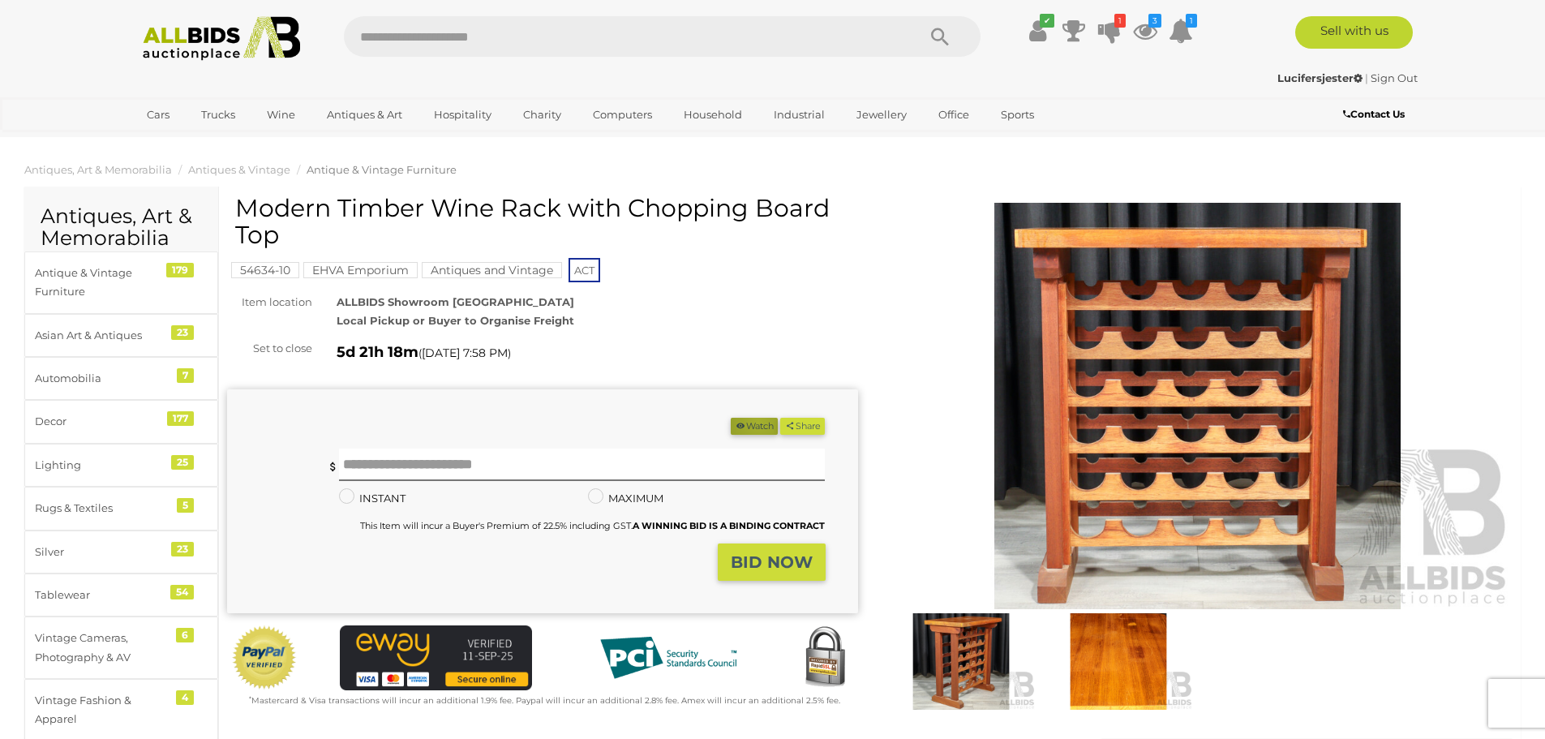
click at [751, 422] on button "Watch" at bounding box center [754, 426] width 47 height 17
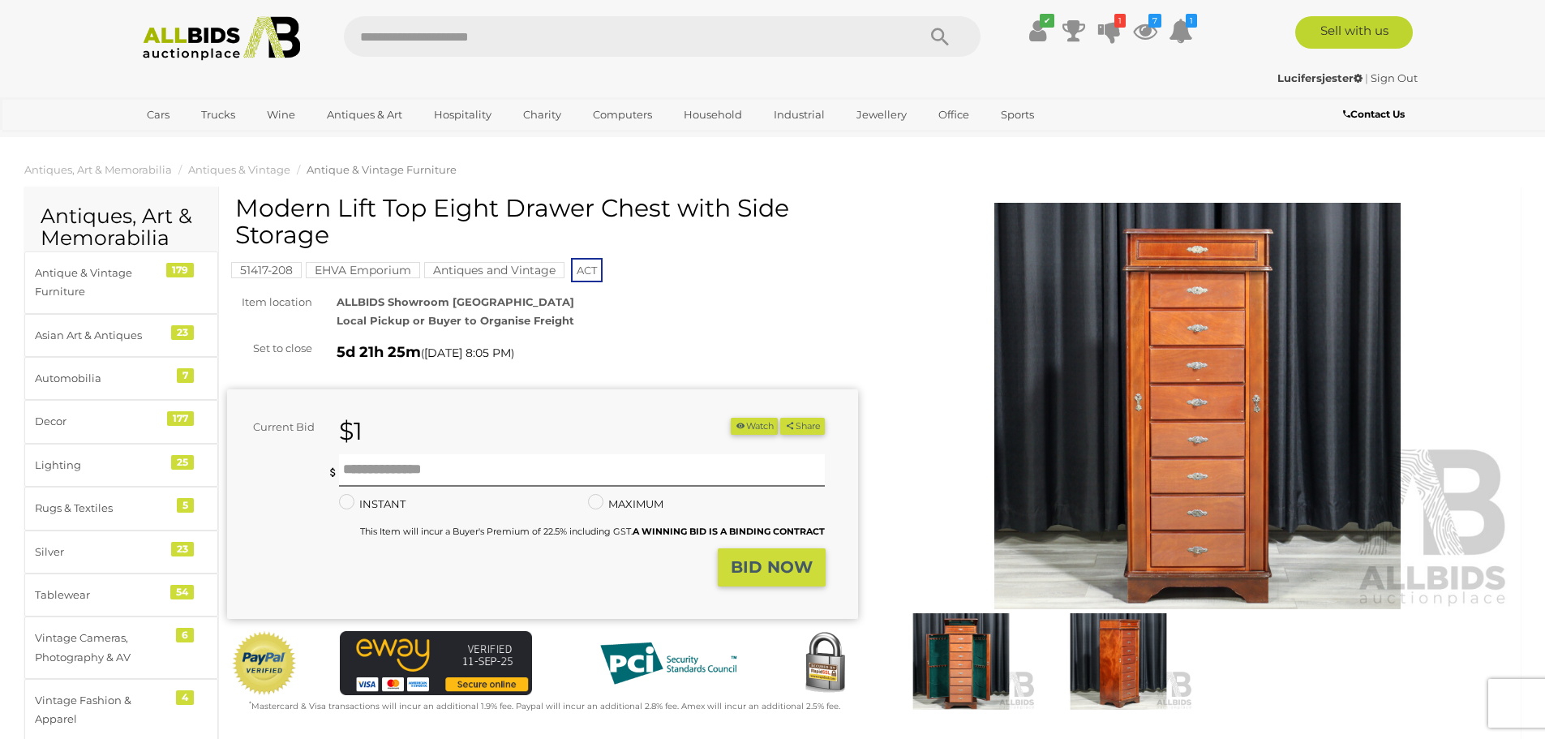
click at [1150, 406] on img at bounding box center [1197, 406] width 631 height 406
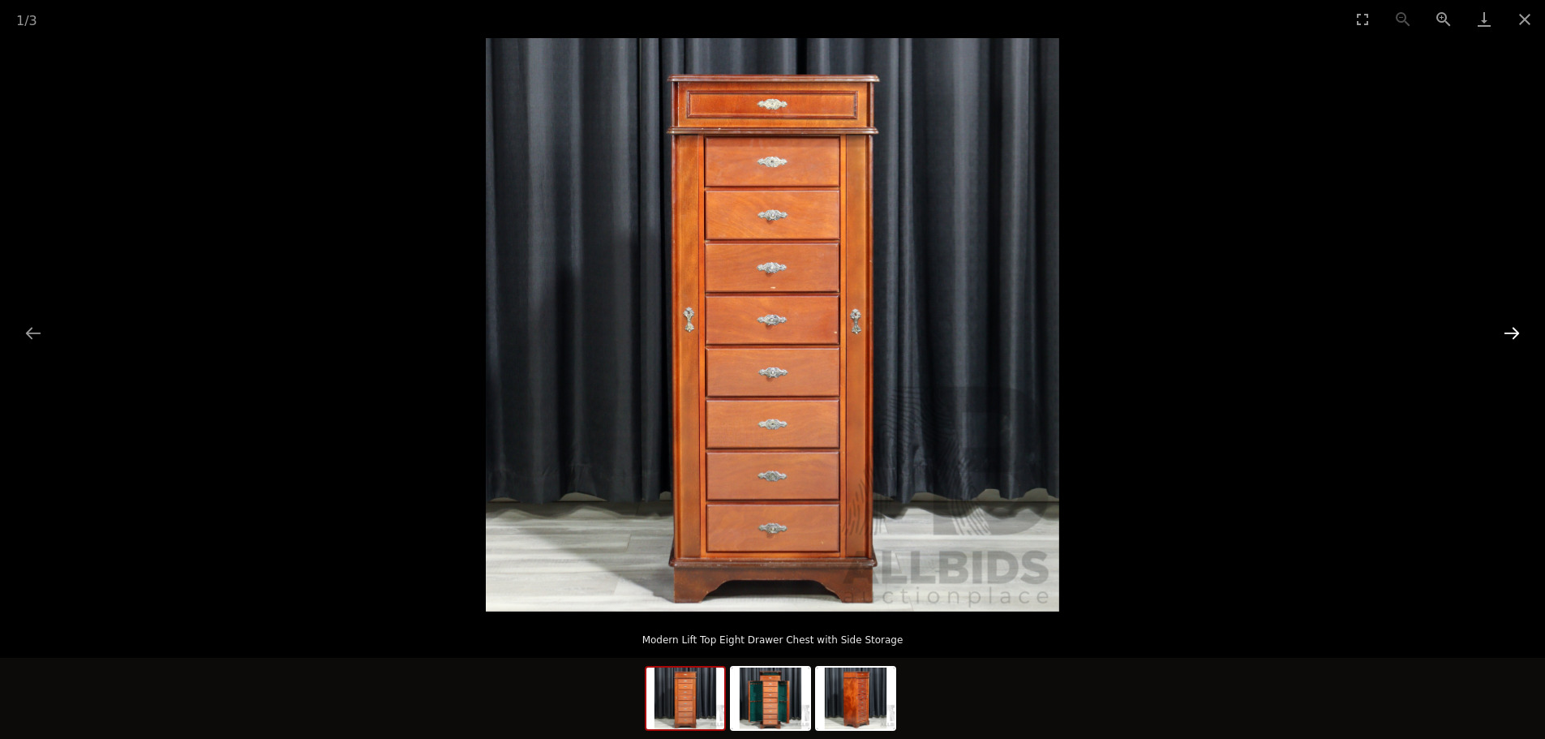
click at [1513, 330] on button "Next slide" at bounding box center [1512, 333] width 34 height 32
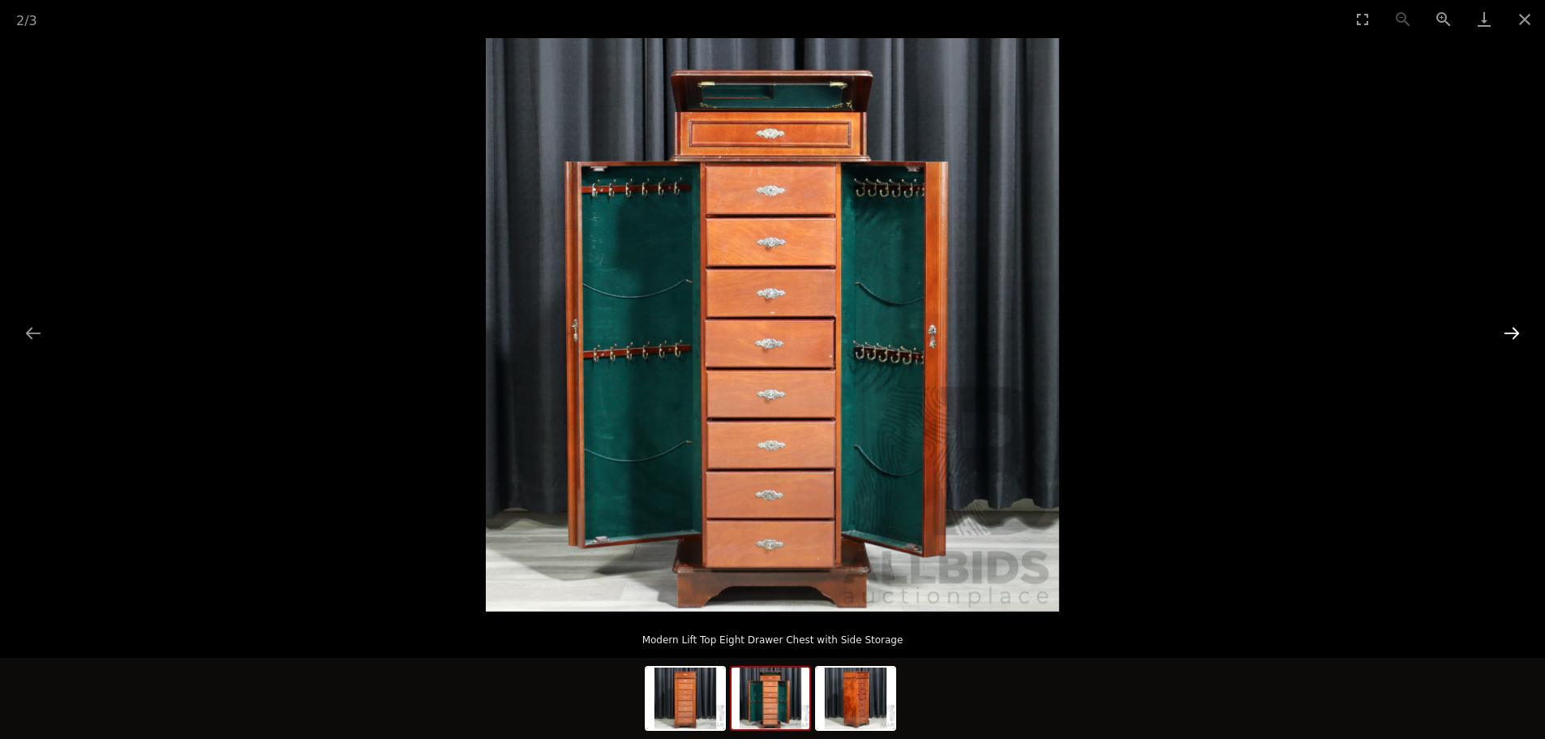
click at [1513, 330] on button "Next slide" at bounding box center [1512, 333] width 34 height 32
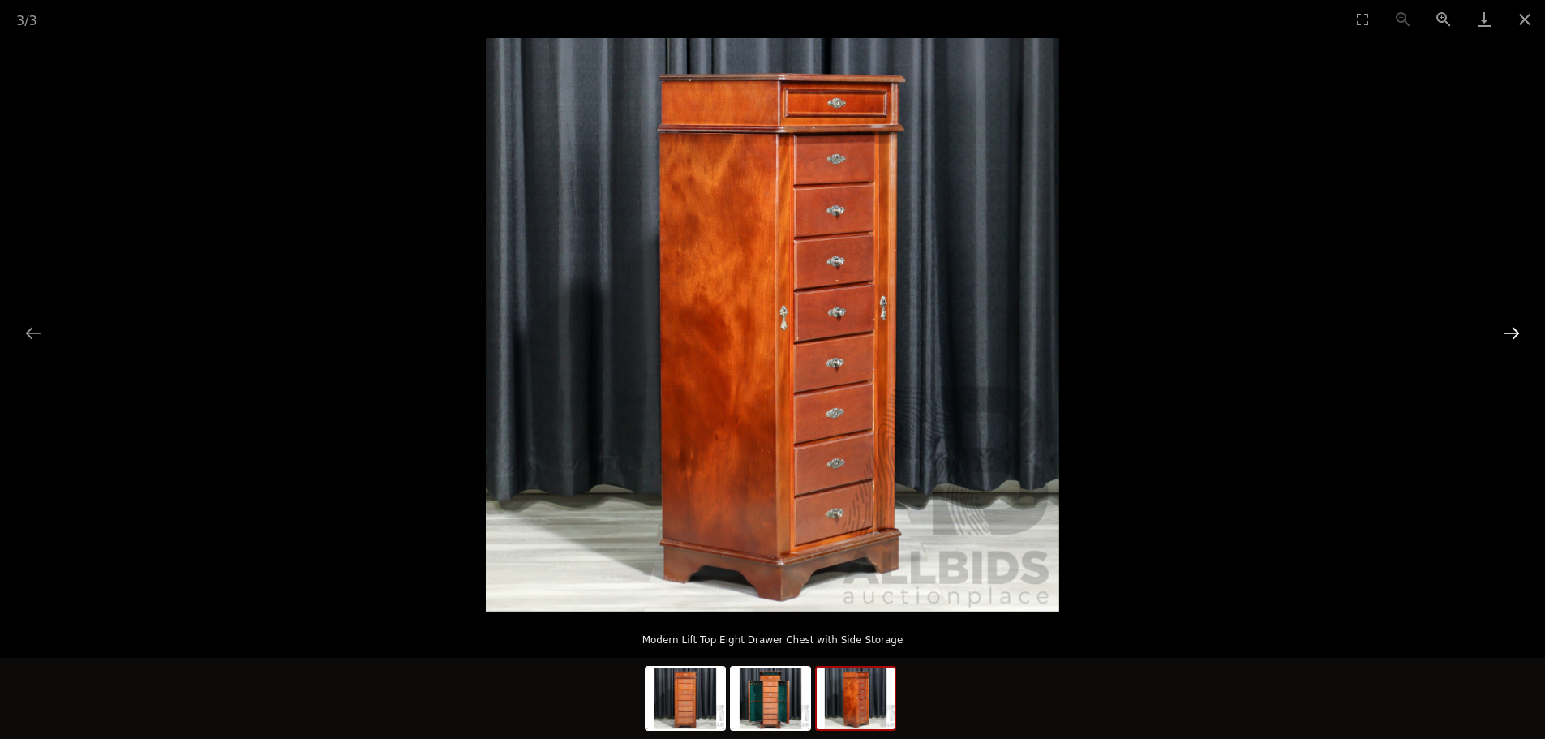
click at [1513, 330] on button "Next slide" at bounding box center [1512, 333] width 34 height 32
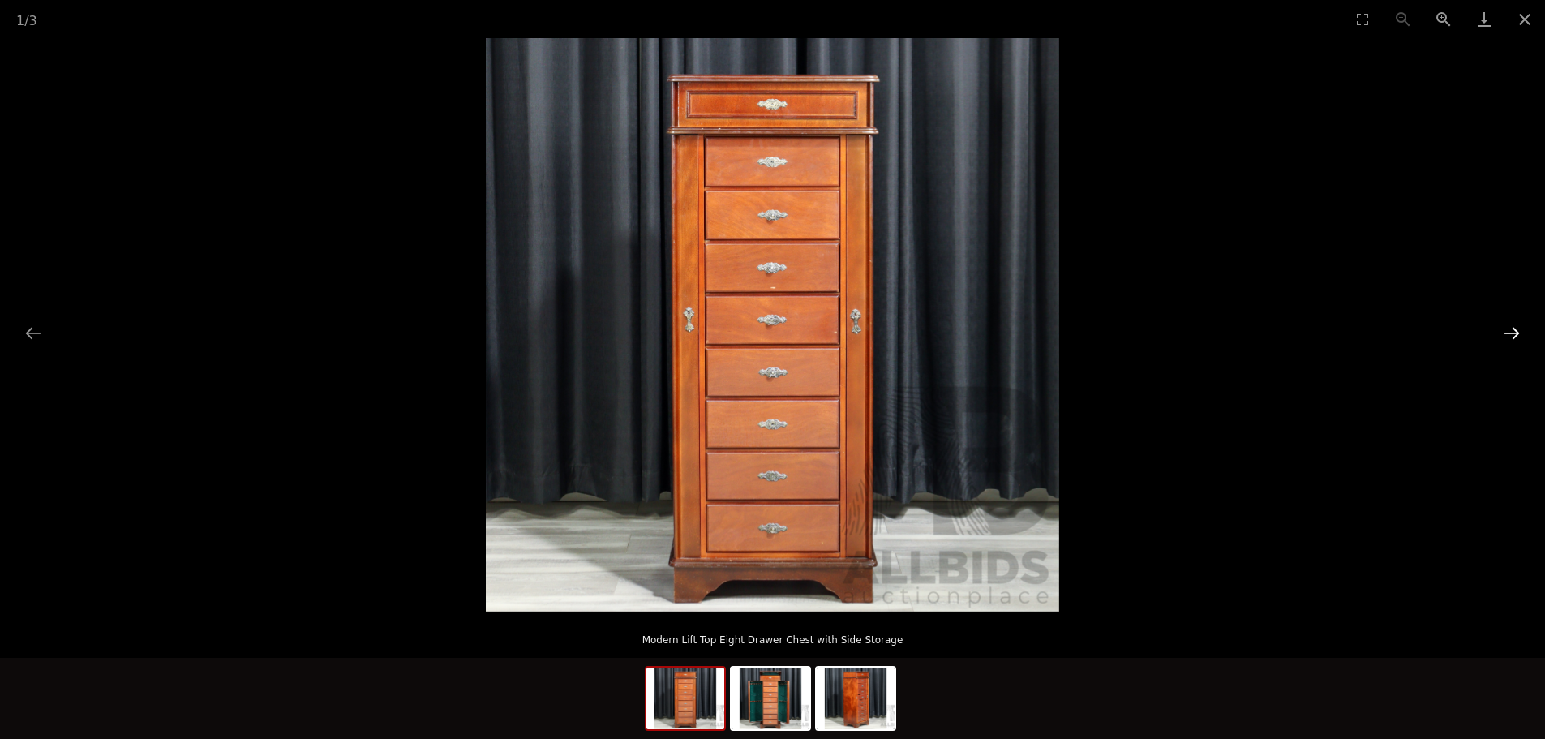
click at [1509, 327] on button "Next slide" at bounding box center [1512, 333] width 34 height 32
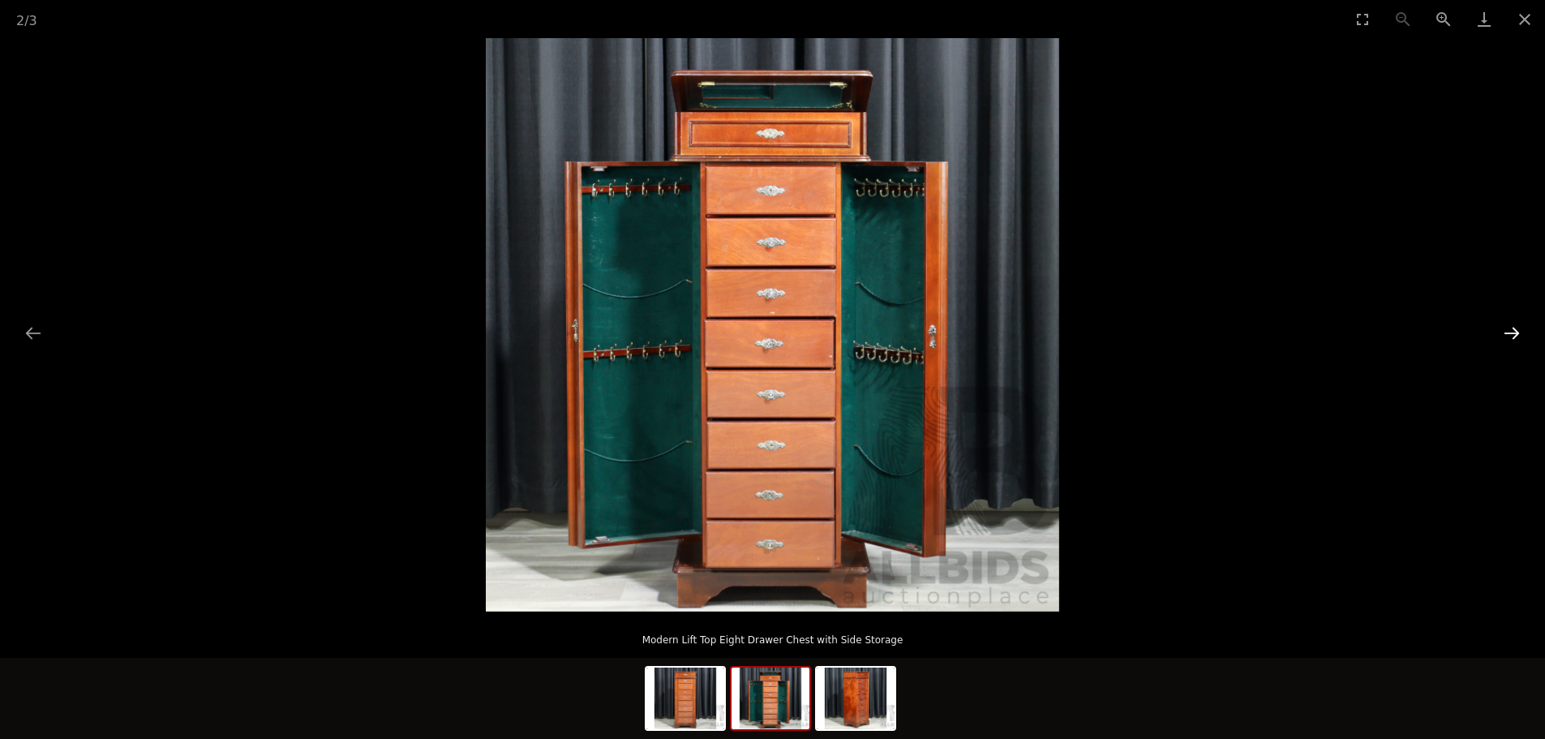
click at [1509, 327] on button "Next slide" at bounding box center [1512, 333] width 34 height 32
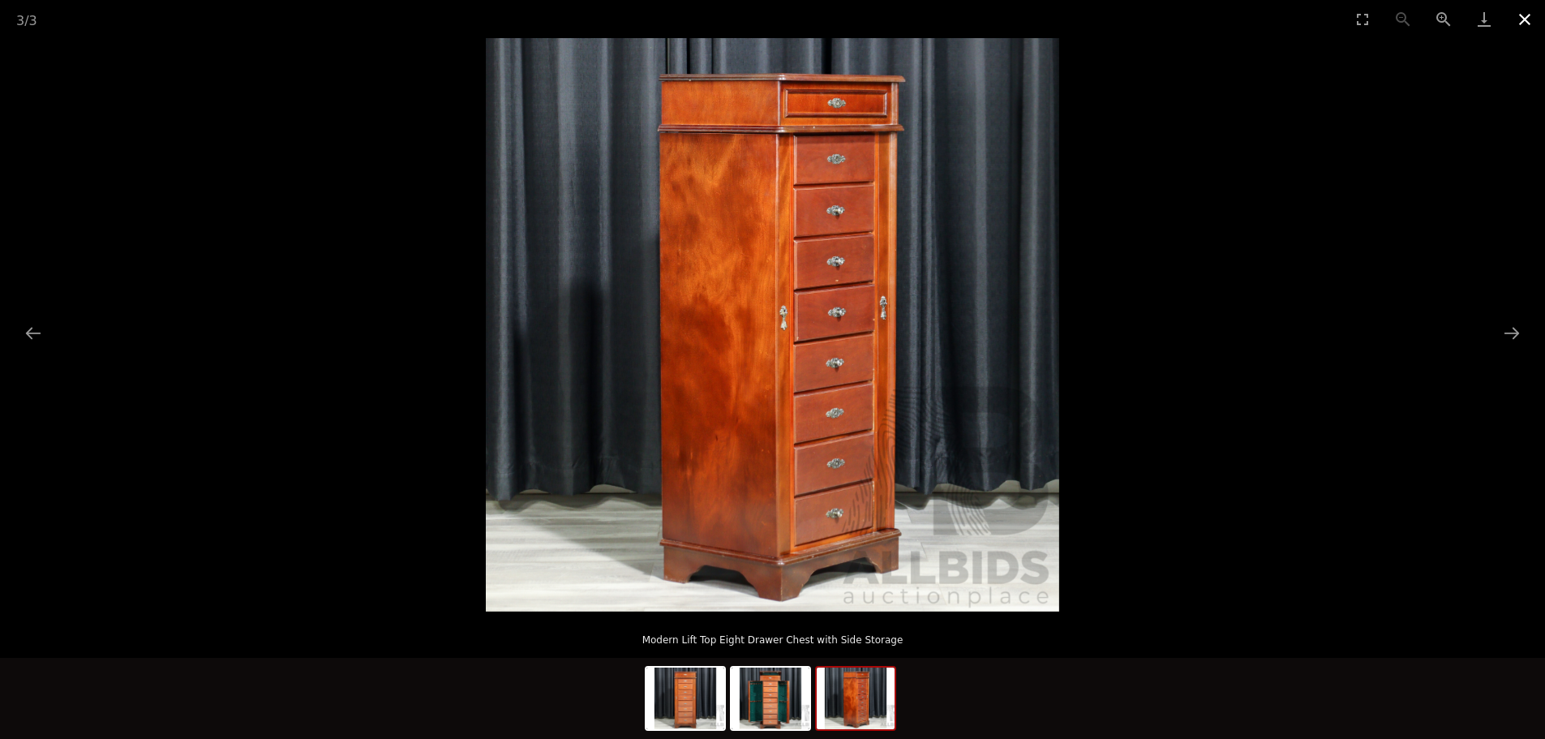
click at [1534, 13] on button "Close gallery" at bounding box center [1524, 19] width 41 height 38
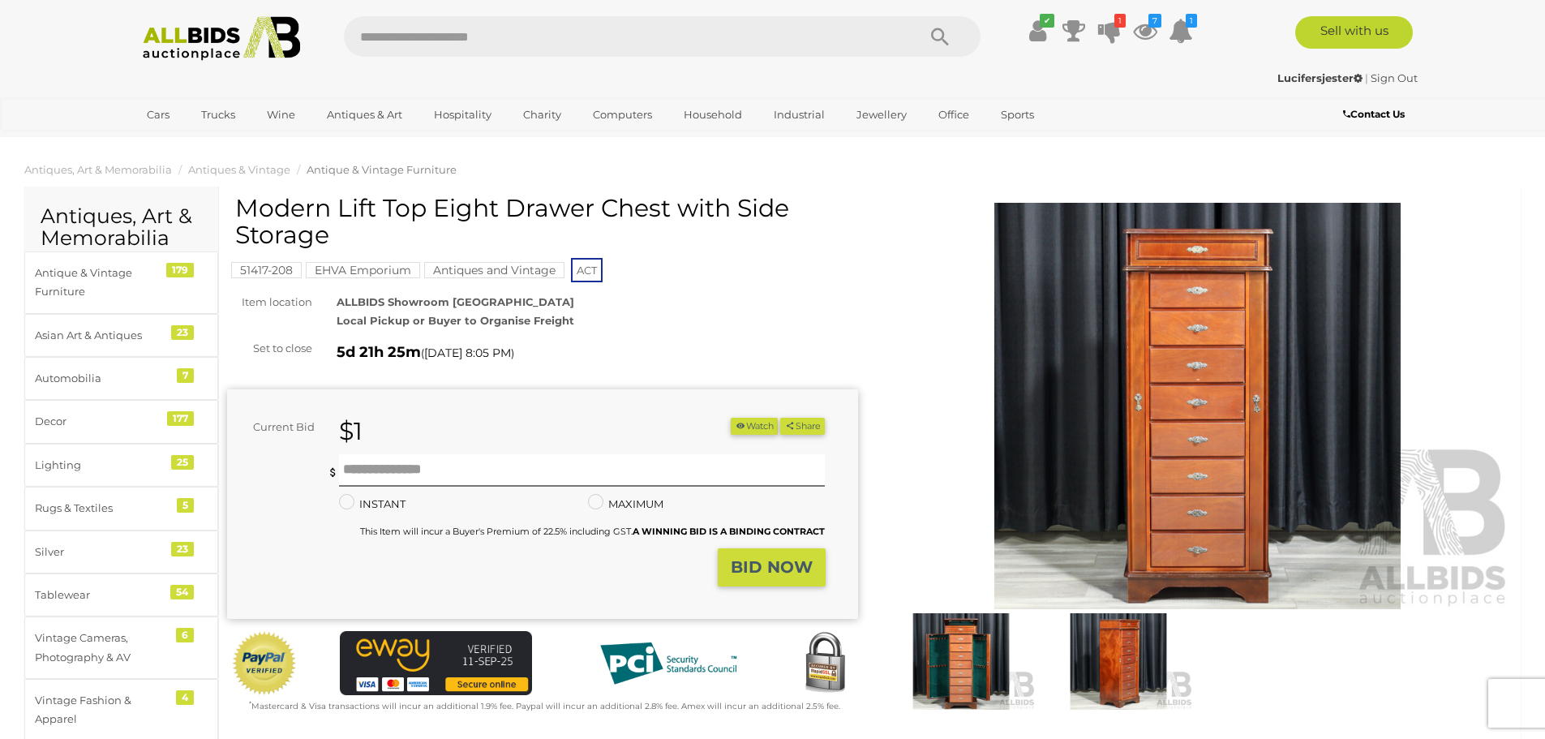
click at [742, 421] on button "Watch" at bounding box center [754, 426] width 47 height 17
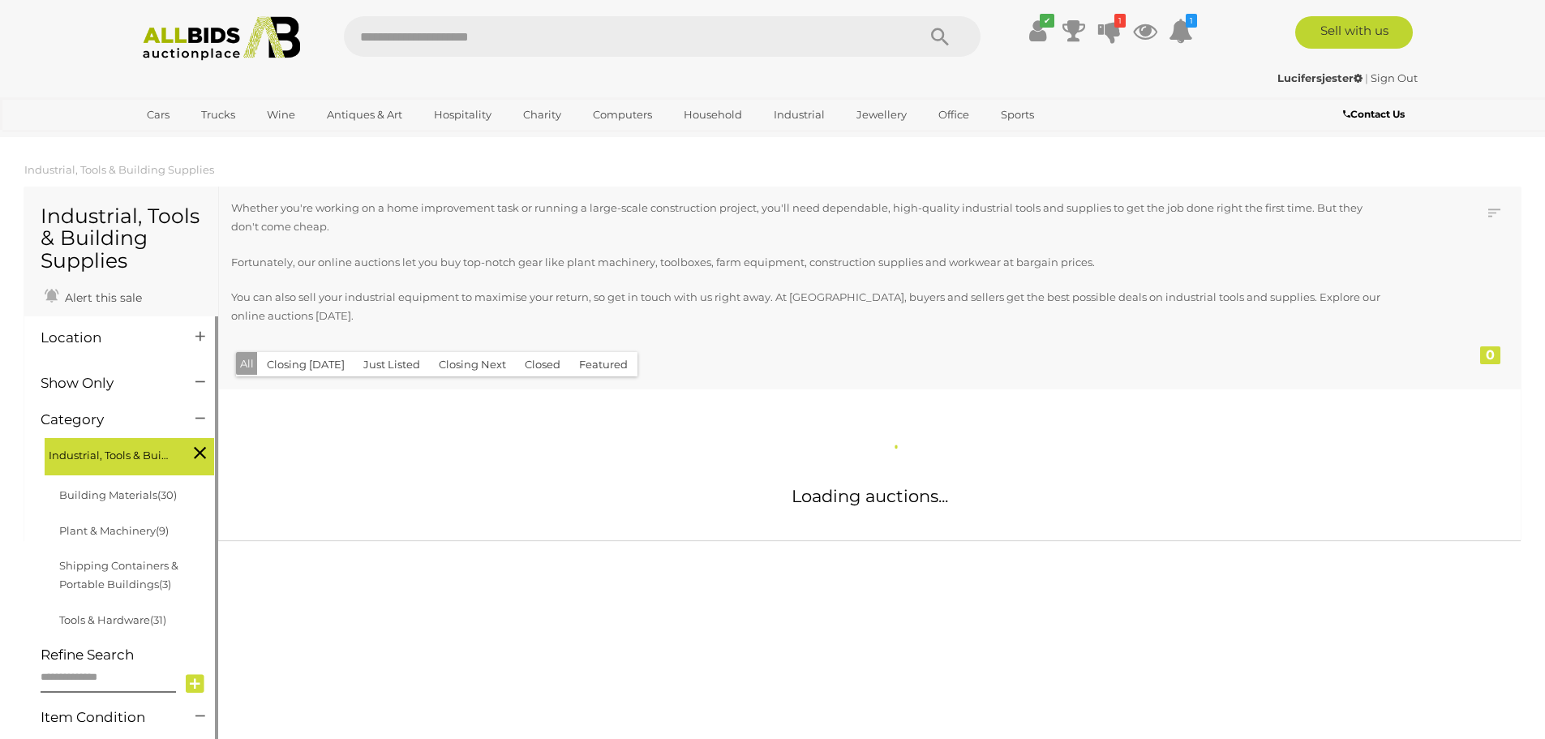
click at [54, 335] on h4 "Location" at bounding box center [106, 337] width 131 height 15
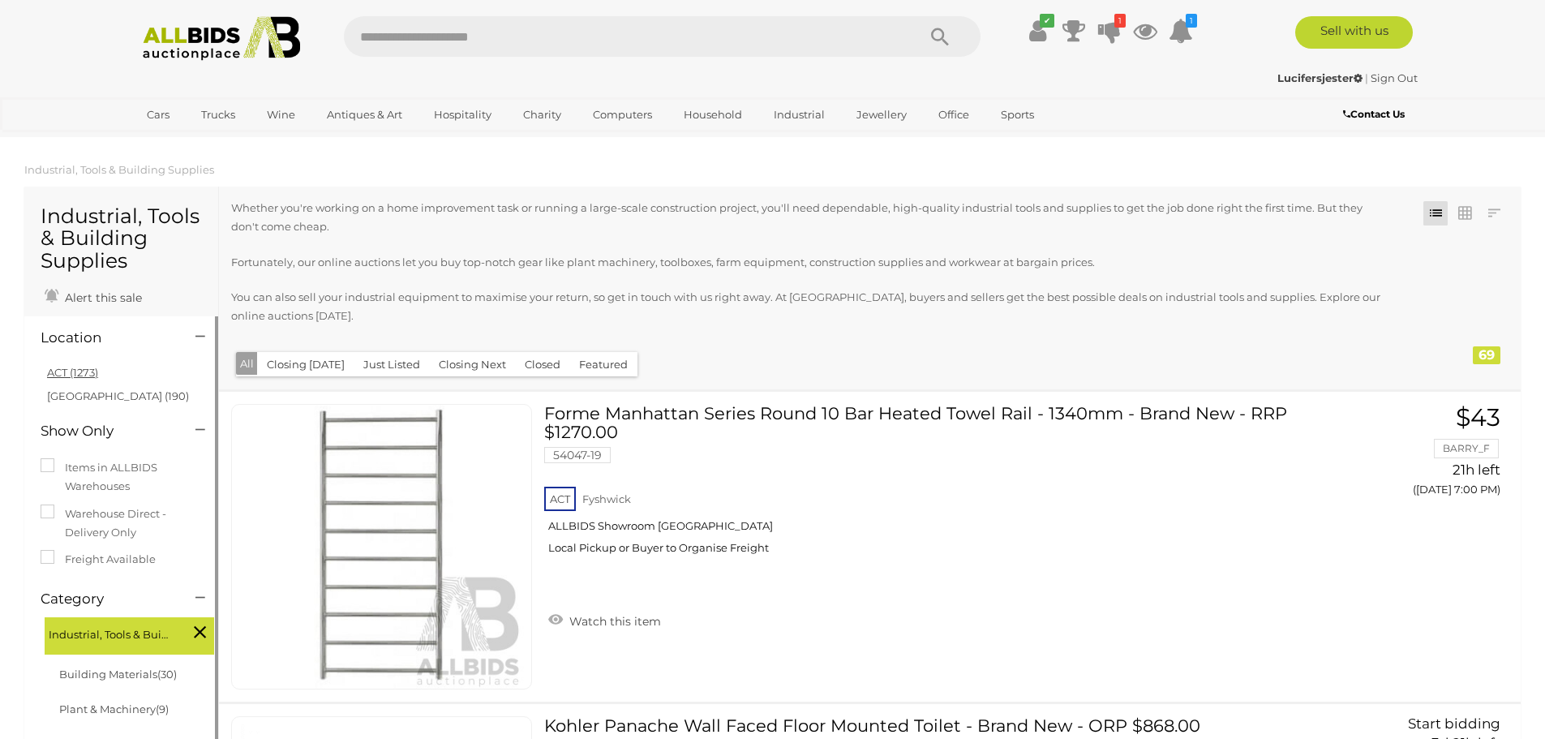
click at [85, 377] on link "ACT (1273)" at bounding box center [72, 372] width 51 height 13
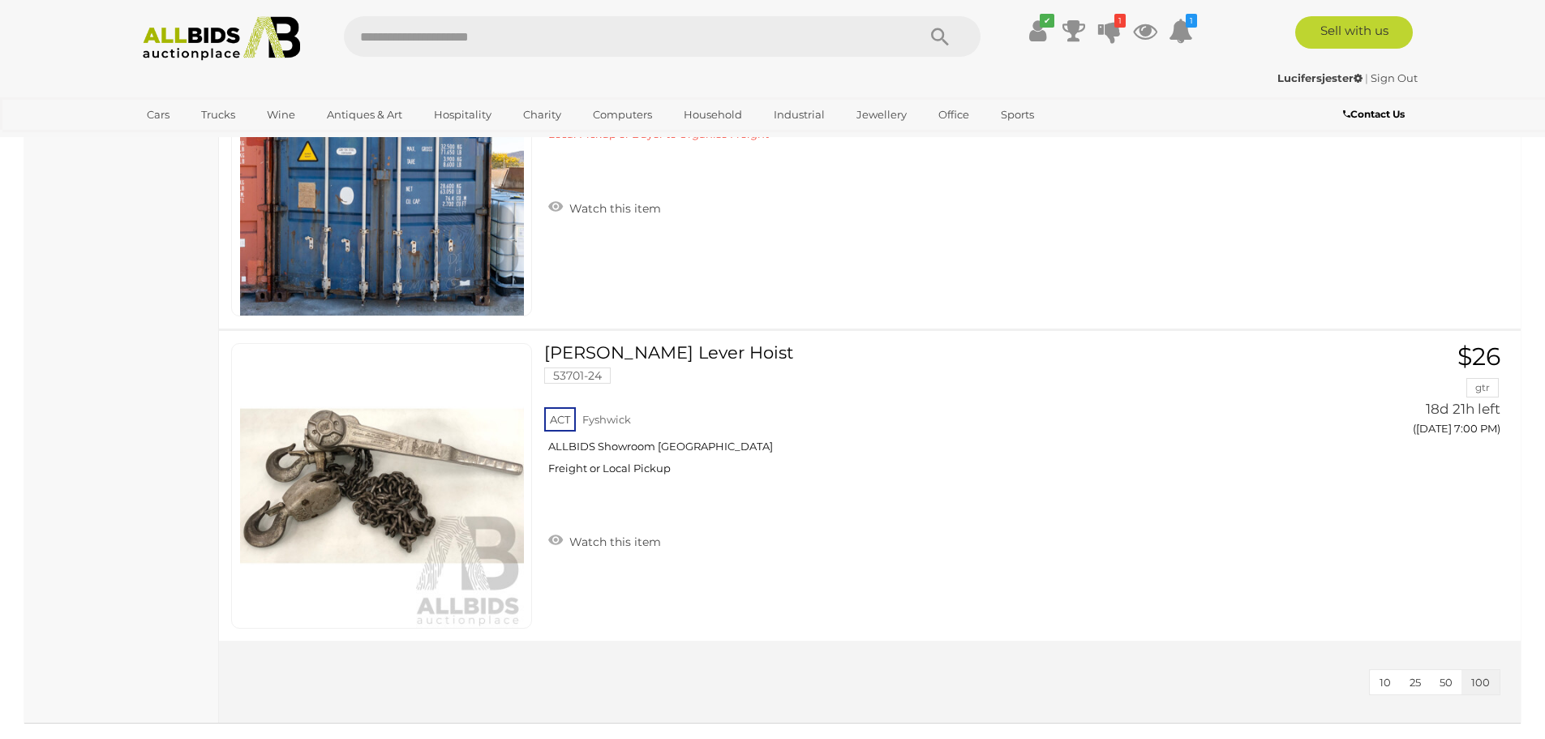
scroll to position [7786, 0]
